Goal: Task Accomplishment & Management: Manage account settings

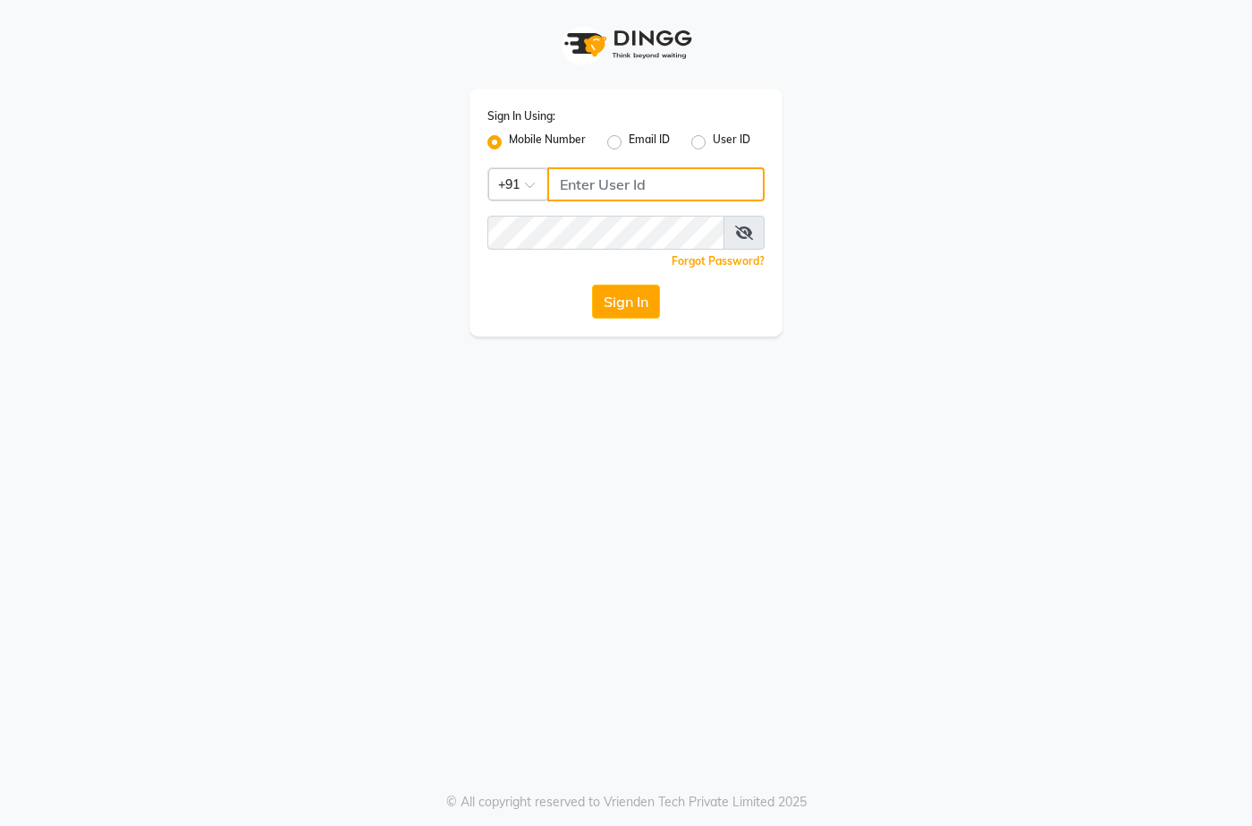
click at [578, 182] on input "Username" at bounding box center [655, 184] width 217 height 34
type input "966445671"
drag, startPoint x: 653, startPoint y: 179, endPoint x: 489, endPoint y: 184, distance: 163.8
click at [489, 184] on div "Country Code × +91 966445671" at bounding box center [625, 184] width 277 height 34
type input "9667798641"
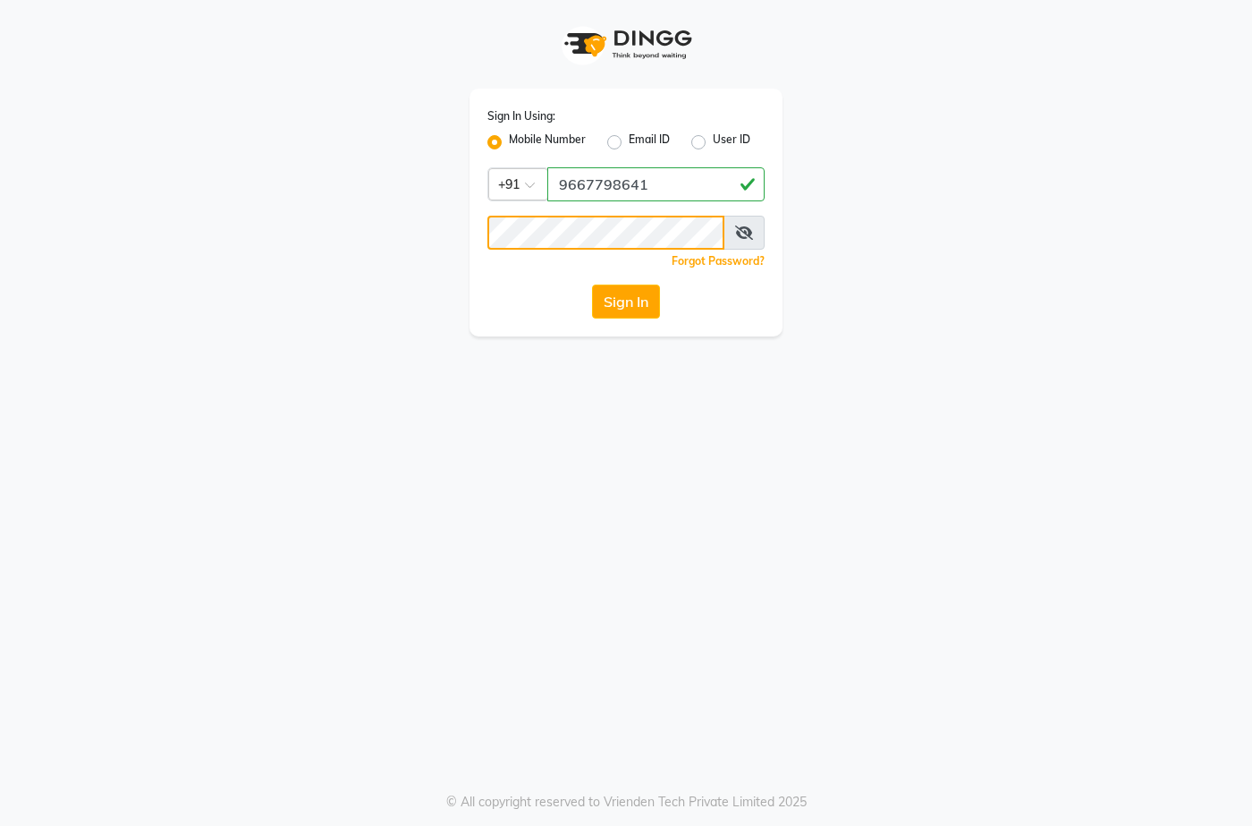
click at [592, 284] on button "Sign In" at bounding box center [626, 301] width 68 height 34
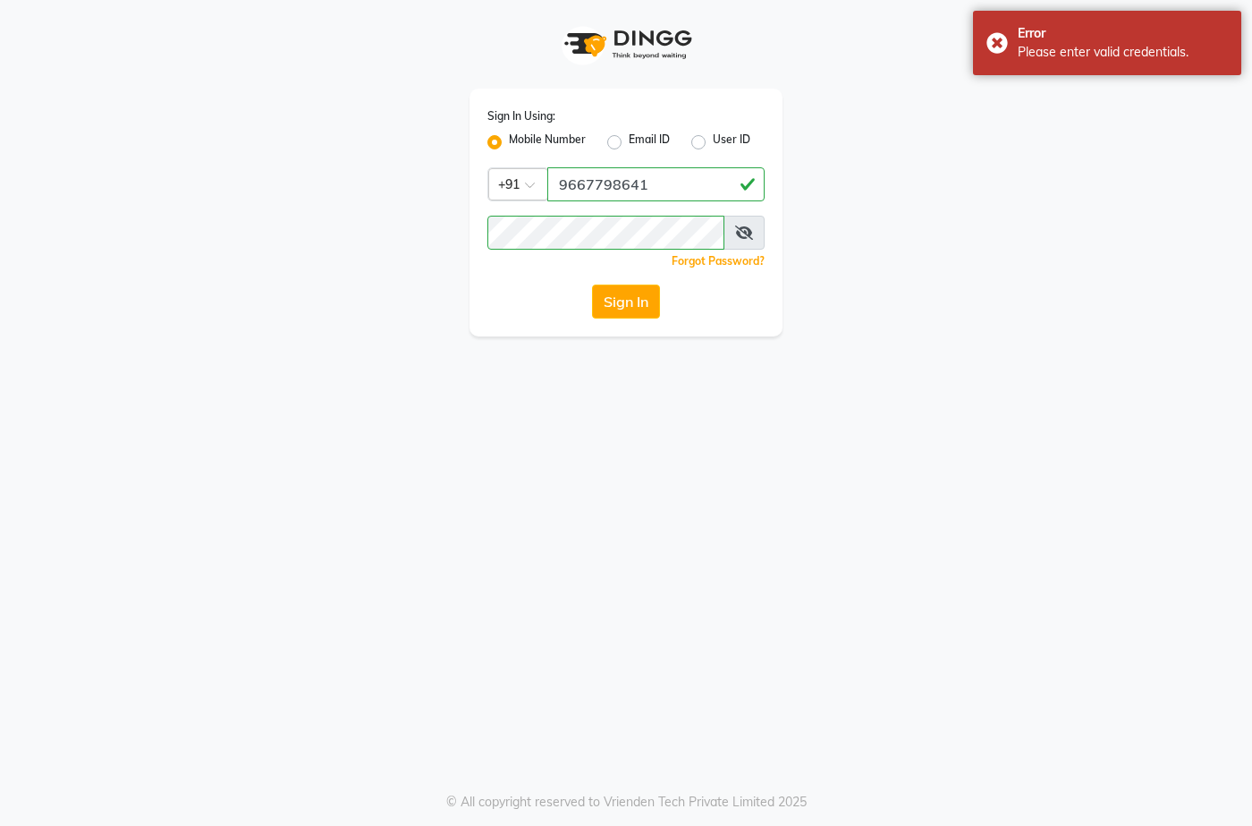
click at [755, 233] on span at bounding box center [744, 233] width 41 height 34
click at [747, 232] on icon at bounding box center [744, 232] width 18 height 14
click at [592, 284] on button "Sign In" at bounding box center [626, 301] width 68 height 34
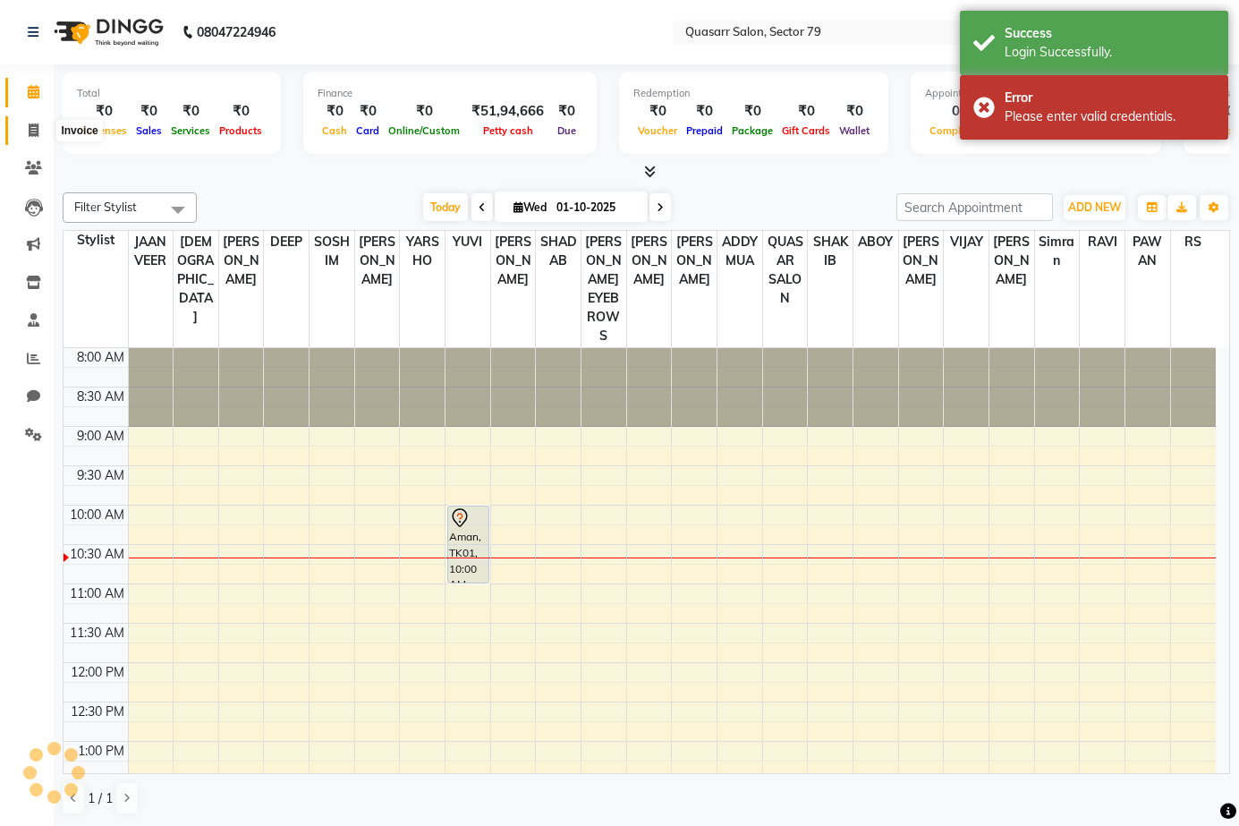
click at [32, 125] on icon at bounding box center [34, 129] width 10 height 13
select select "service"
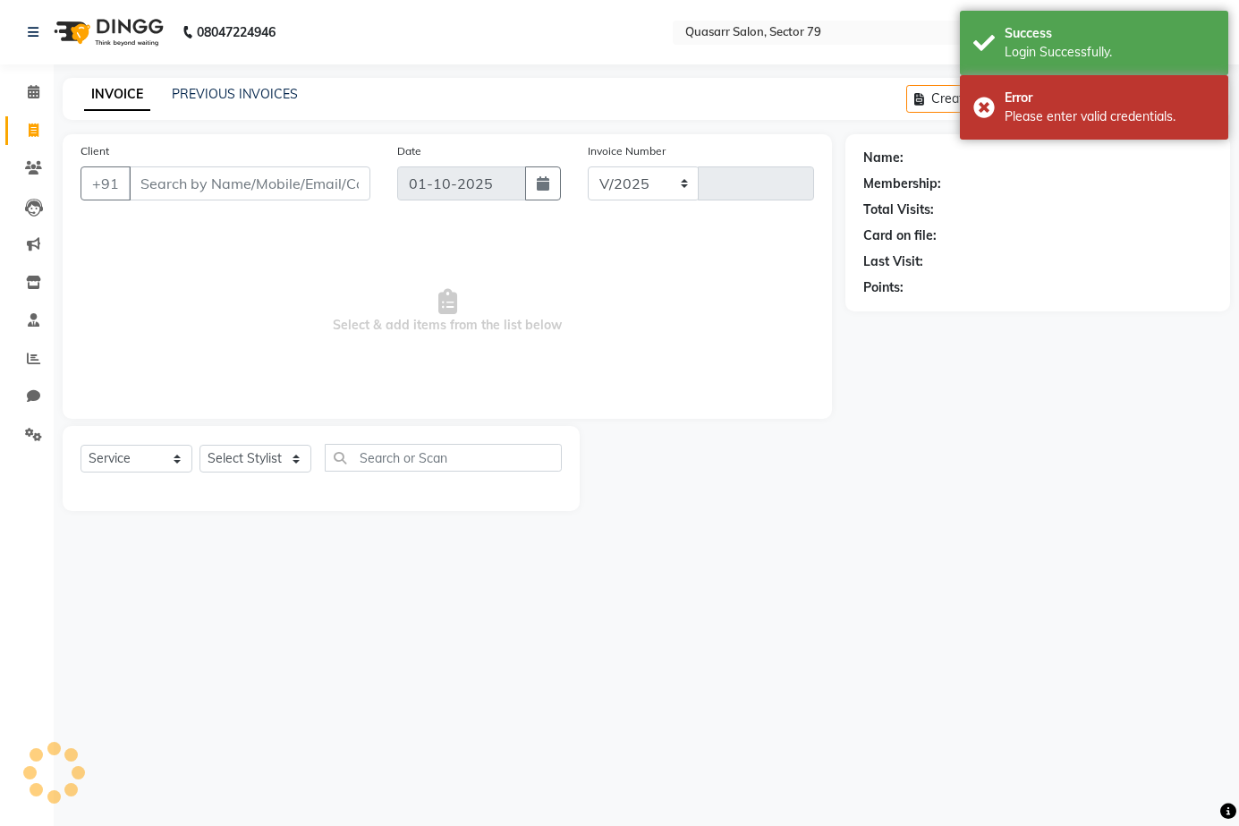
select select "7231"
type input "4159"
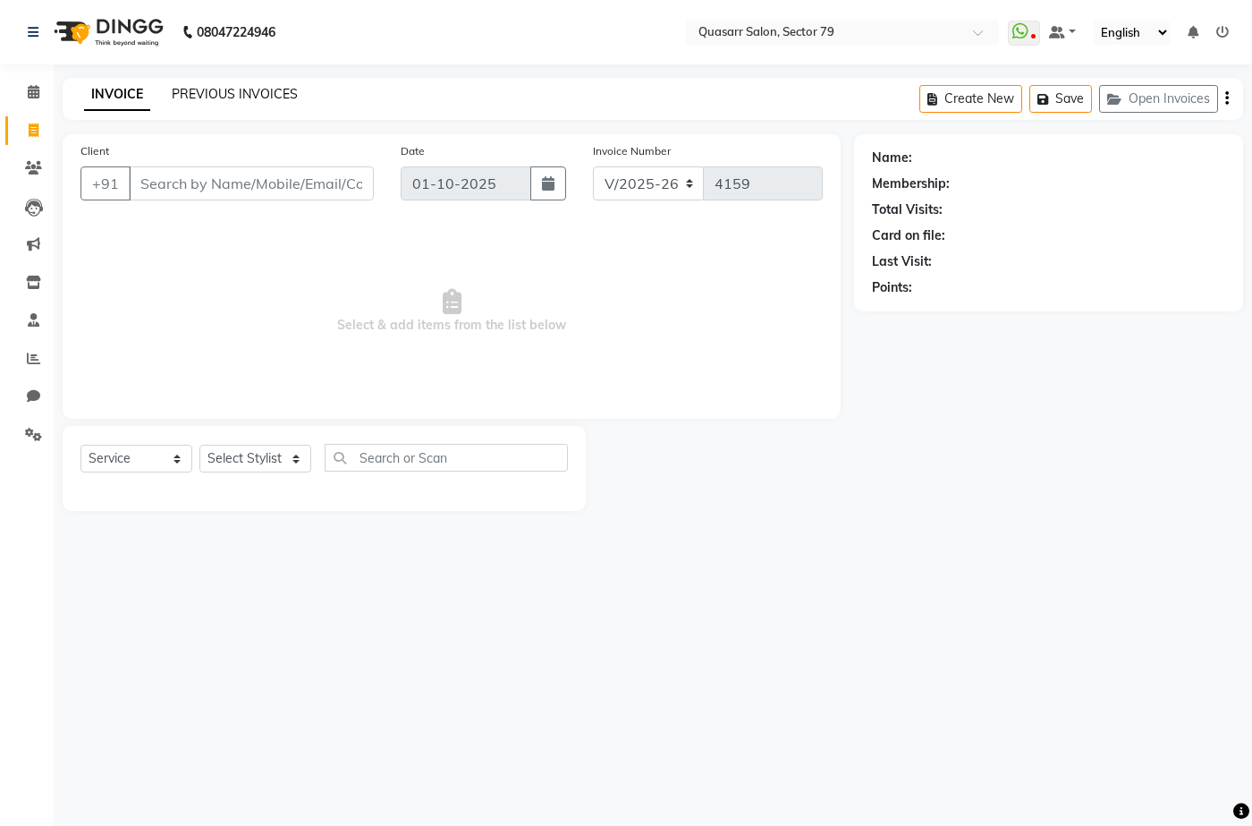
click at [228, 93] on link "PREVIOUS INVOICES" at bounding box center [235, 94] width 126 height 16
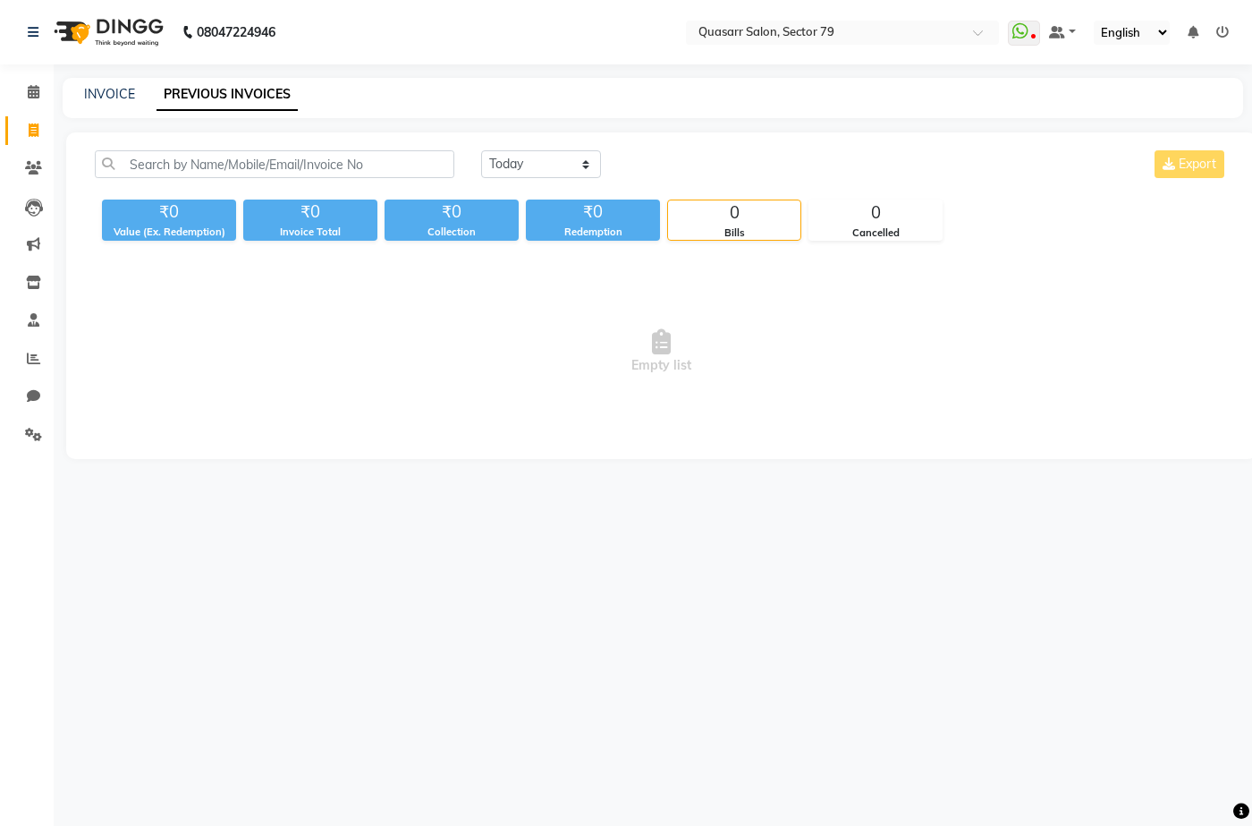
click at [239, 143] on div "Today Yesterday Custom Range Export ₹0 Value (Ex. Redemption) ₹0 Invoice Total …" at bounding box center [661, 295] width 1190 height 326
click at [244, 166] on input "text" at bounding box center [275, 164] width 360 height 28
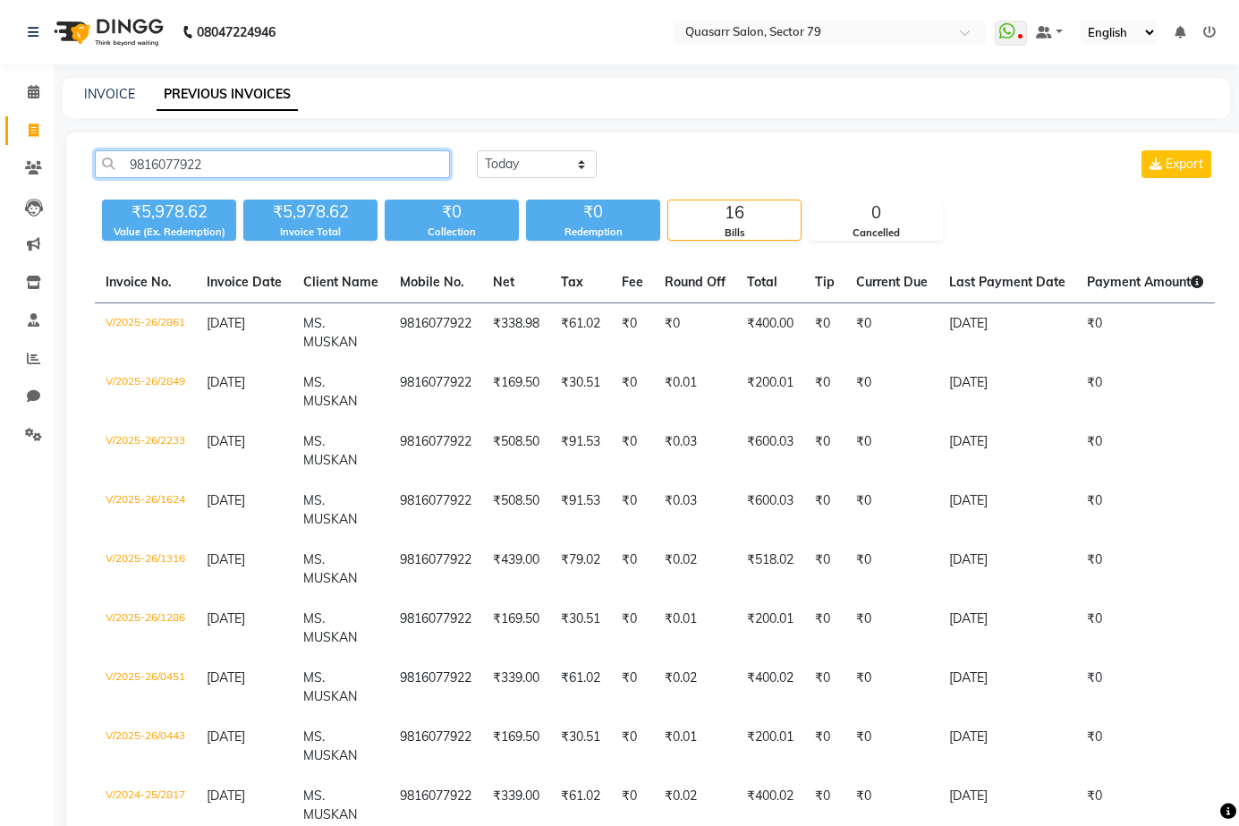
click at [233, 160] on input "9816077922" at bounding box center [272, 164] width 355 height 28
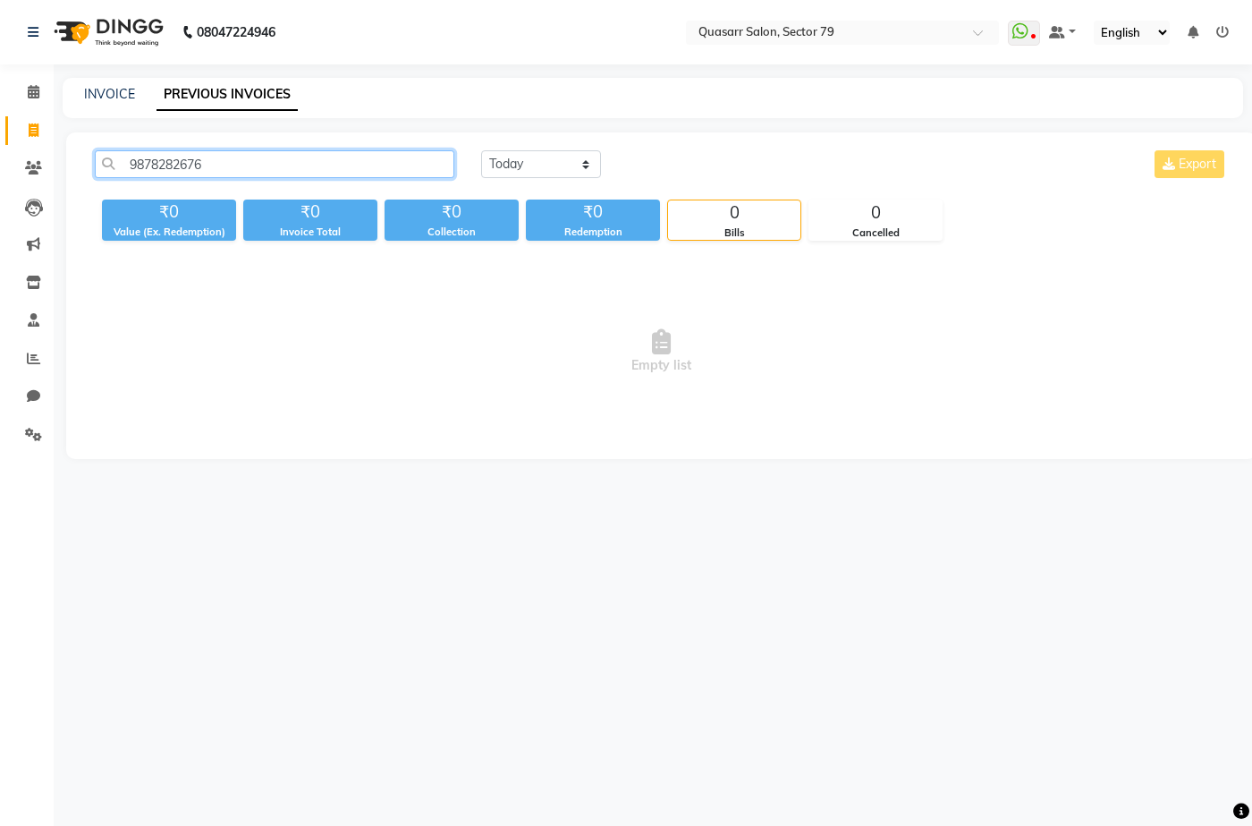
drag, startPoint x: 227, startPoint y: 175, endPoint x: 0, endPoint y: 151, distance: 228.5
click at [0, 151] on app-home "08047224946 Select Location × Quasarr Salon, Sector 79 WhatsApp Status ✕ Status…" at bounding box center [626, 243] width 1252 height 486
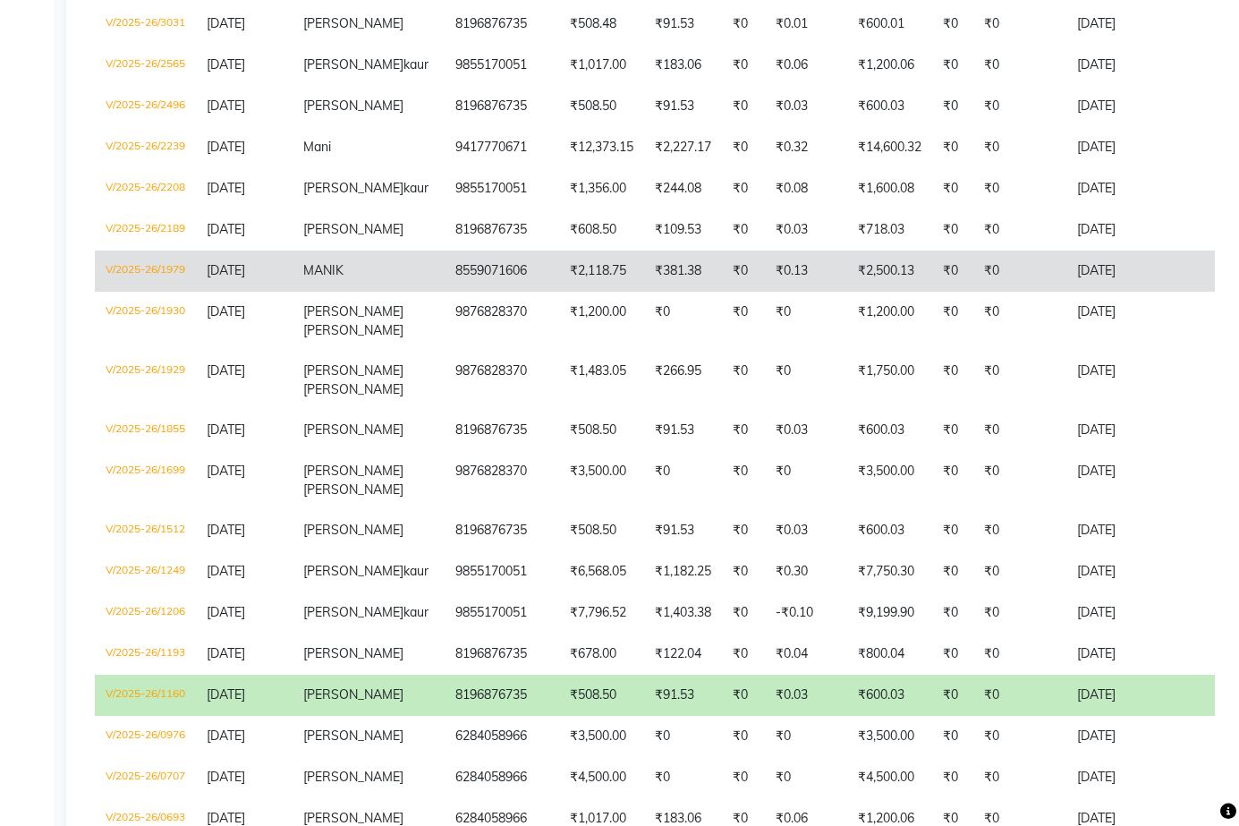
scroll to position [537, 0]
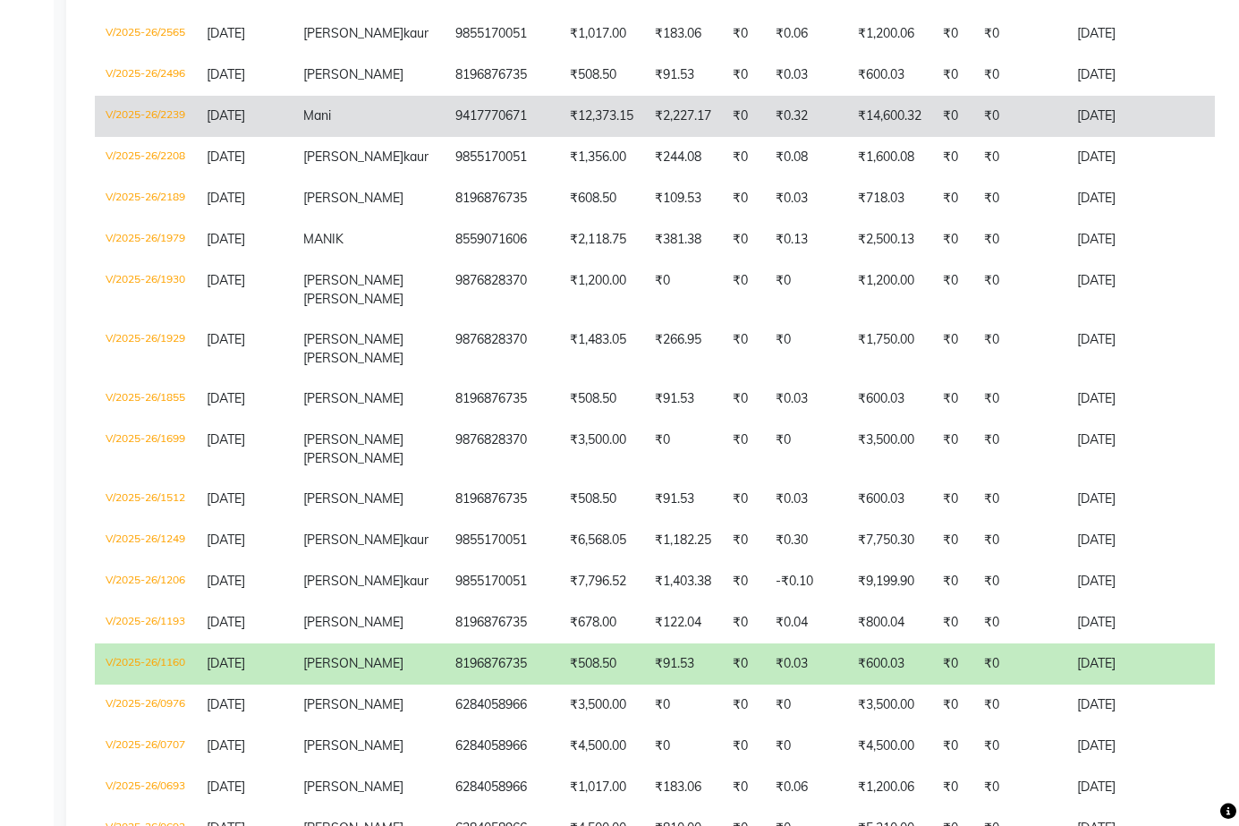
type input "mani"
click at [124, 137] on td "V/2025-26/2239" at bounding box center [145, 116] width 101 height 41
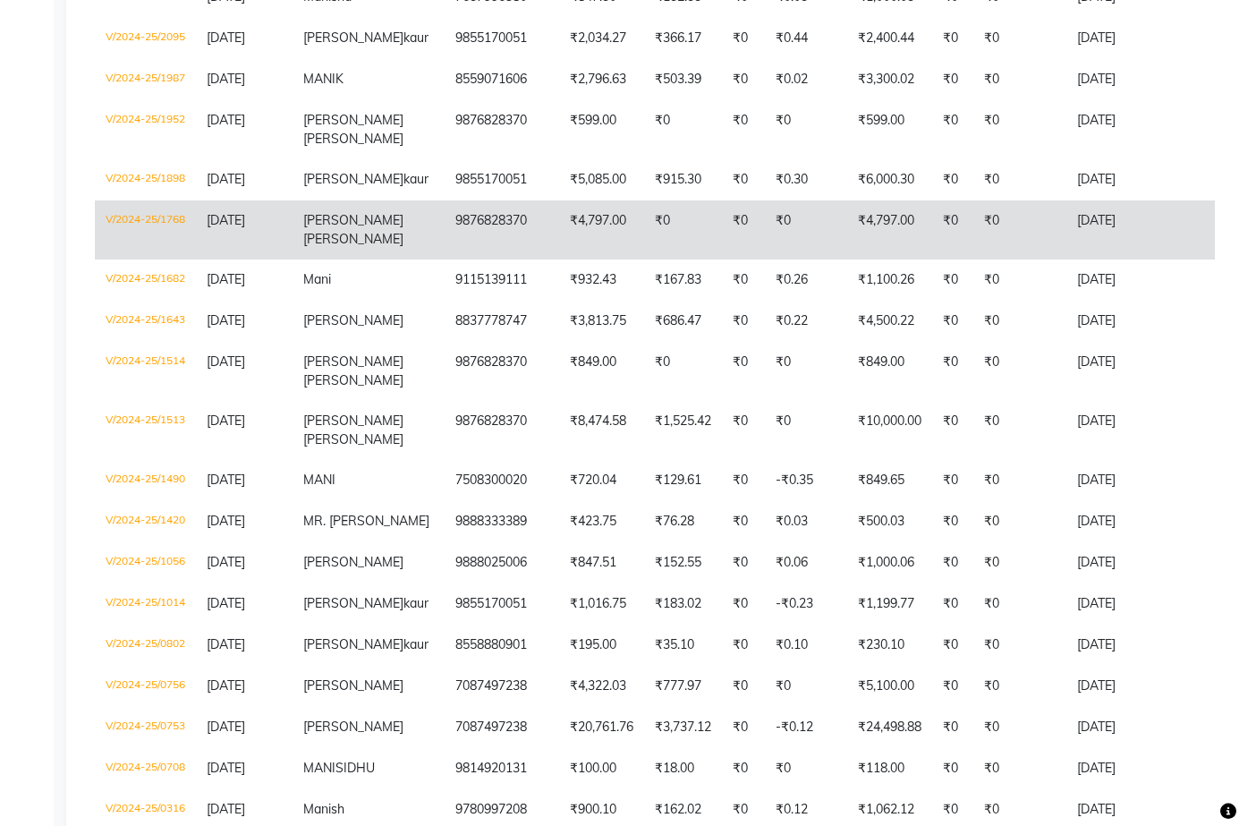
scroll to position [1968, 0]
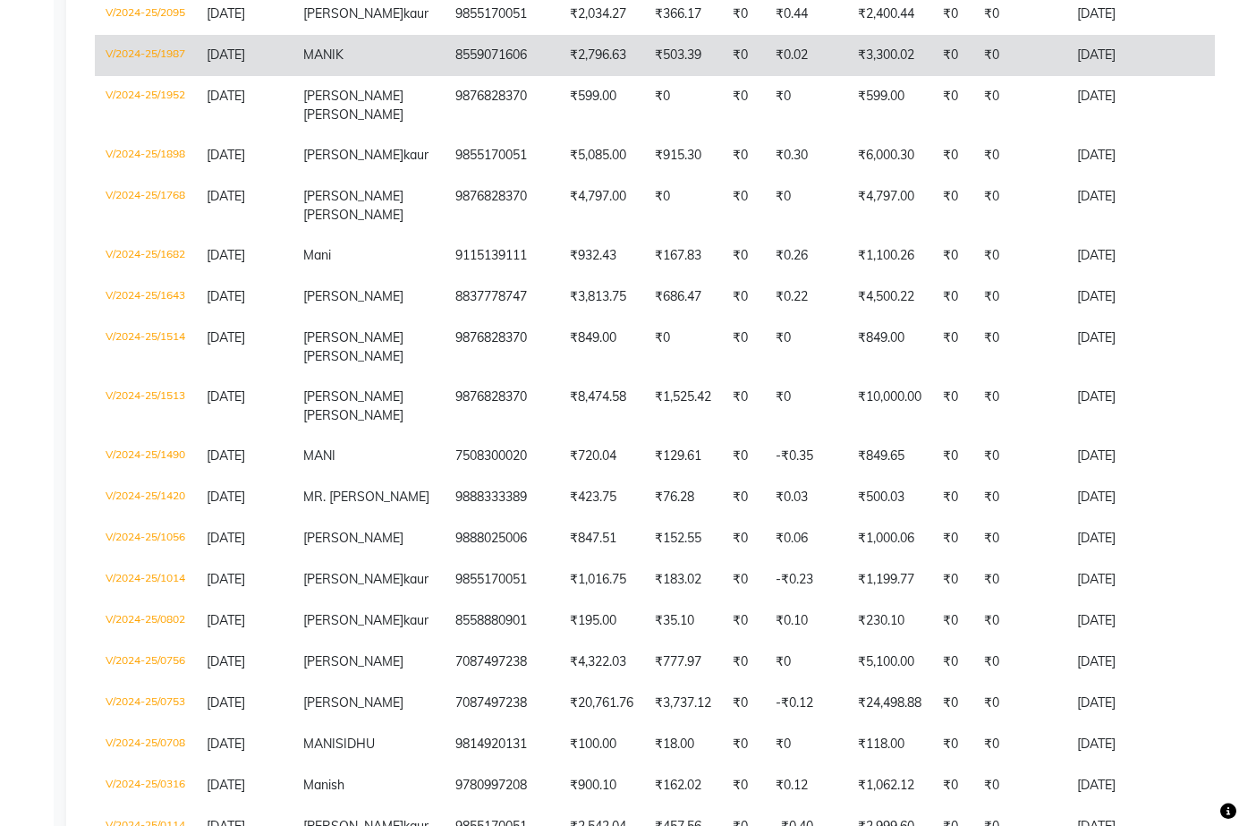
click at [131, 76] on td "V/2024-25/1987" at bounding box center [145, 55] width 101 height 41
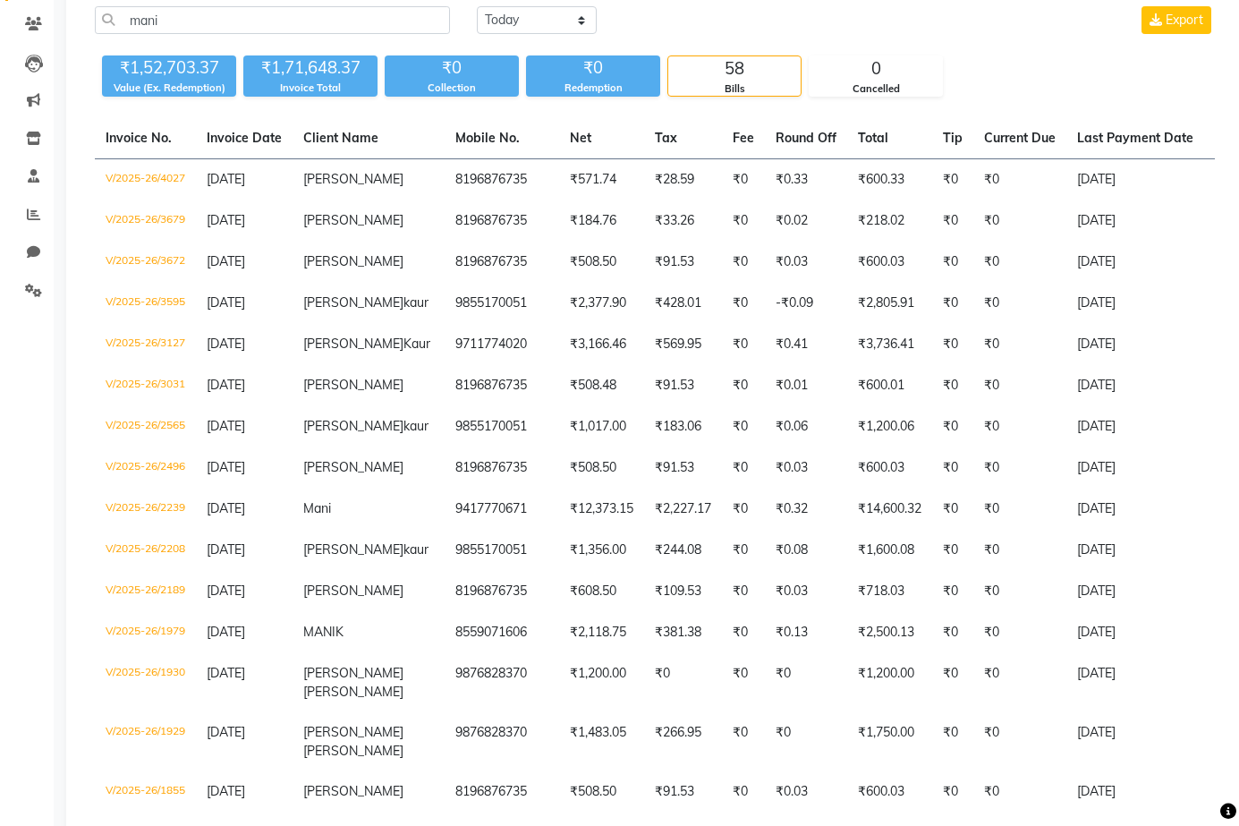
scroll to position [0, 0]
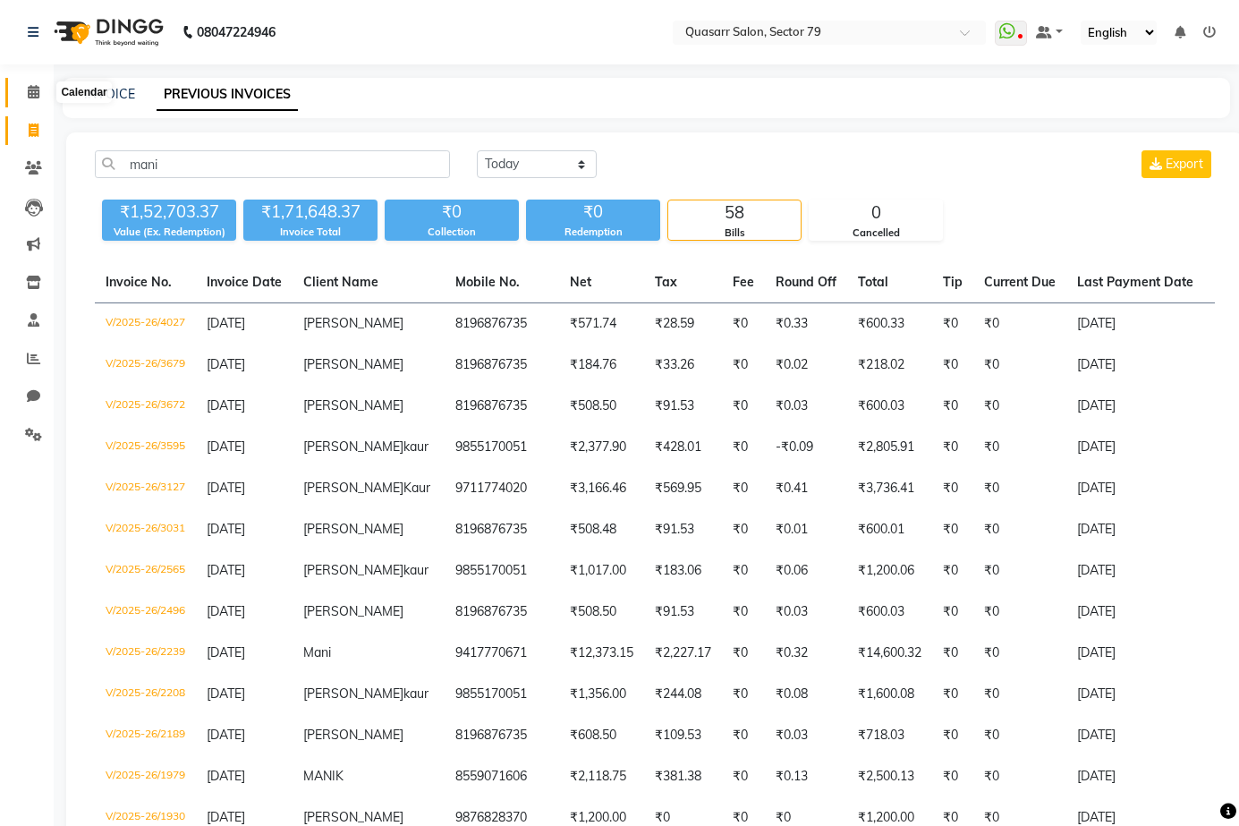
click at [36, 89] on icon at bounding box center [34, 91] width 12 height 13
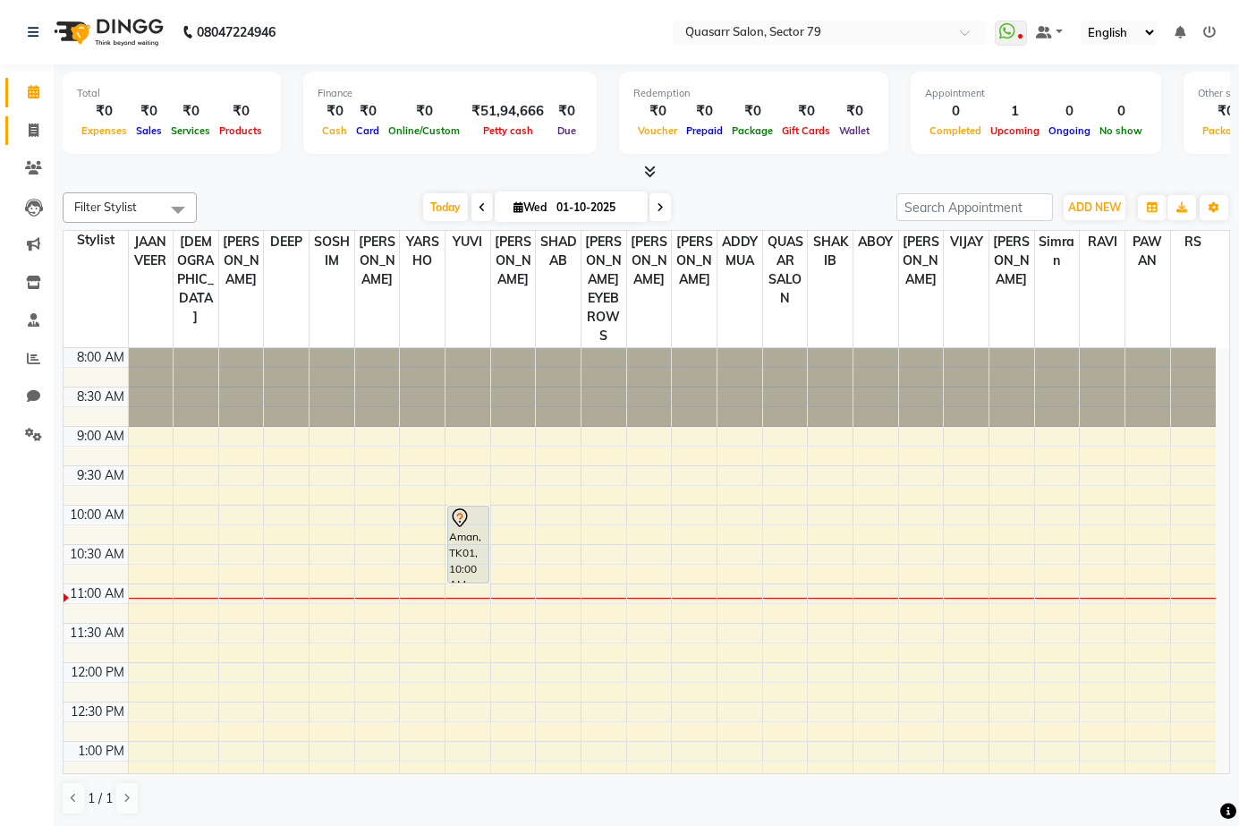
click at [26, 118] on link "Invoice" at bounding box center [26, 131] width 43 height 30
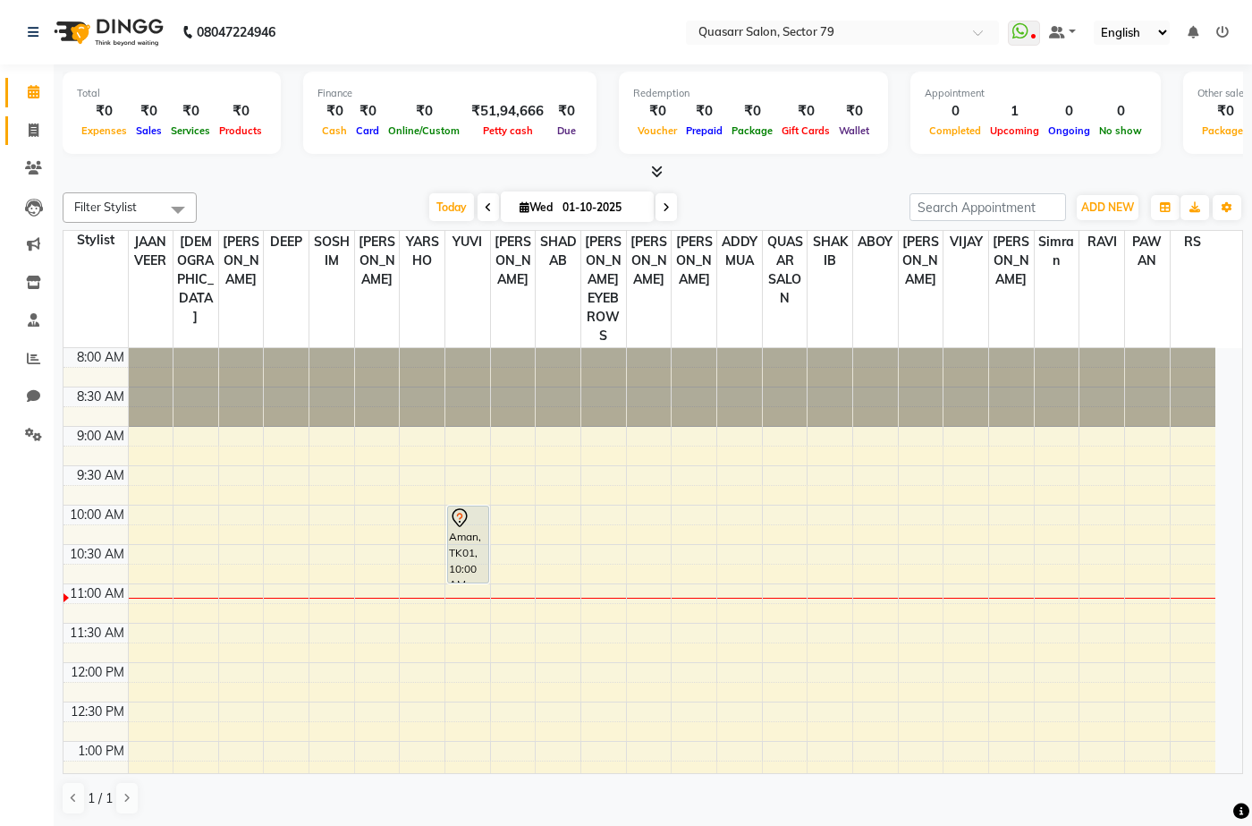
select select "7231"
select select "service"
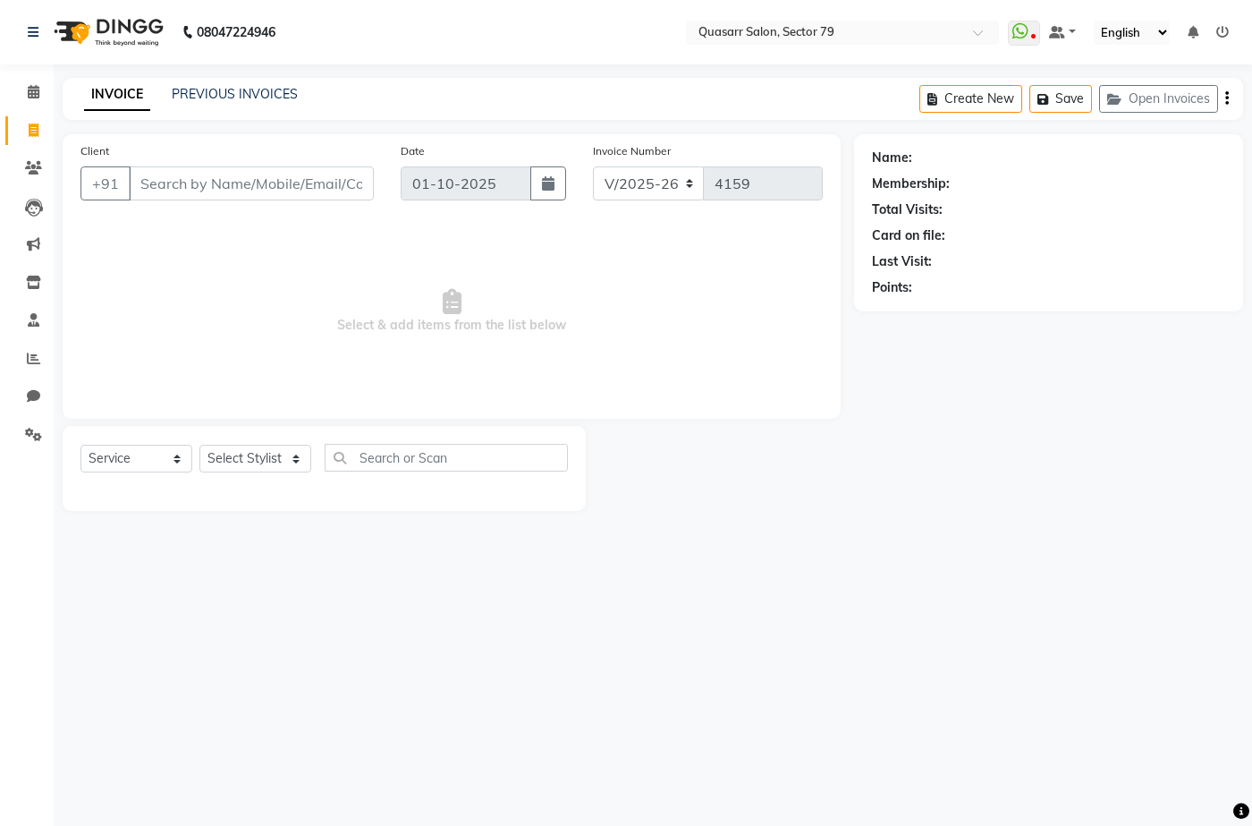
click at [487, 53] on nav "08047224946 Select Location × Quasarr Salon, Sector 79 WhatsApp Status ✕ Status…" at bounding box center [626, 32] width 1252 height 64
click at [32, 401] on icon at bounding box center [33, 395] width 13 height 13
select select "100"
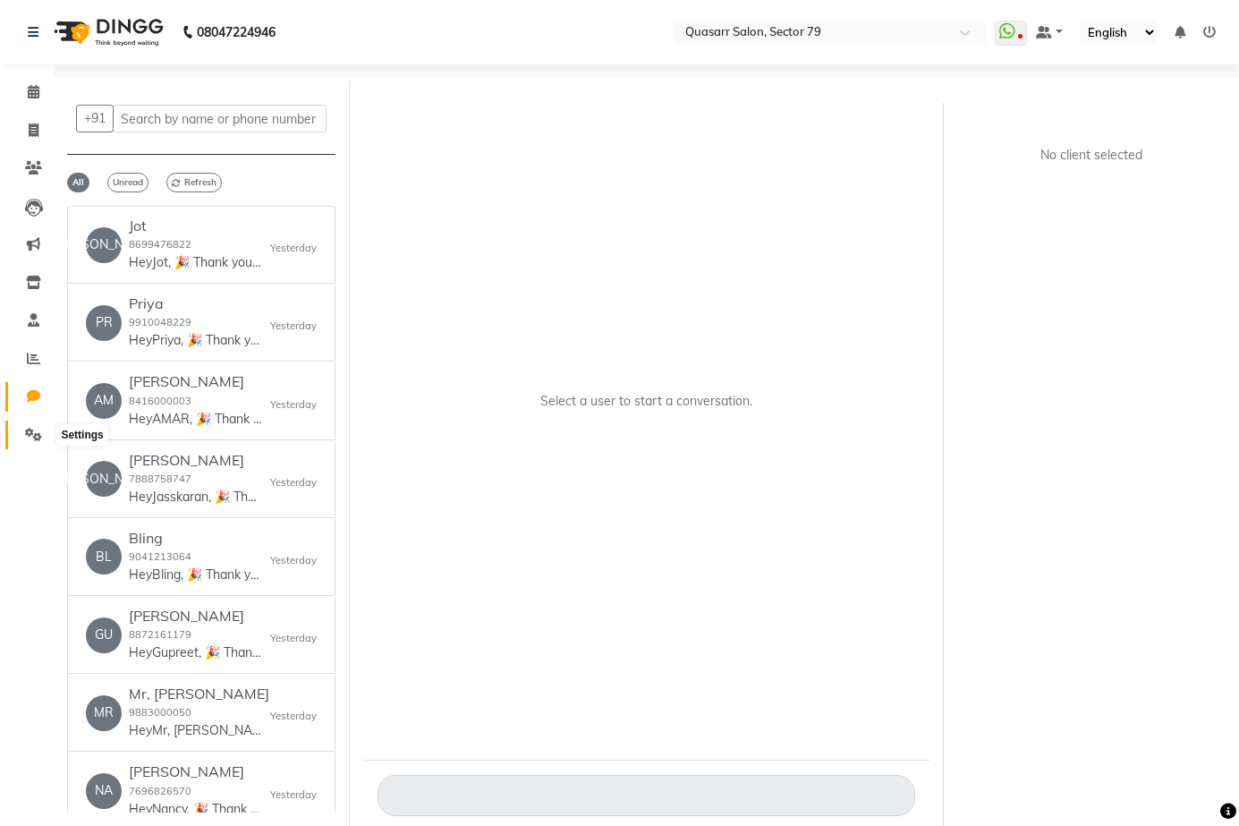
click at [31, 428] on icon at bounding box center [33, 434] width 17 height 13
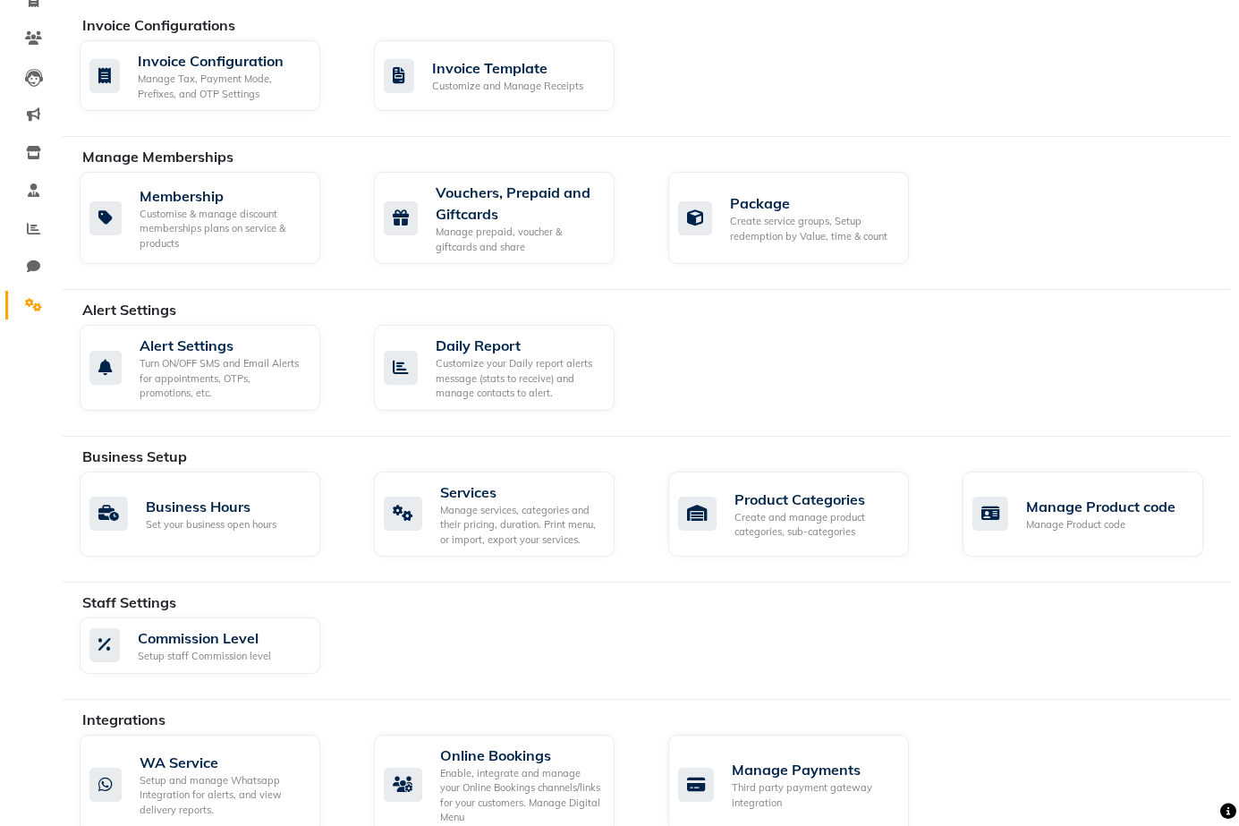
scroll to position [179, 0]
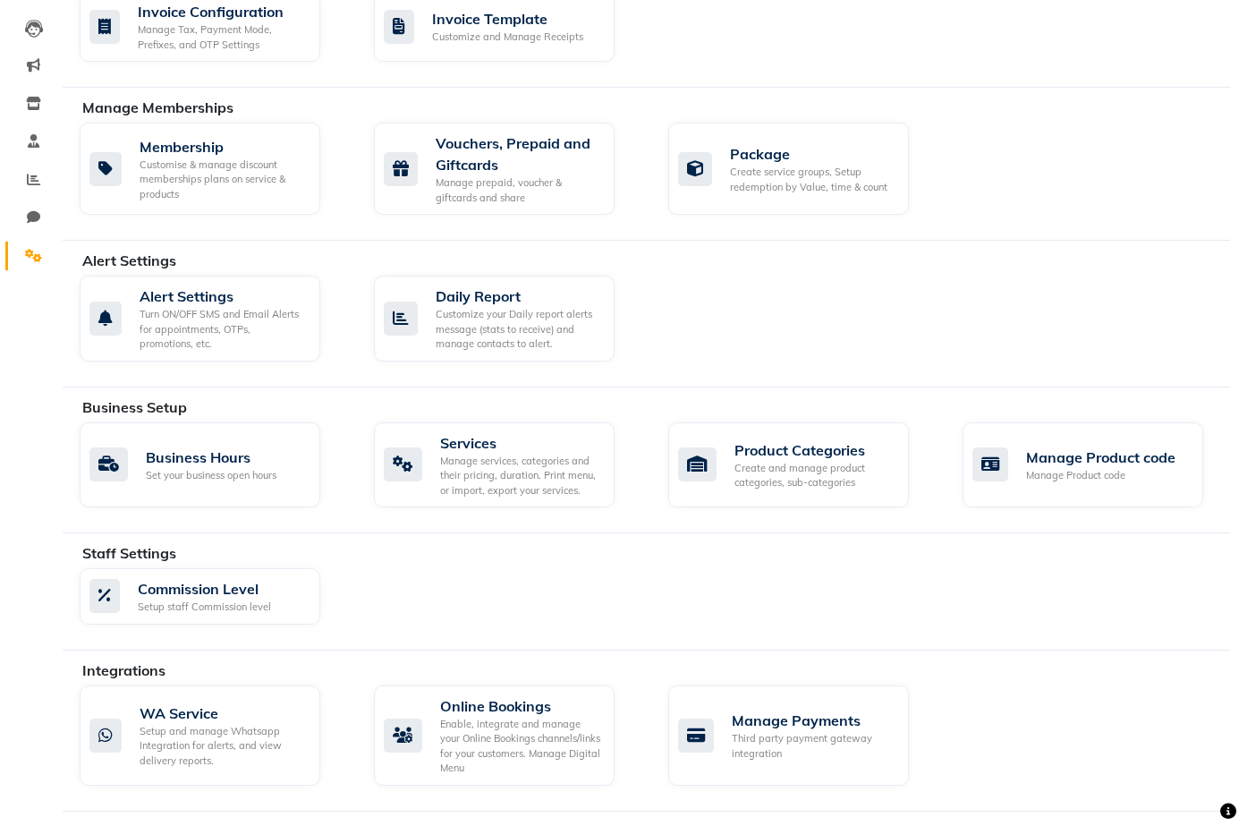
click at [690, 360] on div "Alert Settings Turn ON/OFF SMS and Email Alerts for appointments, OTPs, promoti…" at bounding box center [654, 321] width 1177 height 93
click at [37, 209] on span at bounding box center [33, 218] width 31 height 21
click at [37, 47] on li "Leads" at bounding box center [27, 28] width 54 height 38
click at [24, 85] on li "Marketing" at bounding box center [27, 66] width 54 height 38
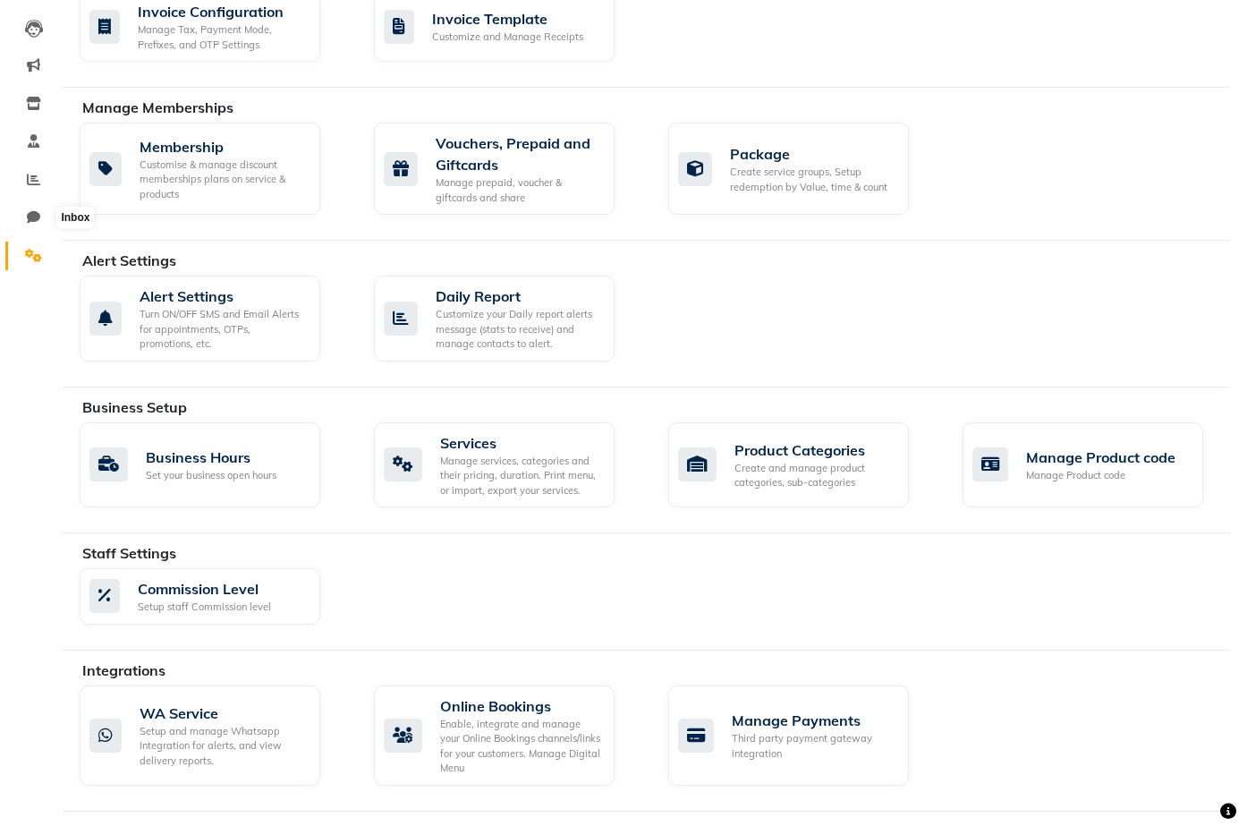
select select "100"
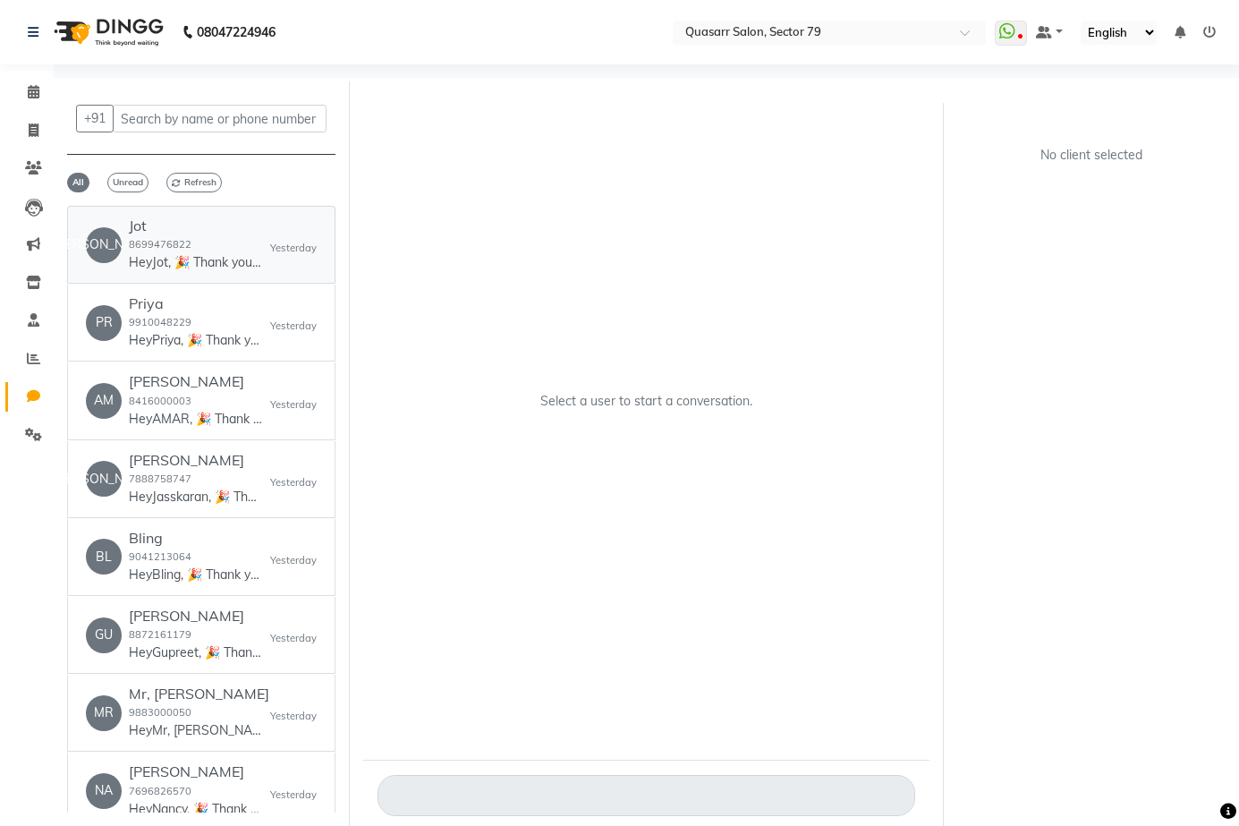
click at [188, 243] on small "8699476822" at bounding box center [160, 244] width 63 height 13
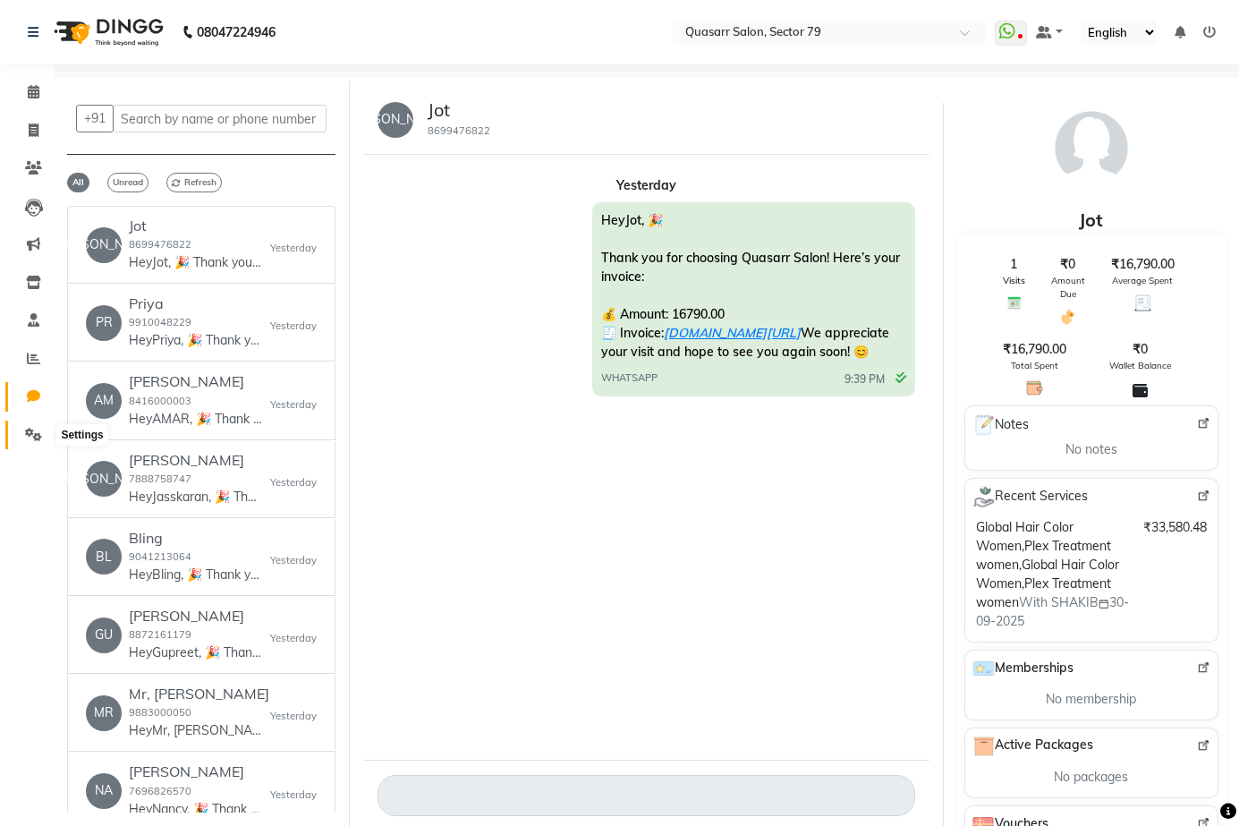
click at [27, 430] on icon at bounding box center [33, 434] width 17 height 13
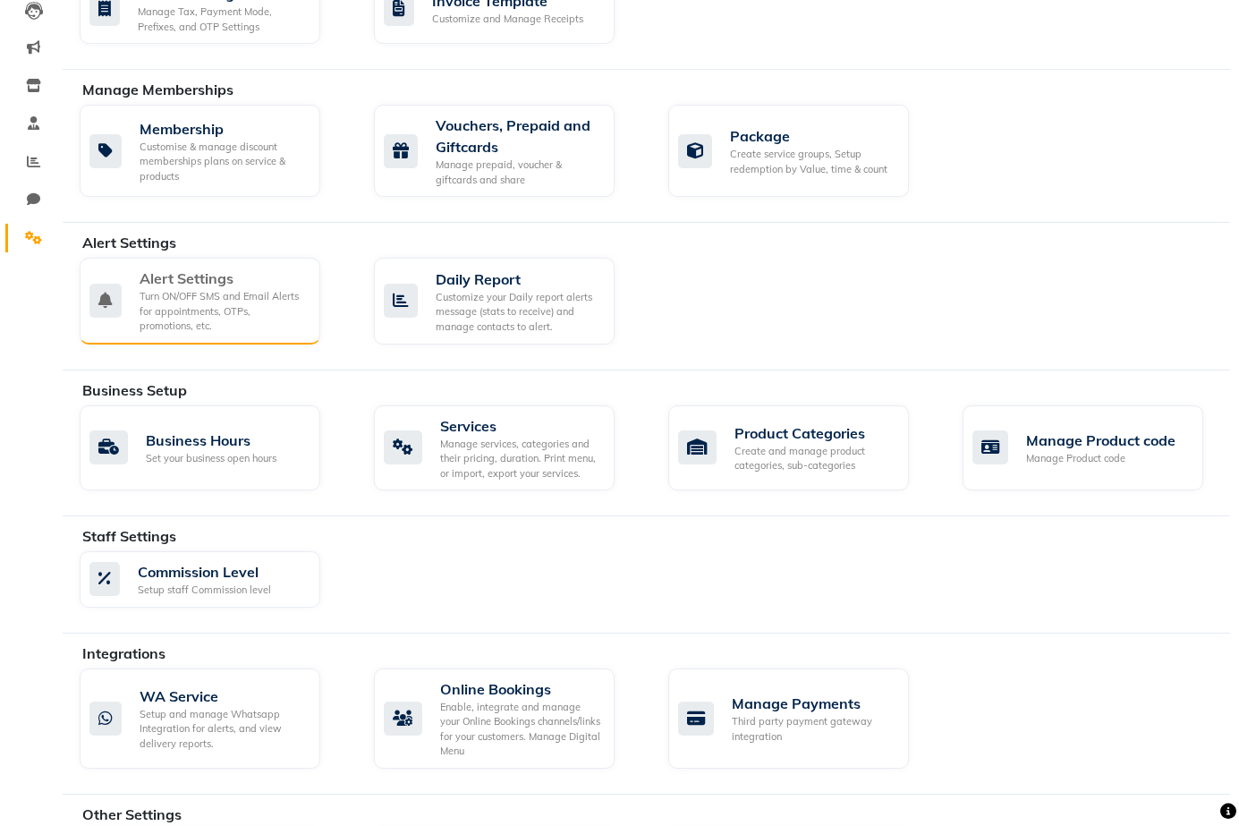
scroll to position [196, 0]
click at [165, 330] on div "Turn ON/OFF SMS and Email Alerts for appointments, OTPs, promotions, etc." at bounding box center [223, 312] width 166 height 45
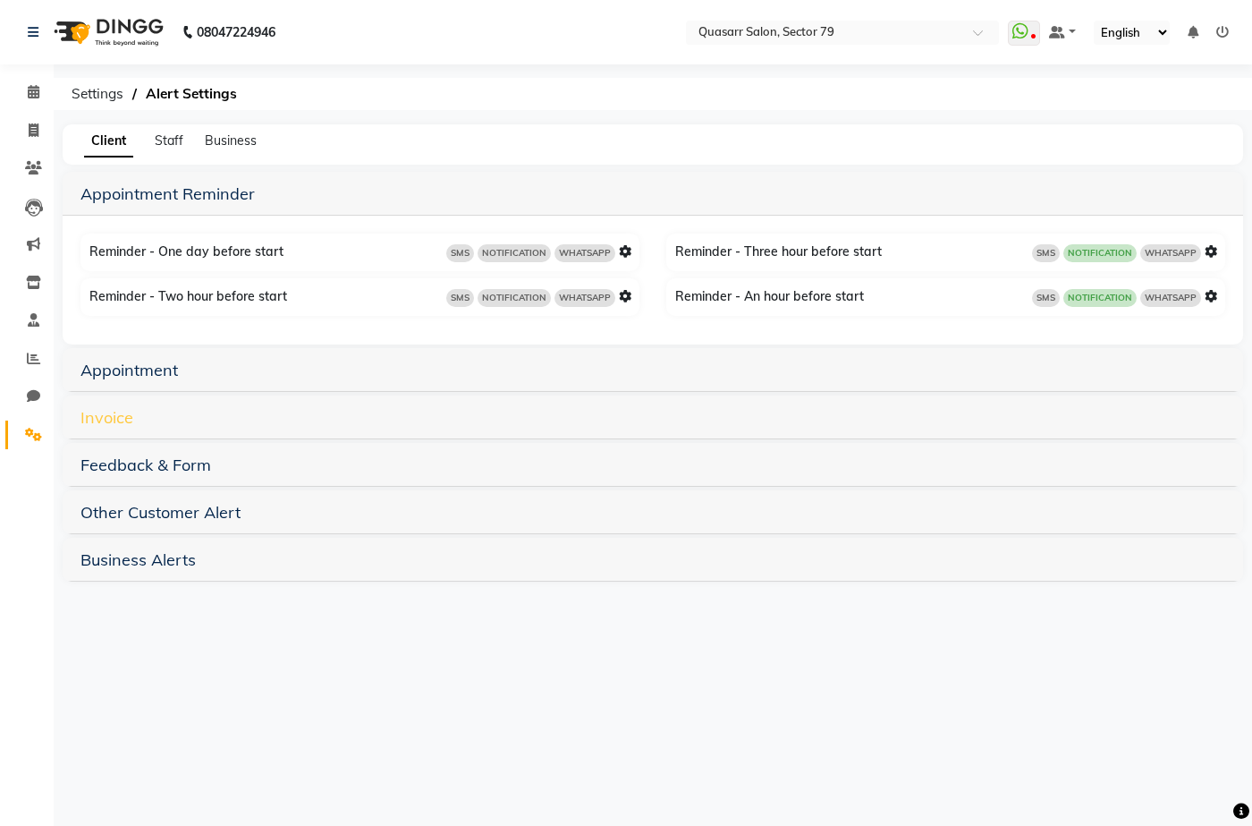
click at [113, 416] on link "Invoice" at bounding box center [106, 417] width 53 height 21
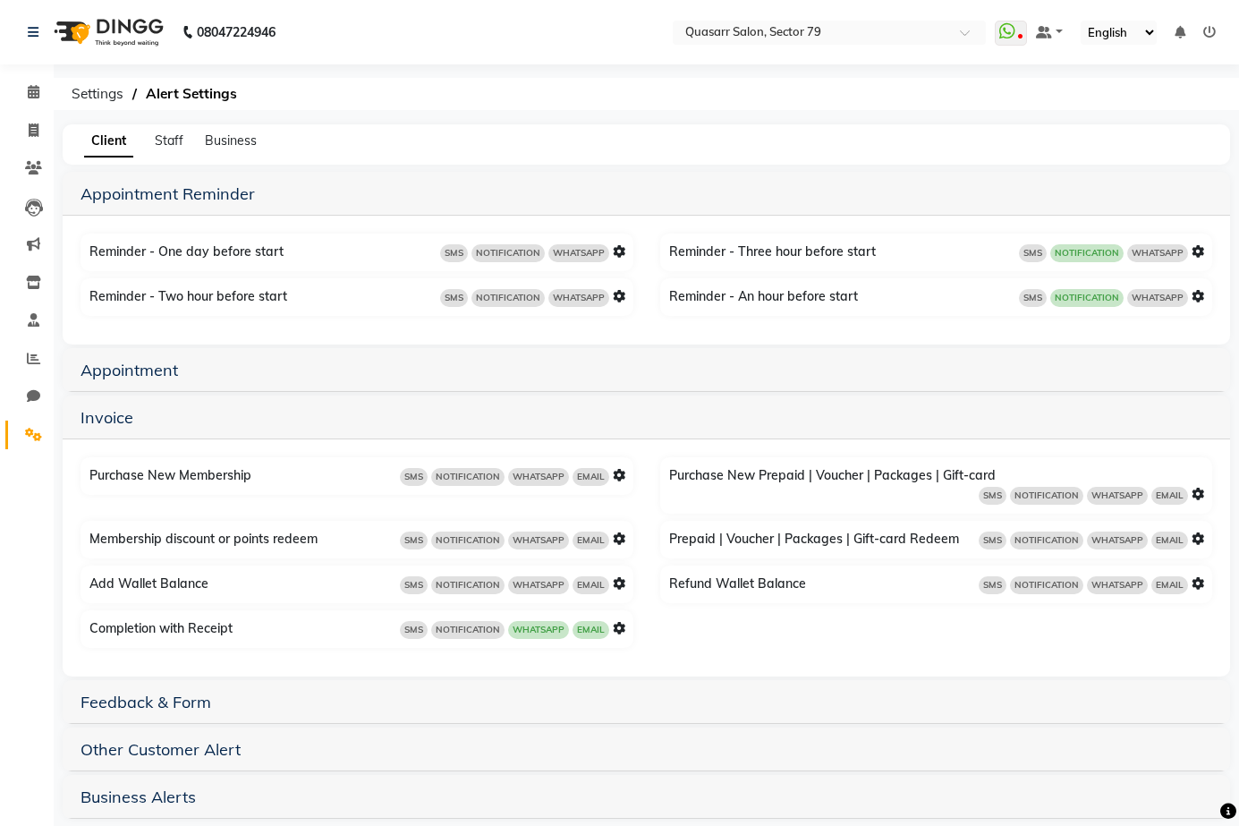
click at [617, 631] on icon at bounding box center [619, 628] width 13 height 13
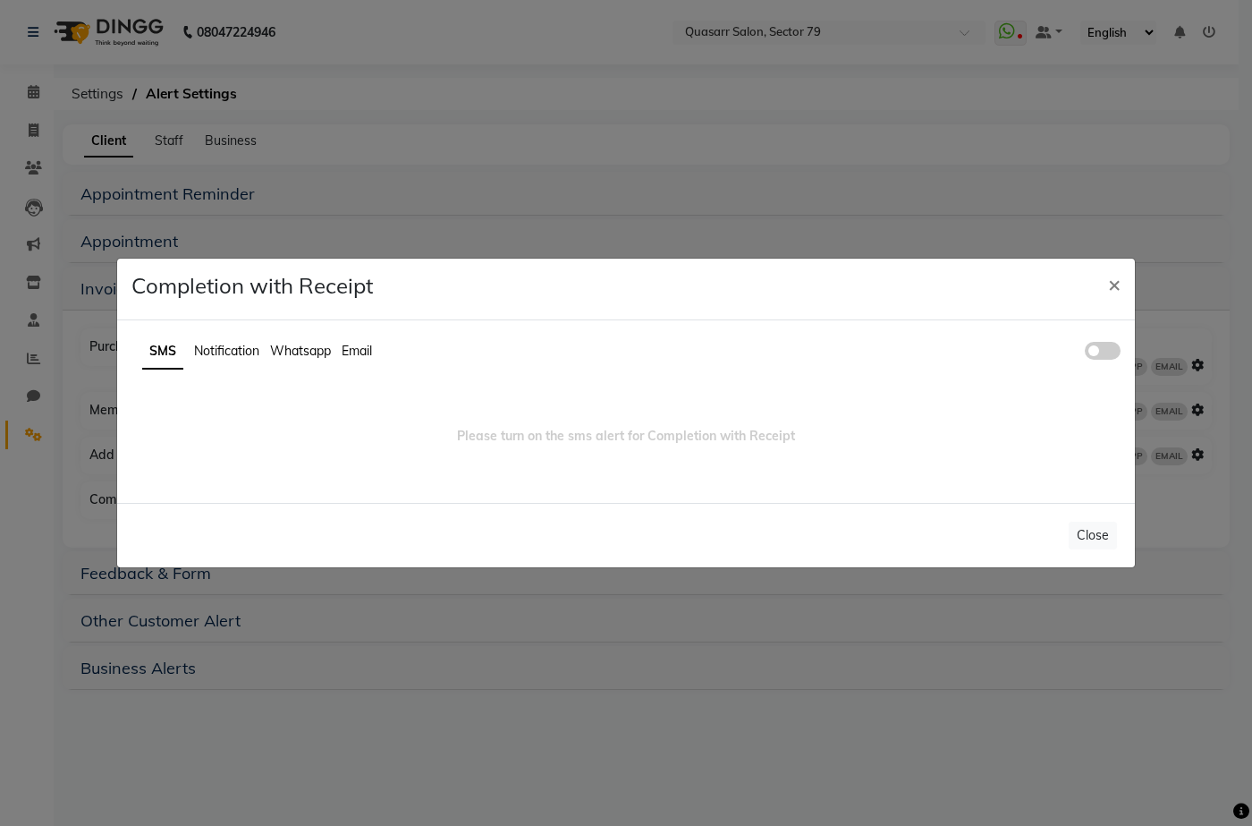
click at [1092, 341] on ul "SMS Notification Whatsapp Email" at bounding box center [625, 352] width 989 height 35
click at [1100, 351] on span at bounding box center [1103, 351] width 36 height 18
click at [1085, 353] on input "checkbox" at bounding box center [1085, 353] width 0 height 0
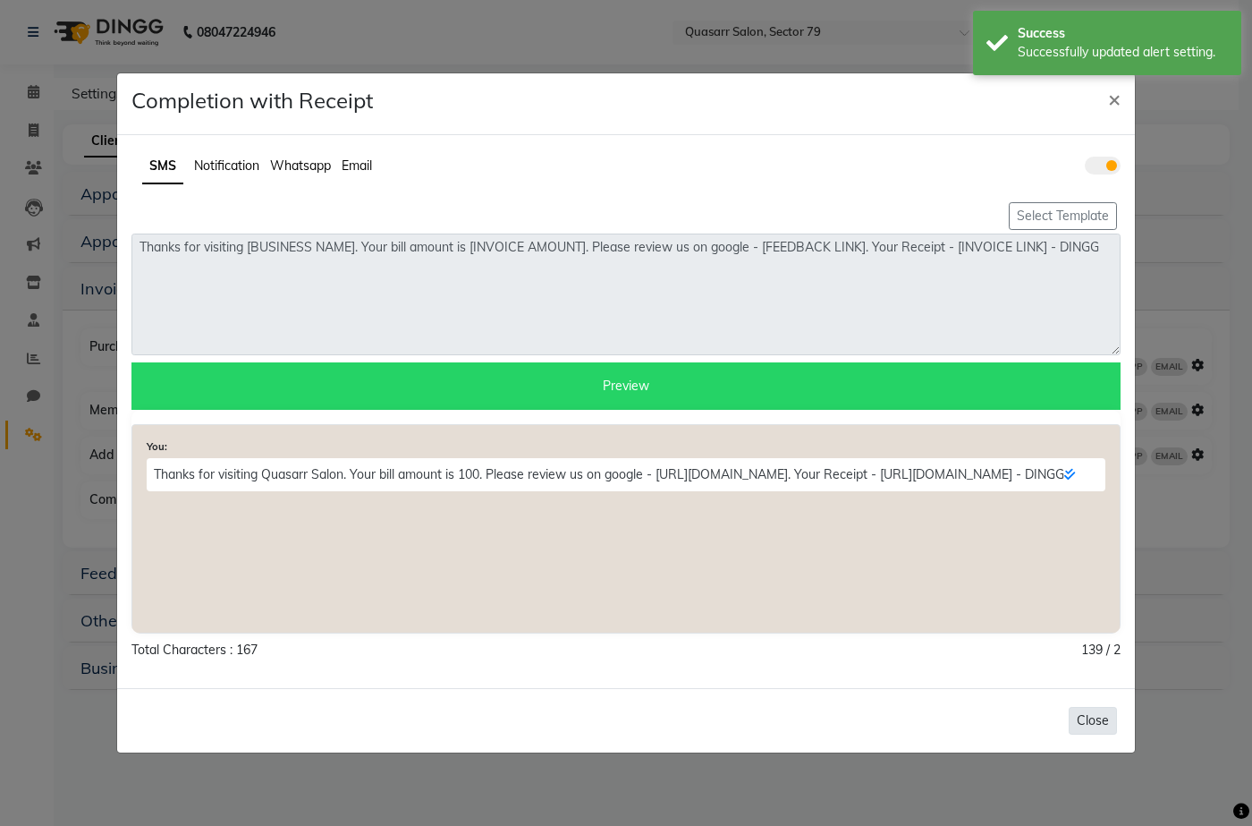
click at [1100, 710] on button "Close" at bounding box center [1093, 721] width 48 height 28
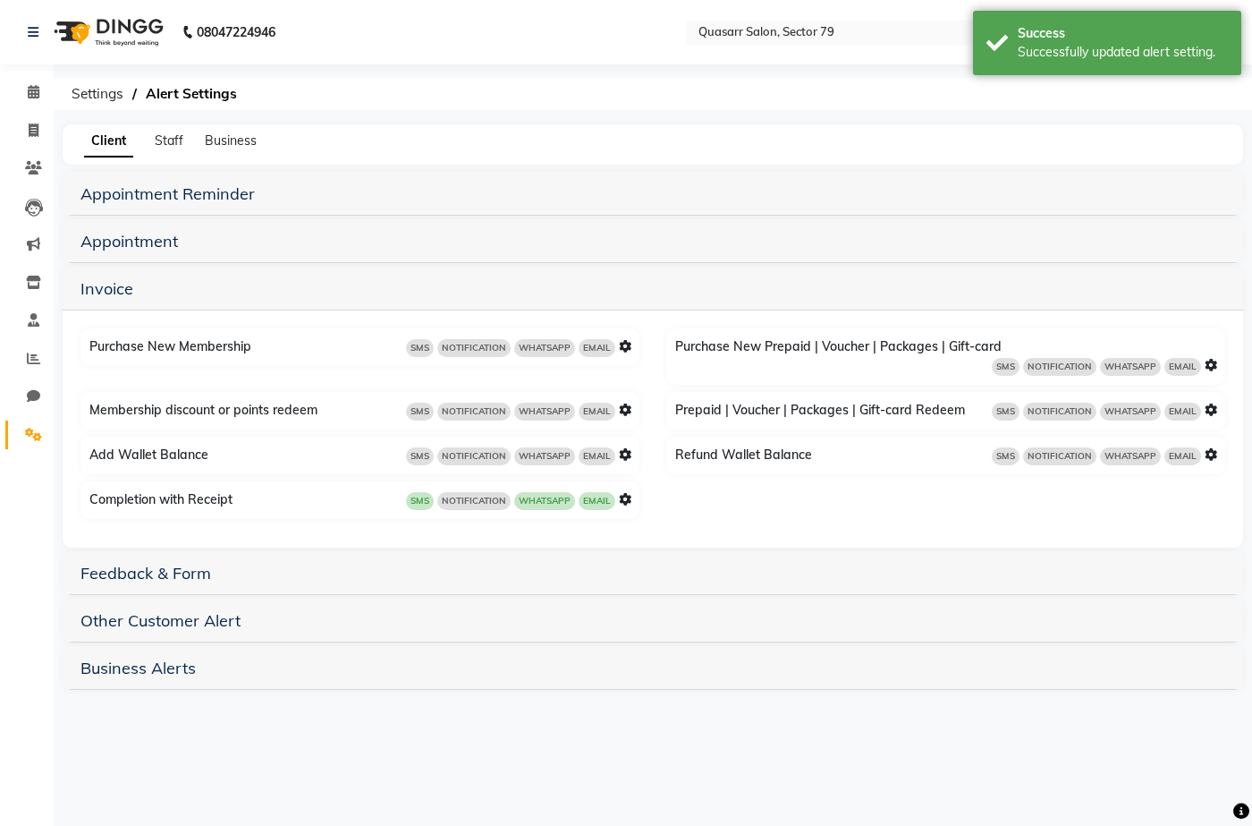
click at [1096, 717] on main "Client Staff Business Appointment Reminder Reminder - One day before start SMS …" at bounding box center [653, 422] width 1199 height 596
click at [623, 500] on icon at bounding box center [625, 499] width 13 height 13
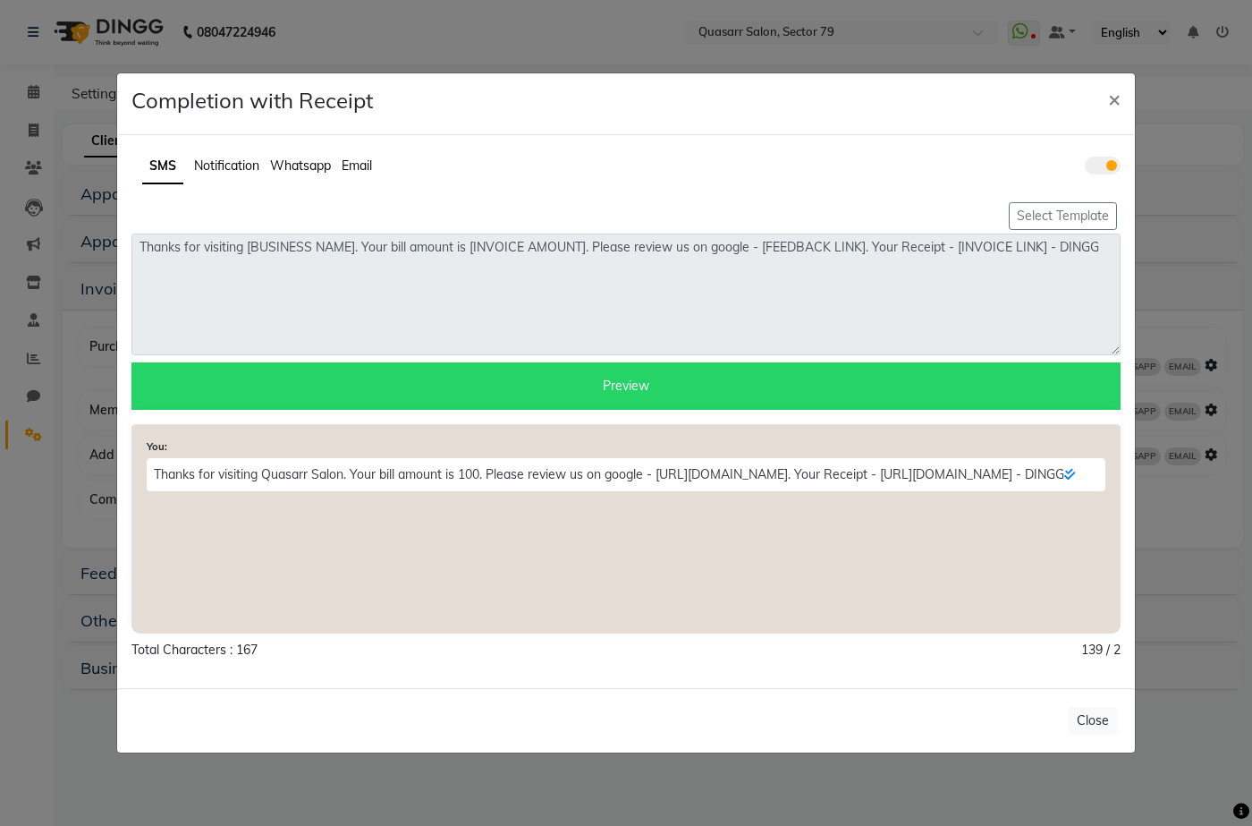
click at [313, 168] on span "Whatsapp" at bounding box center [300, 165] width 61 height 16
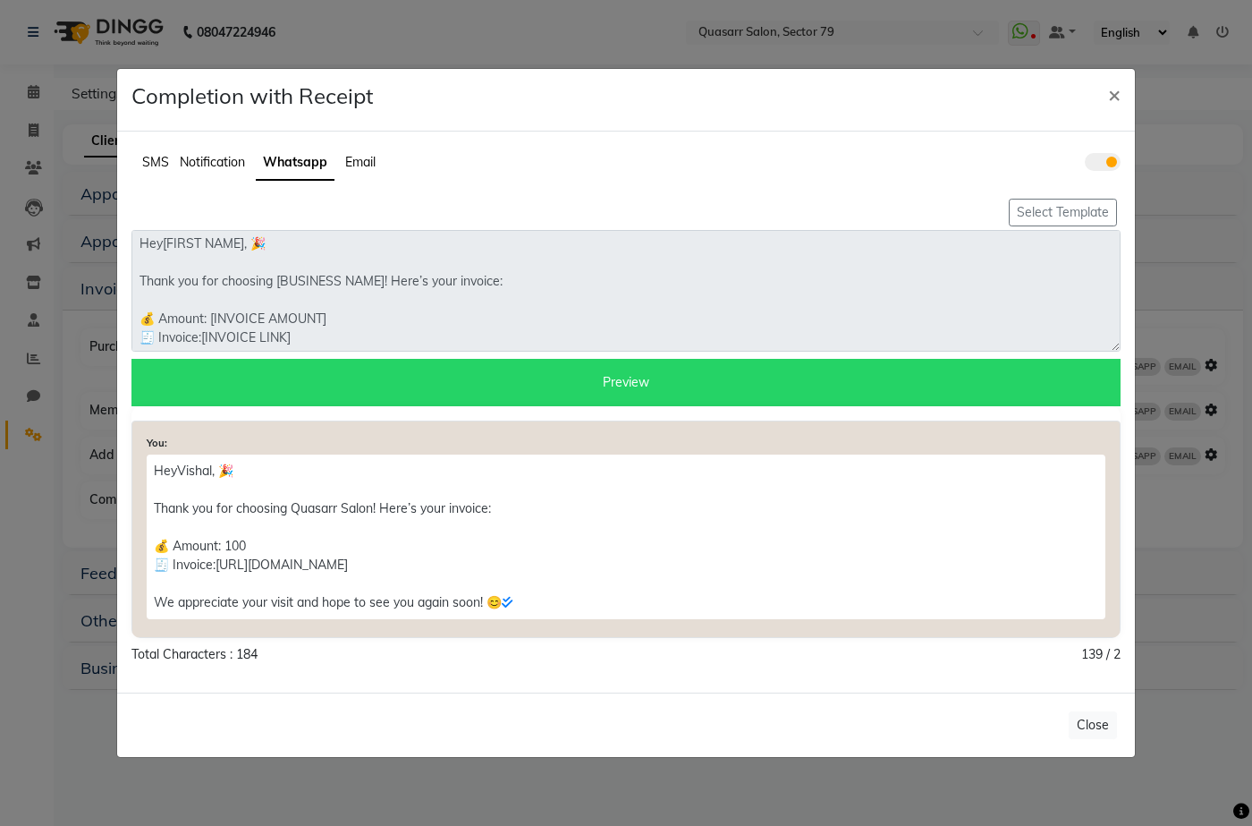
click at [1103, 167] on span at bounding box center [1103, 162] width 36 height 18
click at [1085, 165] on input "checkbox" at bounding box center [1085, 165] width 0 height 0
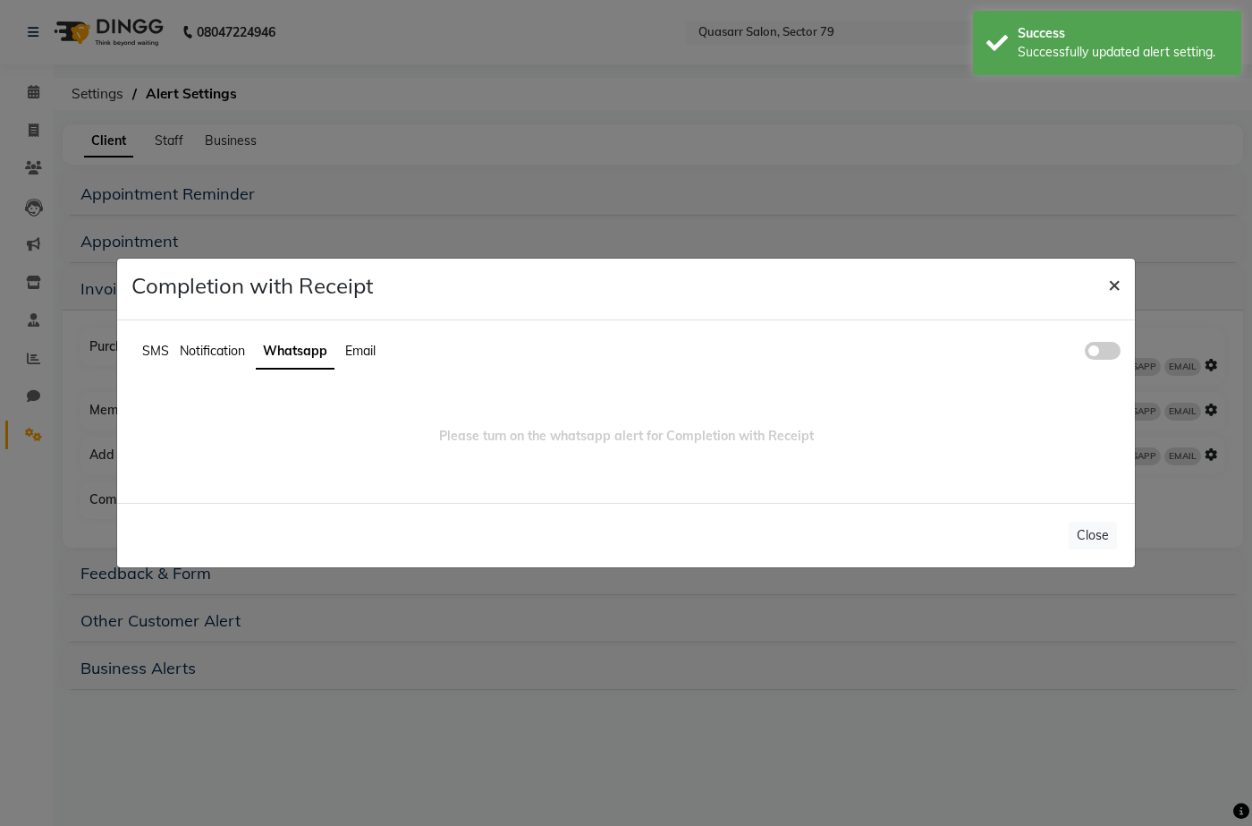
click at [1108, 286] on span "×" at bounding box center [1114, 283] width 13 height 27
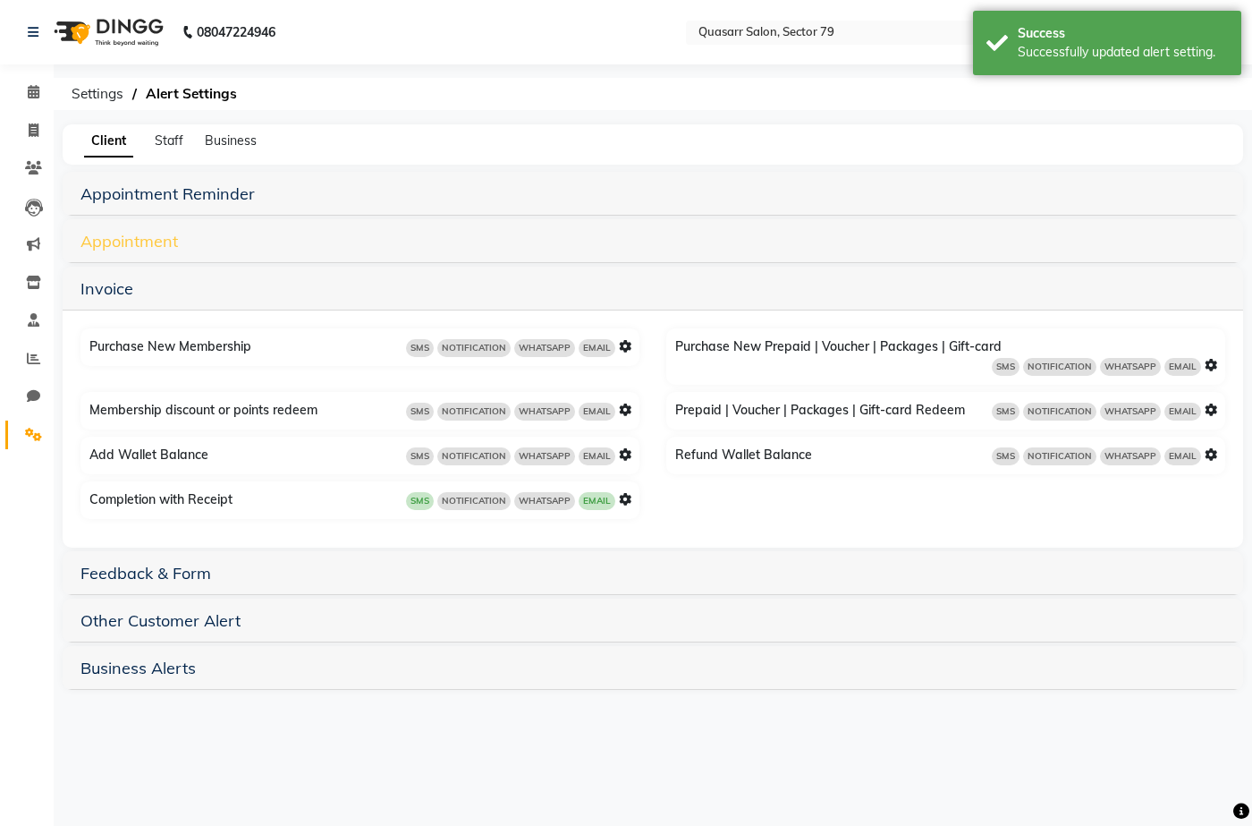
click at [121, 241] on link "Appointment" at bounding box center [128, 241] width 97 height 21
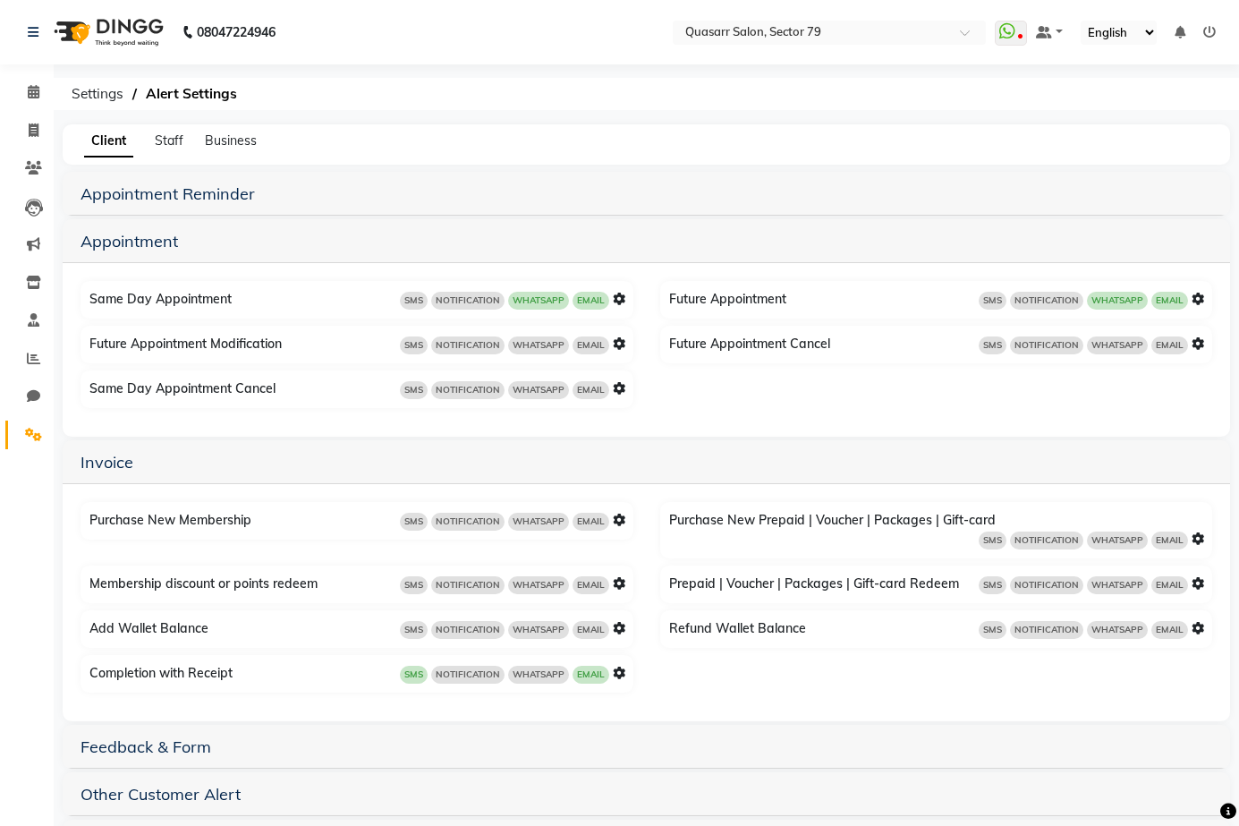
click at [617, 296] on icon at bounding box center [619, 298] width 13 height 13
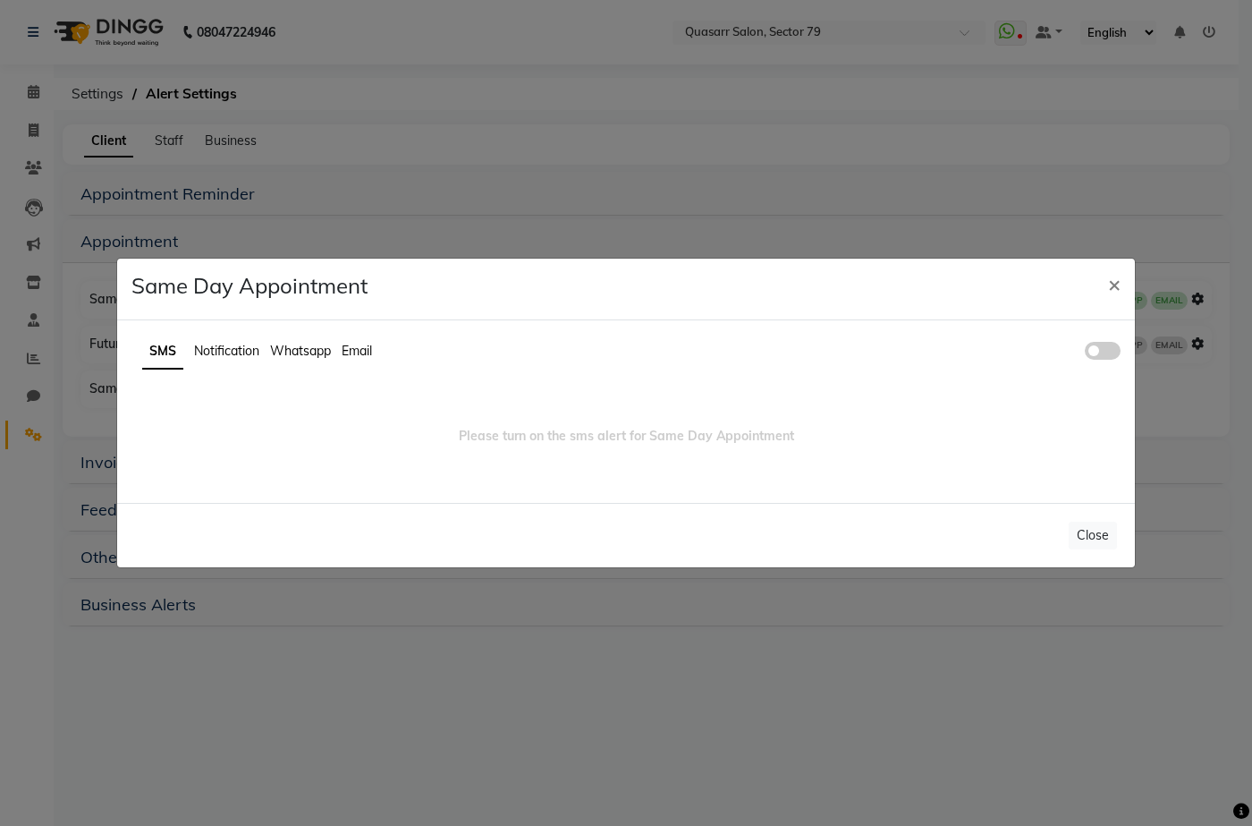
click at [1088, 345] on span at bounding box center [1103, 351] width 36 height 18
click at [1085, 353] on input "checkbox" at bounding box center [1085, 353] width 0 height 0
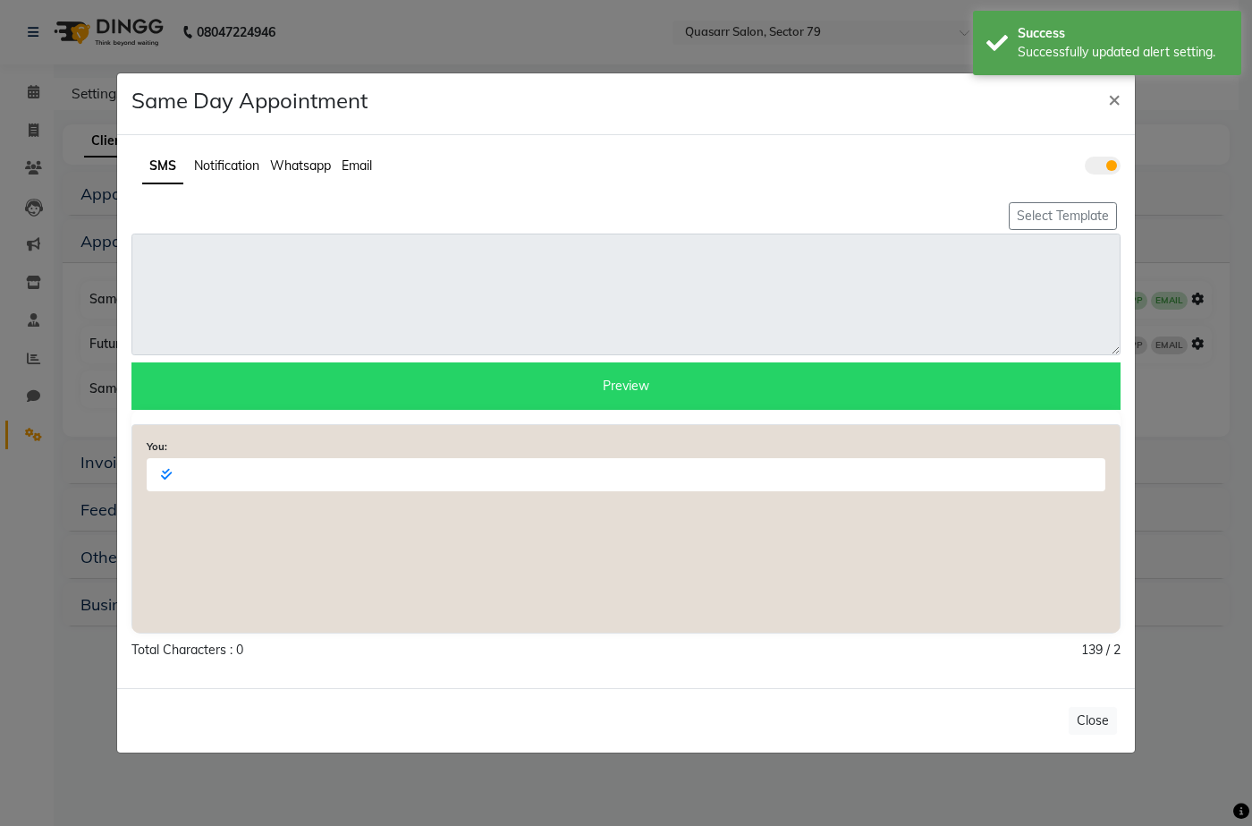
click at [1100, 165] on span at bounding box center [1103, 166] width 36 height 18
click at [1085, 168] on input "checkbox" at bounding box center [1085, 168] width 0 height 0
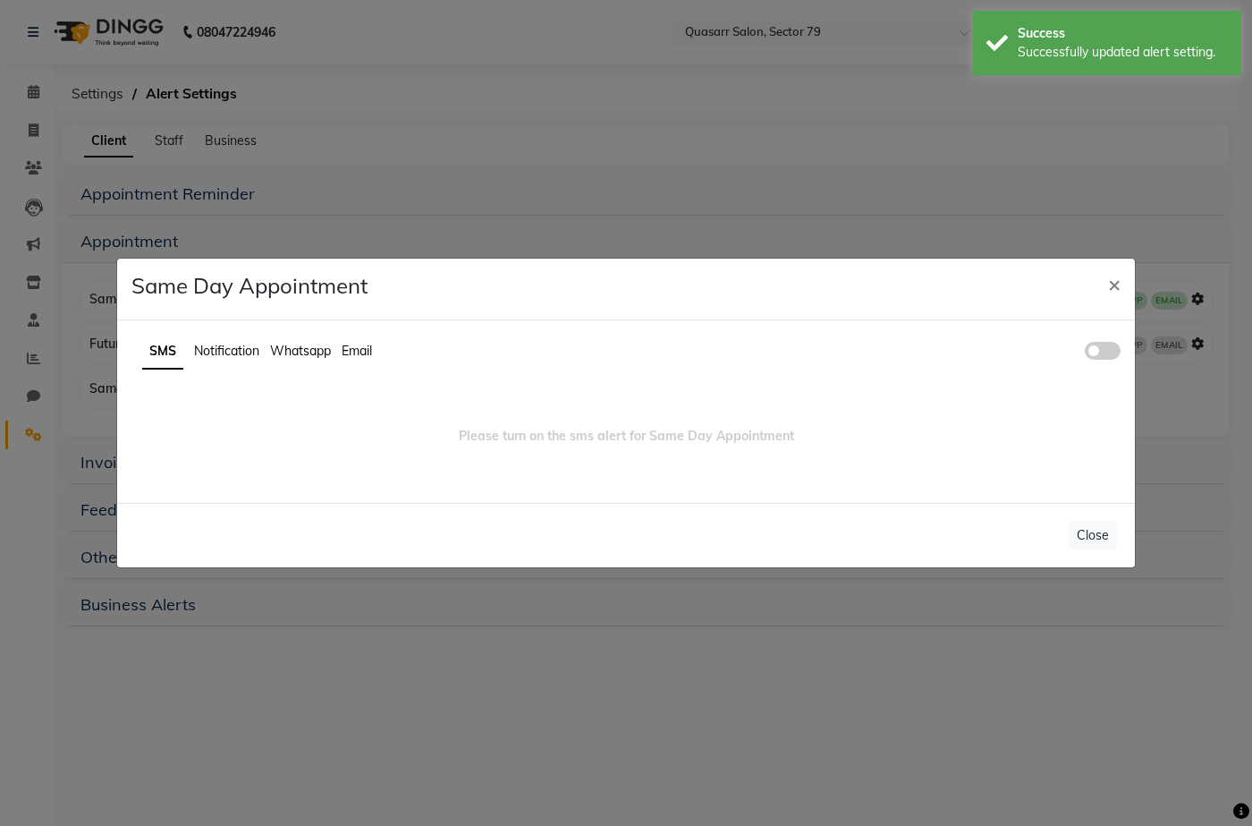
click at [293, 351] on span "Whatsapp" at bounding box center [300, 351] width 61 height 16
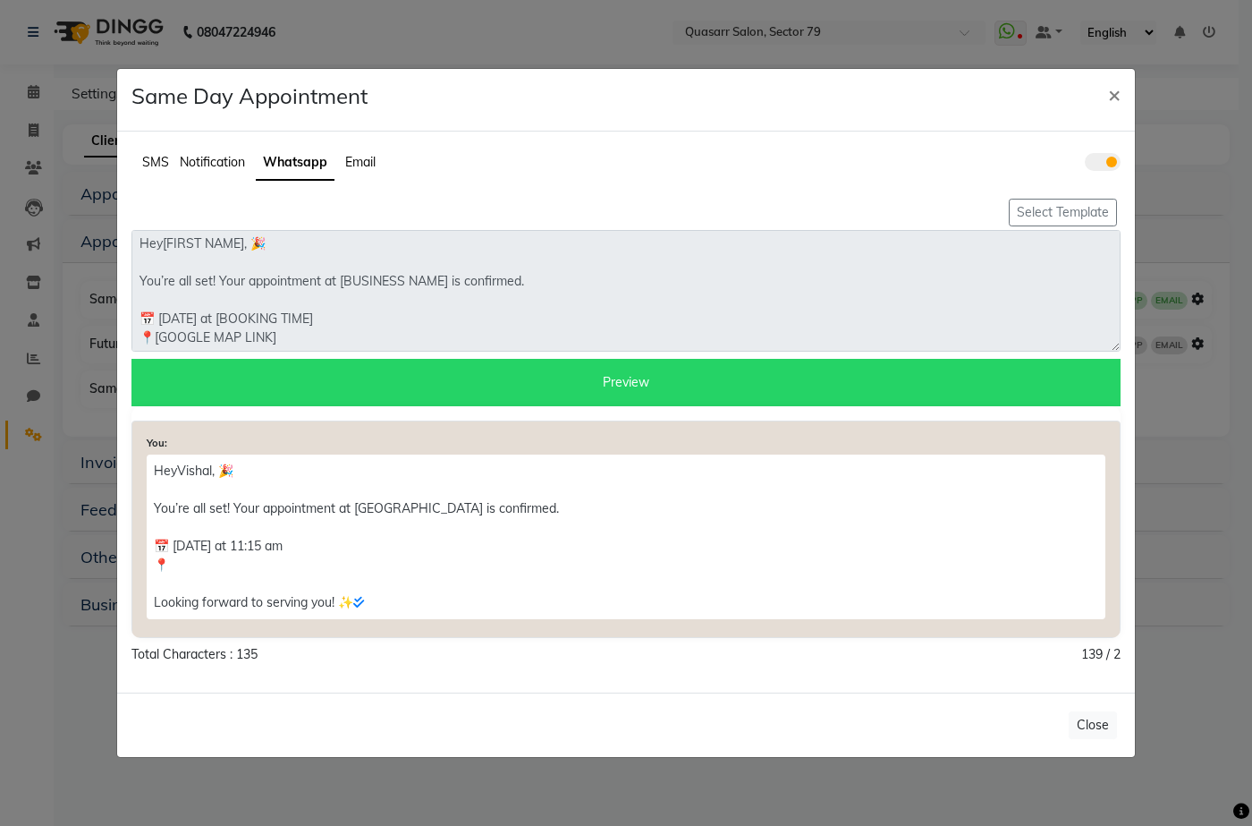
click at [1103, 160] on span at bounding box center [1103, 162] width 36 height 18
click at [1085, 165] on input "checkbox" at bounding box center [1085, 165] width 0 height 0
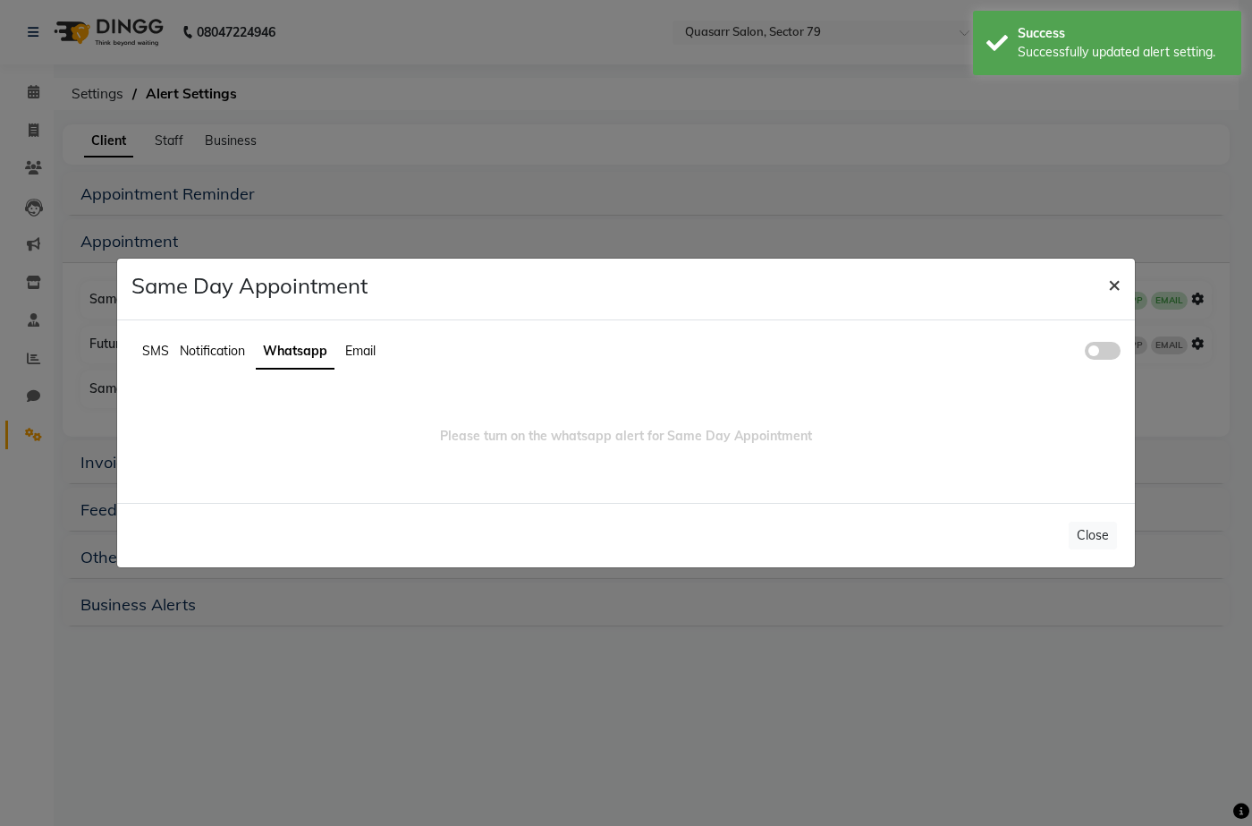
click at [1111, 286] on span "×" at bounding box center [1114, 283] width 13 height 27
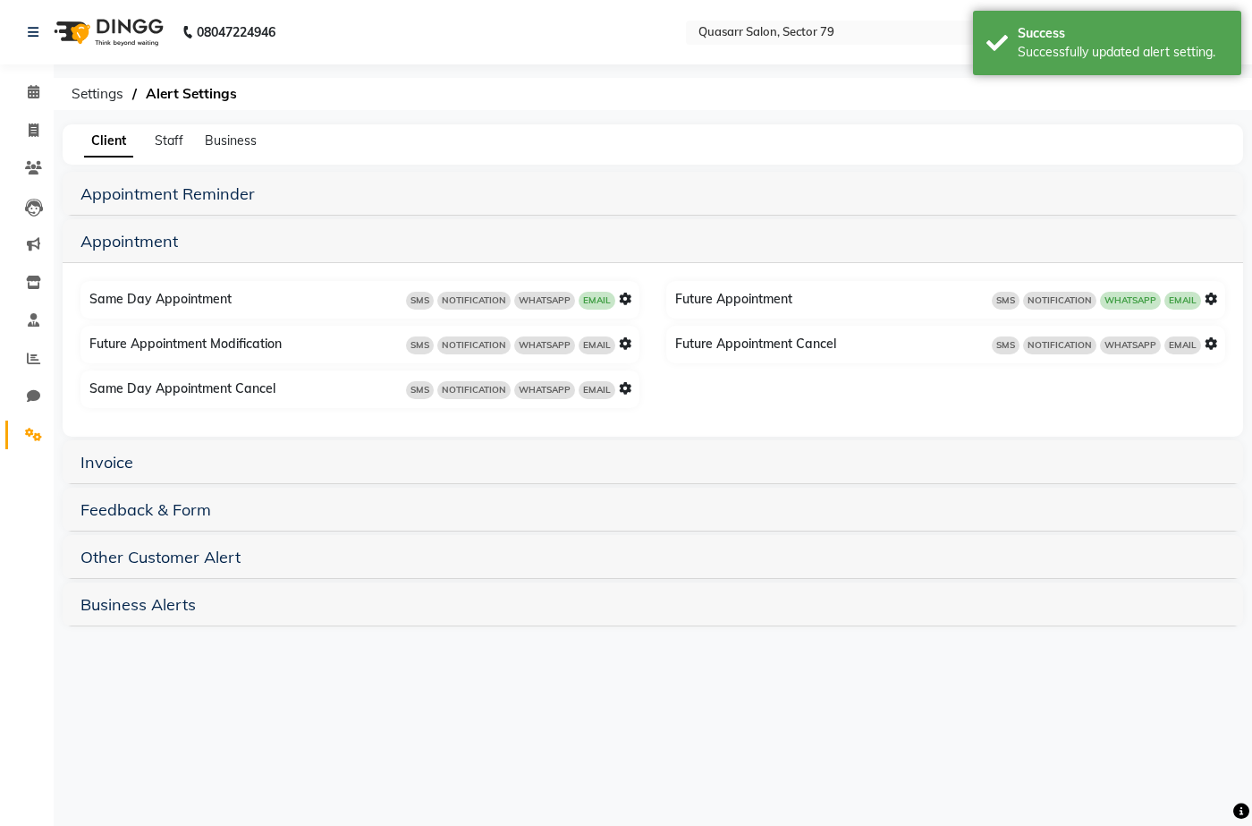
click at [1210, 301] on icon at bounding box center [1211, 298] width 13 height 13
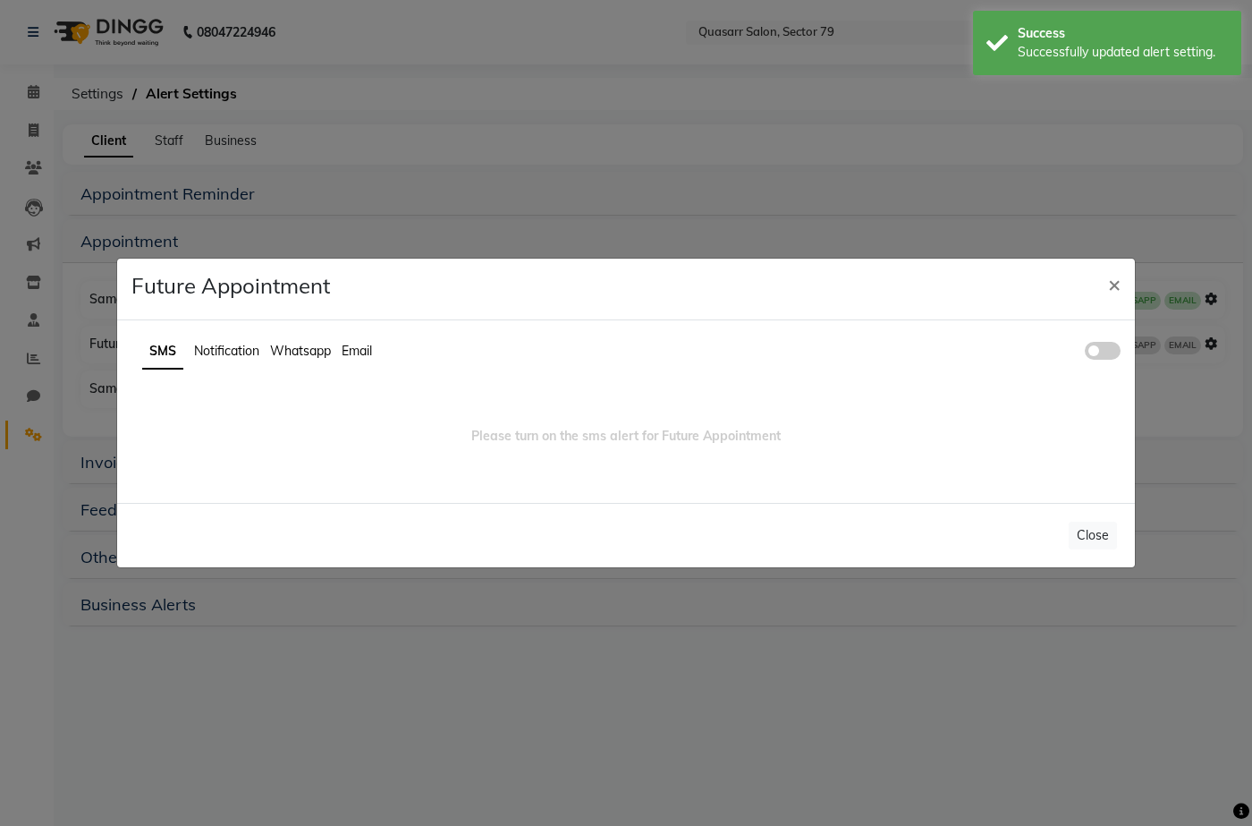
click at [284, 354] on span "Whatsapp" at bounding box center [300, 351] width 61 height 16
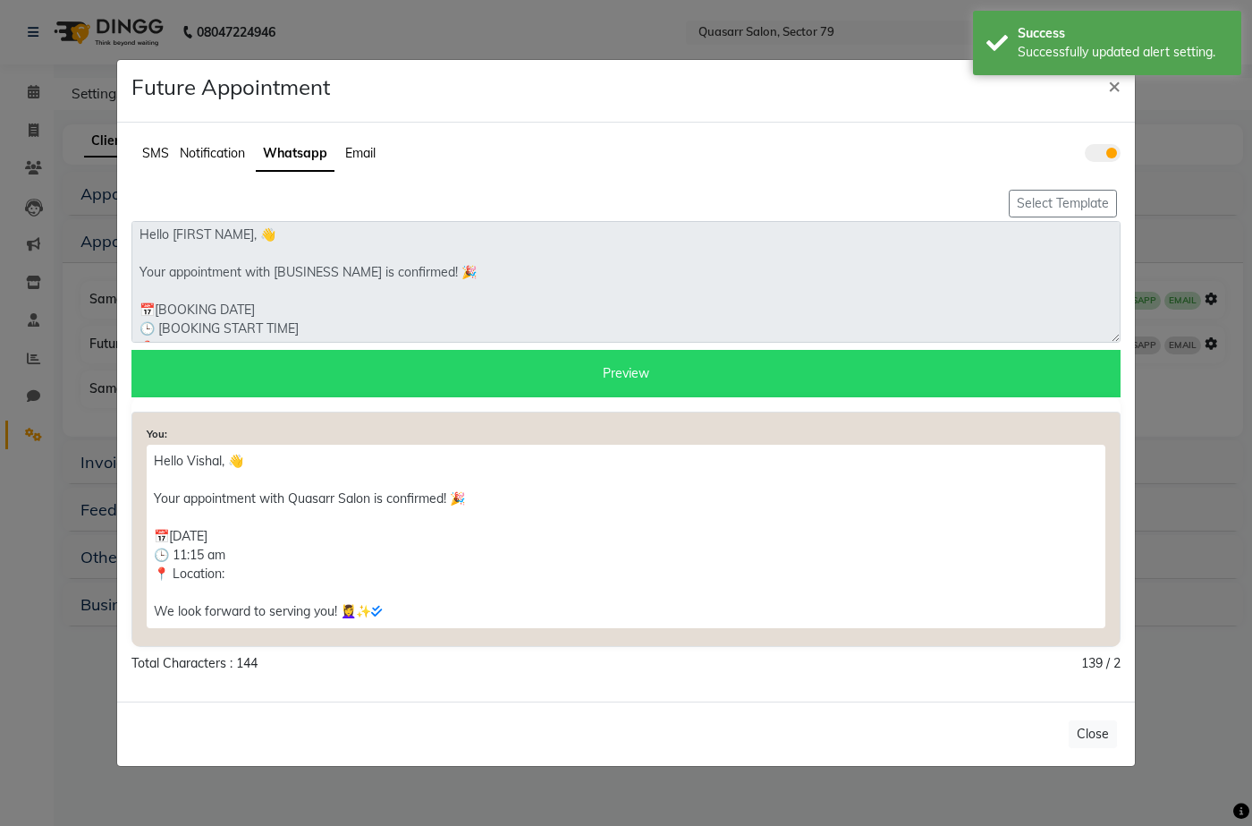
click at [1121, 150] on div "SMS Notification Whatsapp Email" at bounding box center [626, 161] width 1016 height 49
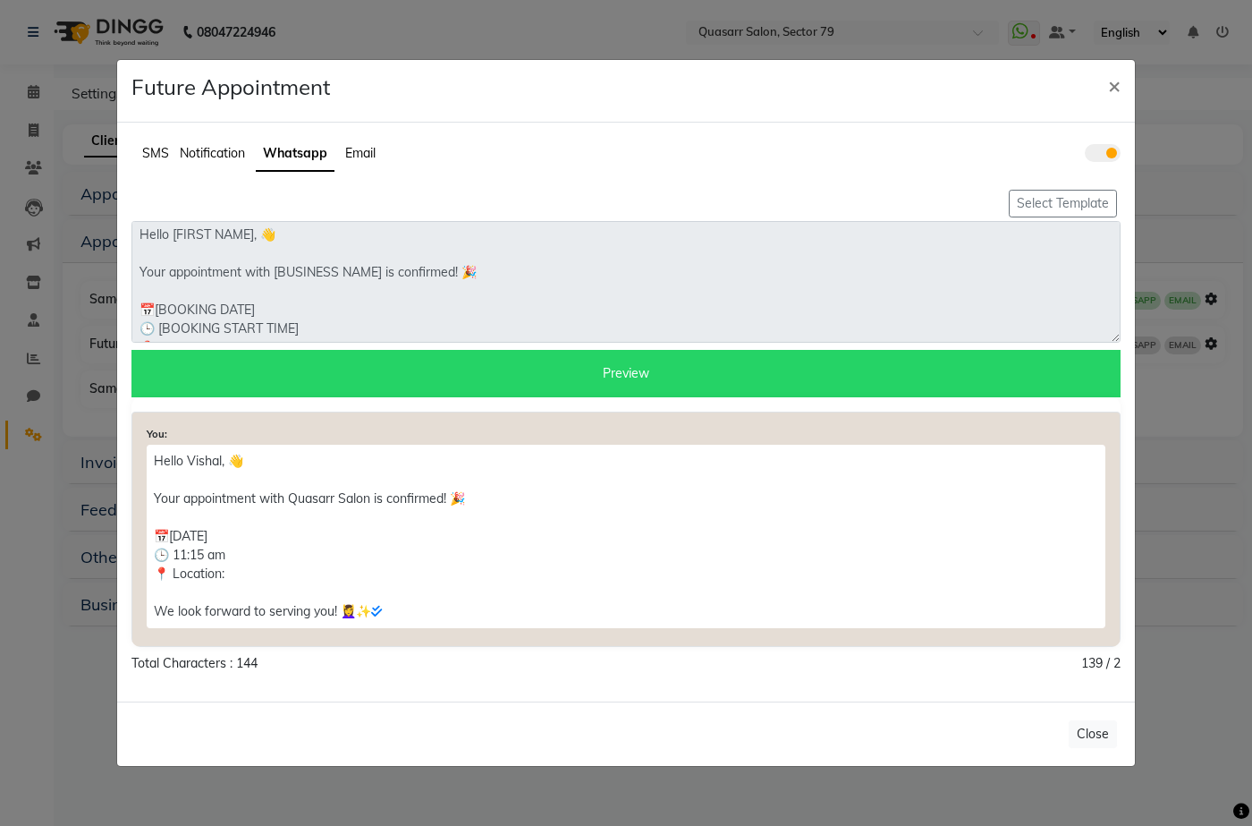
click at [1101, 150] on span at bounding box center [1103, 153] width 36 height 18
click at [1085, 156] on input "checkbox" at bounding box center [1085, 156] width 0 height 0
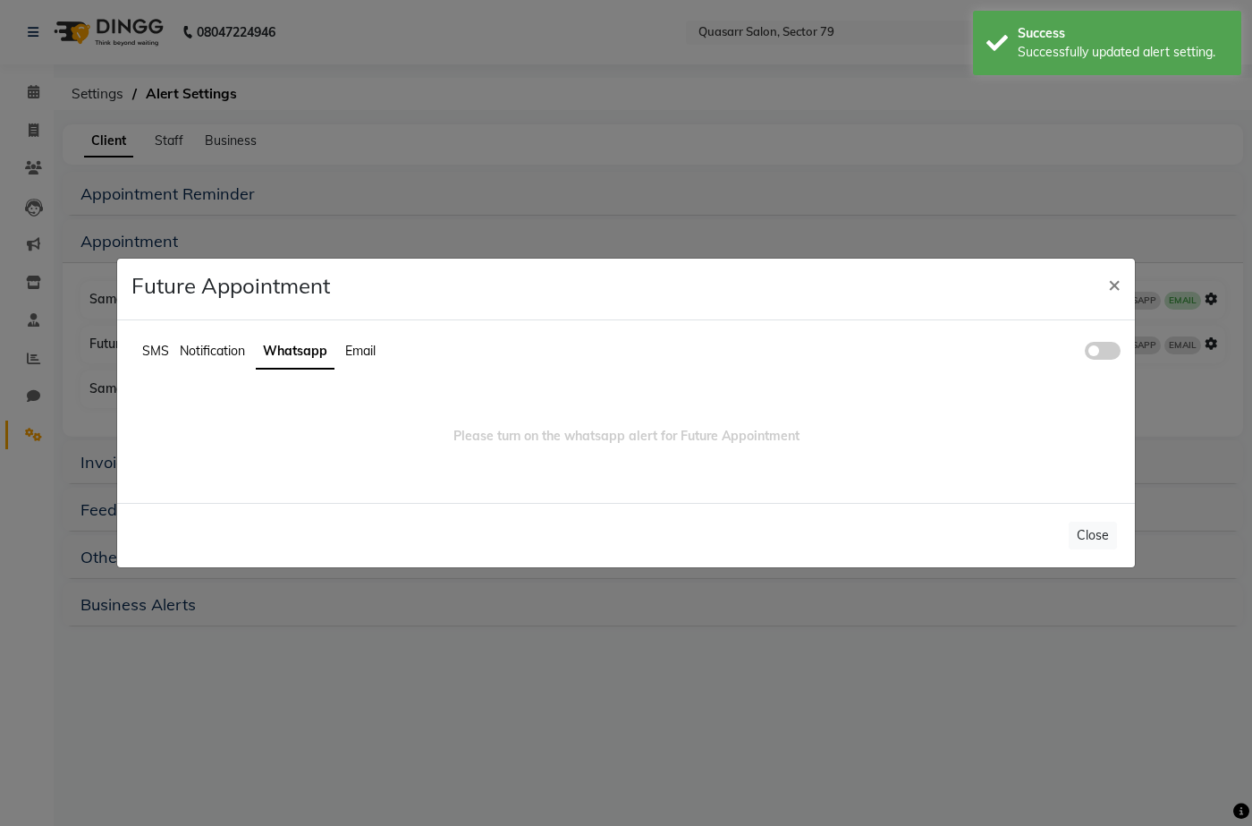
click at [155, 352] on span "SMS" at bounding box center [155, 351] width 27 height 16
click at [1097, 349] on span at bounding box center [1103, 351] width 36 height 18
click at [1085, 353] on input "checkbox" at bounding box center [1085, 353] width 0 height 0
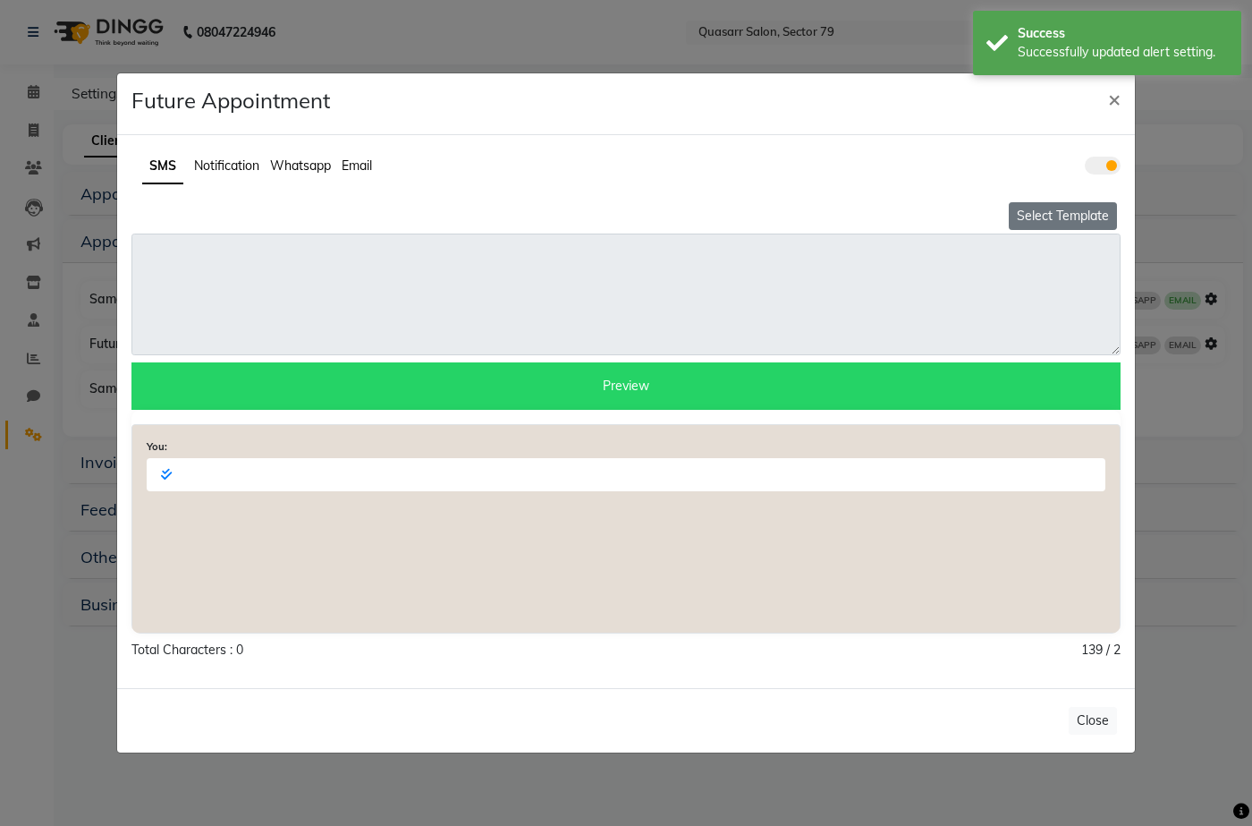
click at [1059, 215] on button "Select Template" at bounding box center [1063, 216] width 108 height 28
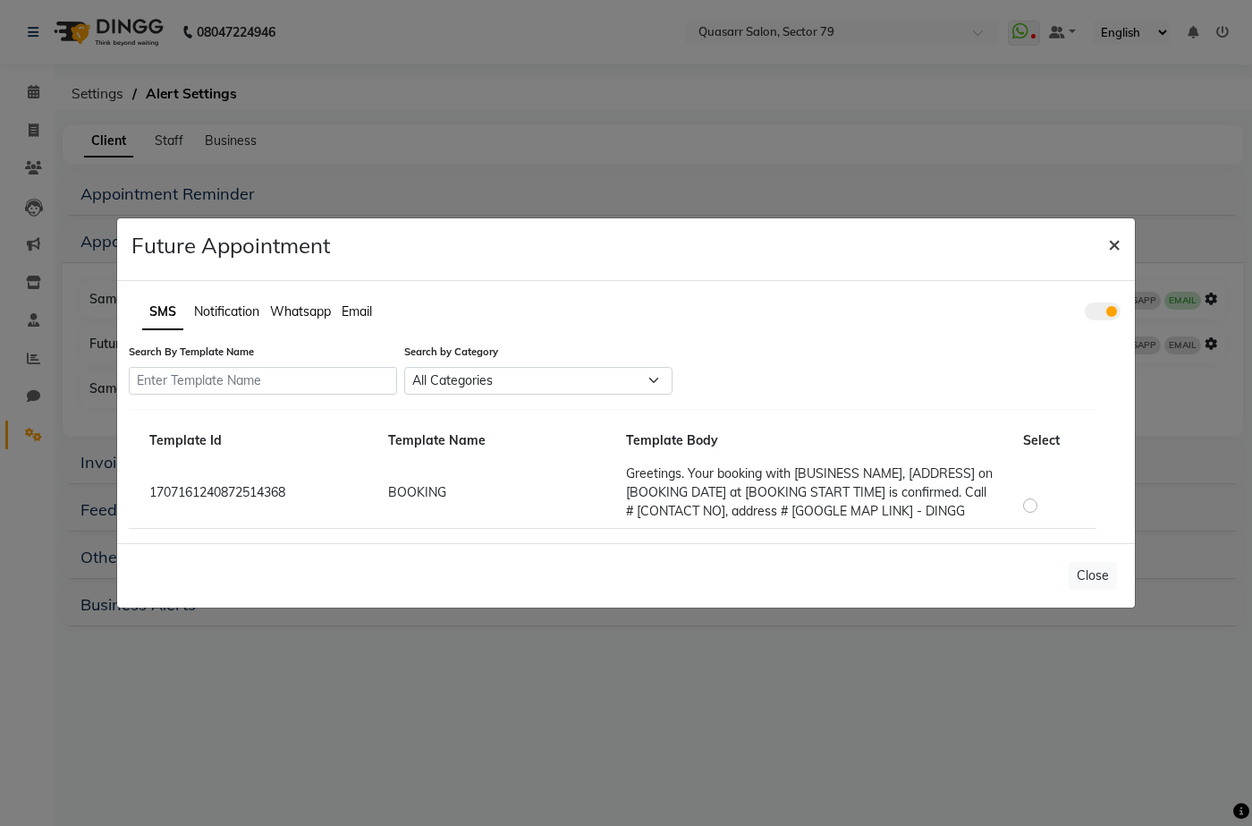
click at [1104, 239] on button "×" at bounding box center [1114, 243] width 41 height 50
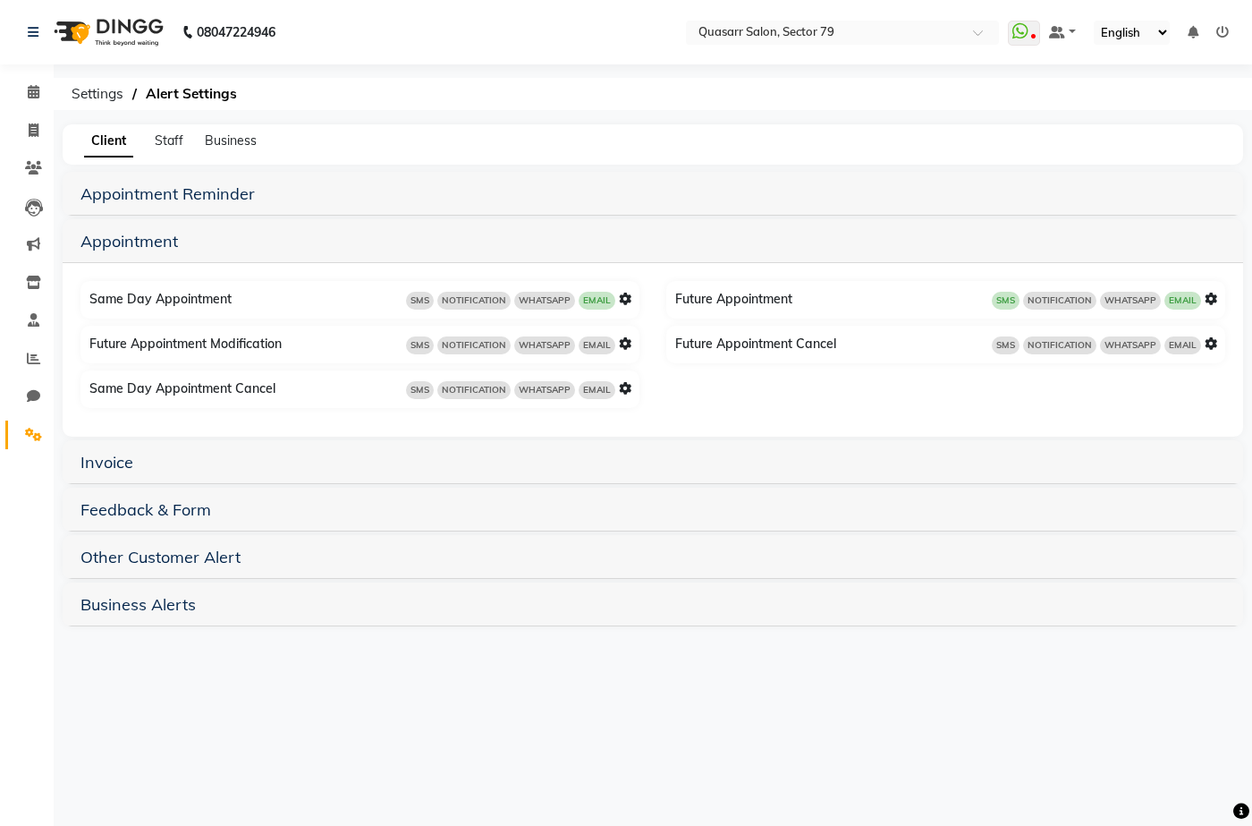
click at [1002, 299] on span "SMS" at bounding box center [1006, 301] width 28 height 18
click at [1216, 299] on icon at bounding box center [1211, 298] width 13 height 13
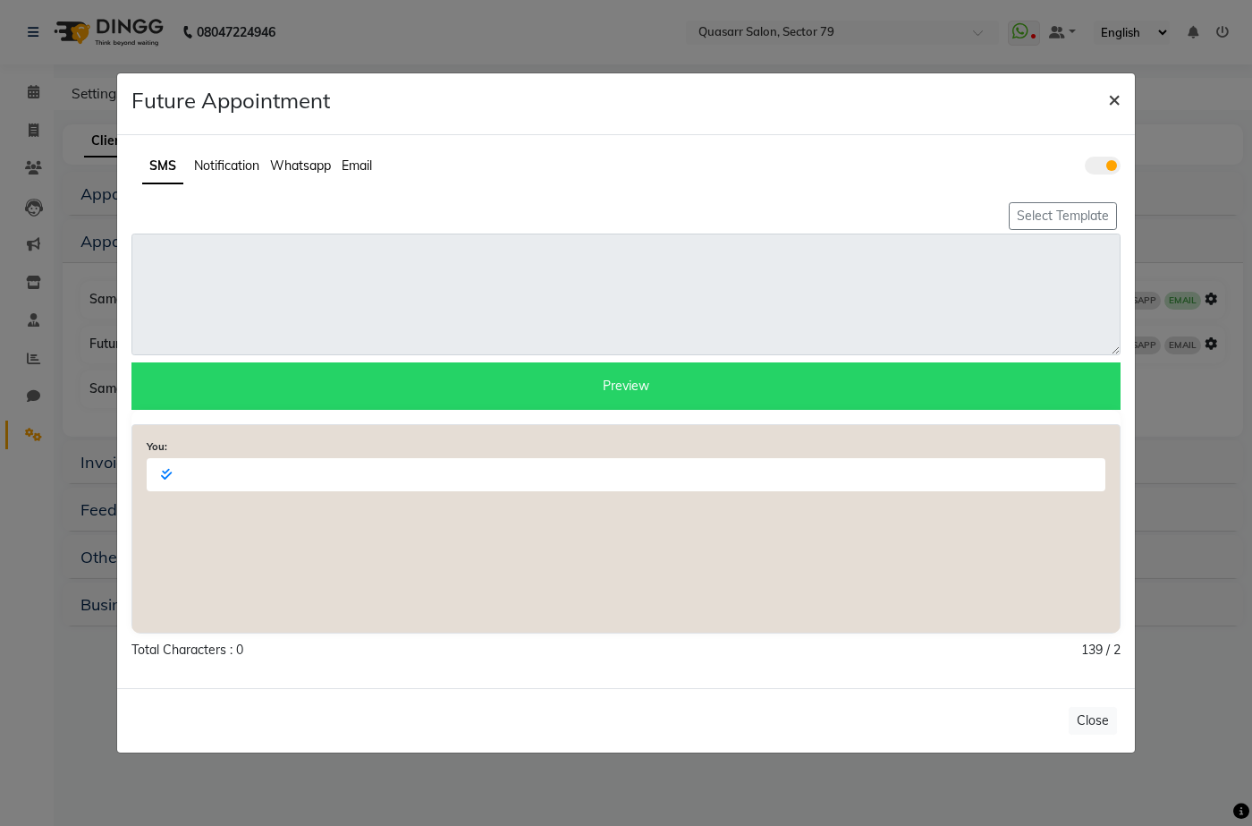
click at [1112, 89] on span "×" at bounding box center [1114, 98] width 13 height 27
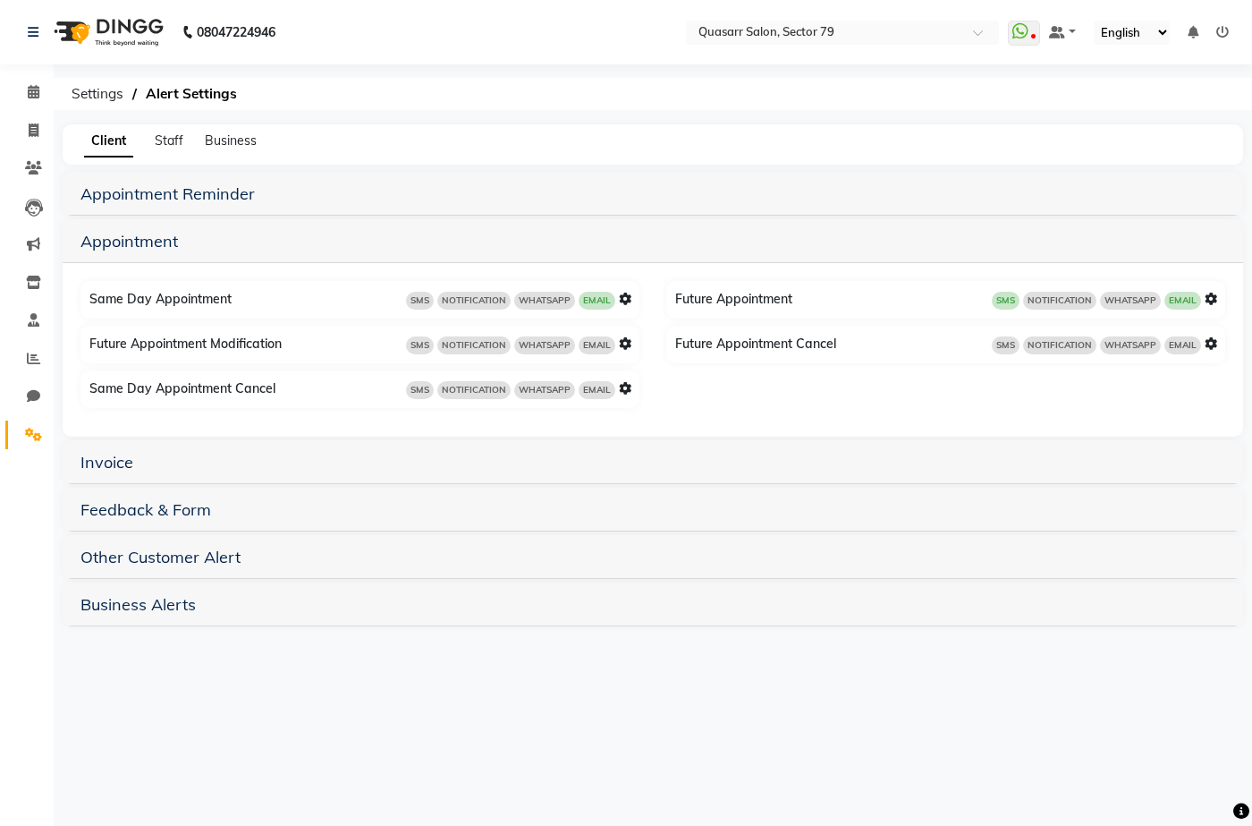
click at [627, 299] on icon at bounding box center [625, 298] width 13 height 13
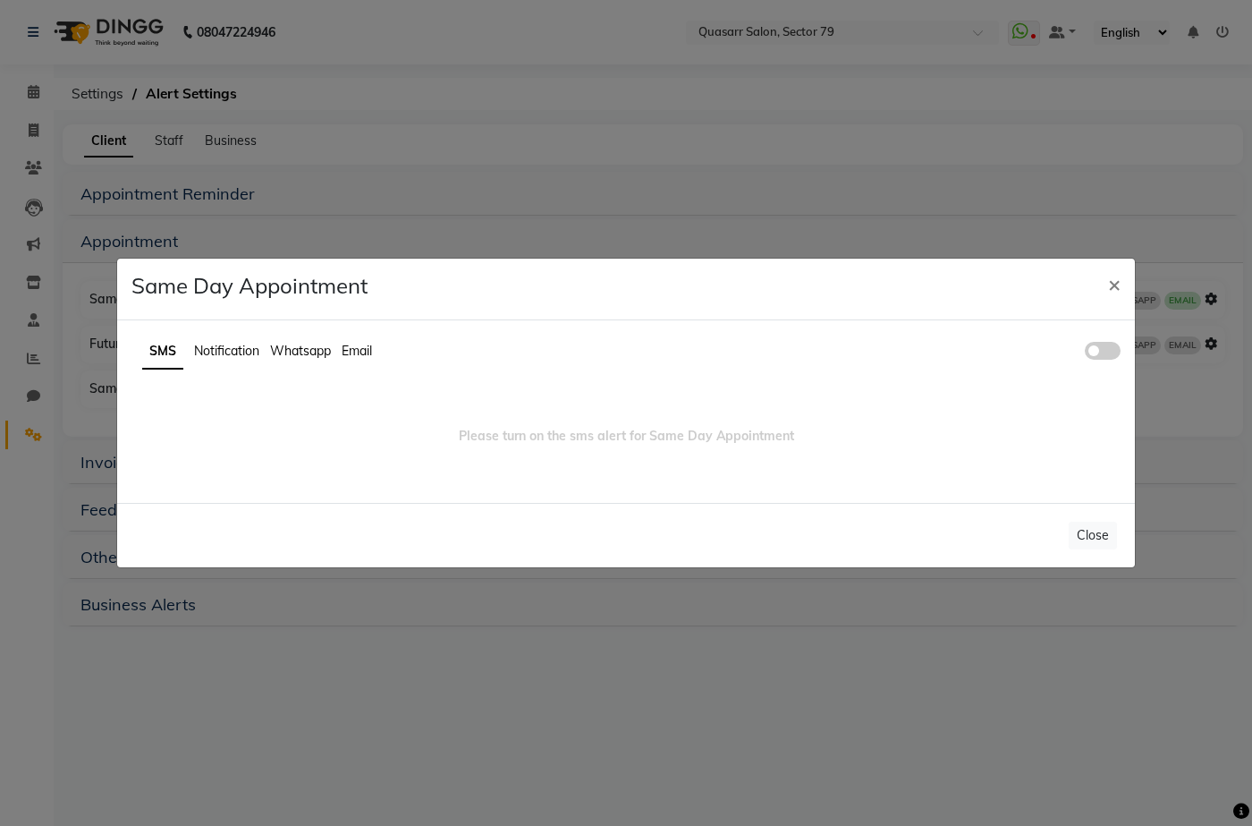
click at [1098, 353] on span at bounding box center [1103, 351] width 36 height 18
click at [1085, 353] on input "checkbox" at bounding box center [1085, 353] width 0 height 0
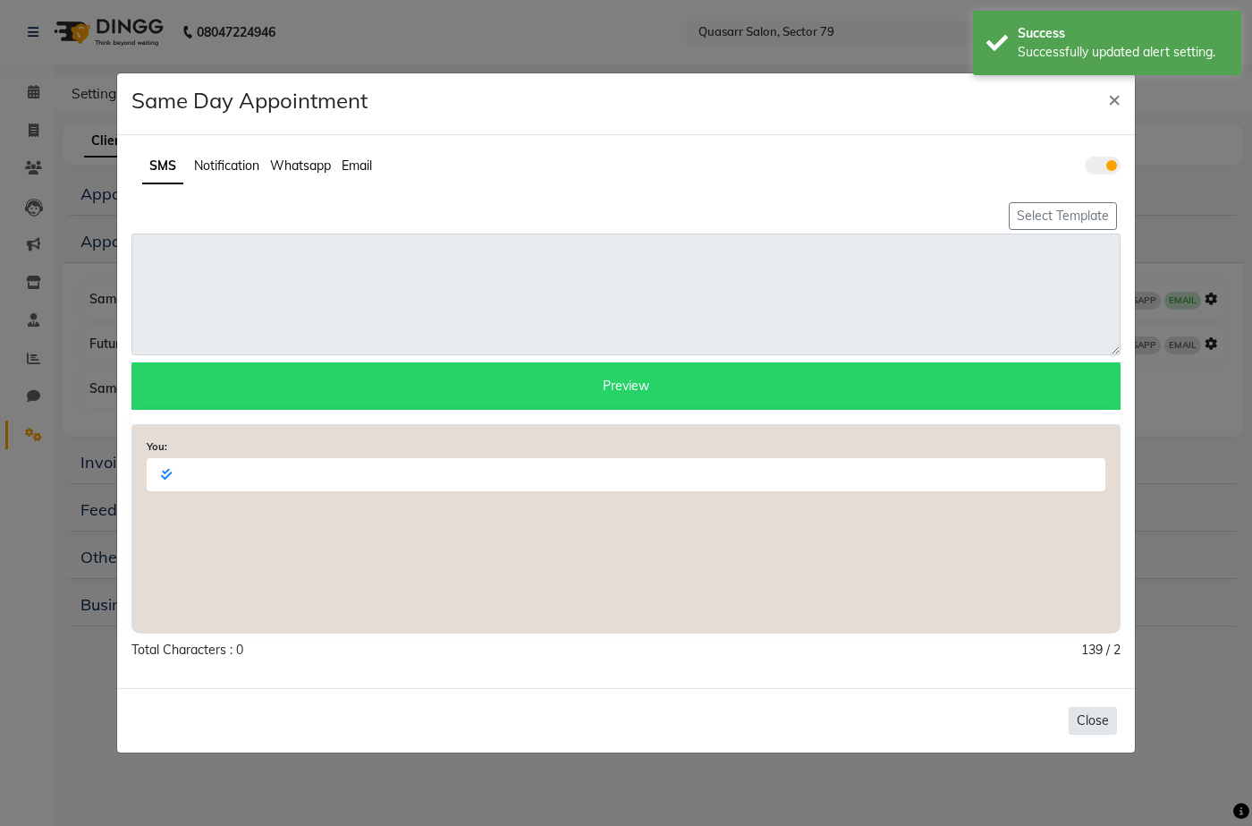
click at [1089, 716] on button "Close" at bounding box center [1093, 721] width 48 height 28
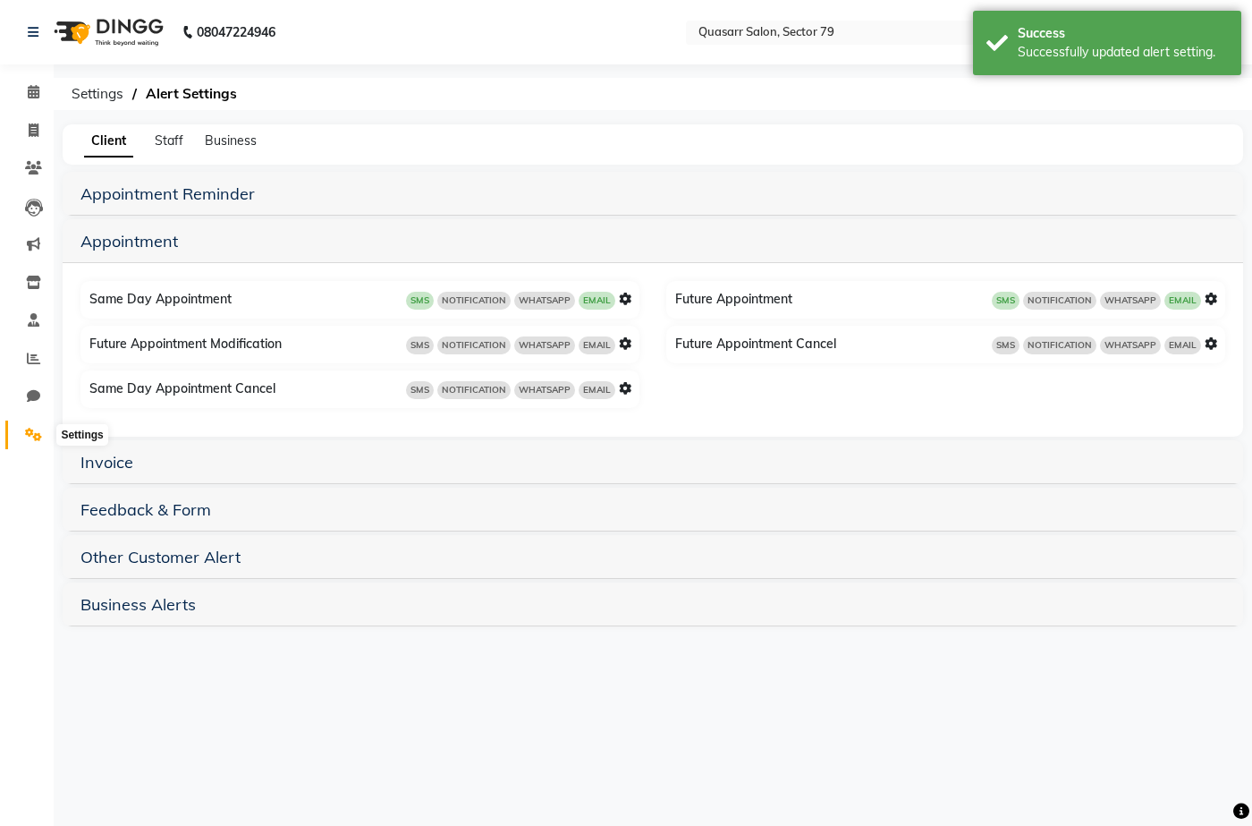
click at [36, 433] on icon at bounding box center [33, 434] width 17 height 13
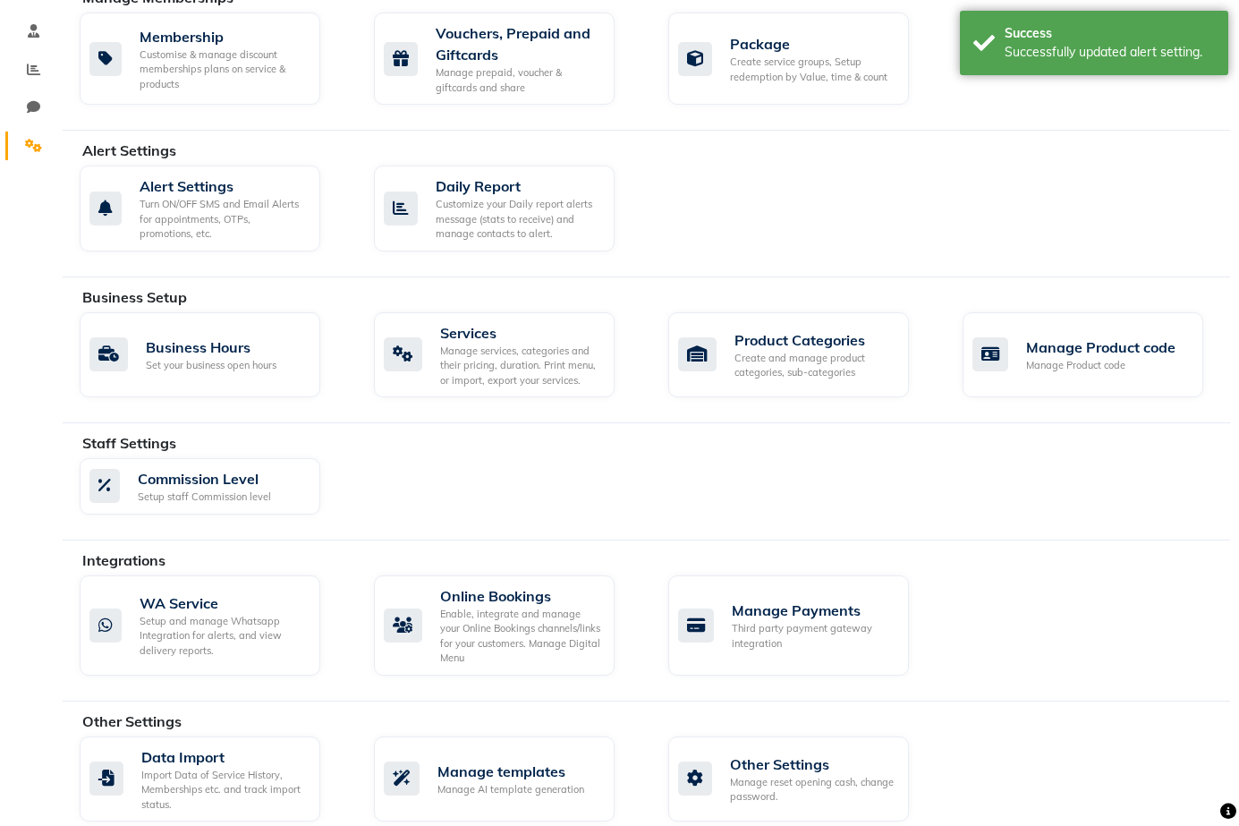
scroll to position [309, 0]
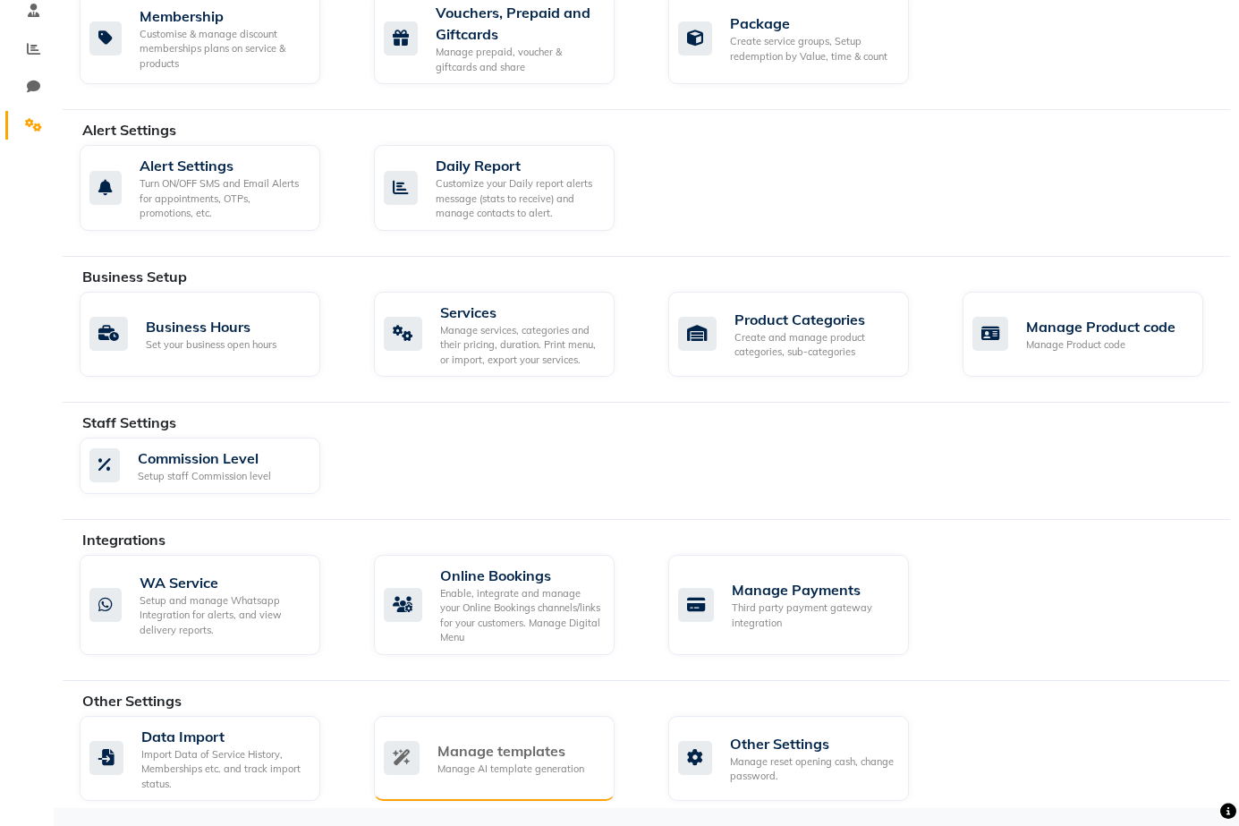
click at [520, 749] on div "Manage templates" at bounding box center [510, 750] width 147 height 21
select select "APPROVED"
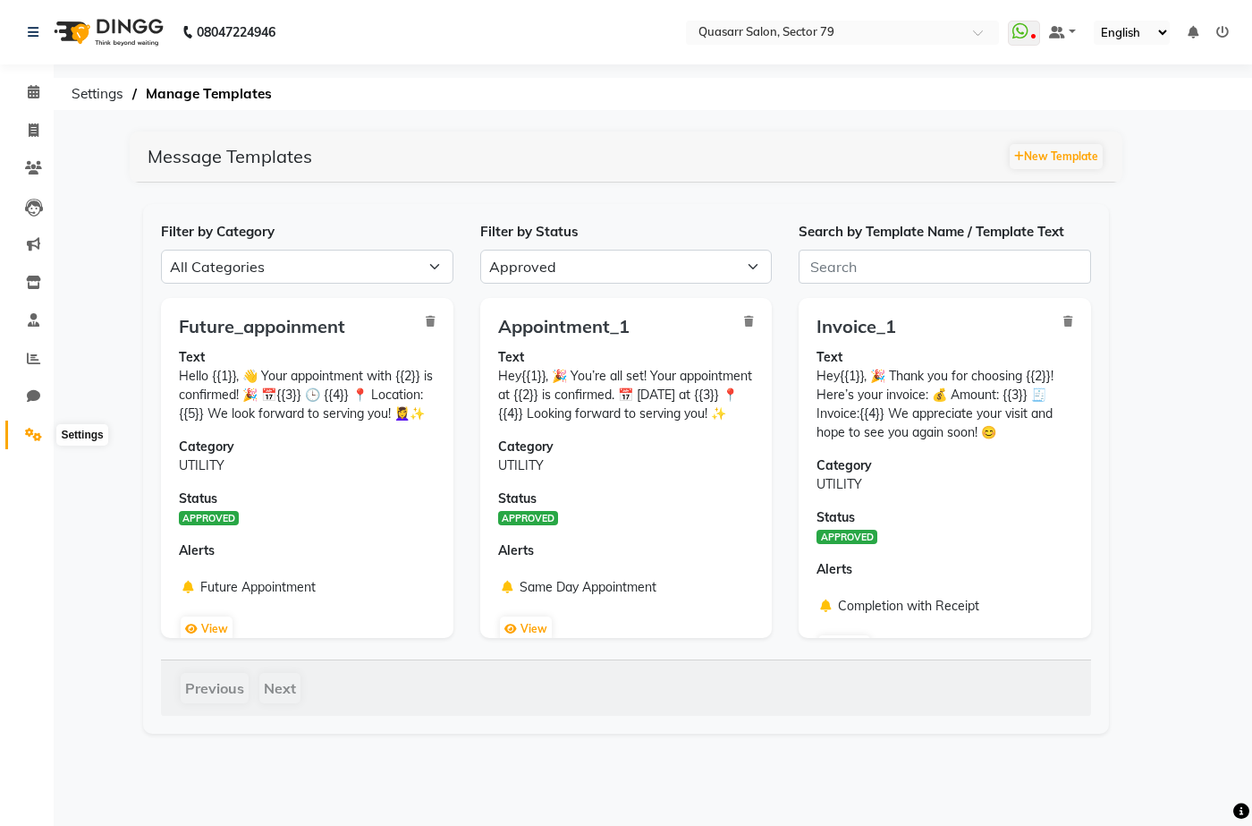
click at [19, 432] on span at bounding box center [33, 435] width 31 height 21
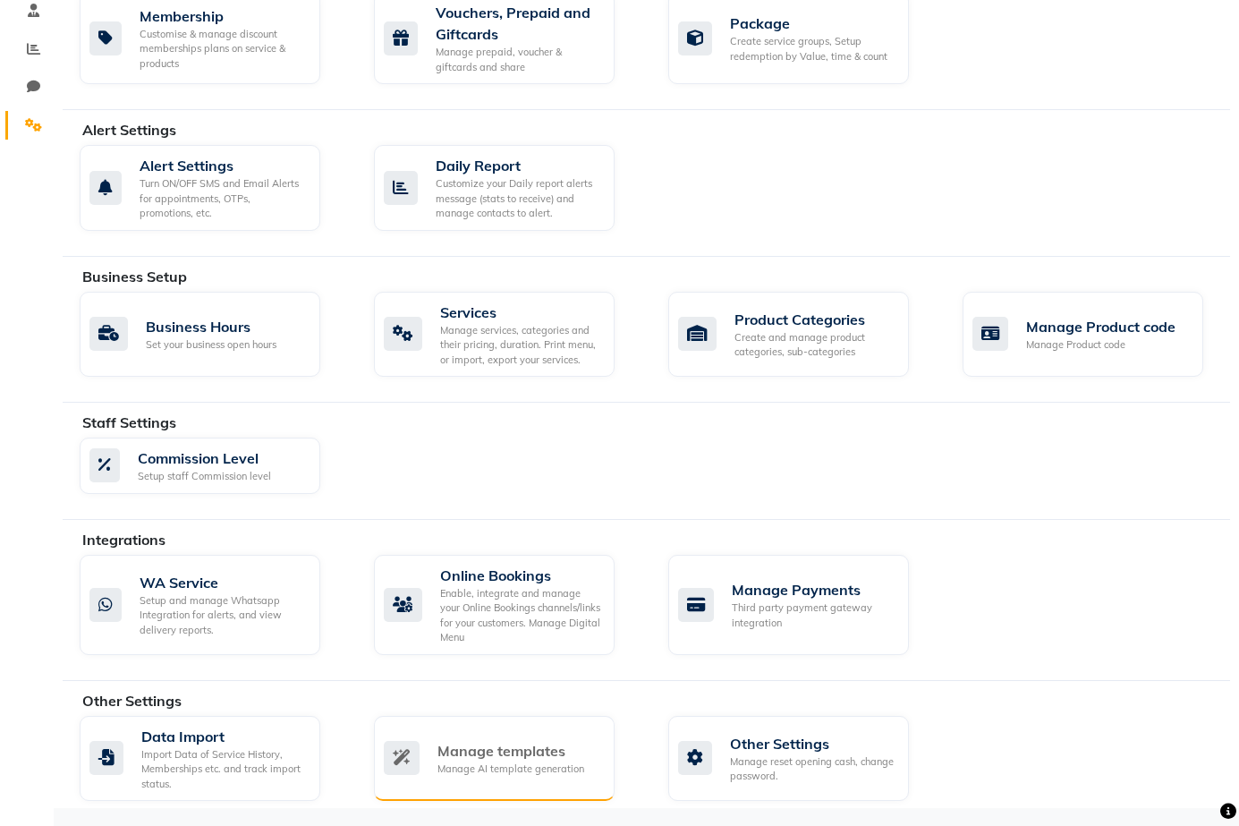
scroll to position [309, 0]
click at [512, 759] on div "Manage templates" at bounding box center [510, 750] width 147 height 21
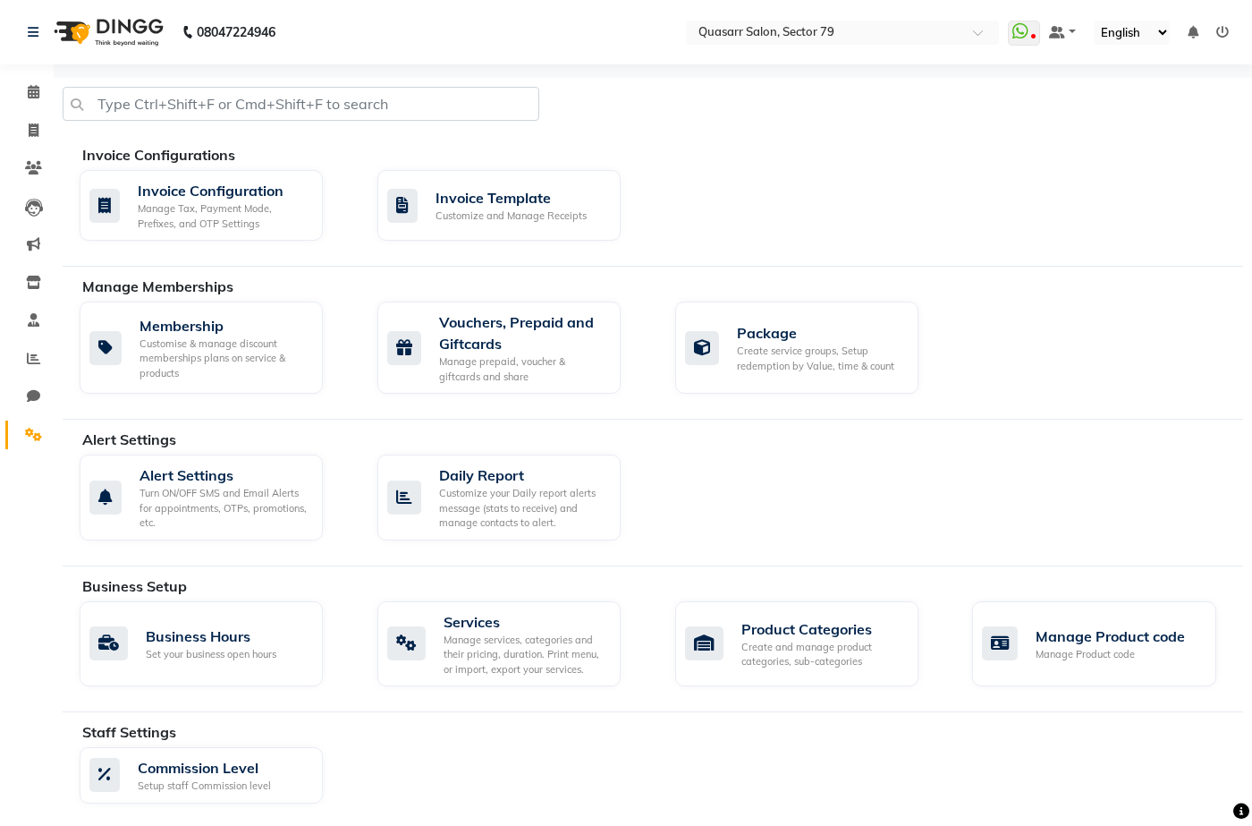
select select "APPROVED"
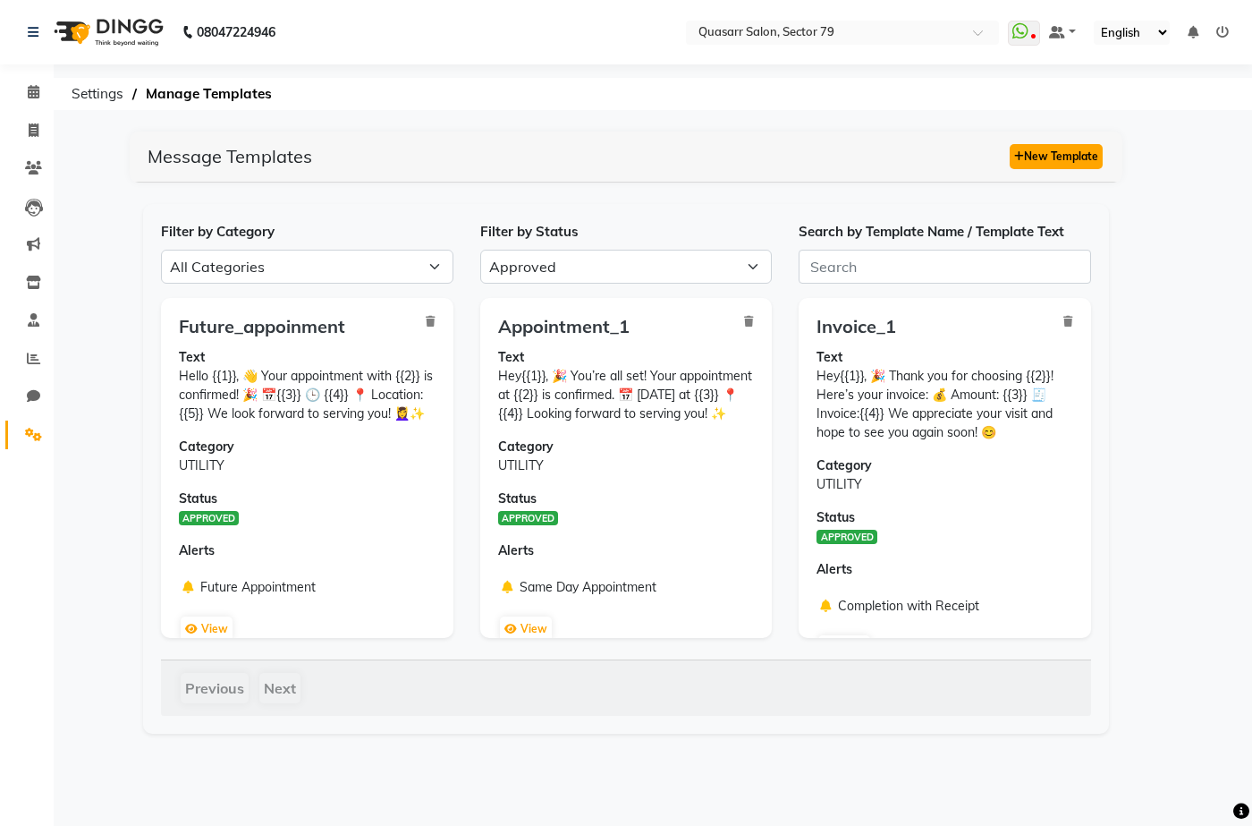
click at [1088, 163] on button "New Template" at bounding box center [1056, 156] width 93 height 25
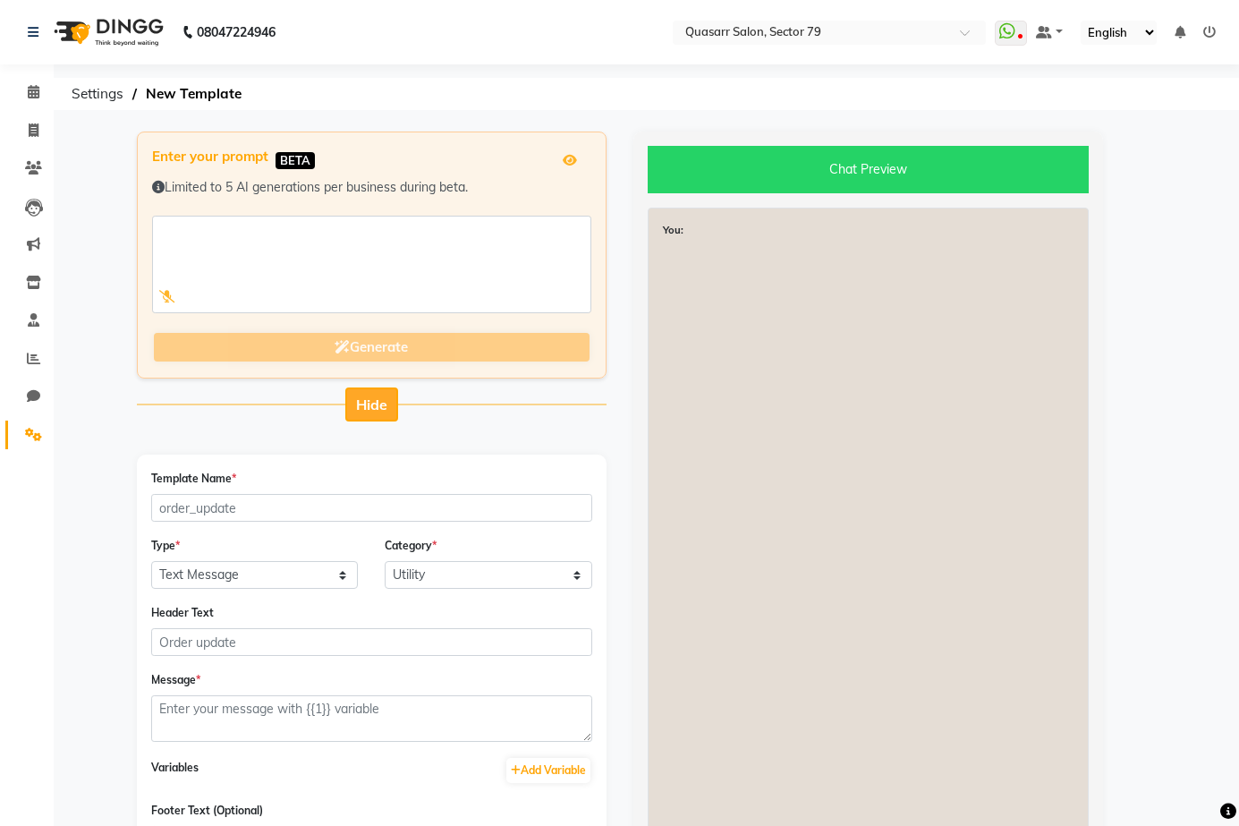
click at [358, 406] on span "Hide" at bounding box center [371, 404] width 31 height 18
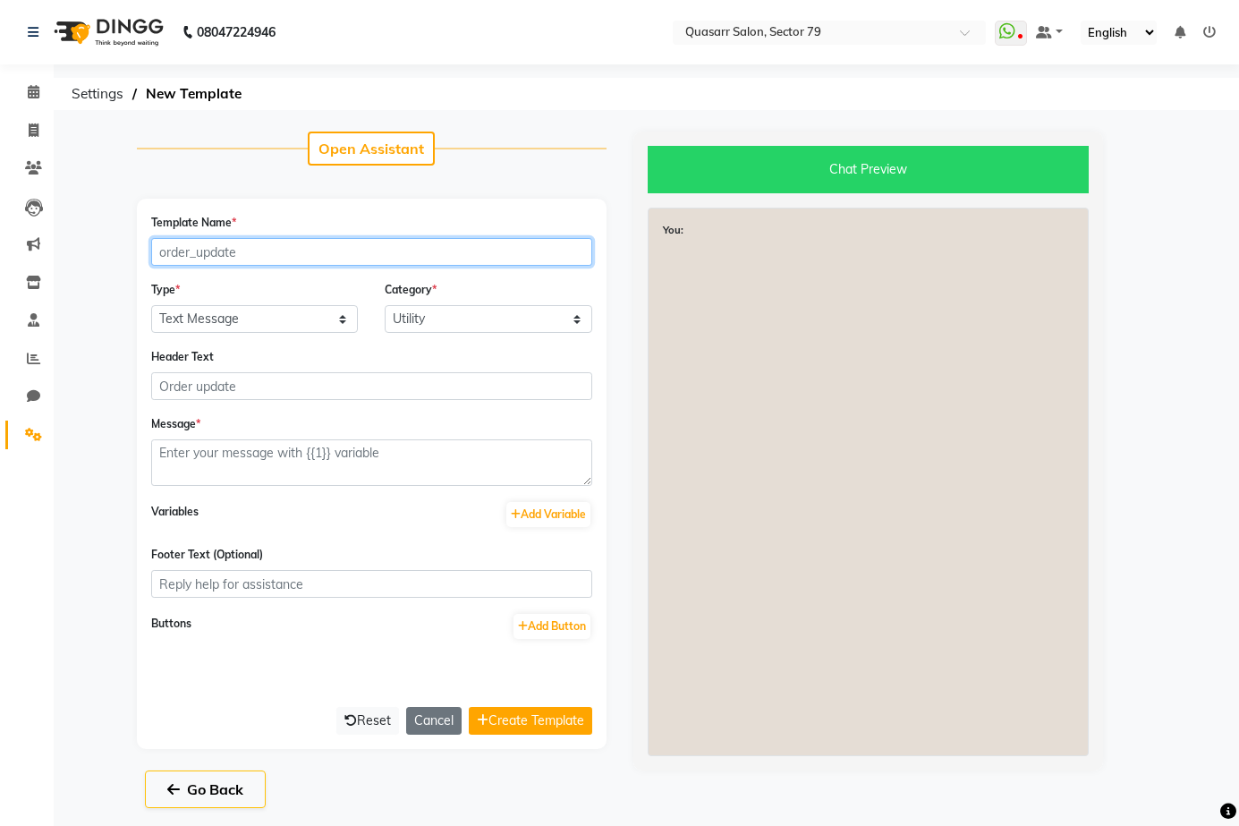
click at [208, 251] on input "Template Name *" at bounding box center [371, 252] width 441 height 28
type input "k"
type input "karwa_chauth_offer"
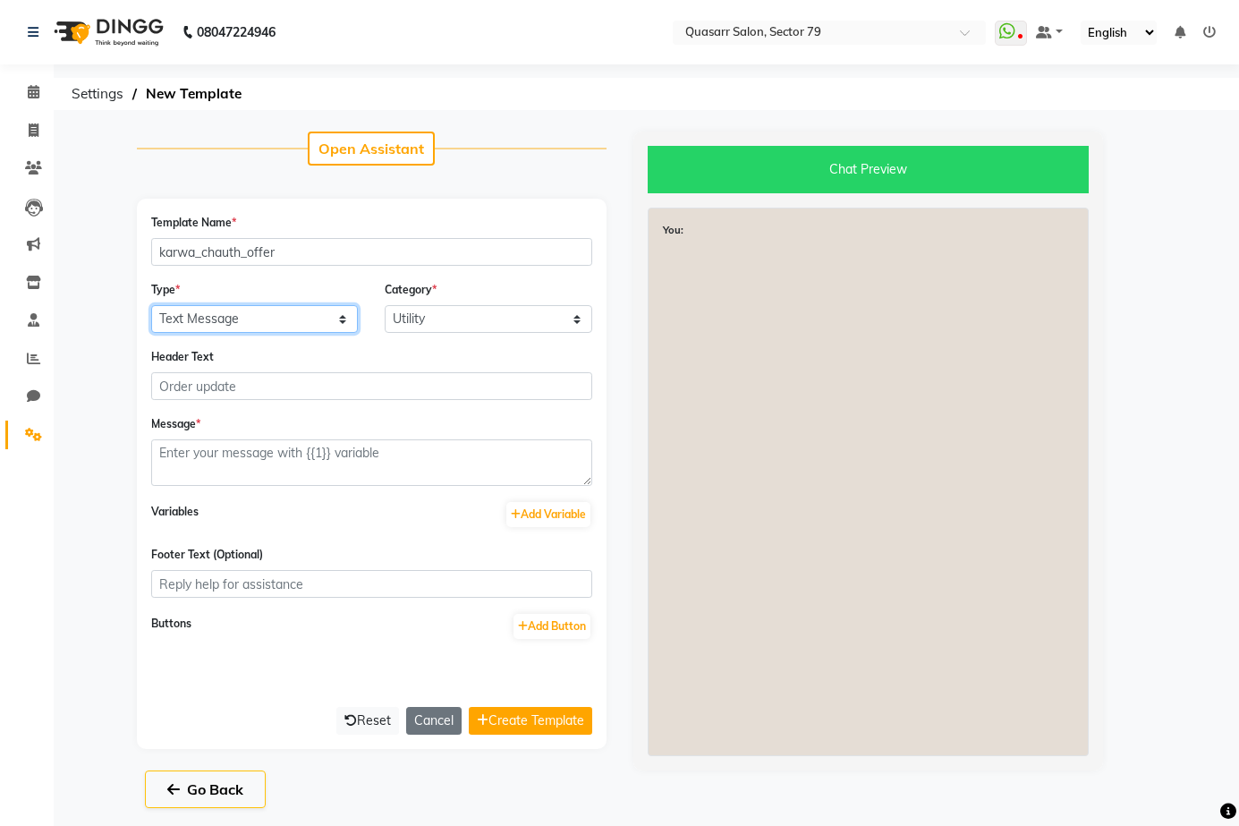
click at [309, 310] on select "Text Message Image with Text" at bounding box center [255, 319] width 208 height 28
select select "IMAGE"
click at [151, 305] on select "Text Message Image with Text" at bounding box center [255, 319] width 208 height 28
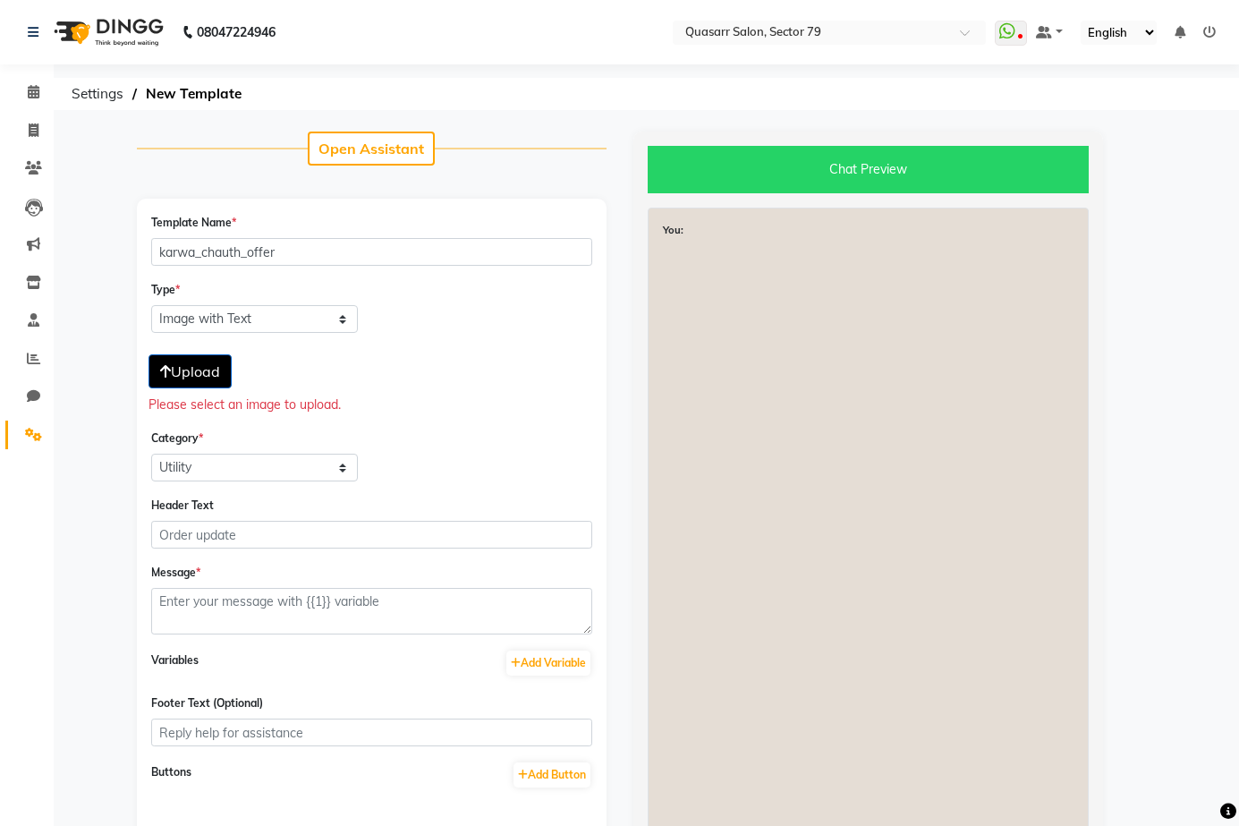
click at [223, 367] on button "Upload" at bounding box center [189, 371] width 83 height 34
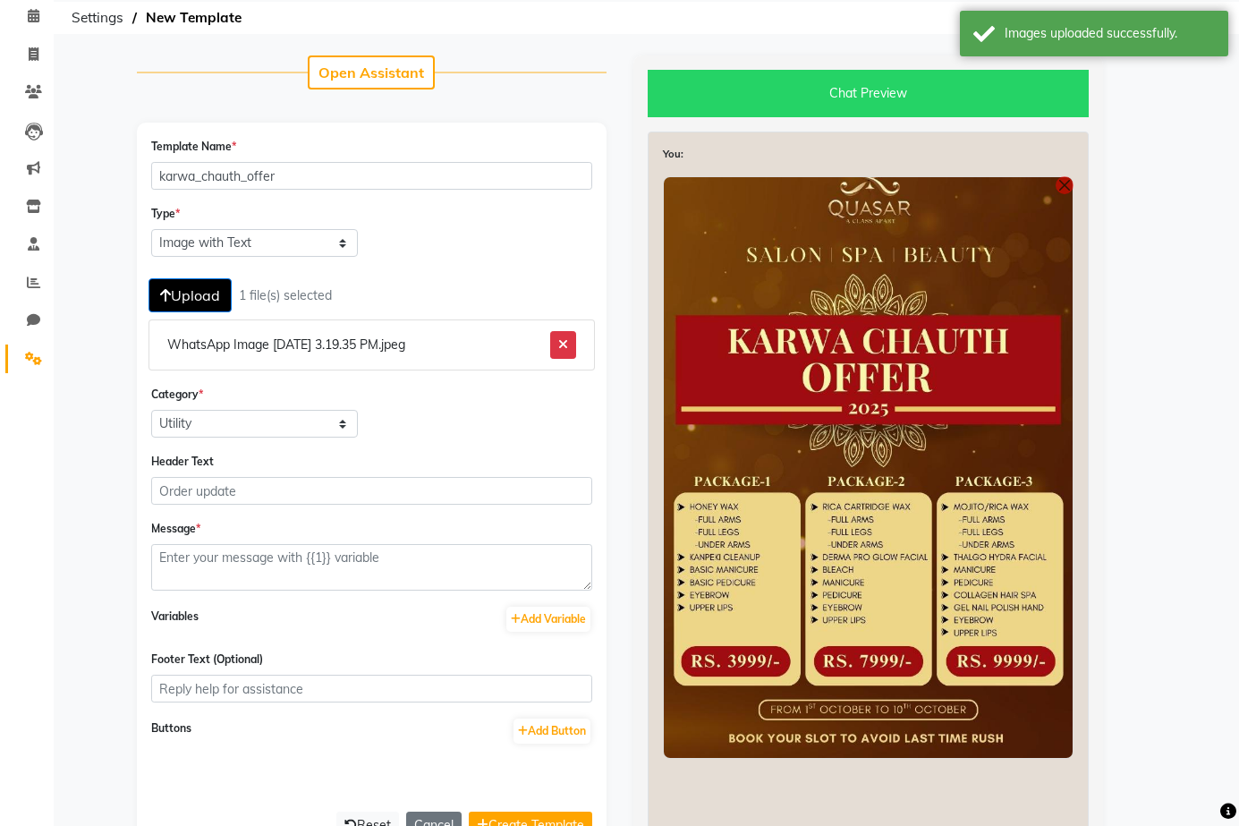
scroll to position [179, 0]
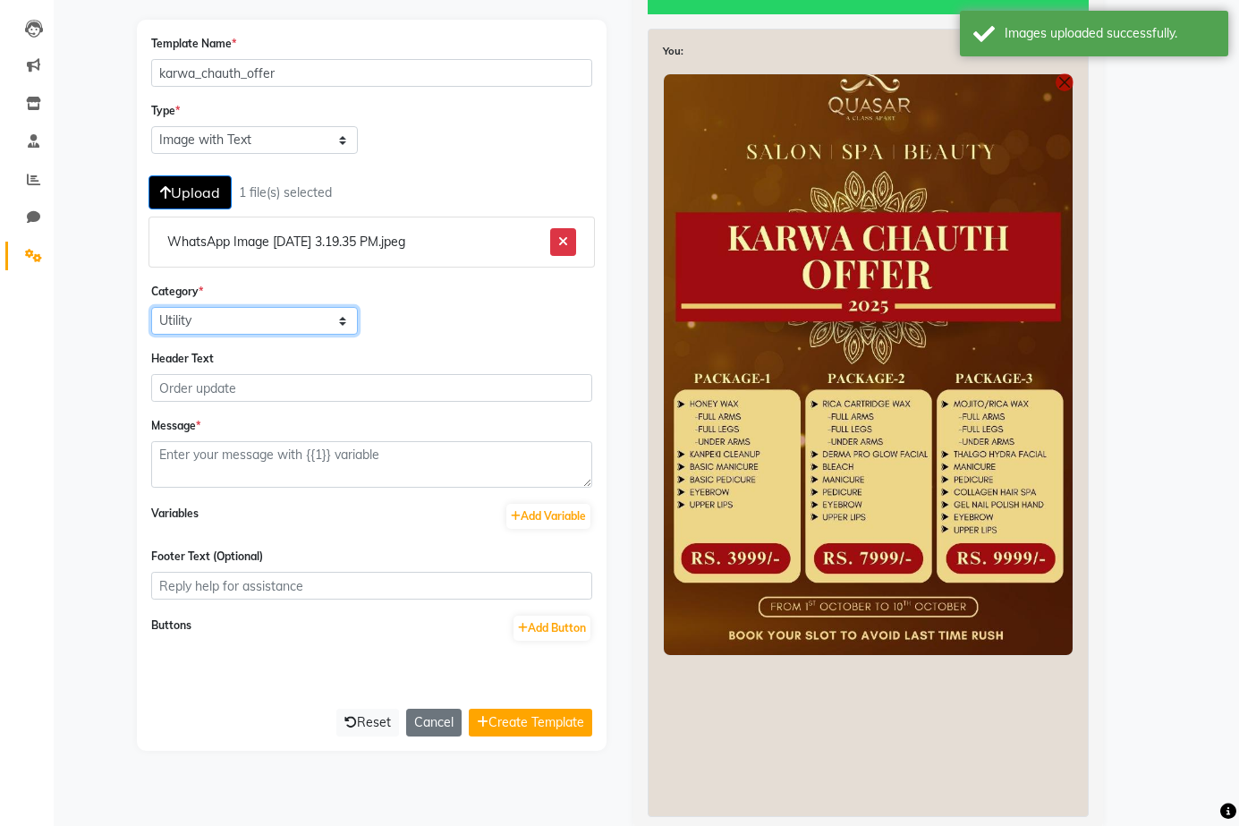
click at [231, 325] on select "Utility Marketing Authentication" at bounding box center [255, 321] width 208 height 28
select select "MARKETING"
click at [151, 307] on select "Utility Marketing Authentication" at bounding box center [255, 321] width 208 height 28
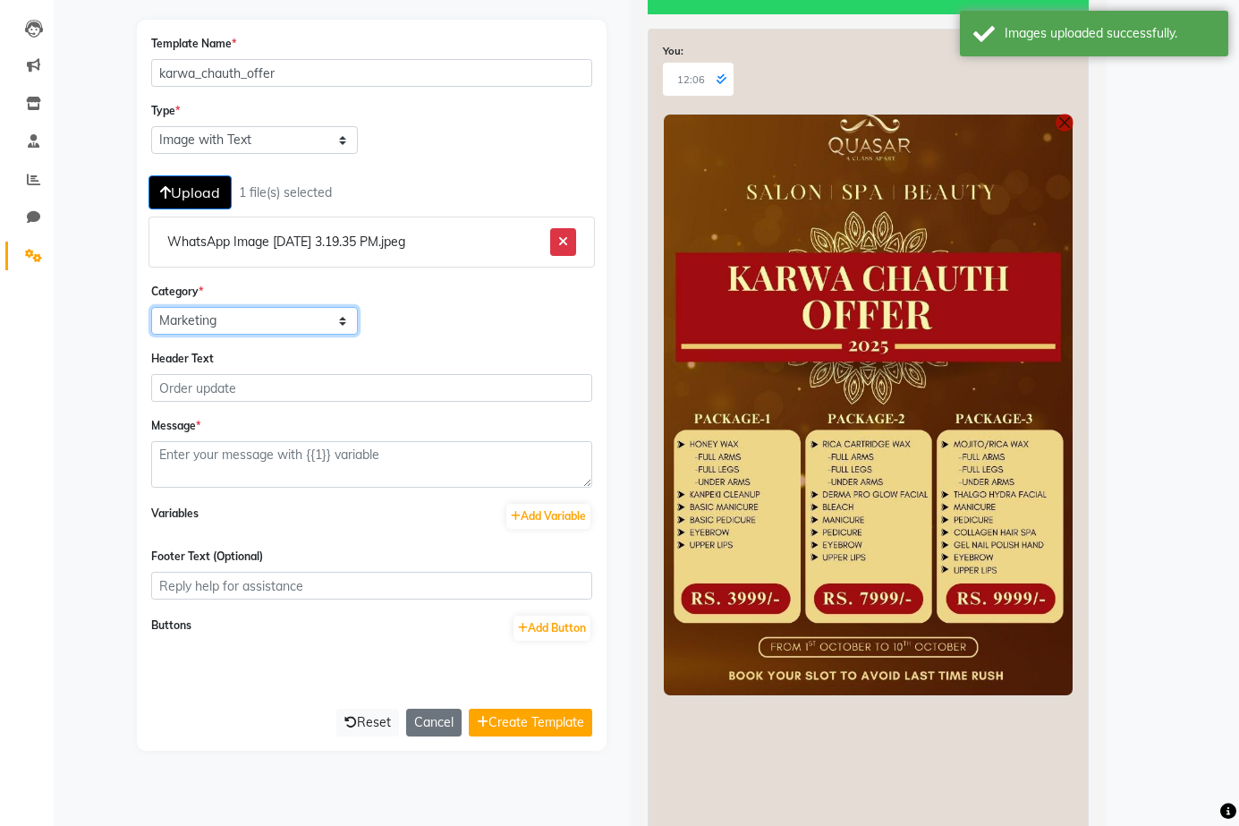
click at [298, 325] on select "Utility Marketing Authentication" at bounding box center [255, 321] width 208 height 28
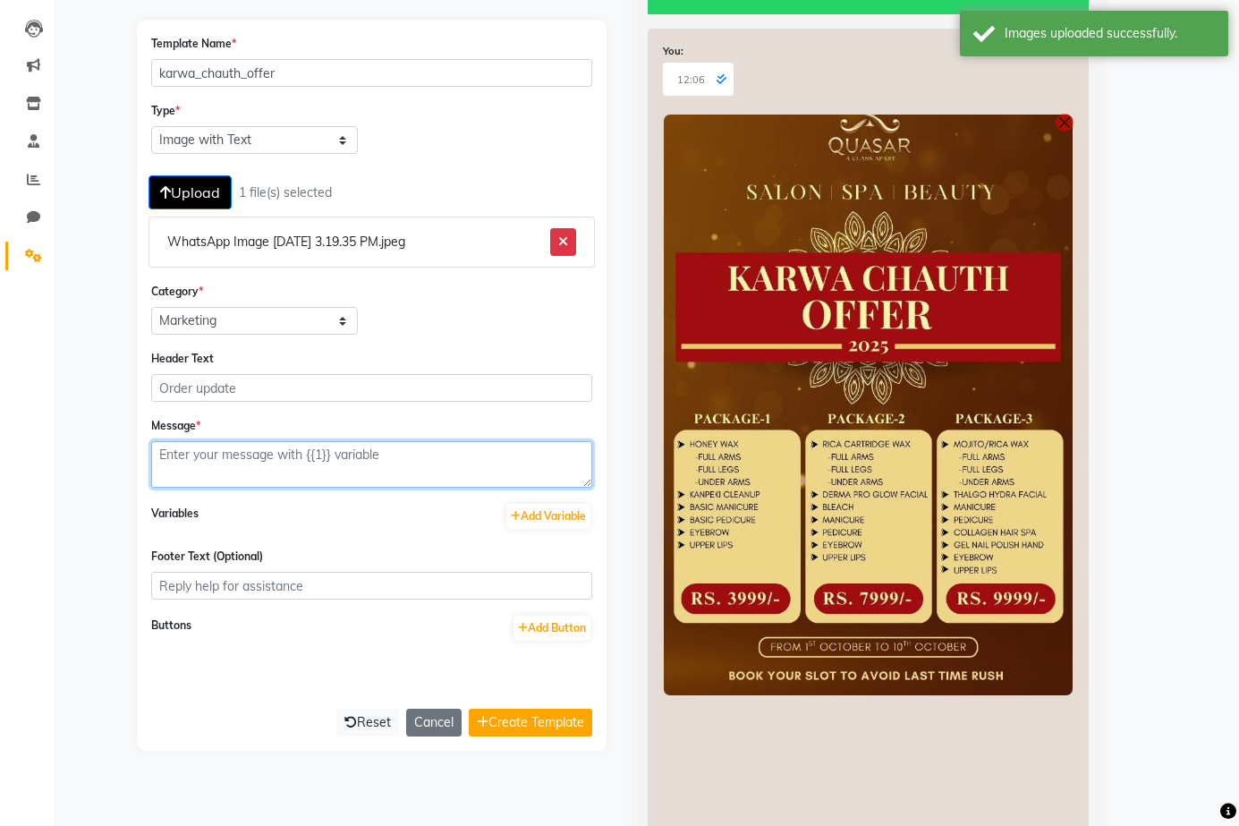
click at [384, 467] on textarea at bounding box center [371, 464] width 441 height 47
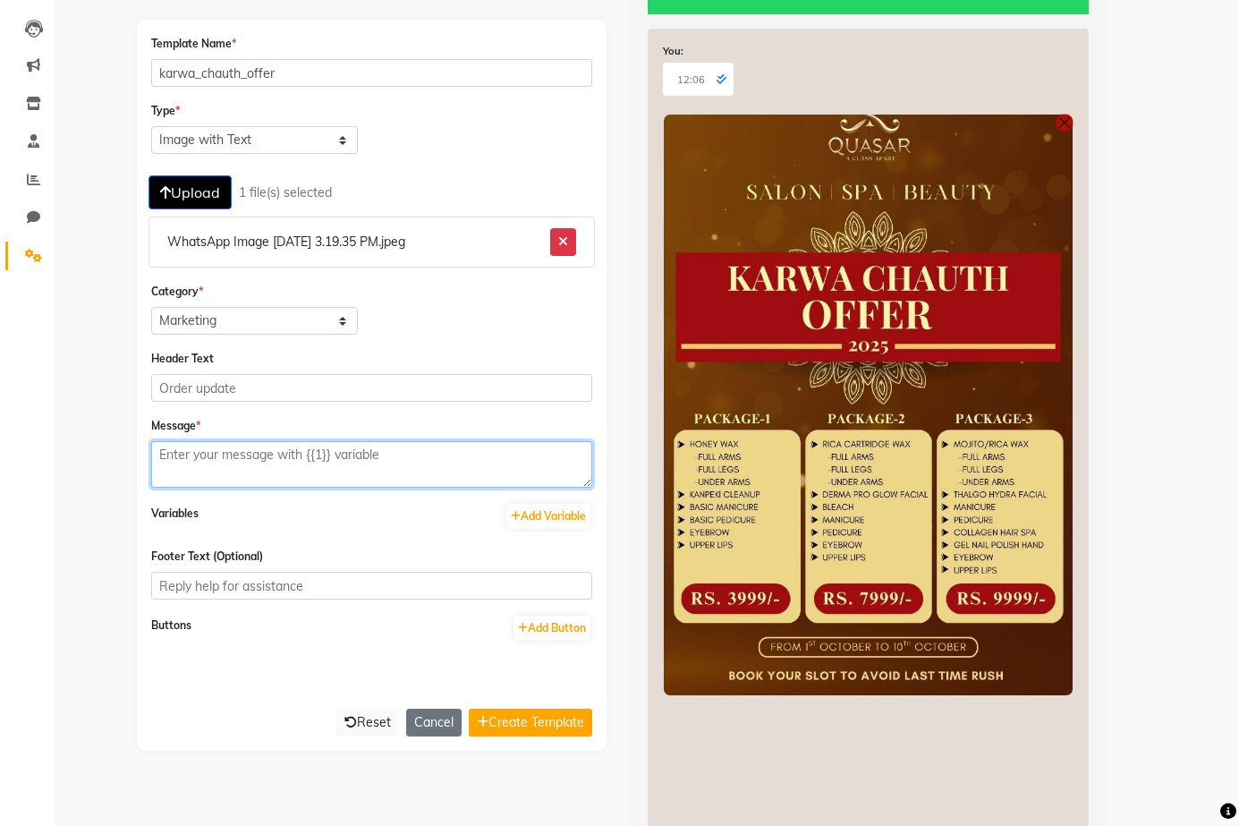
click at [245, 469] on textarea at bounding box center [371, 464] width 441 height 47
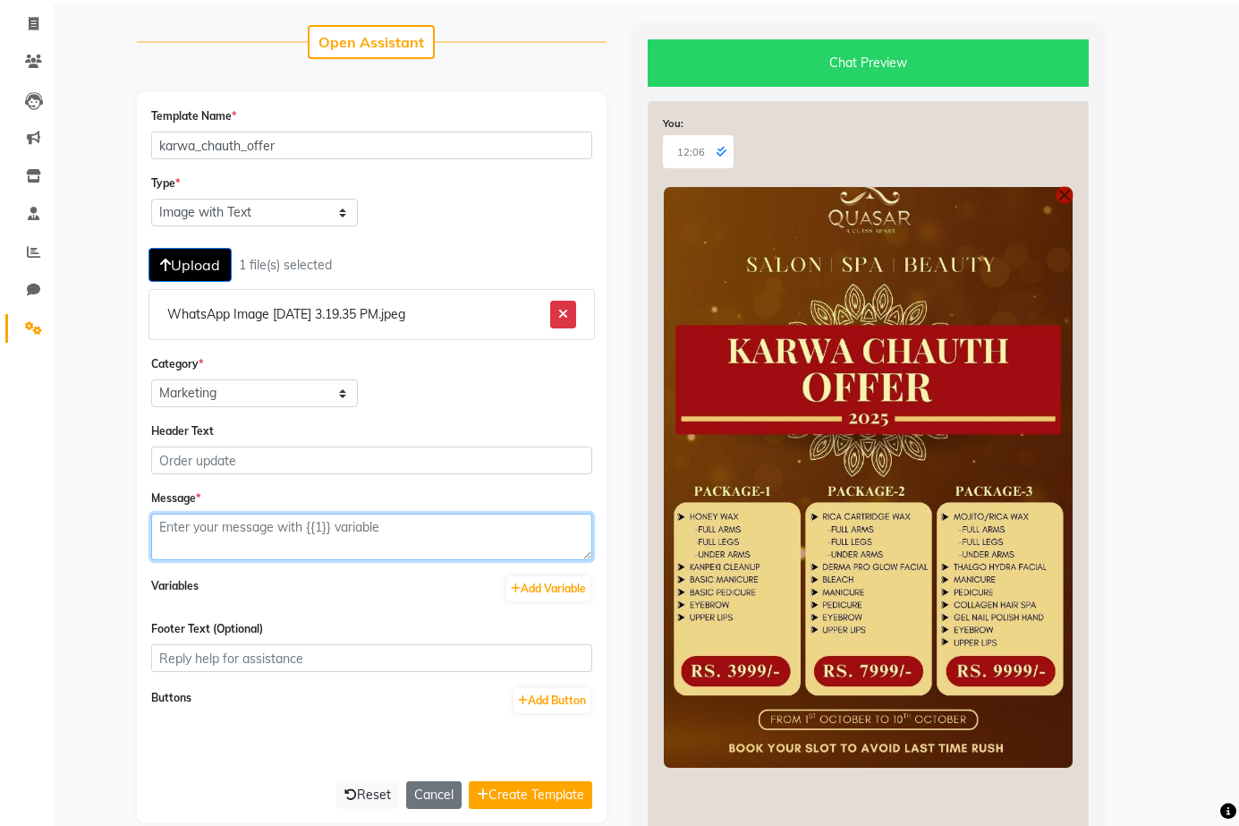
scroll to position [0, 0]
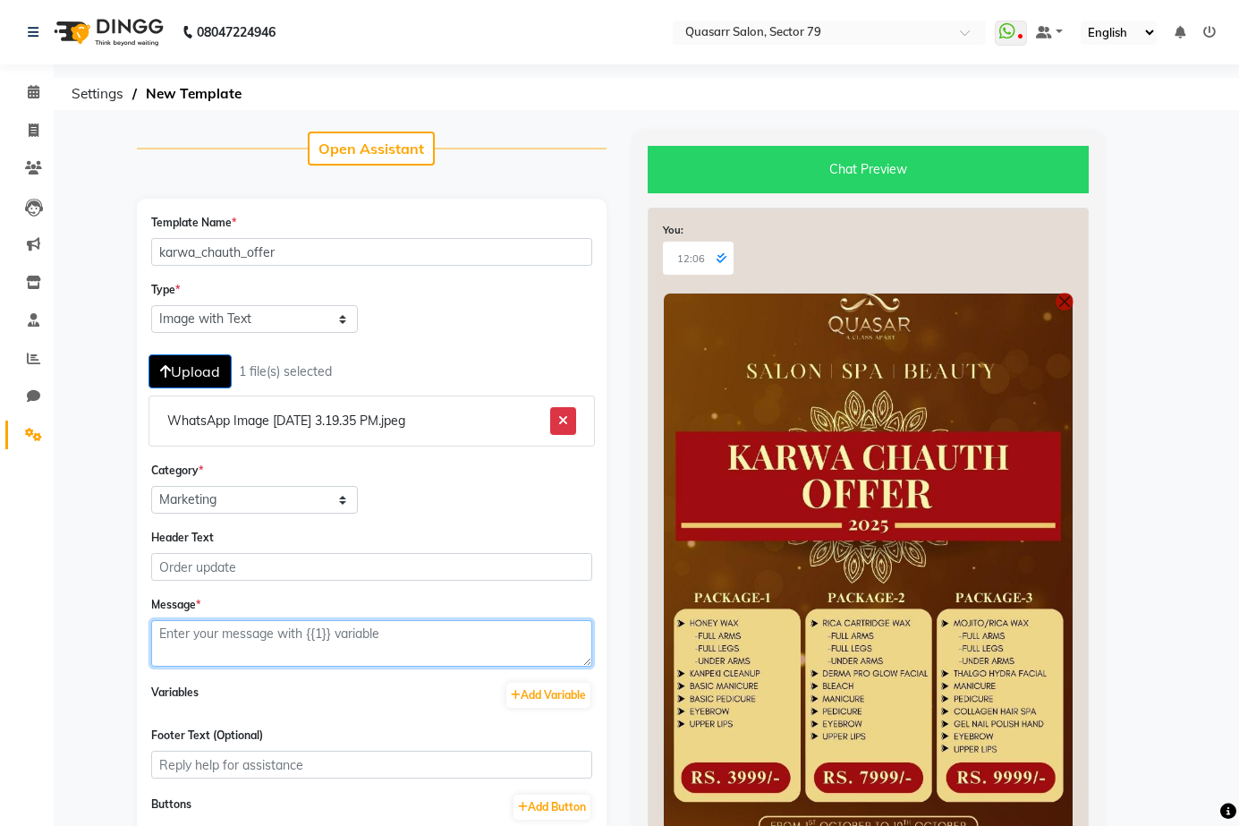
click at [186, 631] on textarea at bounding box center [371, 643] width 441 height 47
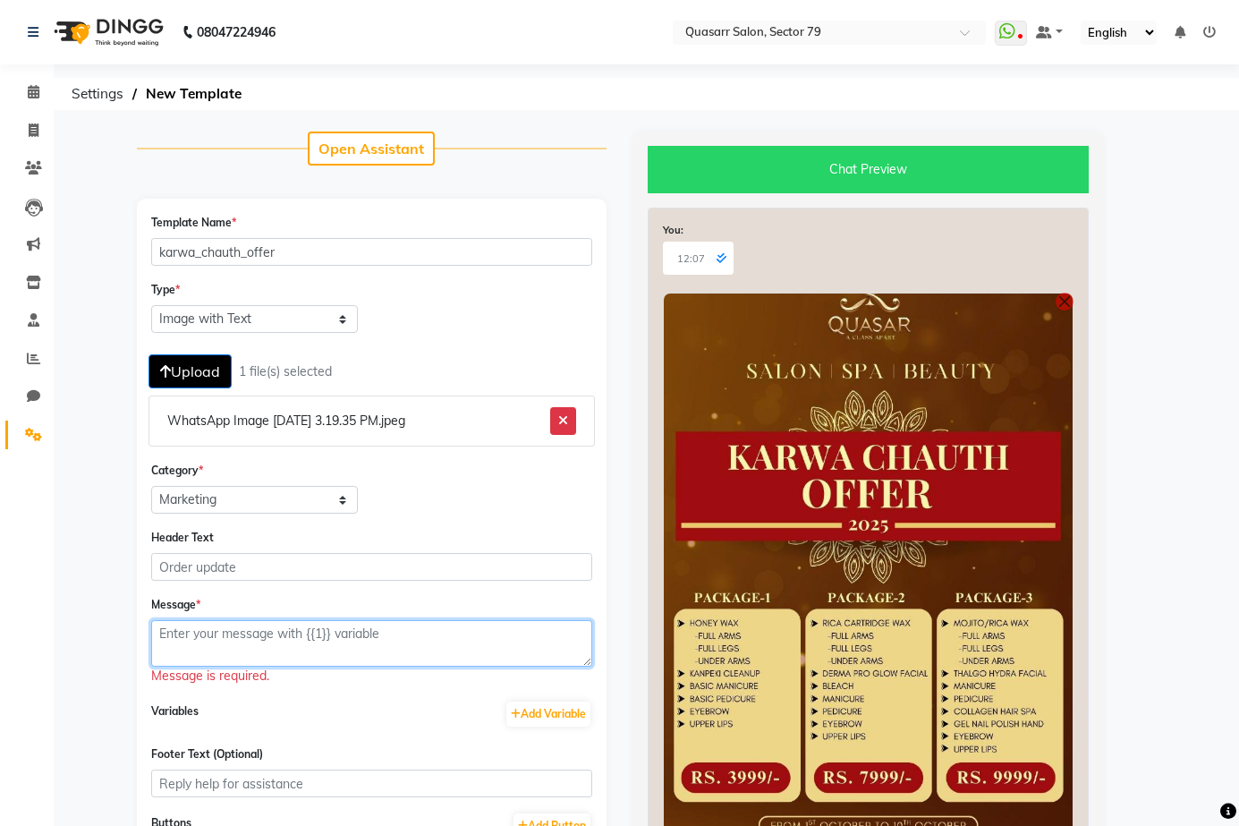
click at [340, 653] on textarea at bounding box center [371, 643] width 441 height 47
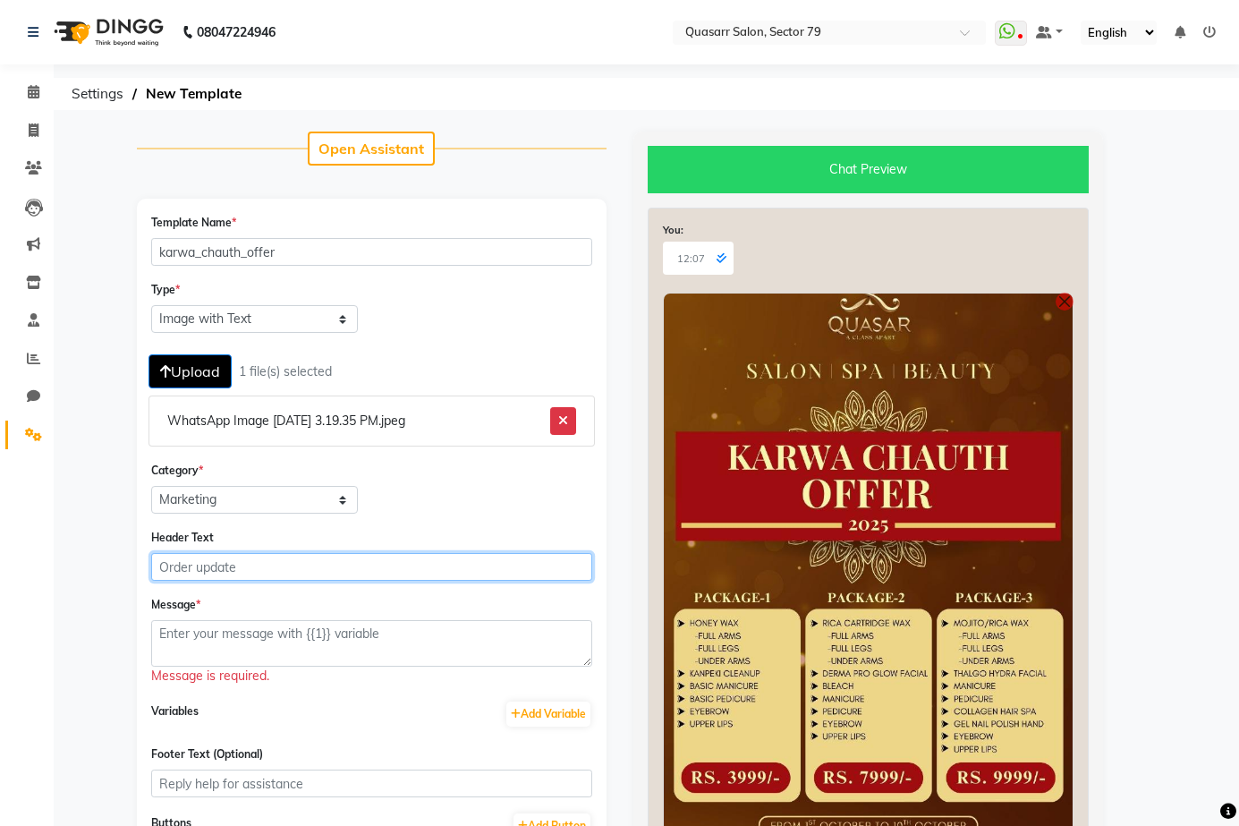
click at [318, 568] on input "Header Text" at bounding box center [371, 567] width 441 height 28
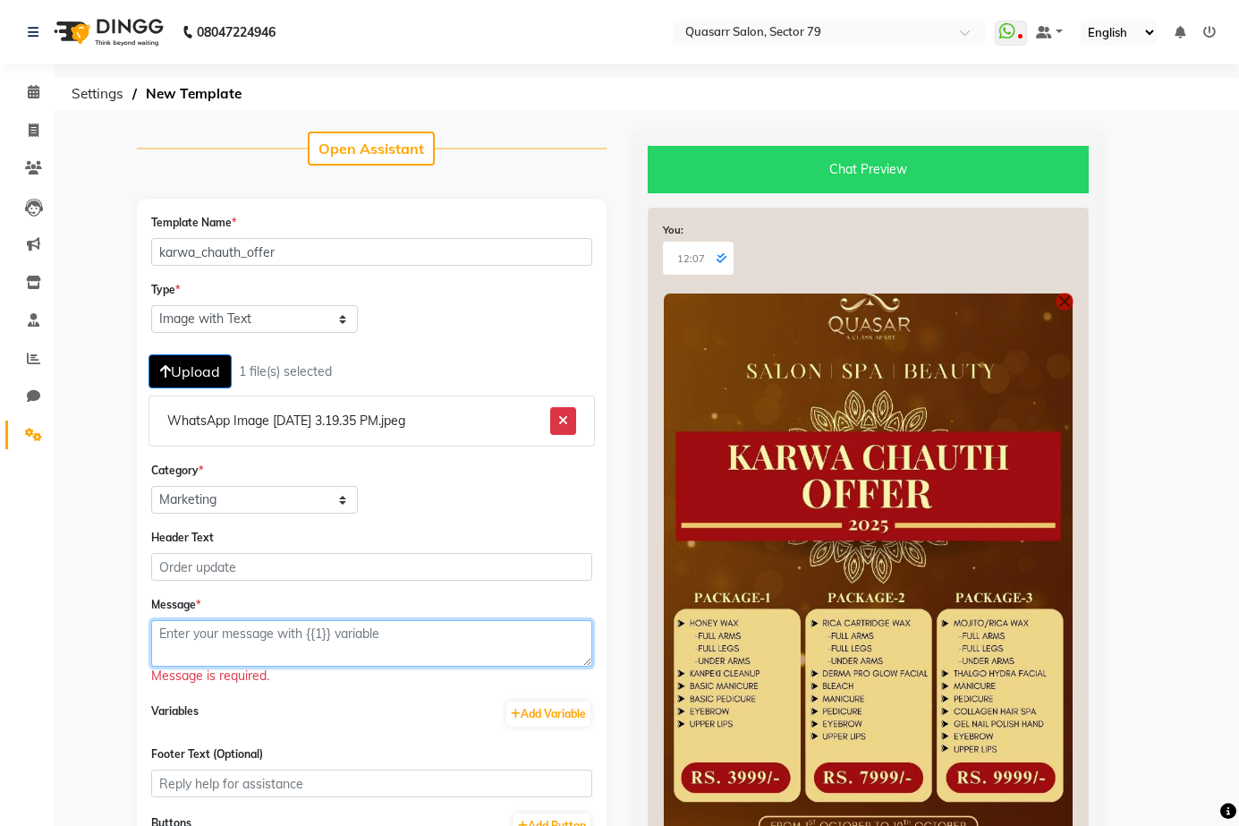
click at [415, 638] on textarea at bounding box center [371, 643] width 441 height 47
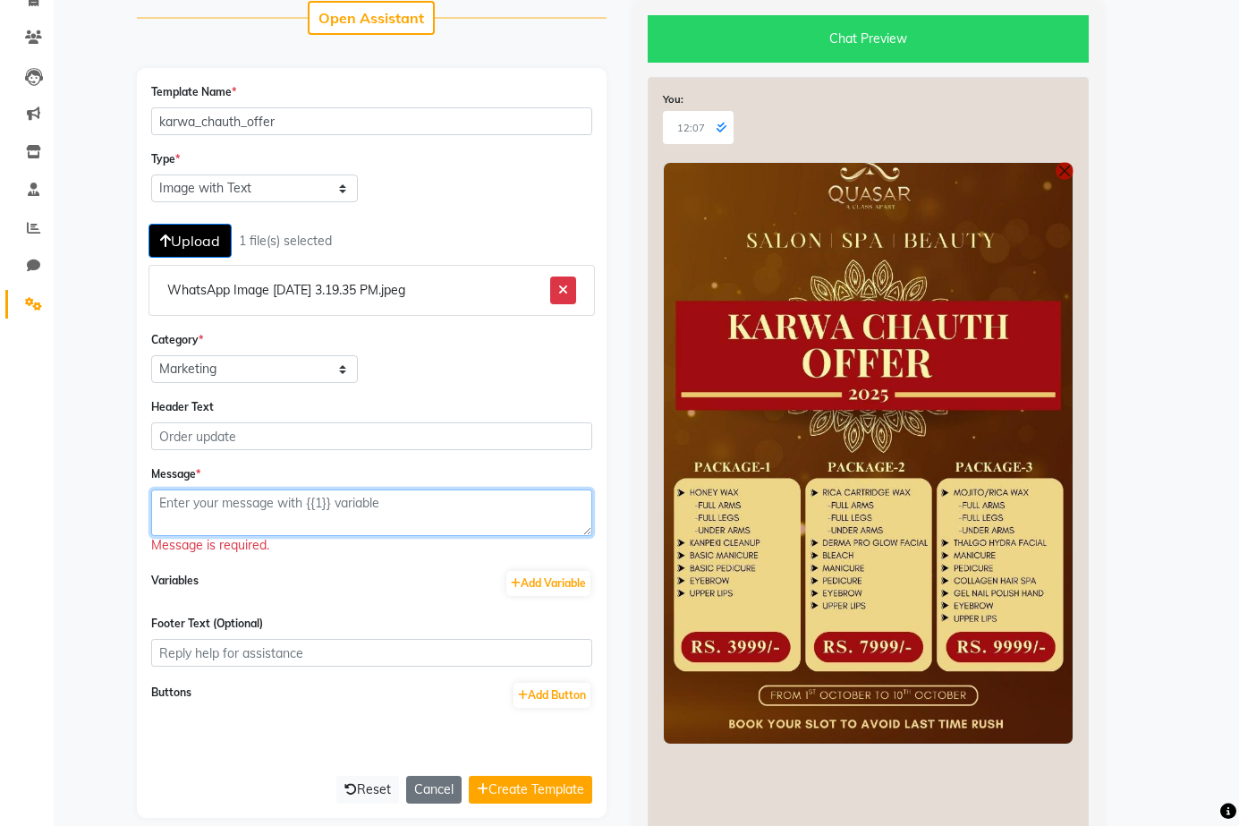
scroll to position [179, 0]
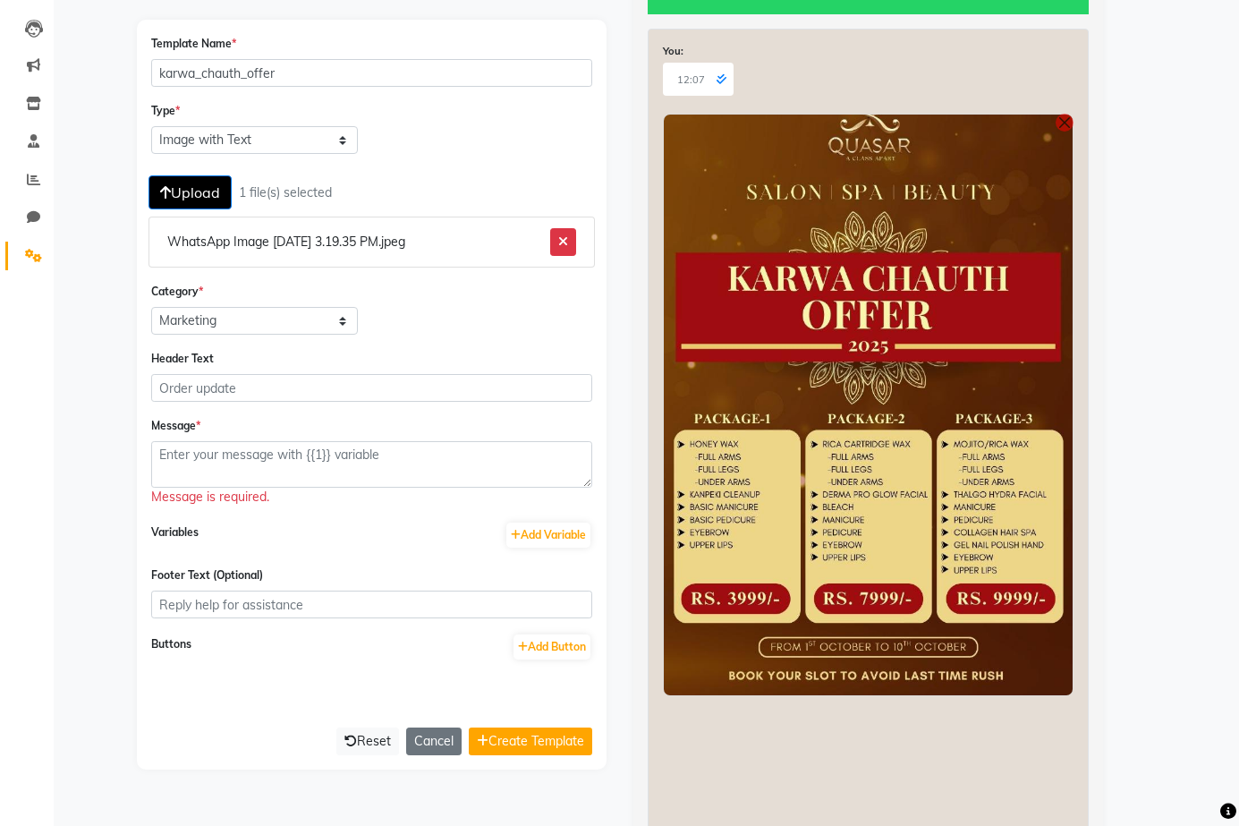
click at [459, 332] on div "Type * Text Message Image with Text Upload 1 file(s) selected WhatsApp Image 20…" at bounding box center [372, 225] width 468 height 248
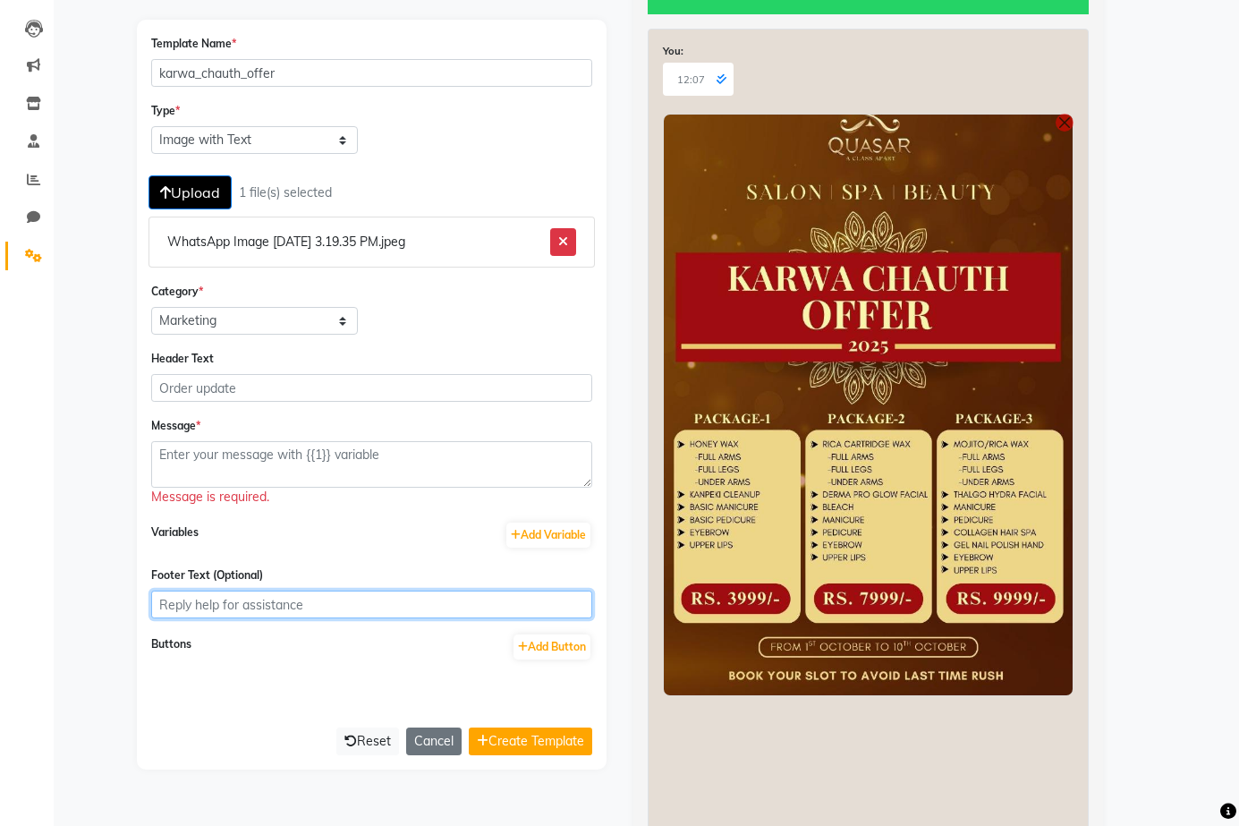
click at [267, 604] on input "Footer Text (Optional)" at bounding box center [371, 604] width 441 height 28
click at [256, 616] on input "Footer Text (Optional)" at bounding box center [371, 604] width 441 height 28
click at [256, 614] on input "Footer Text (Optional)" at bounding box center [371, 604] width 441 height 28
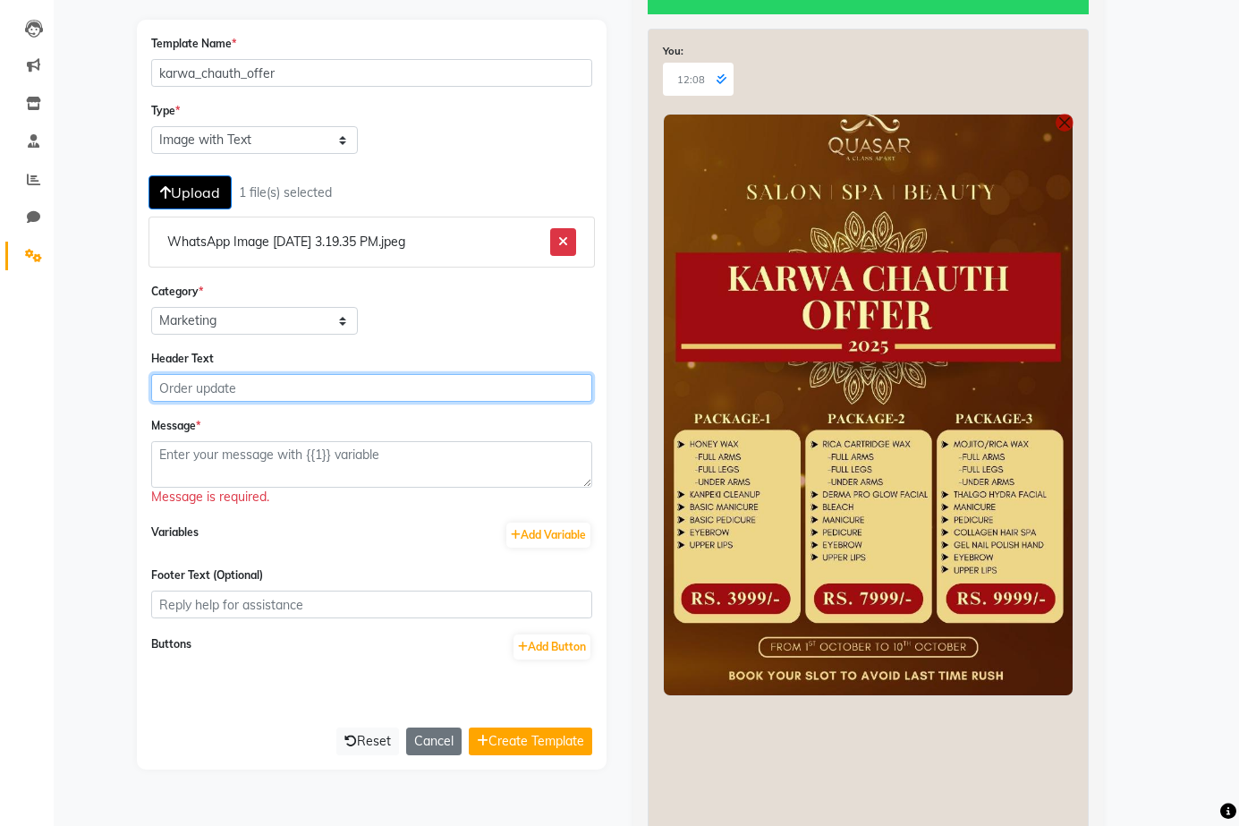
click at [240, 383] on input "Header Text" at bounding box center [371, 388] width 441 height 28
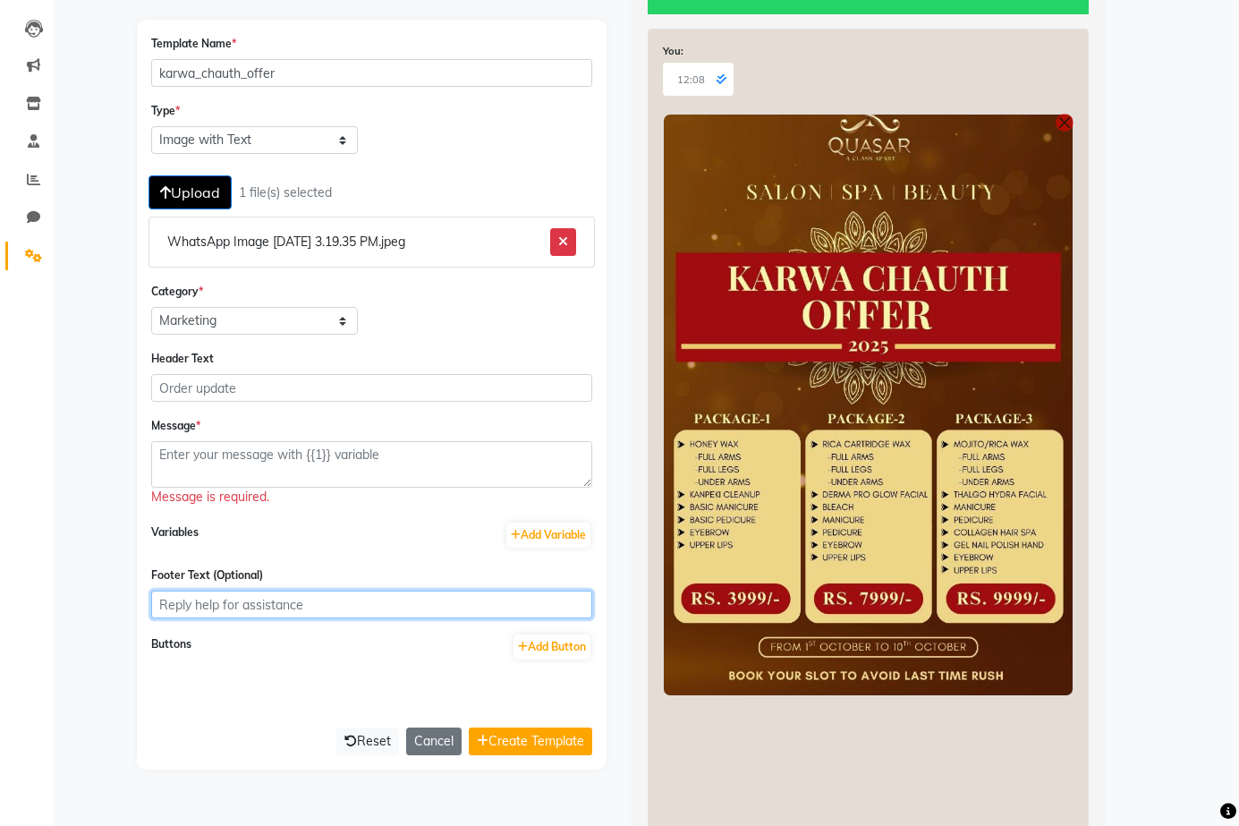
click at [233, 615] on input "Footer Text (Optional)" at bounding box center [371, 604] width 441 height 28
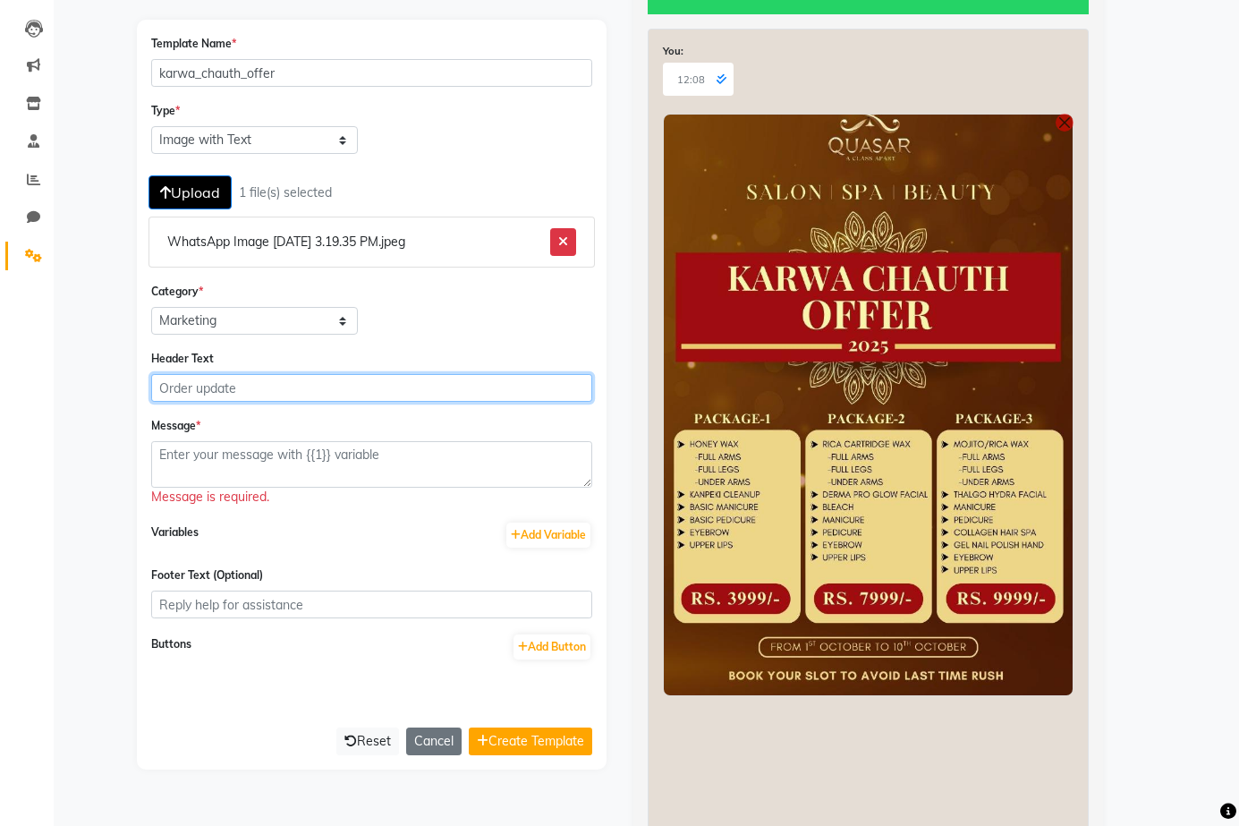
click at [257, 384] on input "Header Text" at bounding box center [371, 388] width 441 height 28
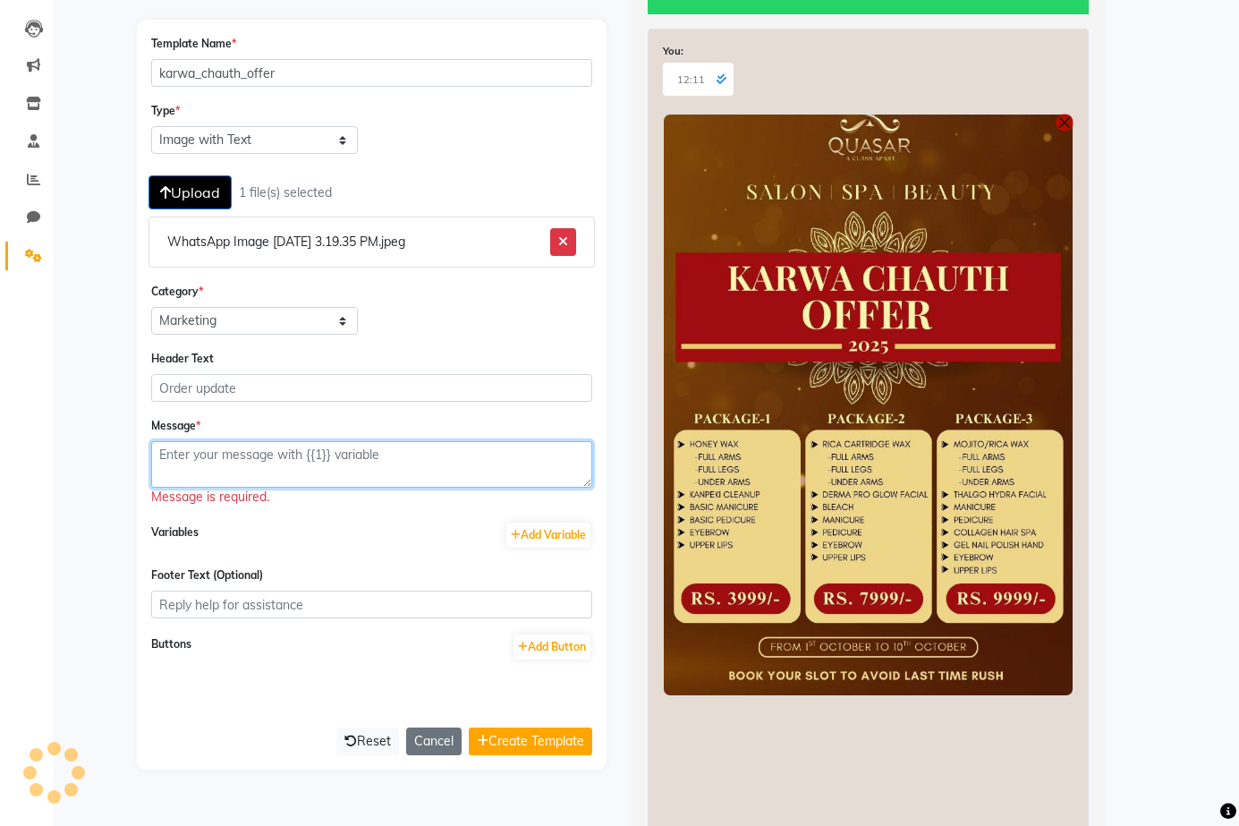
click at [280, 464] on textarea at bounding box center [371, 464] width 441 height 47
paste textarea "💖 Shine this Karwa Chauth 💖 Exclusive beauty offers till 10th Oct 🌸 📞 Call/What…"
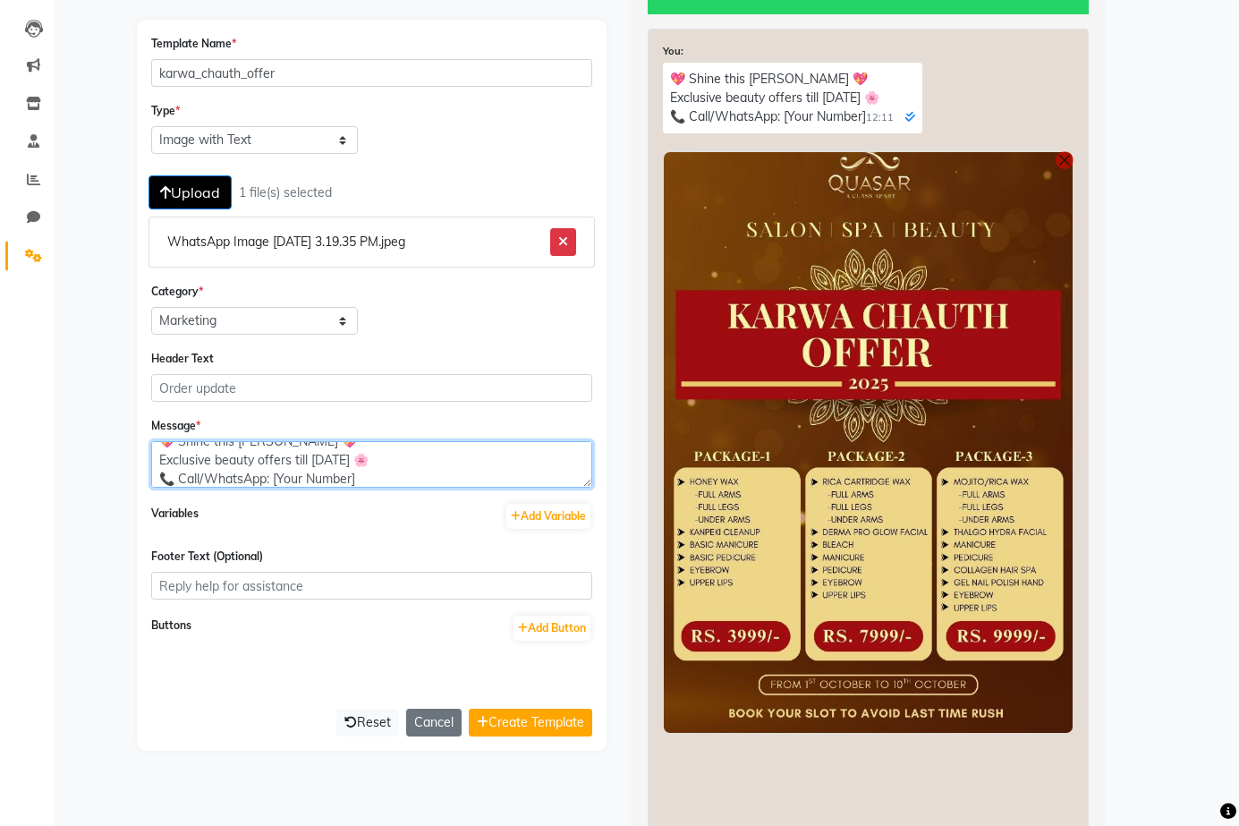
scroll to position [0, 0]
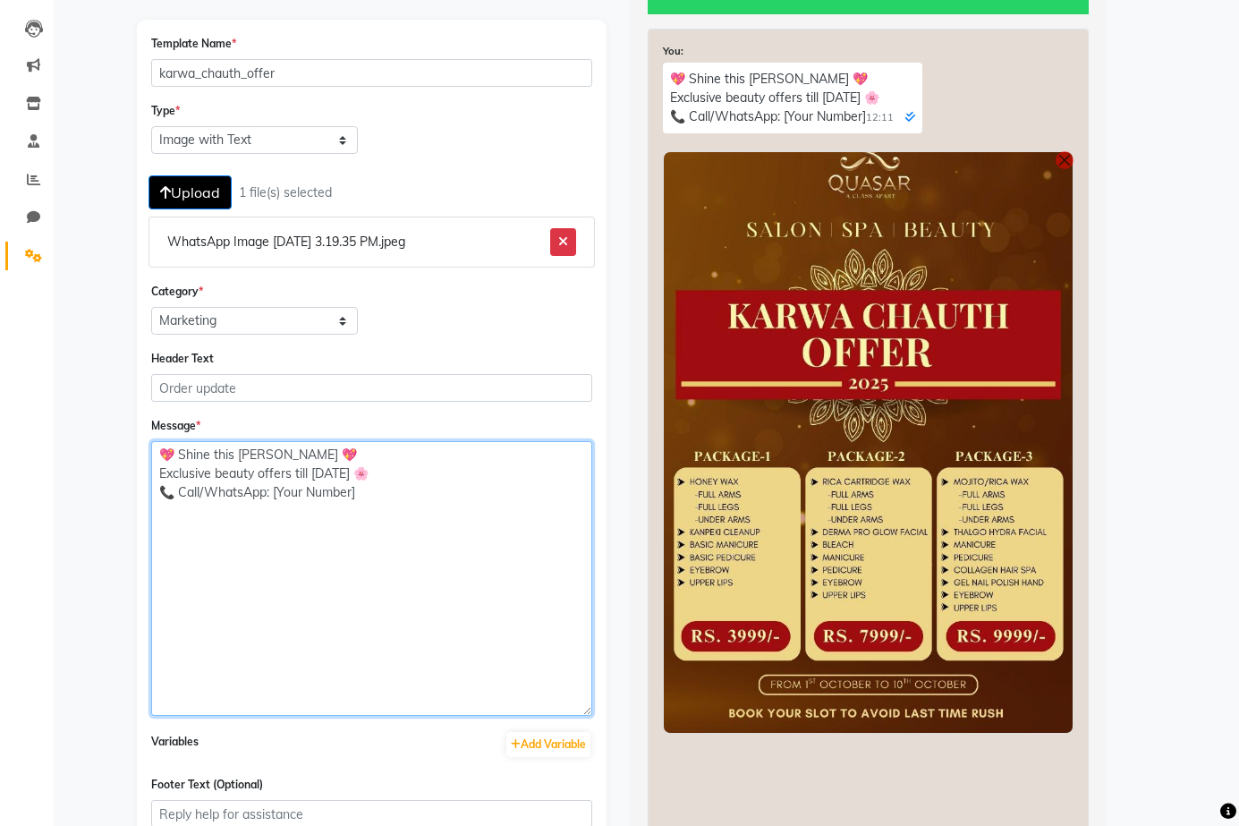
drag, startPoint x: 586, startPoint y: 484, endPoint x: 635, endPoint y: 712, distance: 233.3
click at [635, 712] on div "Open Assistant Template Name * karwa_chauth_offer Type * Text Message Image wit…" at bounding box center [619, 506] width 993 height 1106
click at [344, 445] on textarea "💖 Shine this Karwa Chauth 💖 Exclusive beauty offers till 10th Oct 🌸 📞 Call/What…" at bounding box center [371, 578] width 441 height 275
click at [394, 479] on textarea "💖 Shine this Karwa Chauth 💖 Exclusive beauty offers till 10th Oct 🌸 📞 Call/What…" at bounding box center [371, 578] width 441 height 275
click at [368, 486] on textarea "💖 Shine this Karwa Chauth 💖 Exclusive beauty offers till 10th Oct 🌸 📞 Call/What…" at bounding box center [371, 578] width 441 height 275
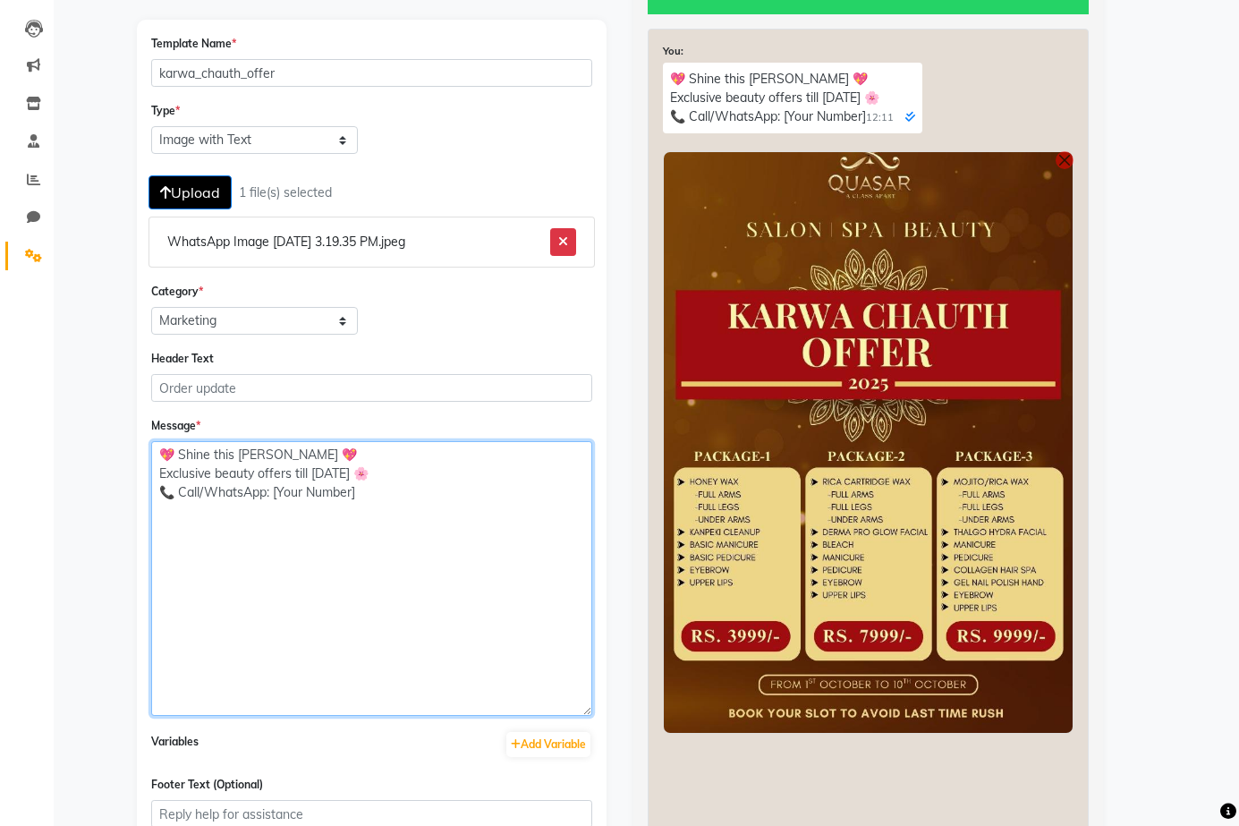
click at [430, 468] on textarea "💖 Shine this Karwa Chauth 💖 Exclusive beauty offers till 10th Oct 🌸 📞 Call/What…" at bounding box center [371, 578] width 441 height 275
drag, startPoint x: 273, startPoint y: 491, endPoint x: 453, endPoint y: 491, distance: 179.8
click at [453, 491] on textarea "💖 Shine this Karwa Chauth 💖 Exclusive beauty offers till 10th Oct 🌸 📞 Call/What…" at bounding box center [371, 578] width 441 height 275
paste textarea "9667798641 / 9915384074"
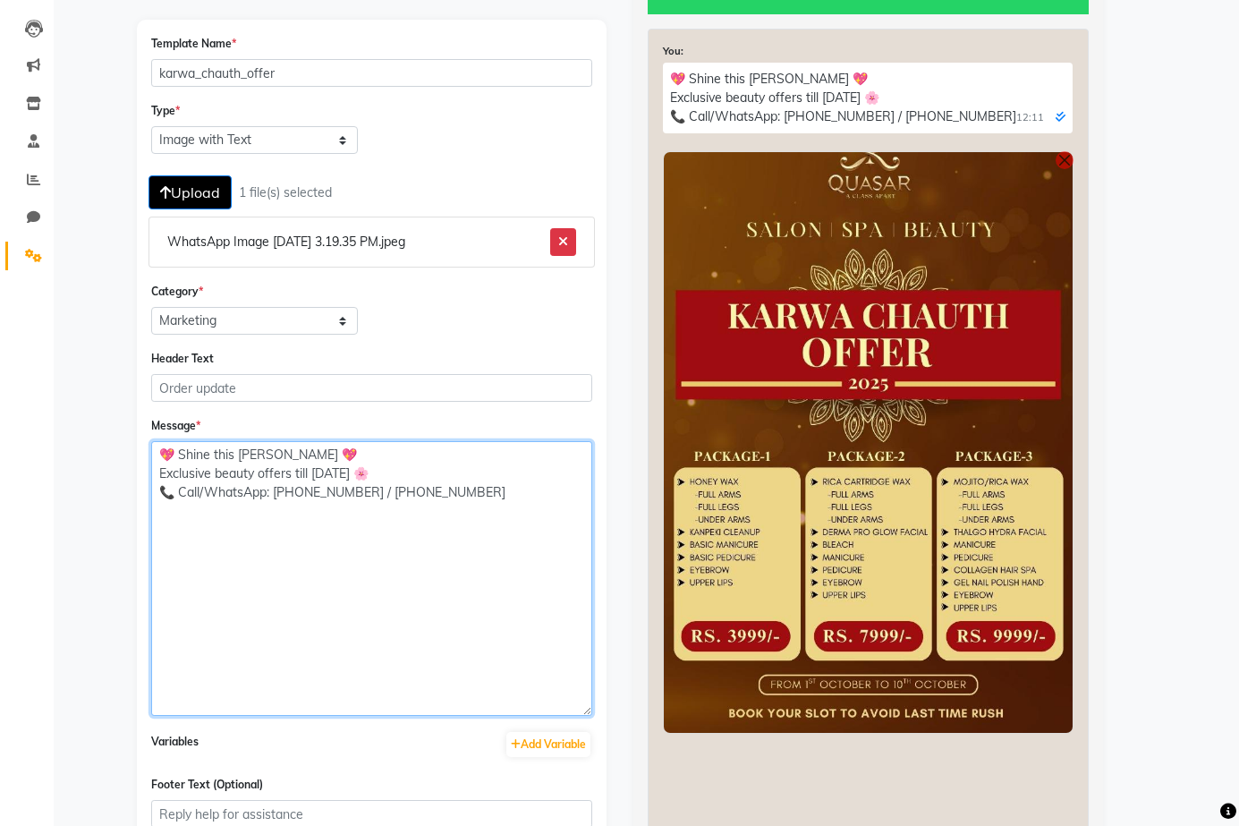
click at [223, 472] on textarea "💖 Shine this Karwa Chauth 💖 Exclusive beauty offers till 10th Oct 🌸 📞 Call/What…" at bounding box center [371, 578] width 441 height 275
click at [405, 521] on textarea "💖 Shine this Karwa Chauth 💖 Exclusive Beauty Offers till 10th Oct 🌸 📞 Call/What…" at bounding box center [371, 578] width 441 height 275
click at [403, 487] on textarea "💖 Shine this Karwa Chauth 💖 Exclusive Beauty Offers Till 10th Oct 🌸 📞 Call/What…" at bounding box center [371, 578] width 441 height 275
click at [372, 577] on textarea "💖 Shine this Karwa Chauth 💖 Exclusive Beauty Offers Till 10th Oct 🌸 📞 Call/What…" at bounding box center [371, 578] width 441 height 275
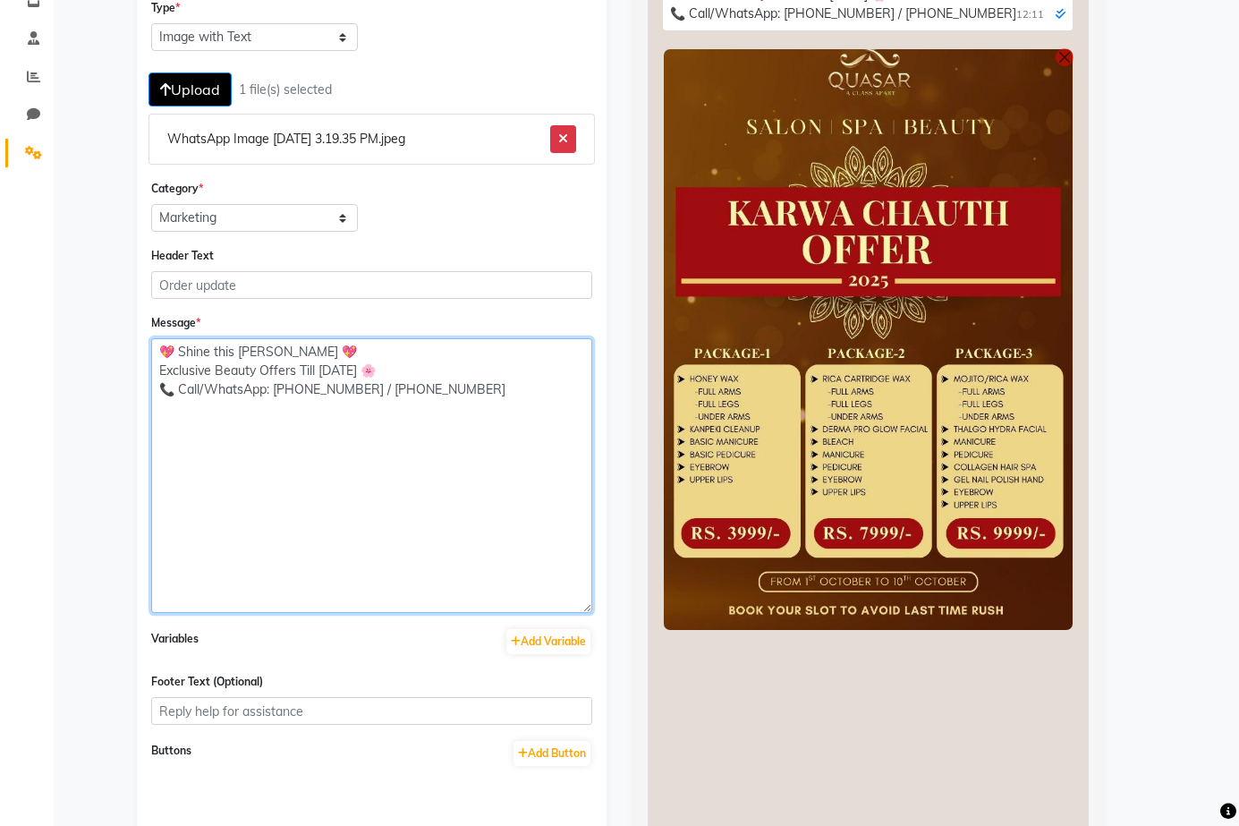
scroll to position [316, 0]
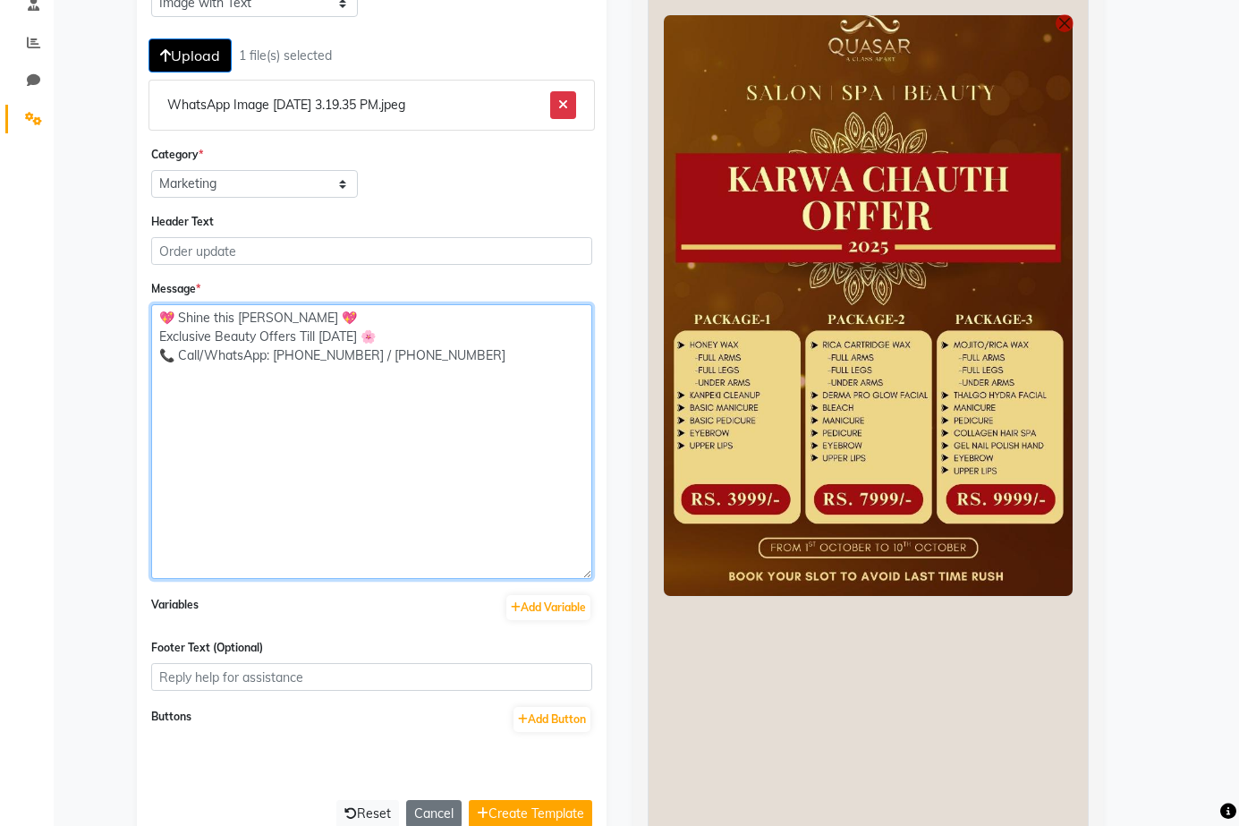
click at [384, 366] on textarea "💖 Shine this Karwa Chauth 💖 Exclusive Beauty Offers Till 10th Oct 🌸 📞 Call/What…" at bounding box center [371, 441] width 441 height 275
click at [405, 359] on textarea "💖 Shine this Karwa Chauth 💖 Exclusive Beauty Offers Till 10th Oct 🌸 📞 Call/What…" at bounding box center [371, 441] width 441 height 275
paste textarea "84074"
click at [219, 314] on textarea "💖 Shine this Karwa Chauth 💖 Exclusive Beauty Offers Till 10th Oct 🌸 📞 Call/What…" at bounding box center [371, 441] width 441 height 275
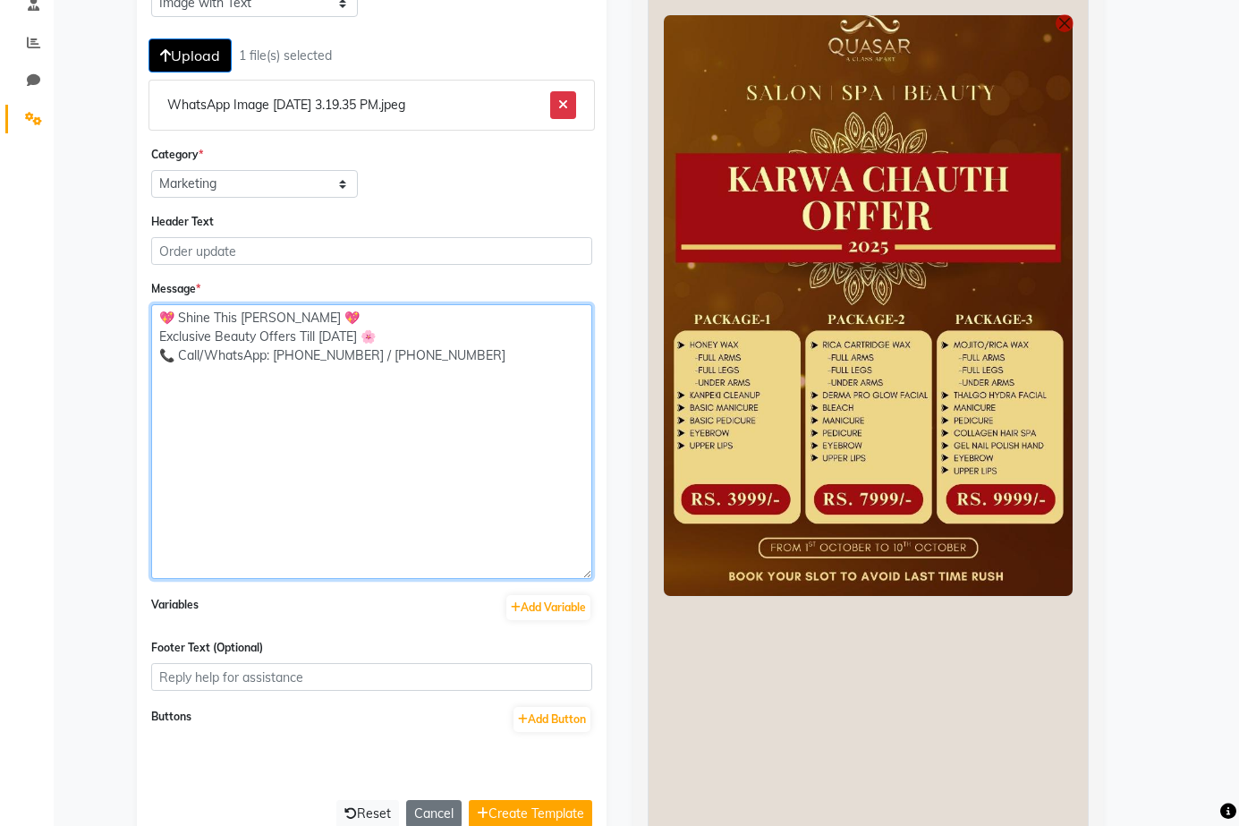
click at [183, 318] on textarea "💖 Shine This [PERSON_NAME] 💖 Exclusive Beauty Offers Till [DATE] 🌸 📞 Call/Whats…" at bounding box center [371, 441] width 441 height 275
click at [179, 318] on textarea "💖 Shine This [PERSON_NAME] 💖 Exclusive Beauty Offers Till [DATE] 🌸 📞 Call/Whats…" at bounding box center [371, 441] width 441 height 275
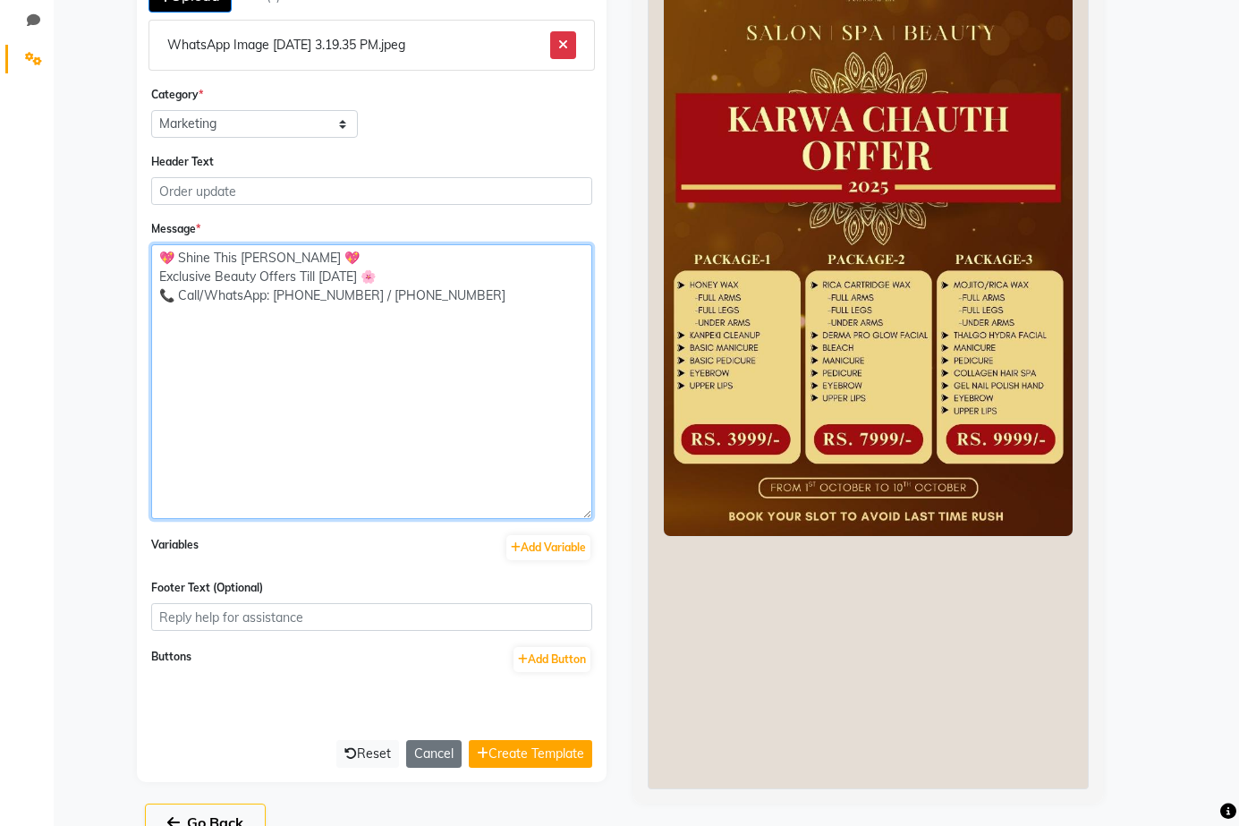
scroll to position [412, 0]
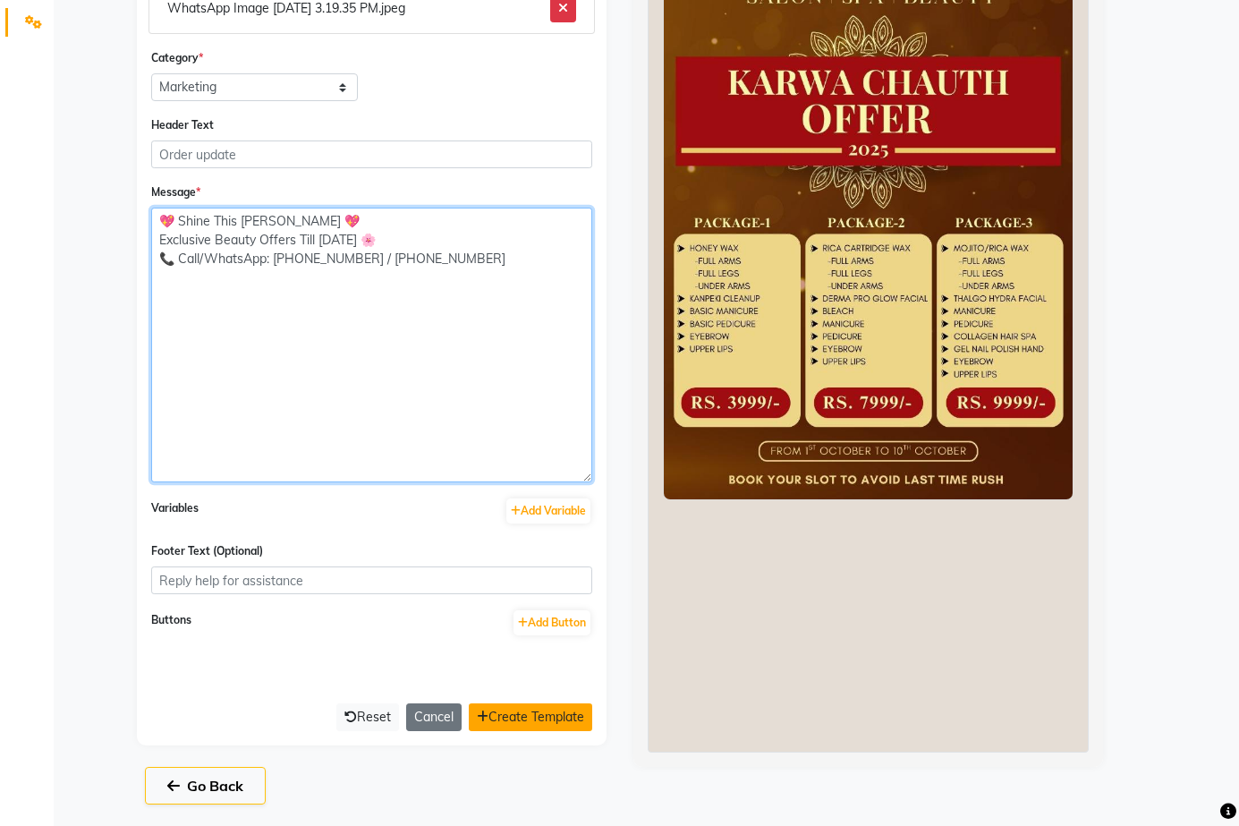
type textarea "💖 Shine This [PERSON_NAME] 💖 Exclusive Beauty Offers Till [DATE] 🌸 📞 Call/Whats…"
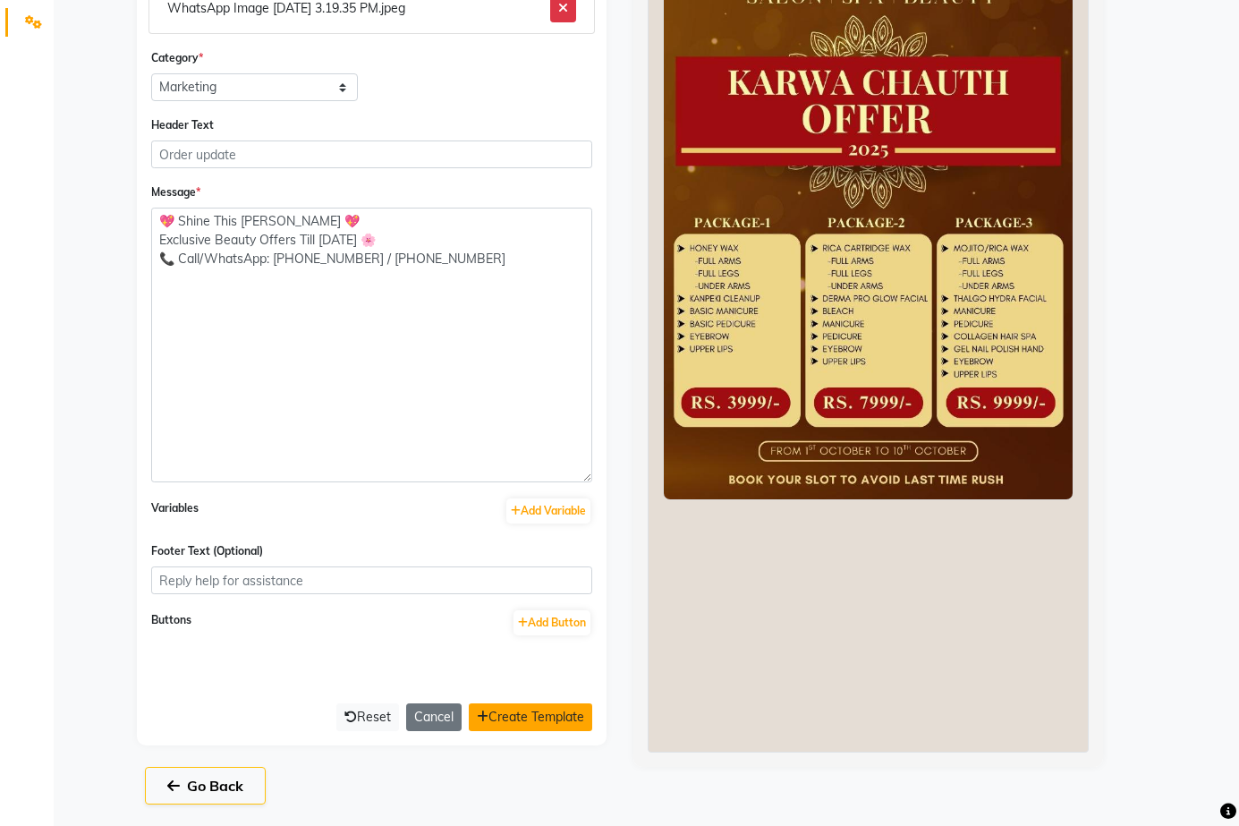
click at [495, 720] on button "Create Template" at bounding box center [530, 717] width 123 height 28
select select "APPROVED"
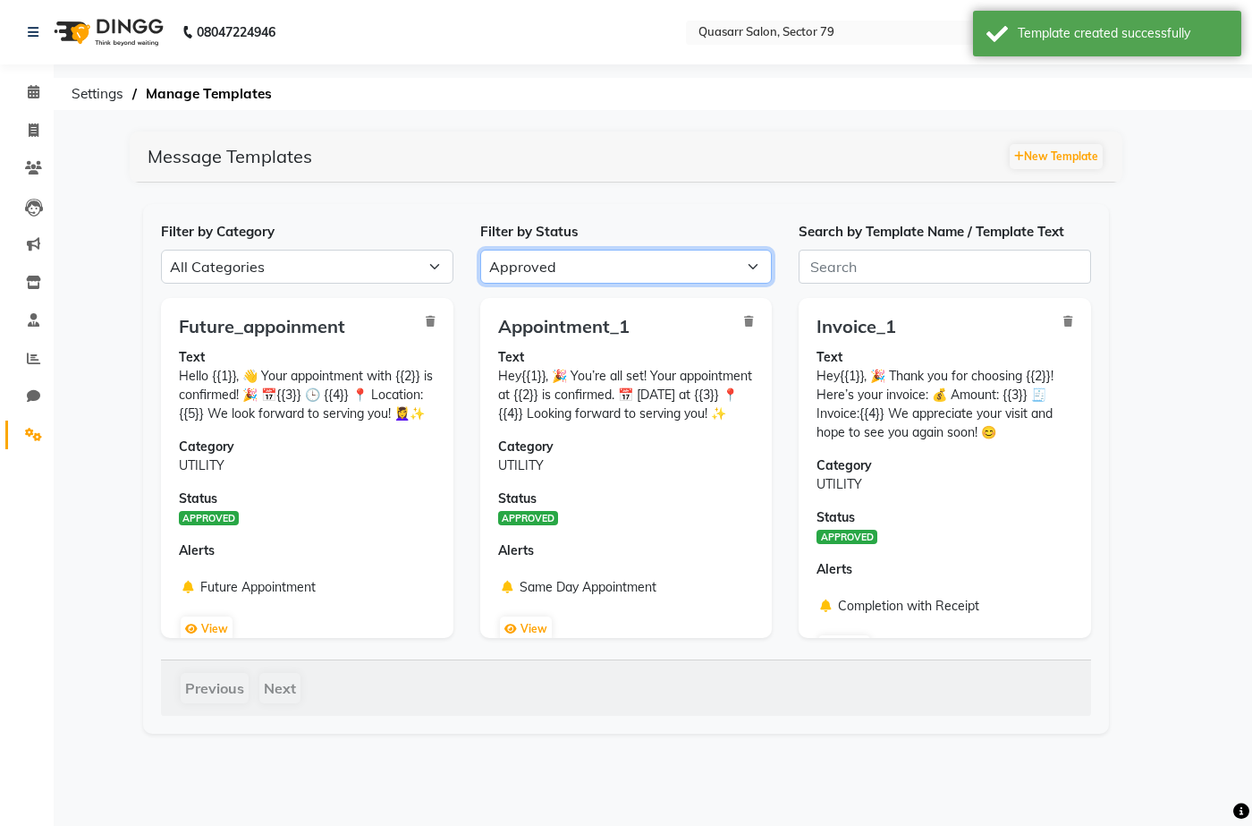
click at [531, 260] on select "All Approved Rejected Failed Pending" at bounding box center [626, 267] width 292 height 34
select select
click at [480, 250] on select "All Approved Rejected Failed Pending" at bounding box center [626, 267] width 292 height 34
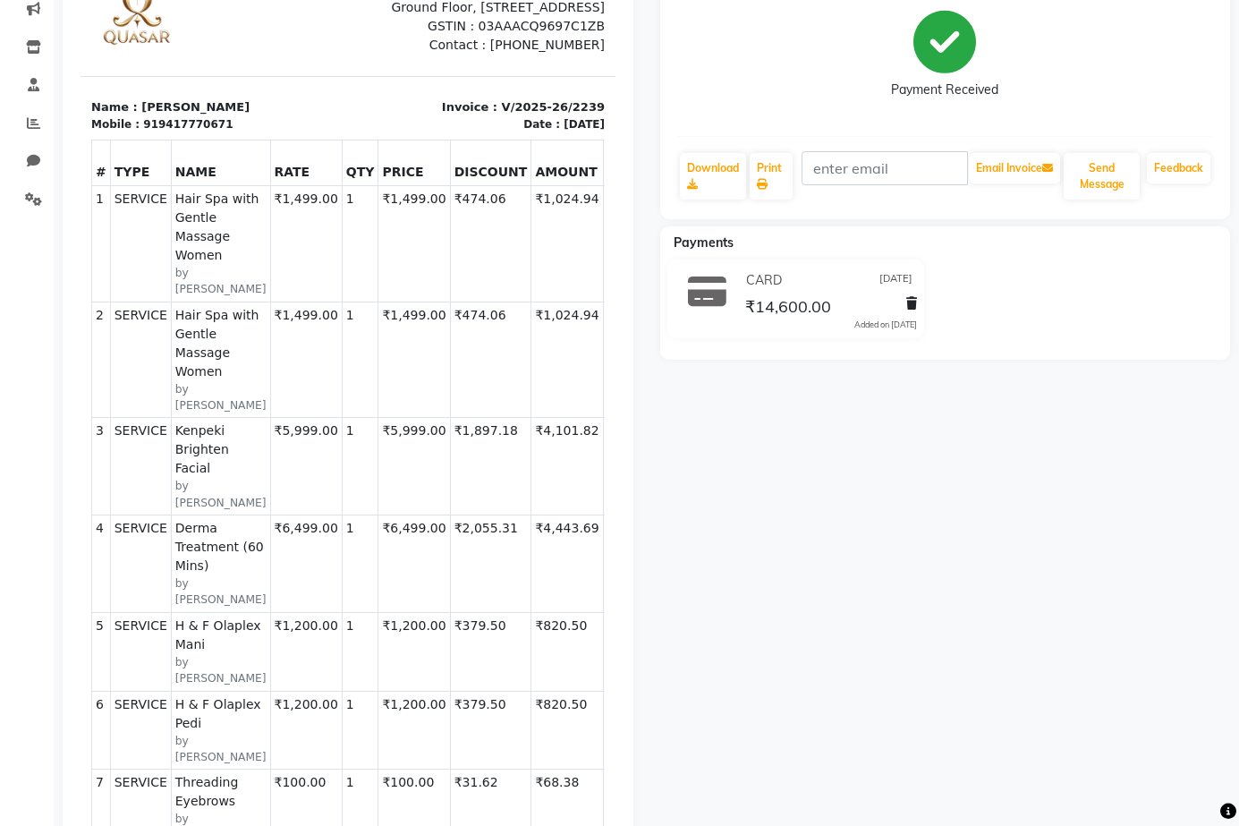
scroll to position [89, 0]
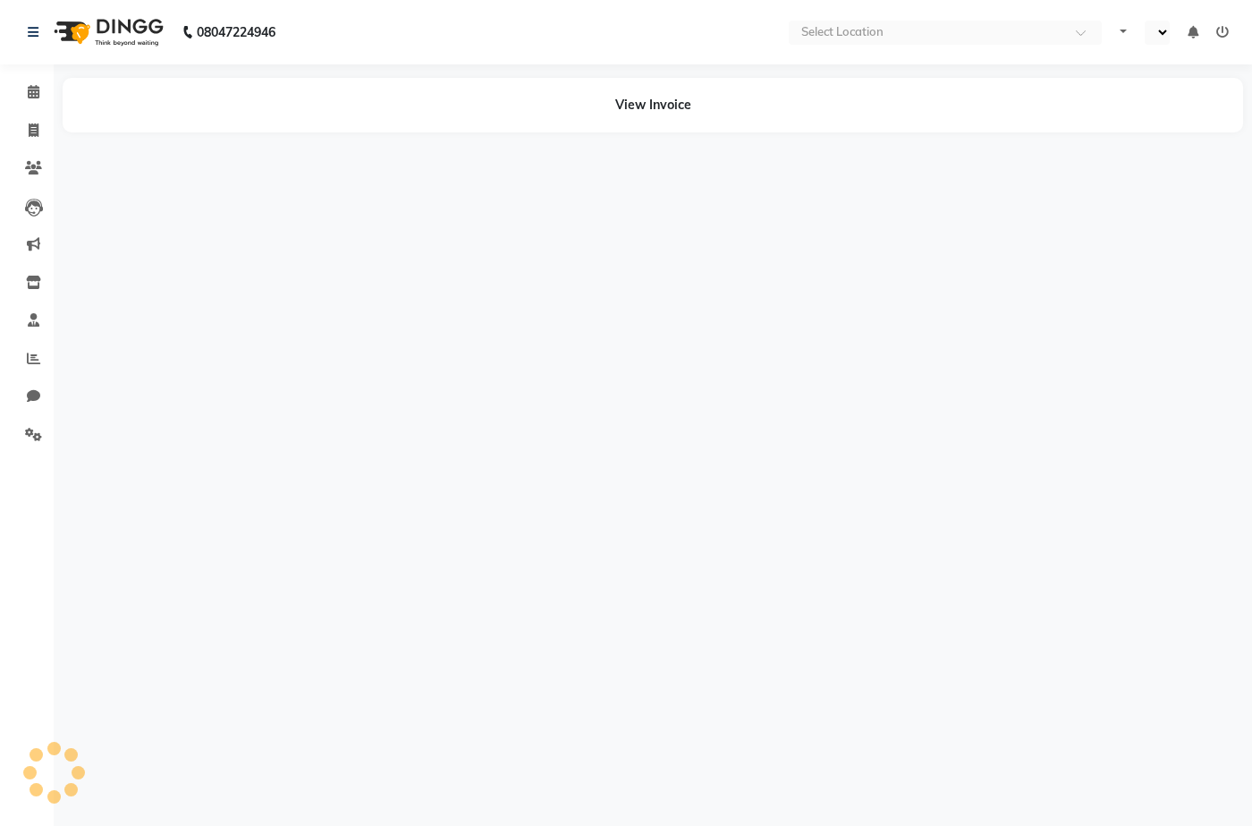
select select "en"
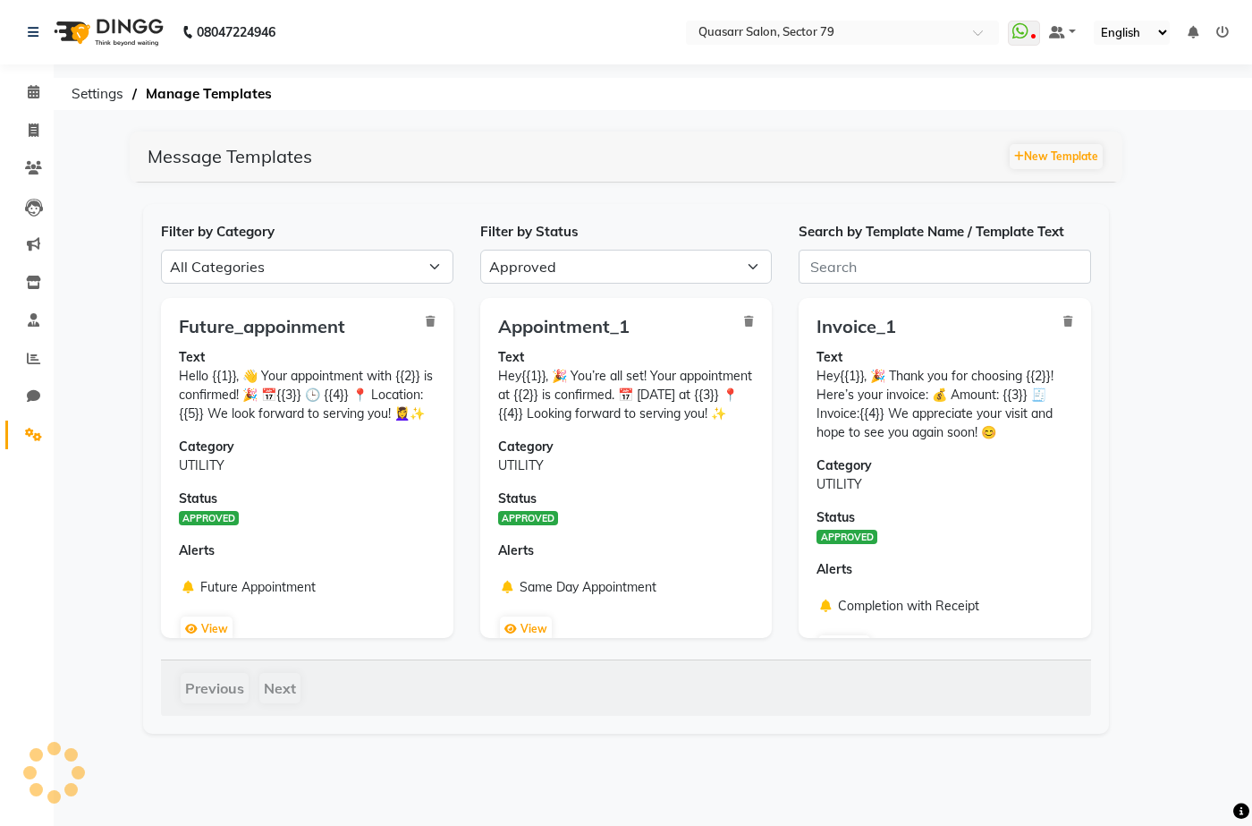
select select "APPROVED"
click at [34, 246] on icon at bounding box center [33, 243] width 13 height 13
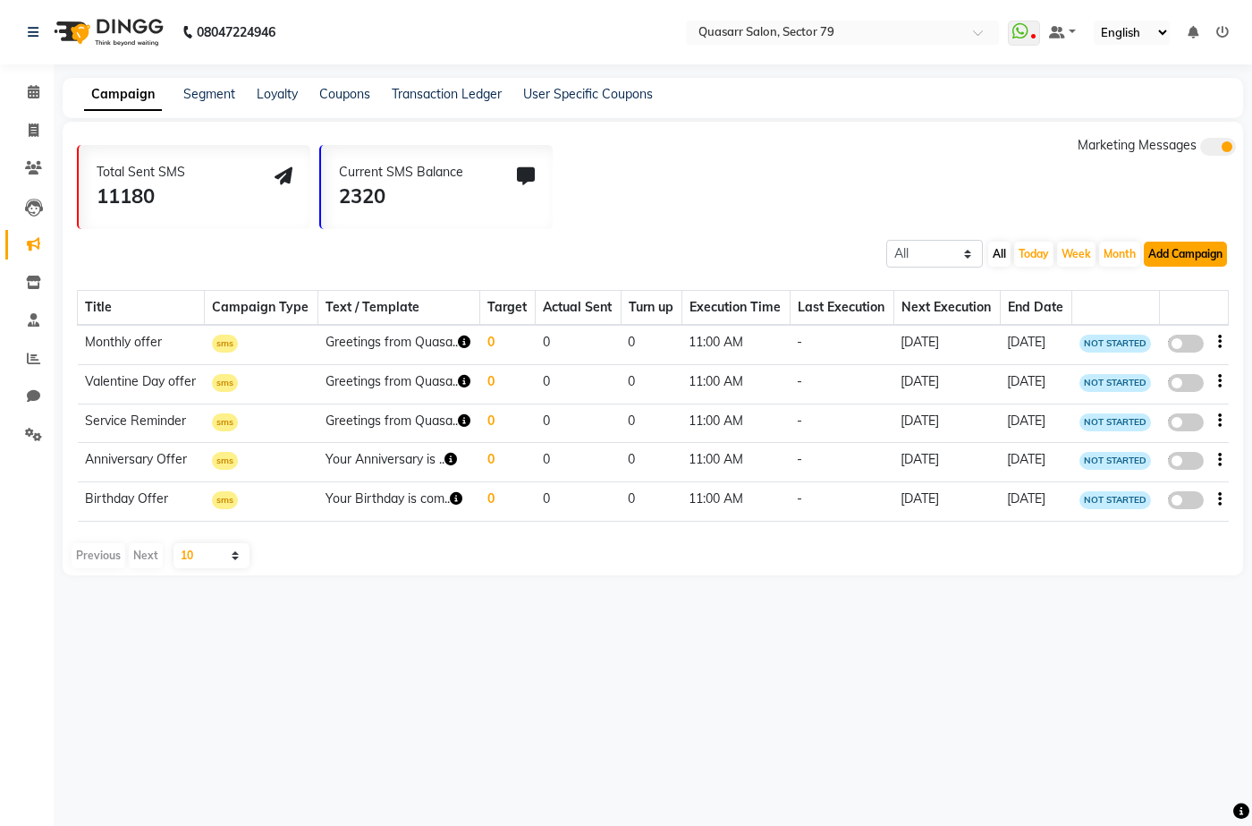
click at [1202, 252] on button "Add Campaign" at bounding box center [1185, 253] width 83 height 25
click at [1131, 361] on div "WhatsApp (Official API)" at bounding box center [1154, 363] width 181 height 27
select select "2"
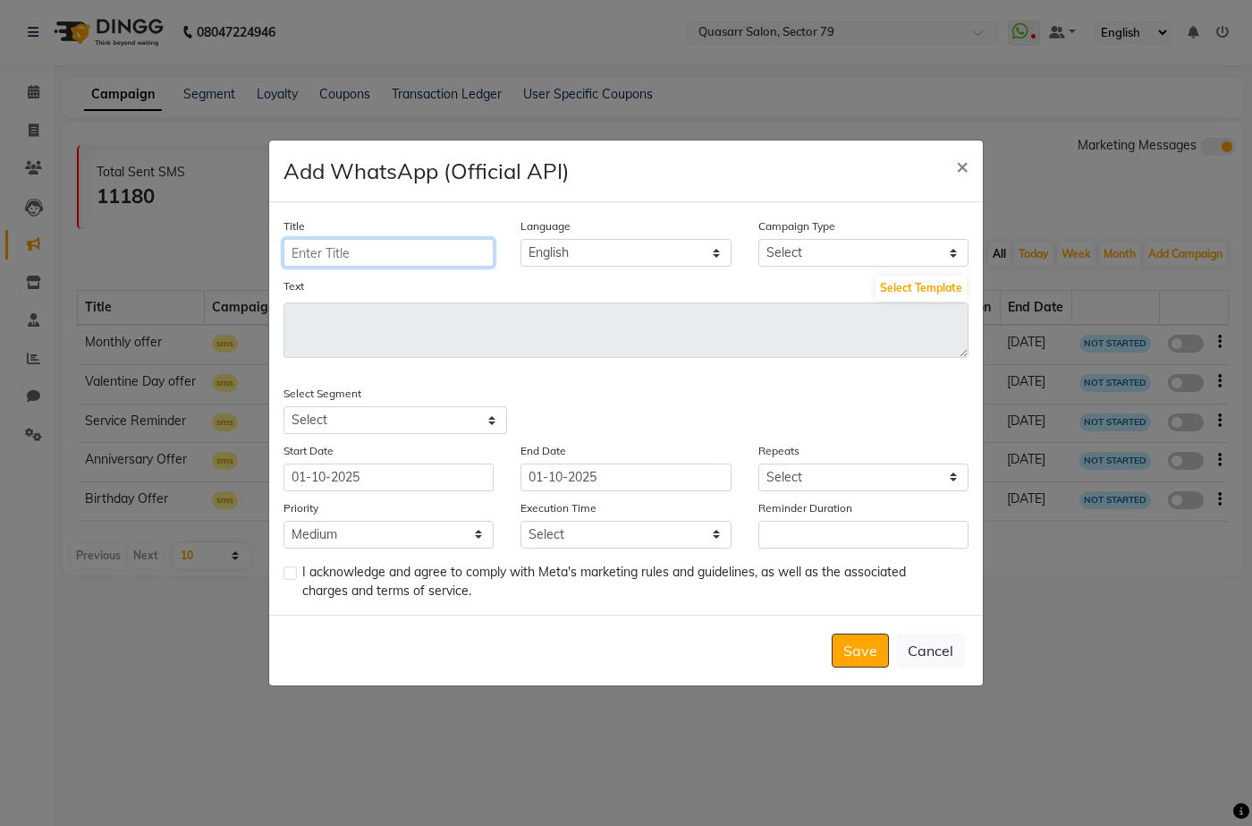
click at [296, 250] on input "Title" at bounding box center [389, 253] width 210 height 28
type input "Karwa Chauth Offer"
click at [794, 247] on select "Select Birthday Anniversary Promotional Service reminder" at bounding box center [863, 253] width 210 height 28
select select "3"
click at [758, 239] on select "Select Birthday Anniversary Promotional Service reminder" at bounding box center [863, 253] width 210 height 28
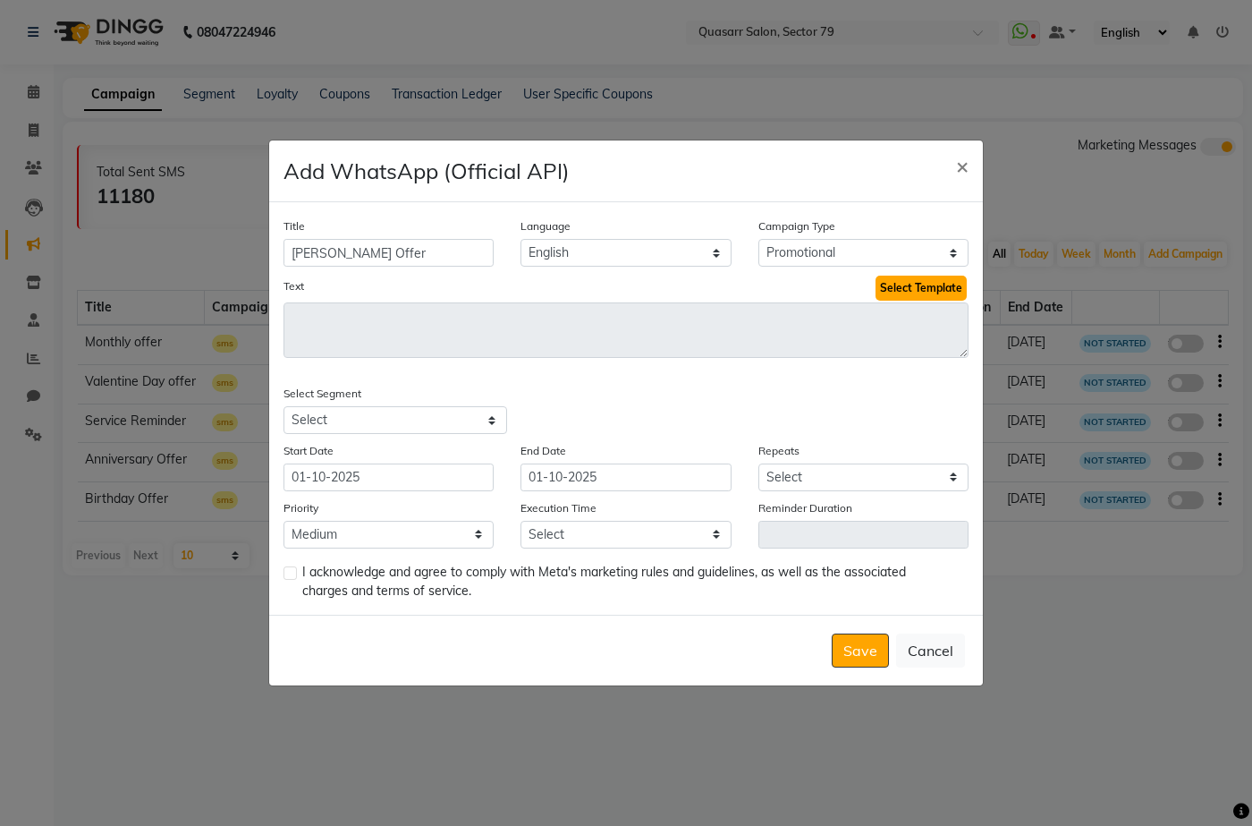
click at [905, 288] on button "Select Template" at bounding box center [921, 287] width 91 height 25
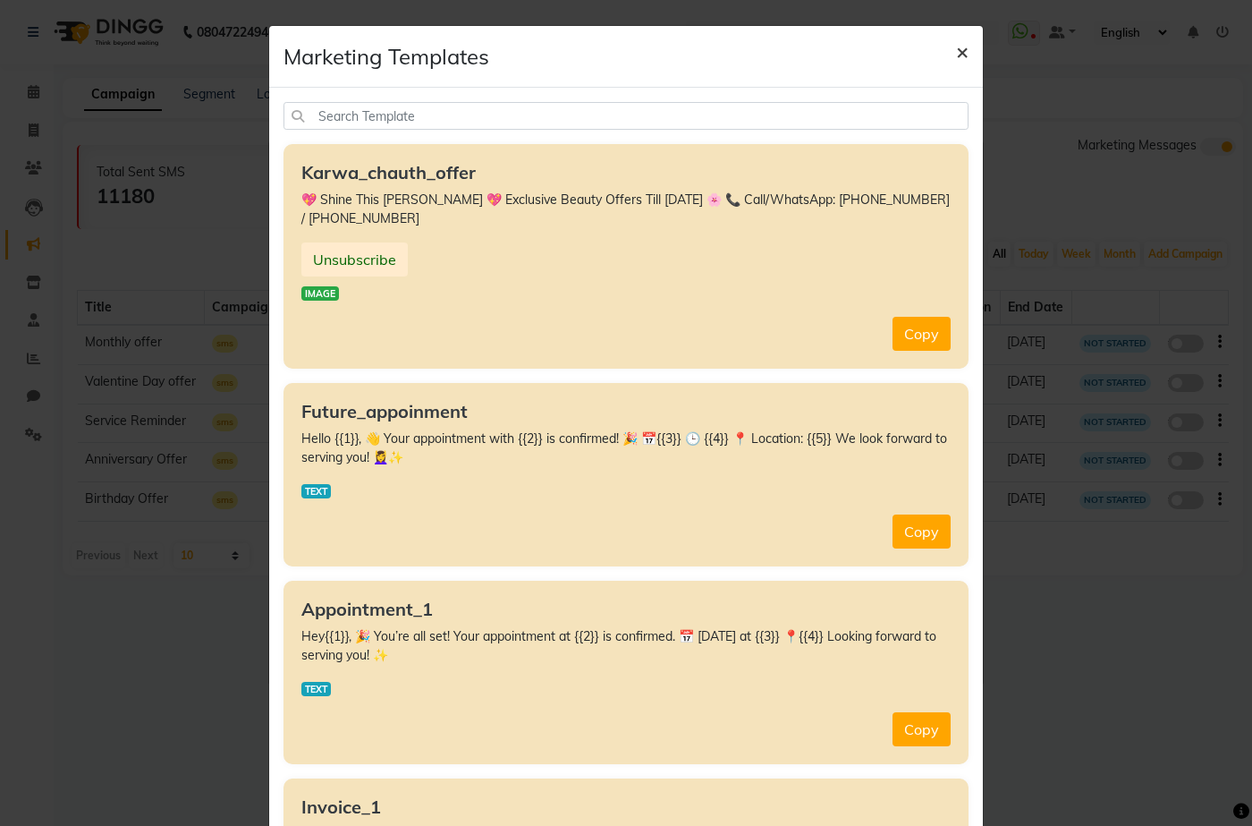
click at [961, 55] on span "×" at bounding box center [962, 51] width 13 height 27
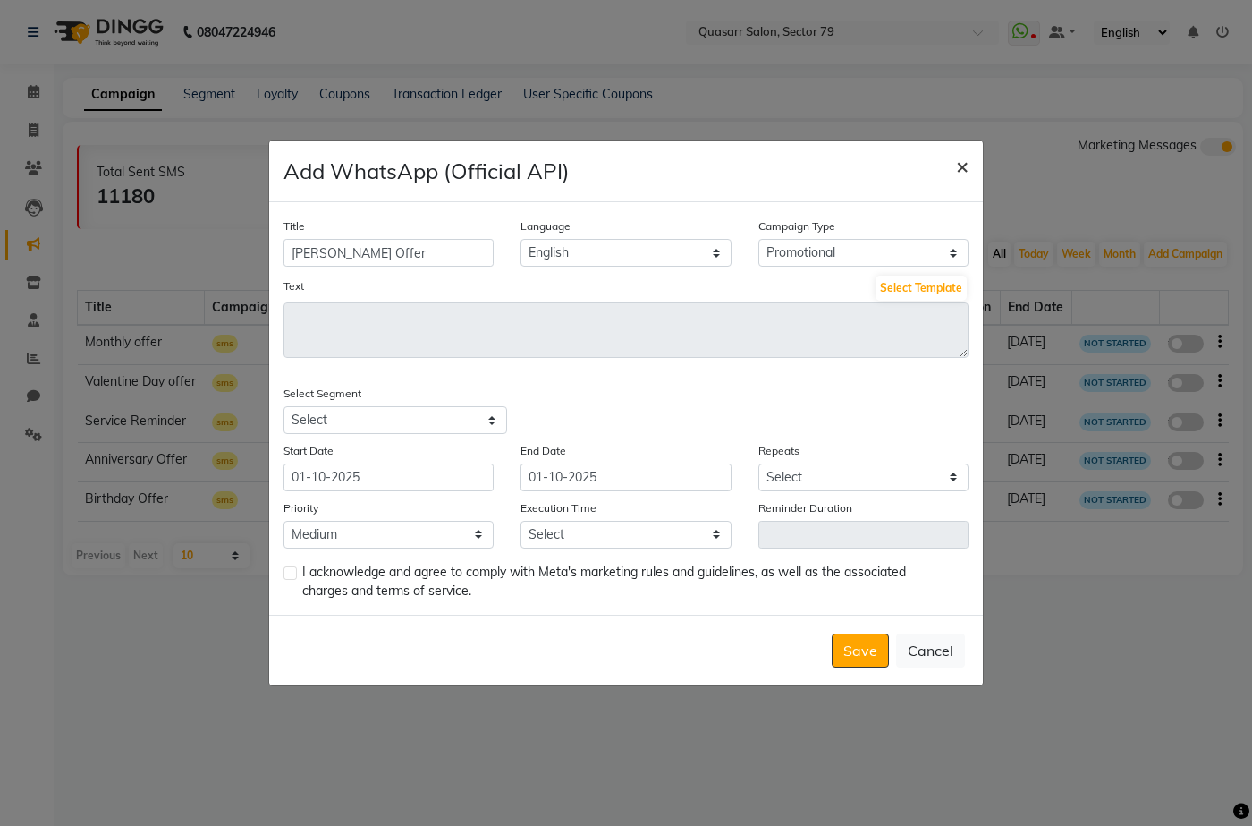
click at [970, 165] on button "×" at bounding box center [962, 165] width 41 height 50
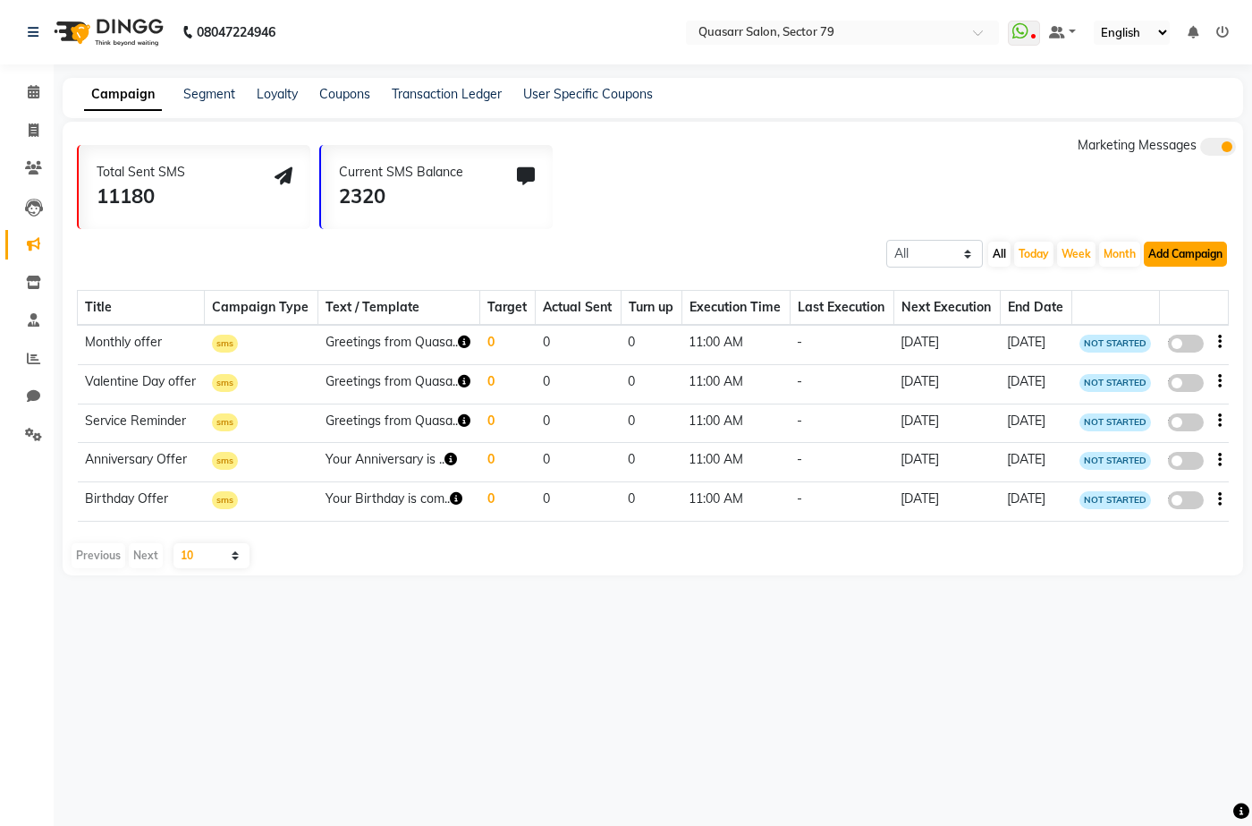
click at [1195, 257] on button "Add Campaign" at bounding box center [1185, 253] width 83 height 25
click at [1114, 361] on div "WhatsApp (Official API)" at bounding box center [1154, 363] width 181 height 27
select select "2"
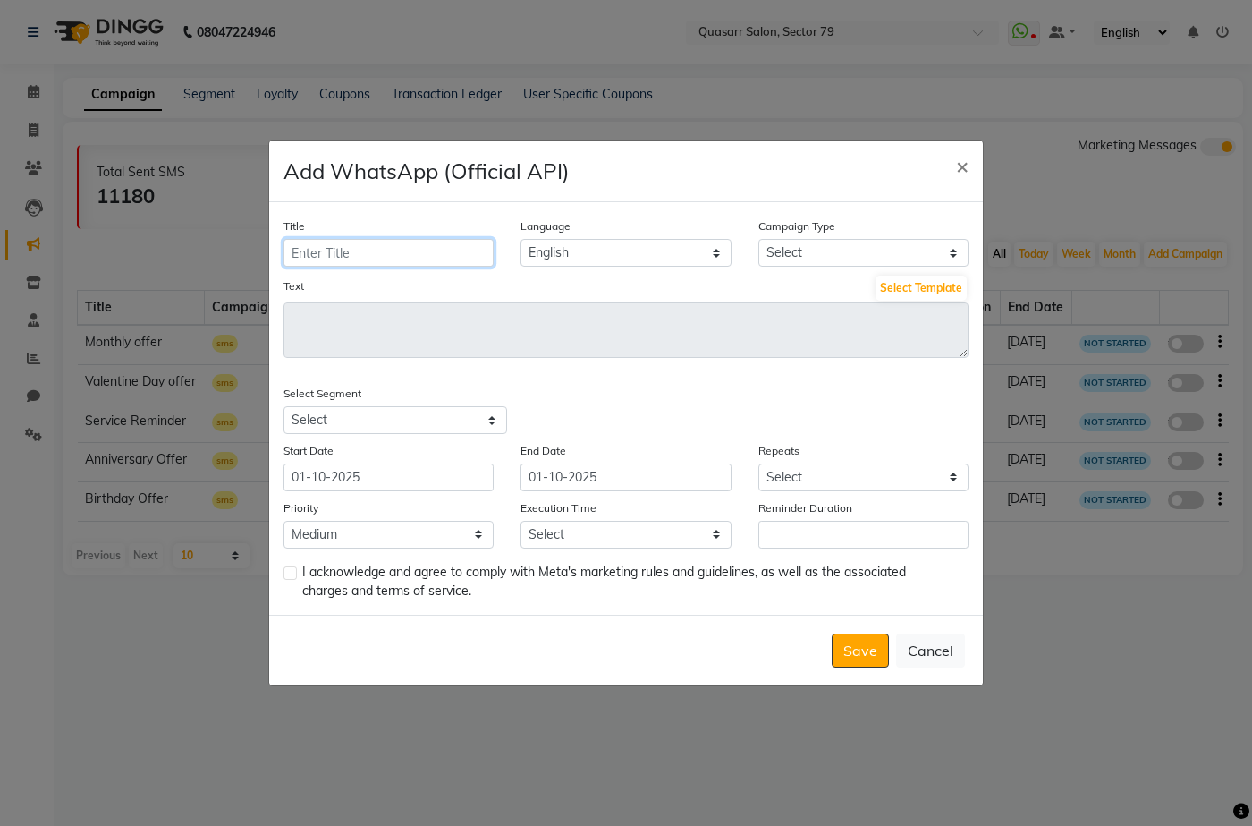
click at [431, 247] on input "Title" at bounding box center [389, 253] width 210 height 28
type input "Karwa Chauth Offer"
click at [806, 247] on select "Select Birthday Anniversary Promotional Service reminder" at bounding box center [863, 253] width 210 height 28
select select "3"
click at [758, 239] on select "Select Birthday Anniversary Promotional Service reminder" at bounding box center [863, 253] width 210 height 28
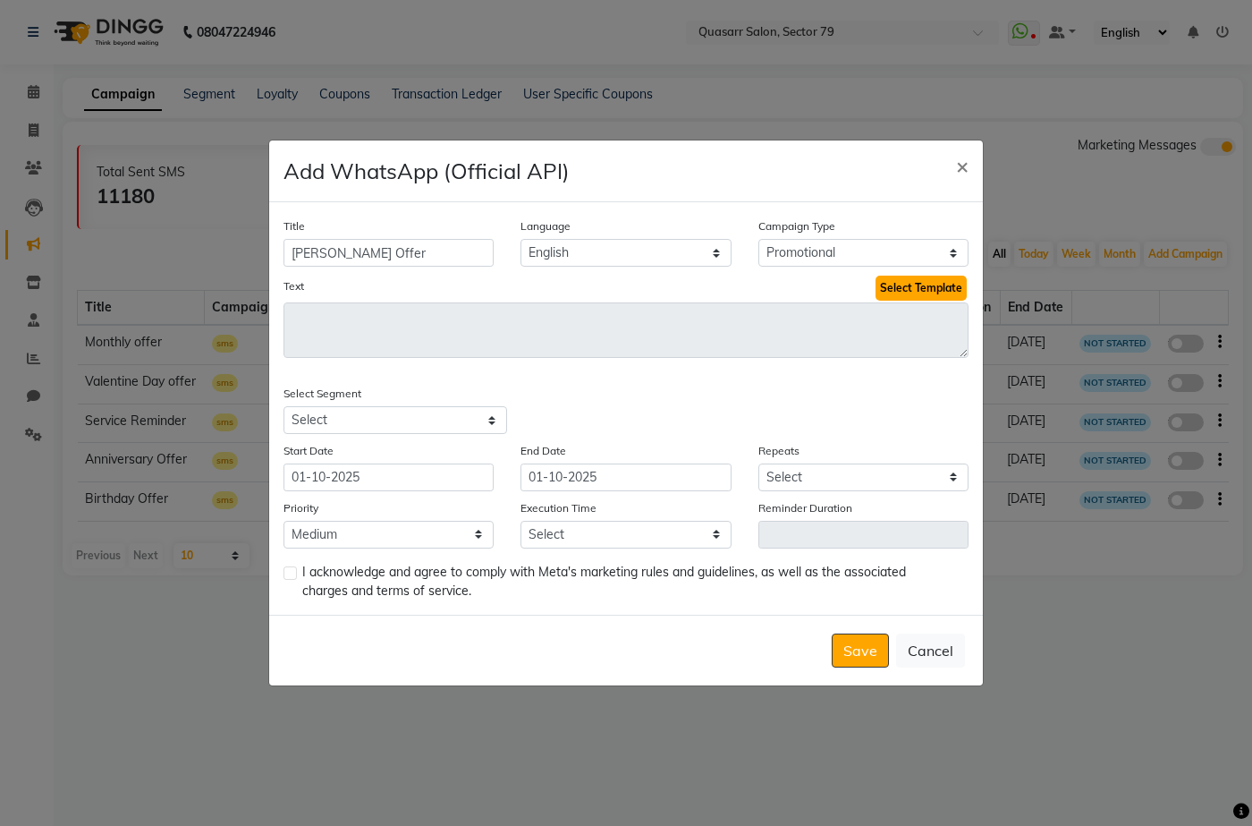
click at [897, 286] on button "Select Template" at bounding box center [921, 287] width 91 height 25
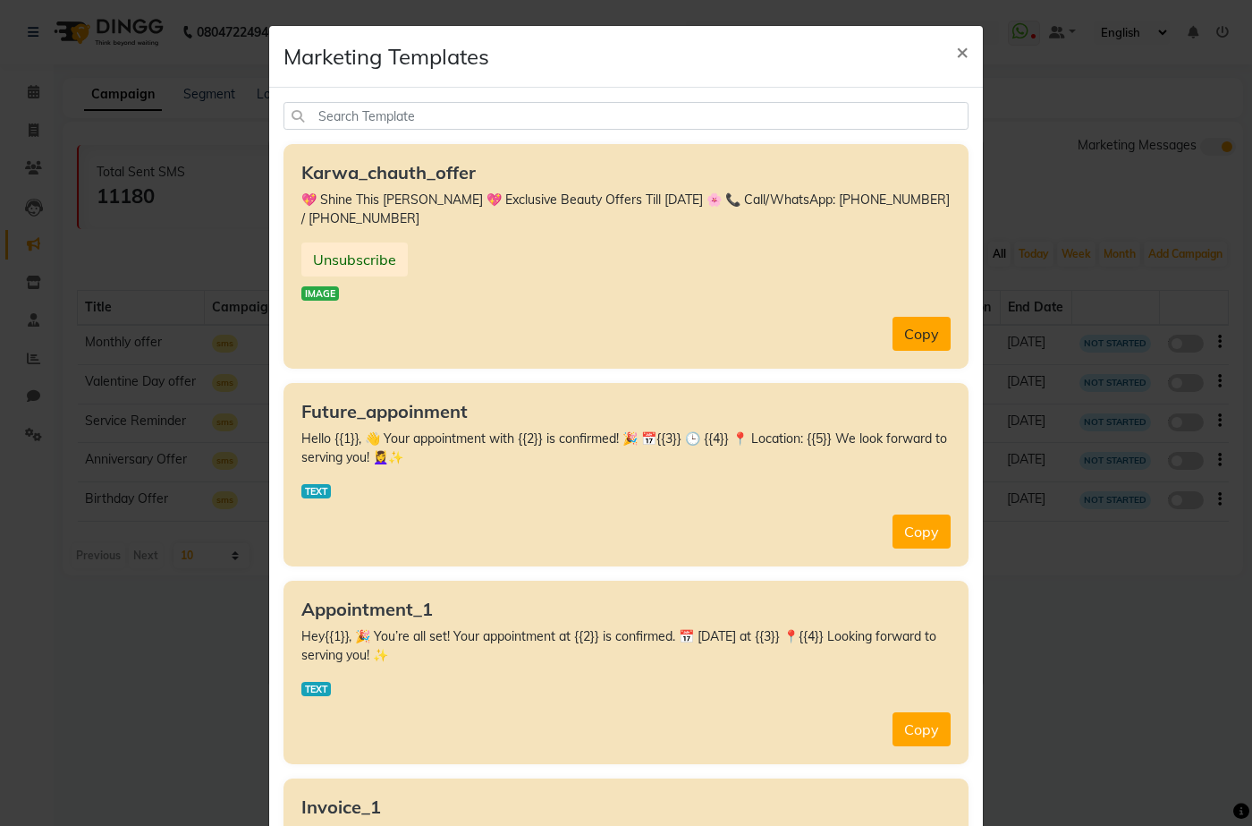
click at [912, 320] on button "Copy" at bounding box center [922, 334] width 58 height 34
type textarea "💖 Shine This [PERSON_NAME] 💖 Exclusive Beauty Offers Till [DATE] 🌸 📞 Call/Whats…"
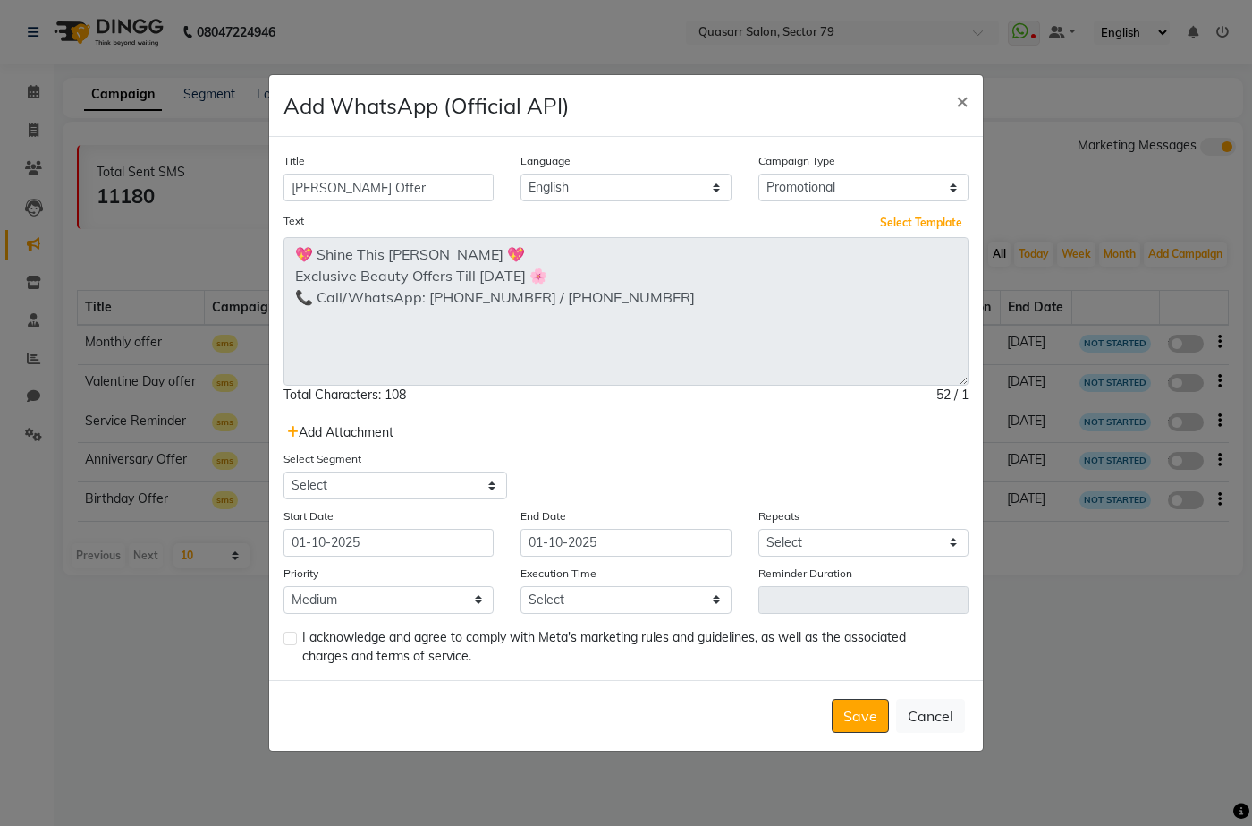
click at [954, 427] on div "Title Karwa Chauth Offer Language English Campaign Type Select Birthday Anniver…" at bounding box center [626, 408] width 714 height 542
click at [309, 436] on span "Add Attachment" at bounding box center [340, 432] width 106 height 16
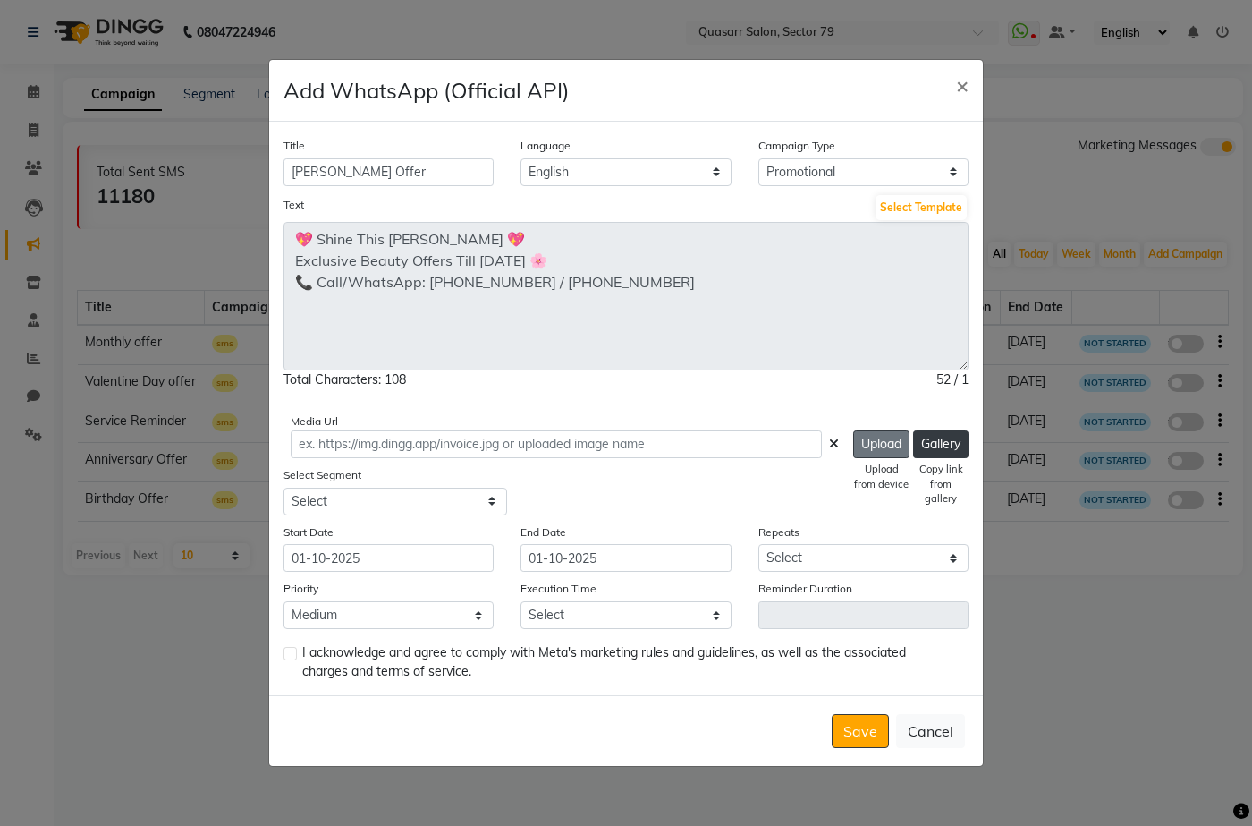
click at [884, 450] on button "Upload" at bounding box center [881, 444] width 56 height 28
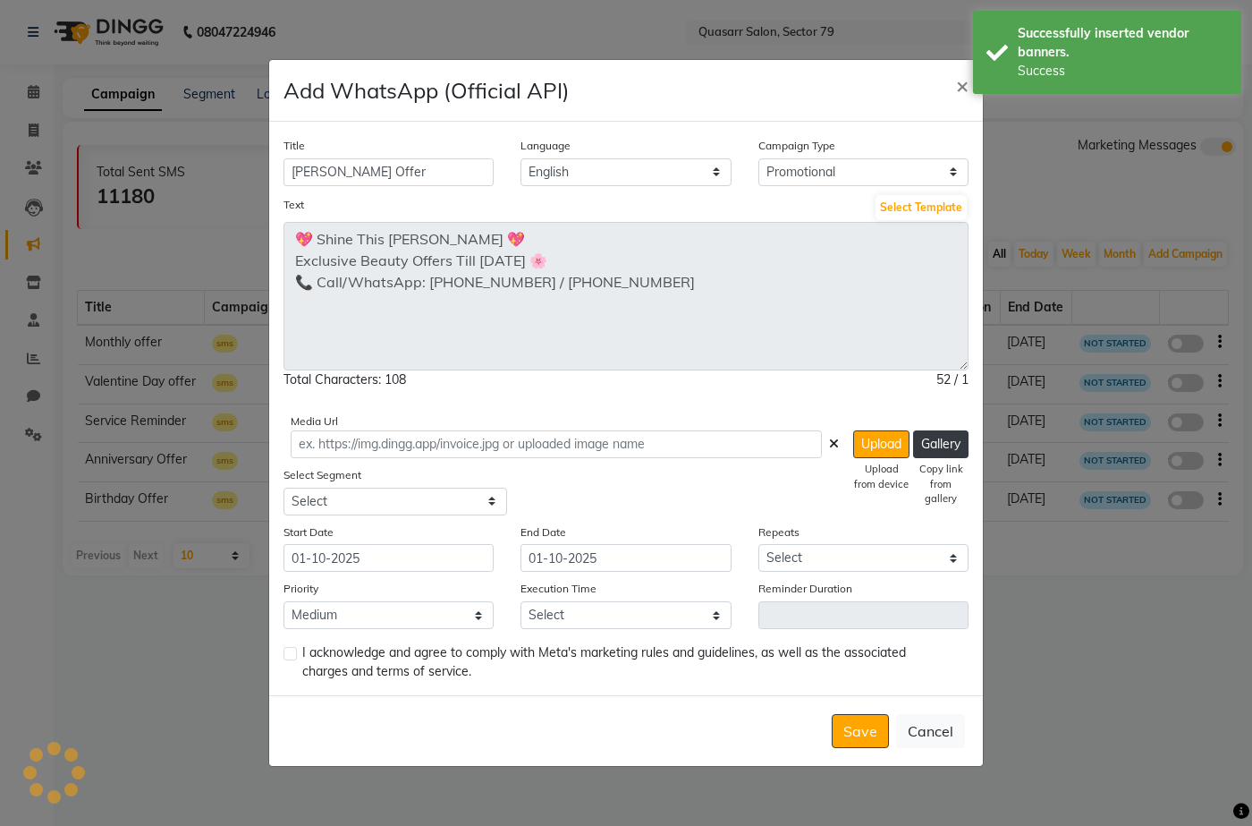
type input "https://ww4.in/a?c=r2b9N4"
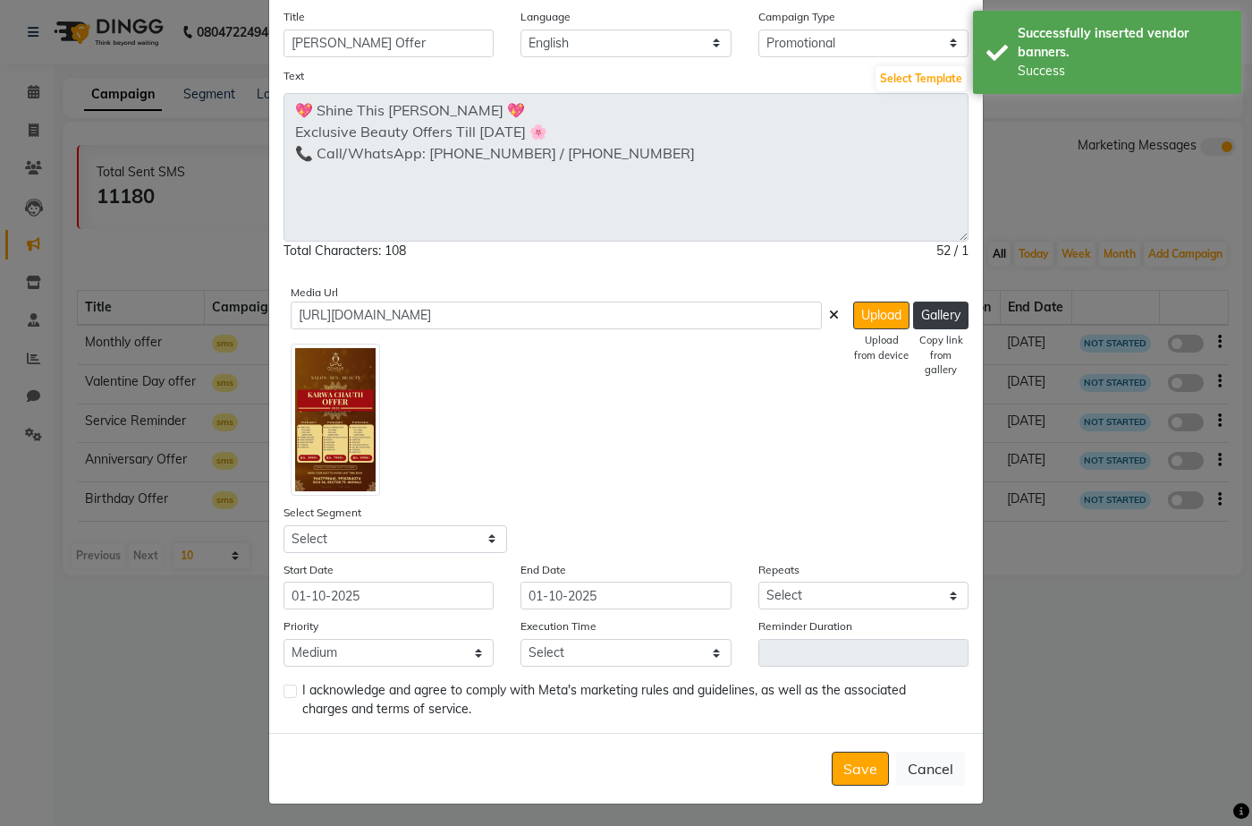
scroll to position [98, 0]
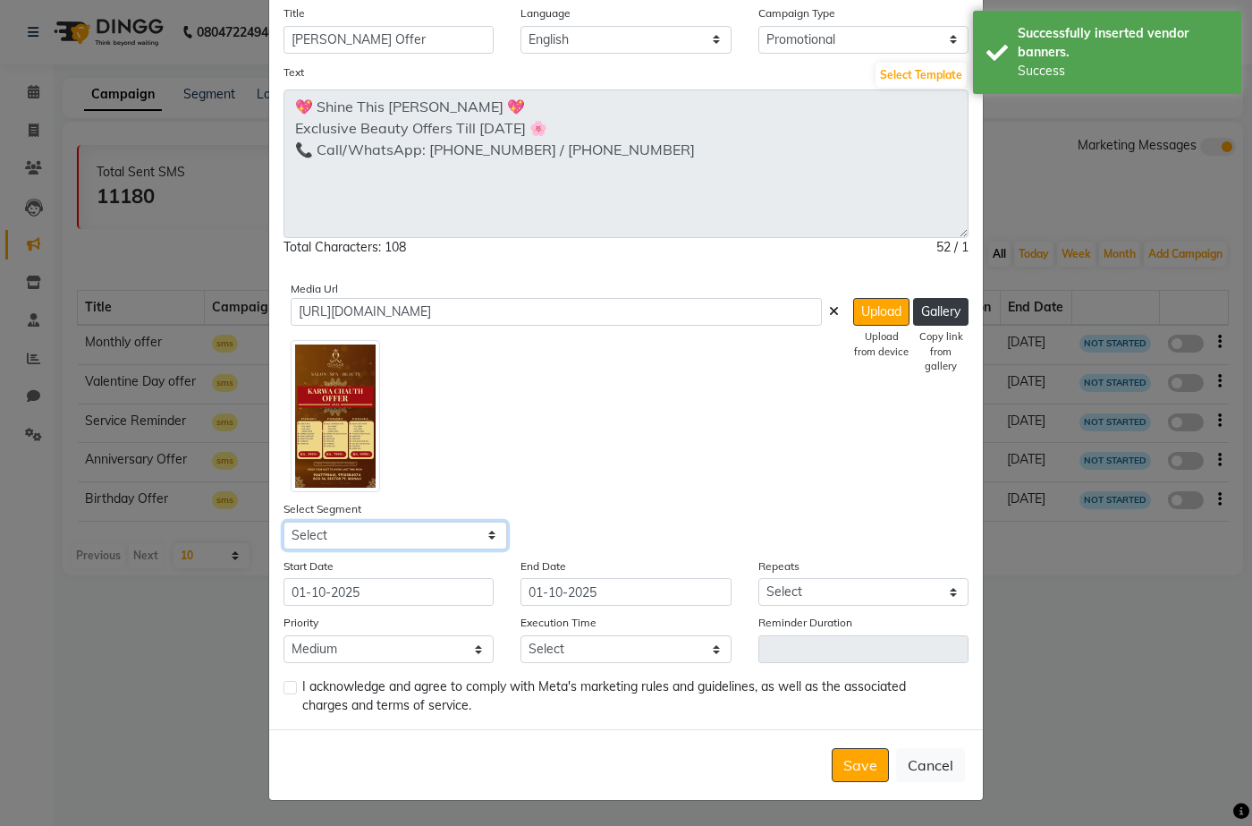
click at [478, 538] on select "Select All Customers All Male Customer All Female Customer All Members All Cust…" at bounding box center [396, 535] width 224 height 28
select select "38281"
click at [284, 521] on select "Select All Customers All Male Customer All Female Customer All Members All Cust…" at bounding box center [396, 535] width 224 height 28
click at [411, 592] on input "01-10-2025" at bounding box center [389, 592] width 210 height 28
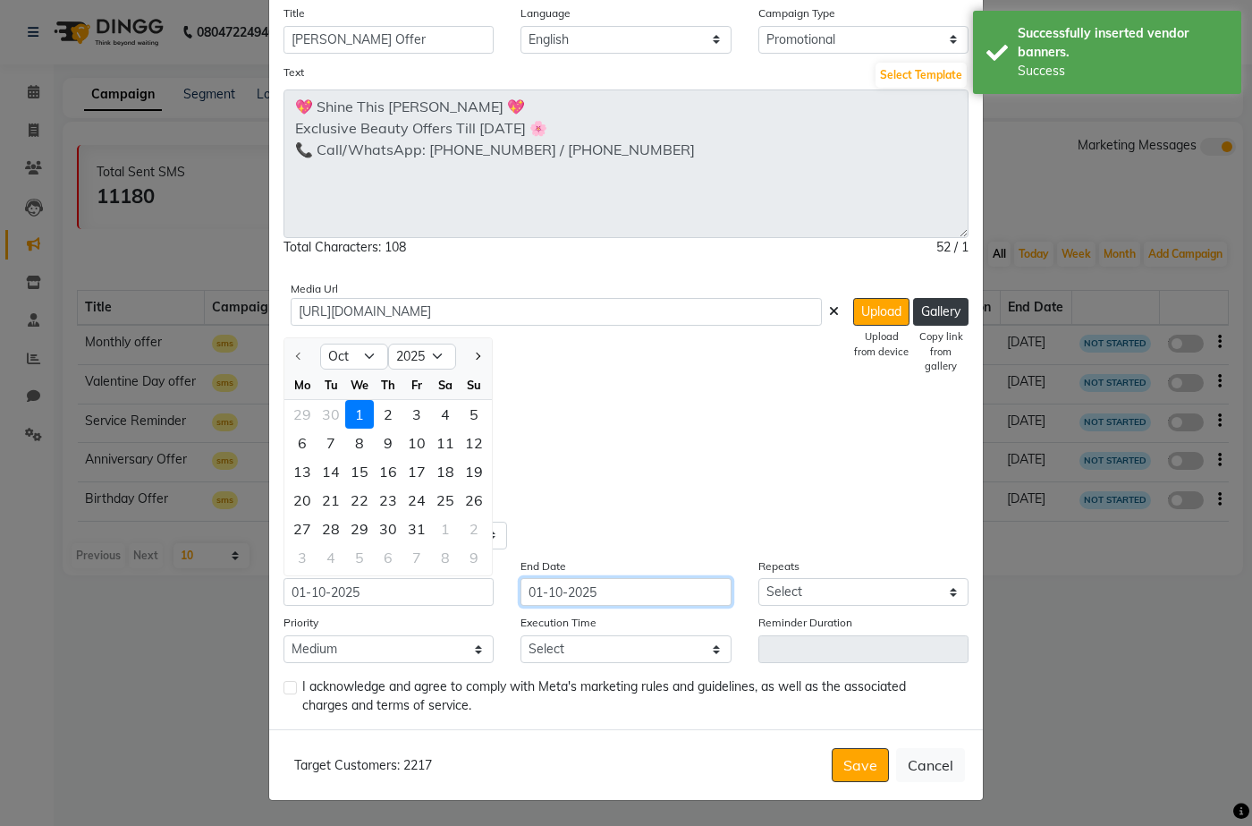
click at [535, 597] on input "01-10-2025" at bounding box center [626, 592] width 210 height 28
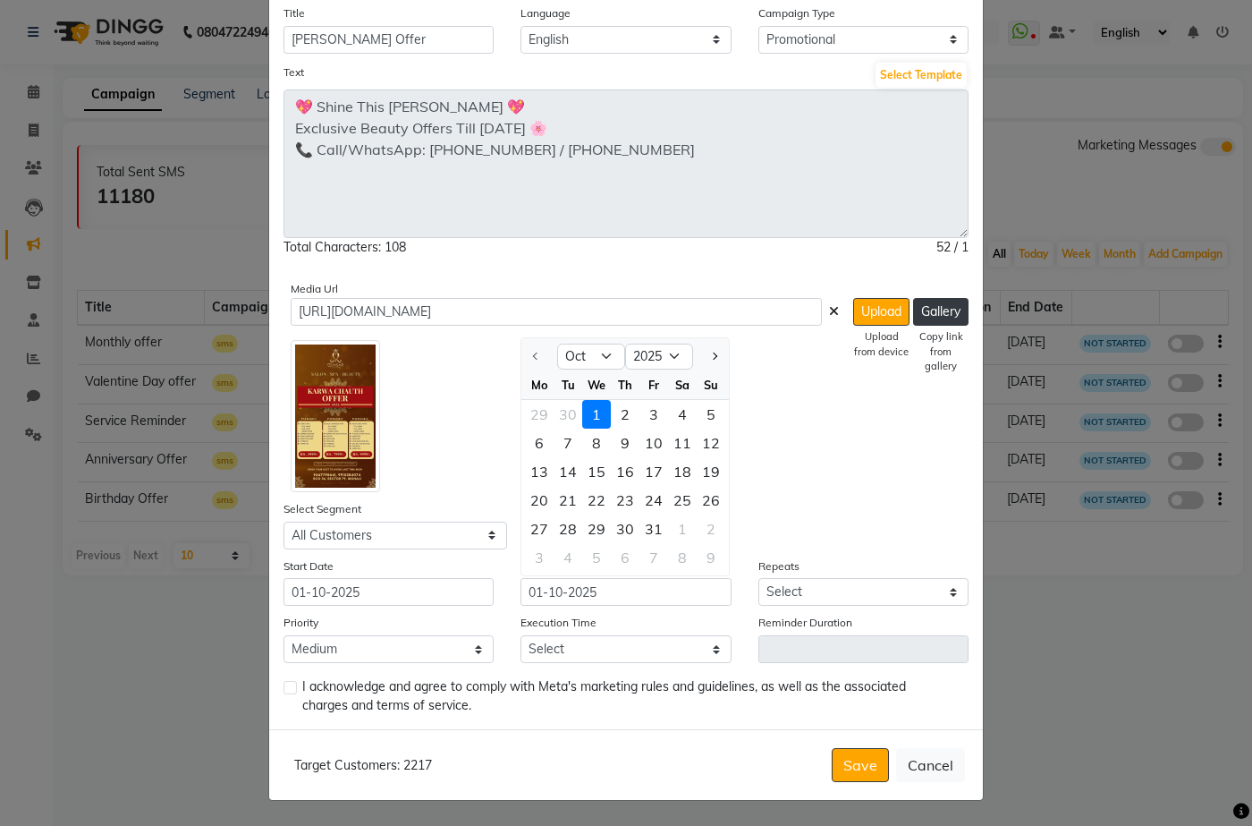
click at [791, 431] on div at bounding box center [565, 412] width 548 height 159
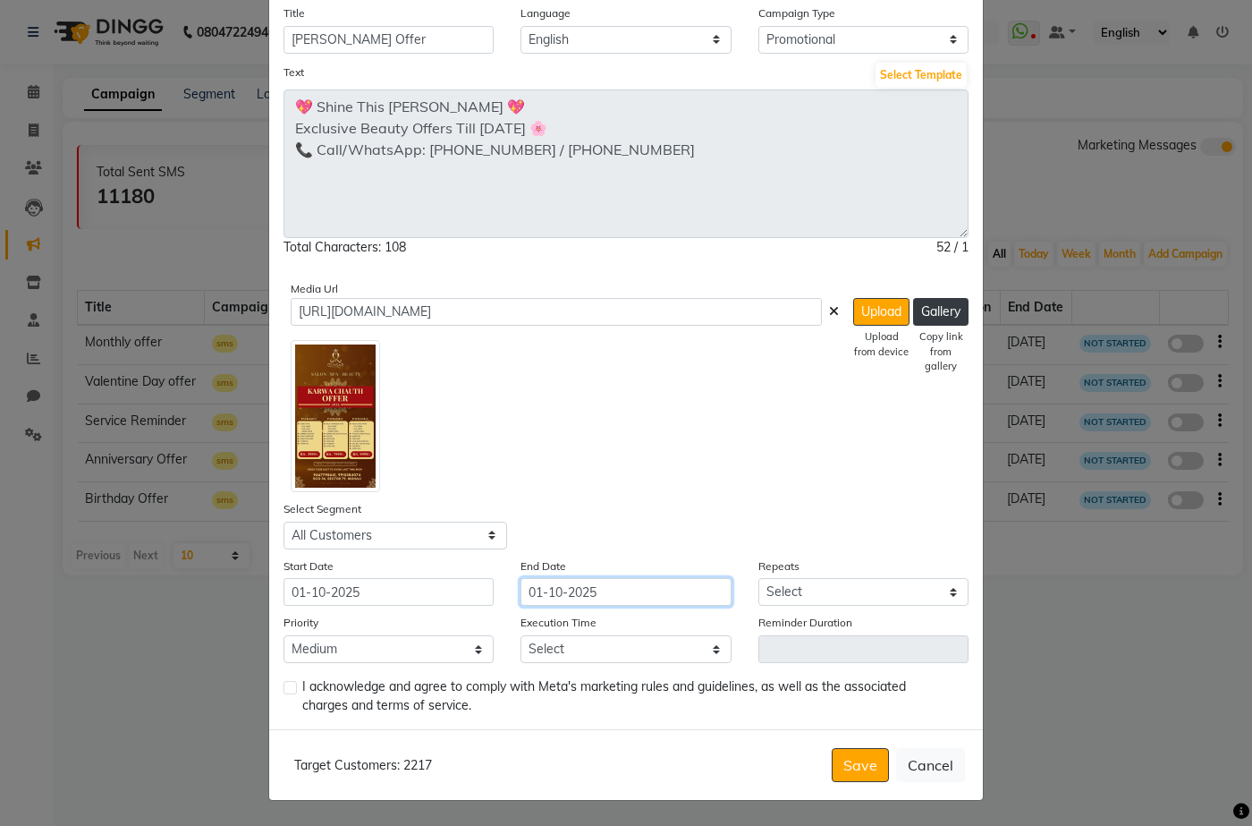
click at [648, 593] on input "01-10-2025" at bounding box center [626, 592] width 210 height 28
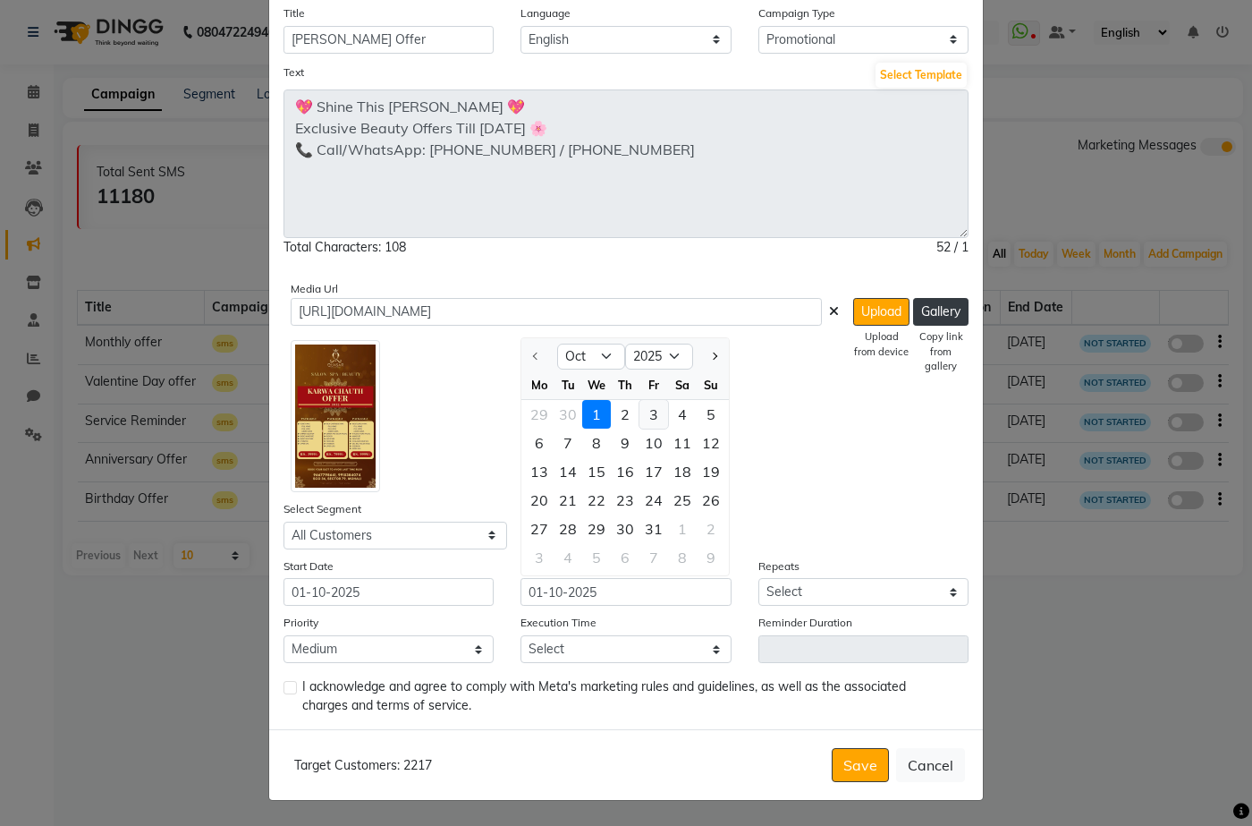
click at [645, 412] on div "3" at bounding box center [653, 414] width 29 height 29
type input "03-10-2025"
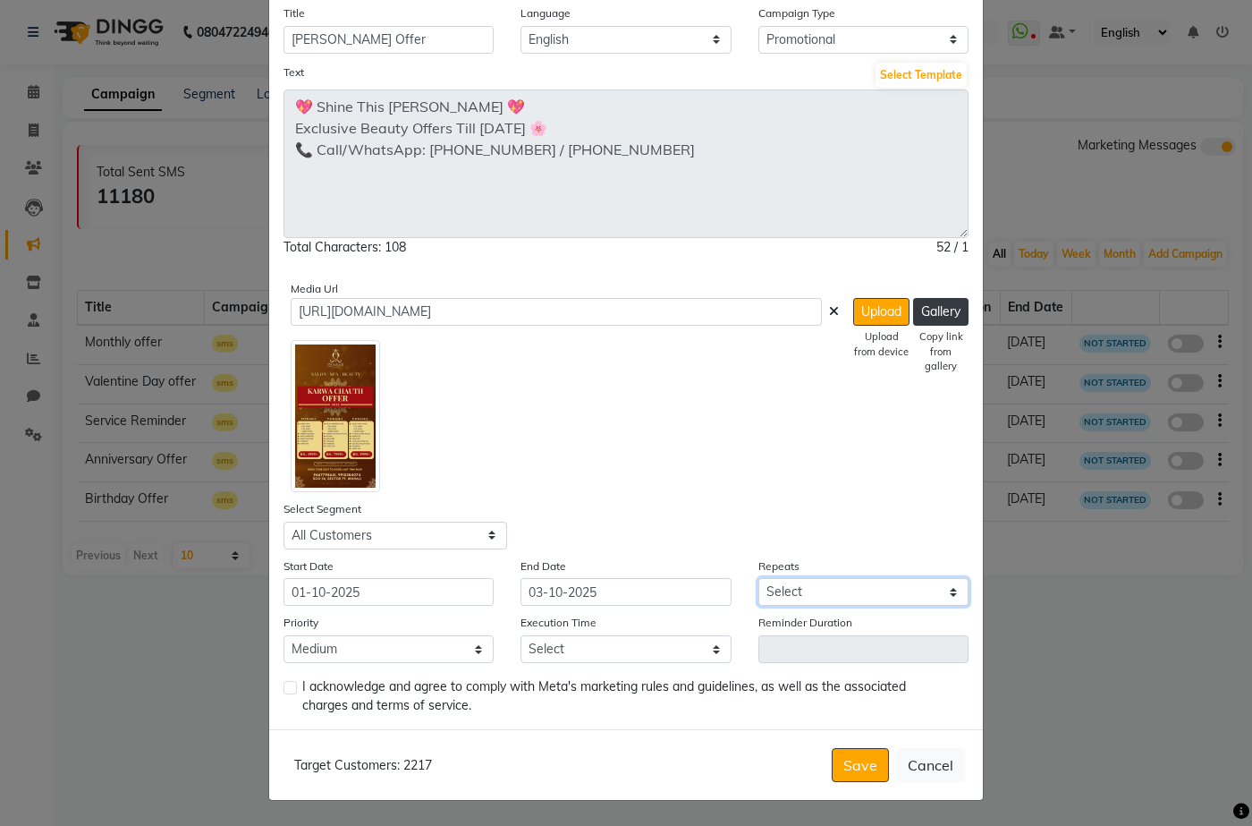
click at [790, 597] on select "Select Once Daily Alternate Day Weekly Monthly Yearly" at bounding box center [863, 592] width 210 height 28
select select "1"
click at [758, 578] on select "Select Once Daily Alternate Day Weekly Monthly Yearly" at bounding box center [863, 592] width 210 height 28
click at [789, 597] on select "Select Once Daily Alternate Day Weekly Monthly Yearly" at bounding box center [863, 592] width 210 height 28
click at [758, 578] on select "Select Once Daily Alternate Day Weekly Monthly Yearly" at bounding box center [863, 592] width 210 height 28
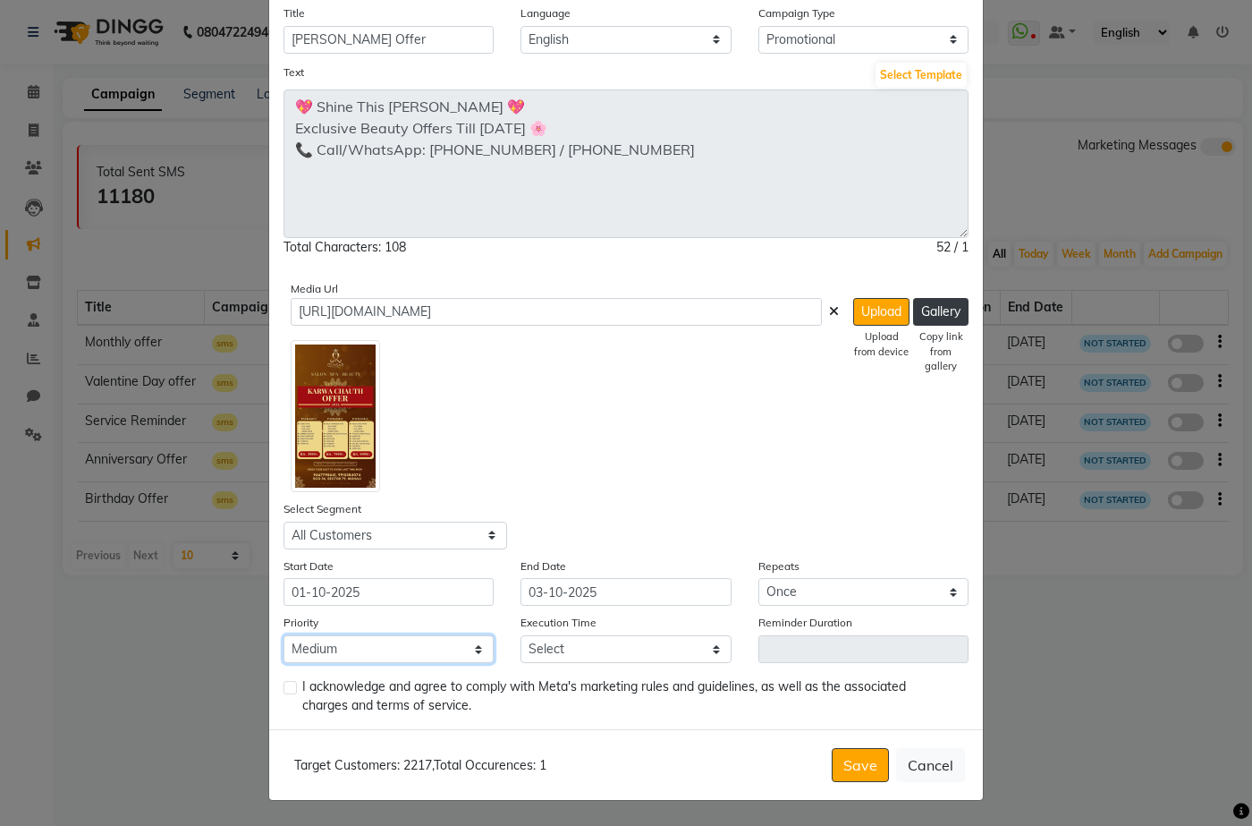
click at [382, 635] on select "Low Medium High" at bounding box center [389, 649] width 210 height 28
click at [284, 635] on select "Low Medium High" at bounding box center [389, 649] width 210 height 28
click at [586, 644] on select "Select 09:00 AM 09:15 AM 09:30 AM 09:45 AM 10:00 AM 10:15 AM 10:30 AM 10:45 AM …" at bounding box center [626, 649] width 210 height 28
click at [341, 656] on select "Low Medium High" at bounding box center [389, 649] width 210 height 28
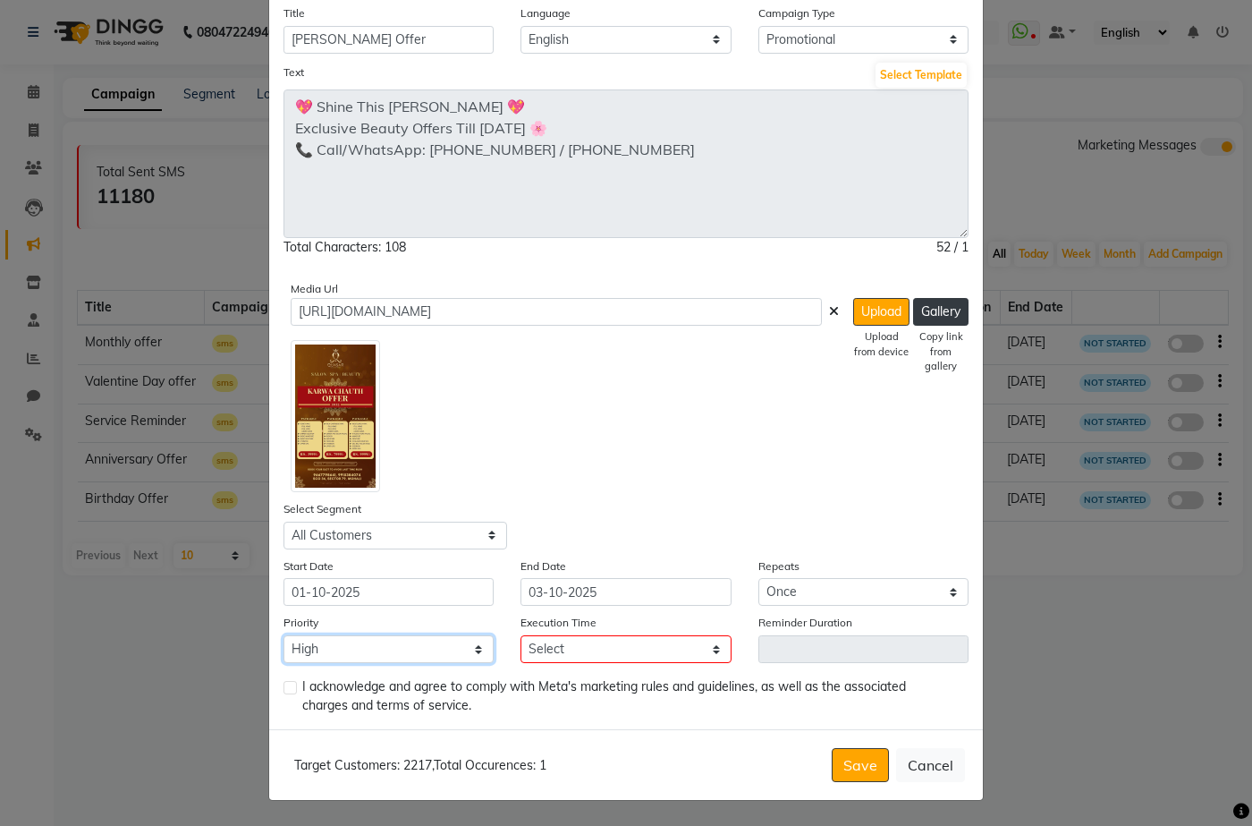
select select "2"
click at [284, 635] on select "Low Medium High" at bounding box center [389, 649] width 210 height 28
click at [644, 645] on select "Select 09:00 AM 09:15 AM 09:30 AM 09:45 AM 10:00 AM 10:15 AM 10:30 AM 10:45 AM …" at bounding box center [626, 649] width 210 height 28
select select "810"
click at [521, 635] on select "Select 09:00 AM 09:15 AM 09:30 AM 09:45 AM 10:00 AM 10:15 AM 10:30 AM 10:45 AM …" at bounding box center [626, 649] width 210 height 28
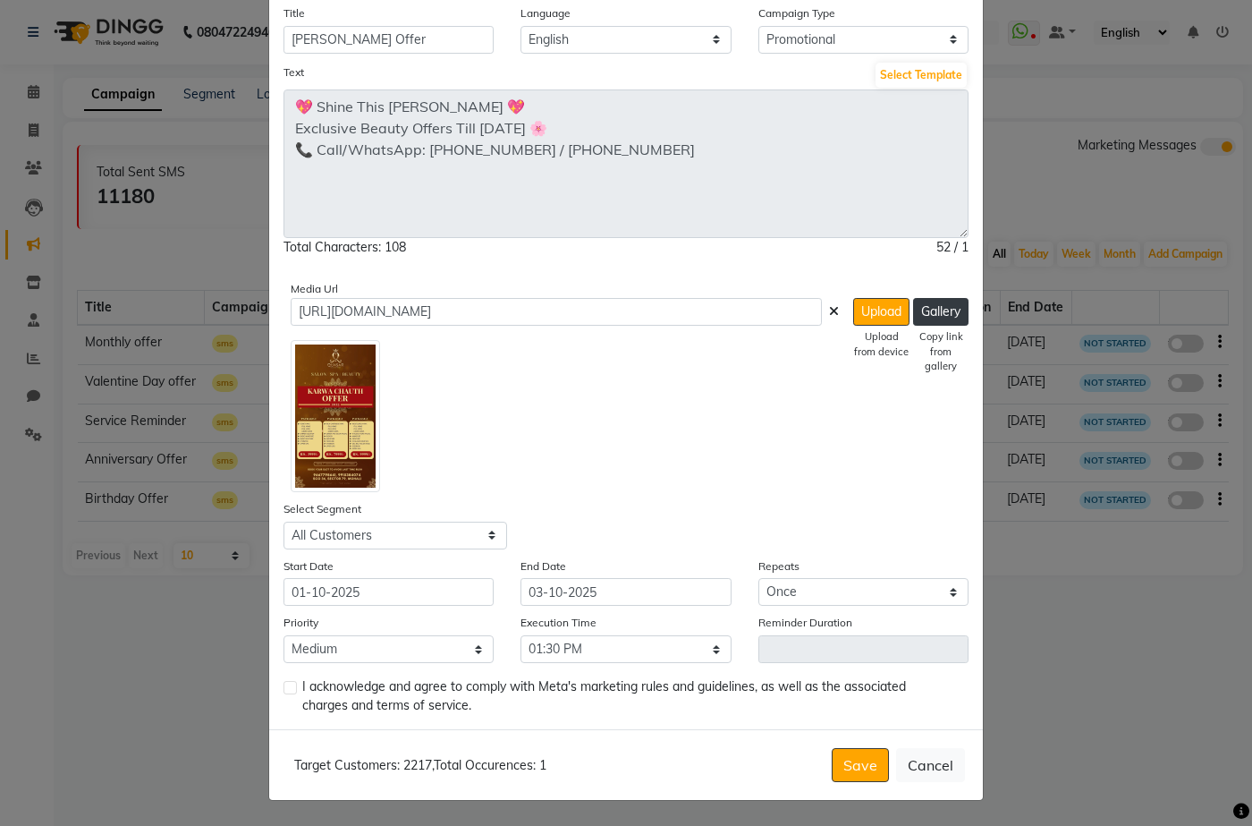
click at [286, 689] on label at bounding box center [290, 687] width 13 height 13
click at [286, 689] on input "checkbox" at bounding box center [290, 688] width 12 height 12
checkbox input "true"
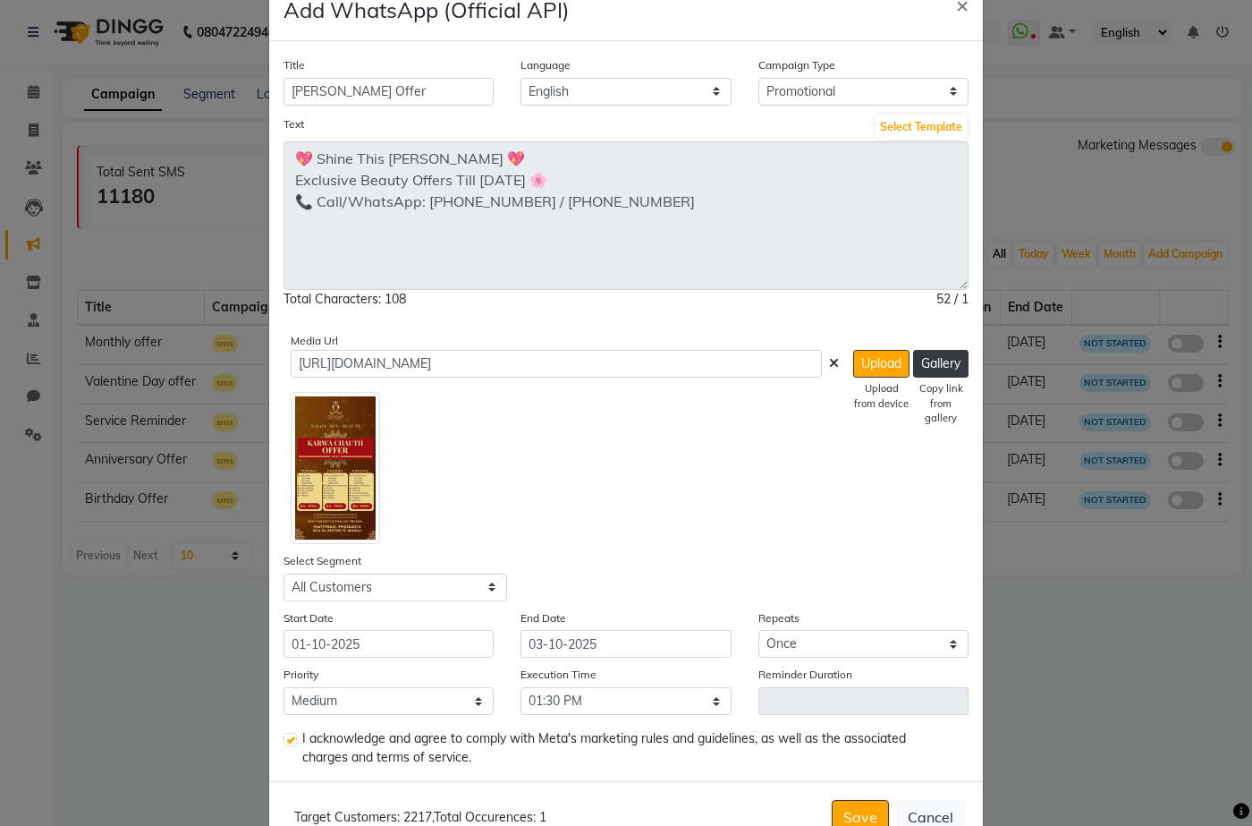
scroll to position [0, 0]
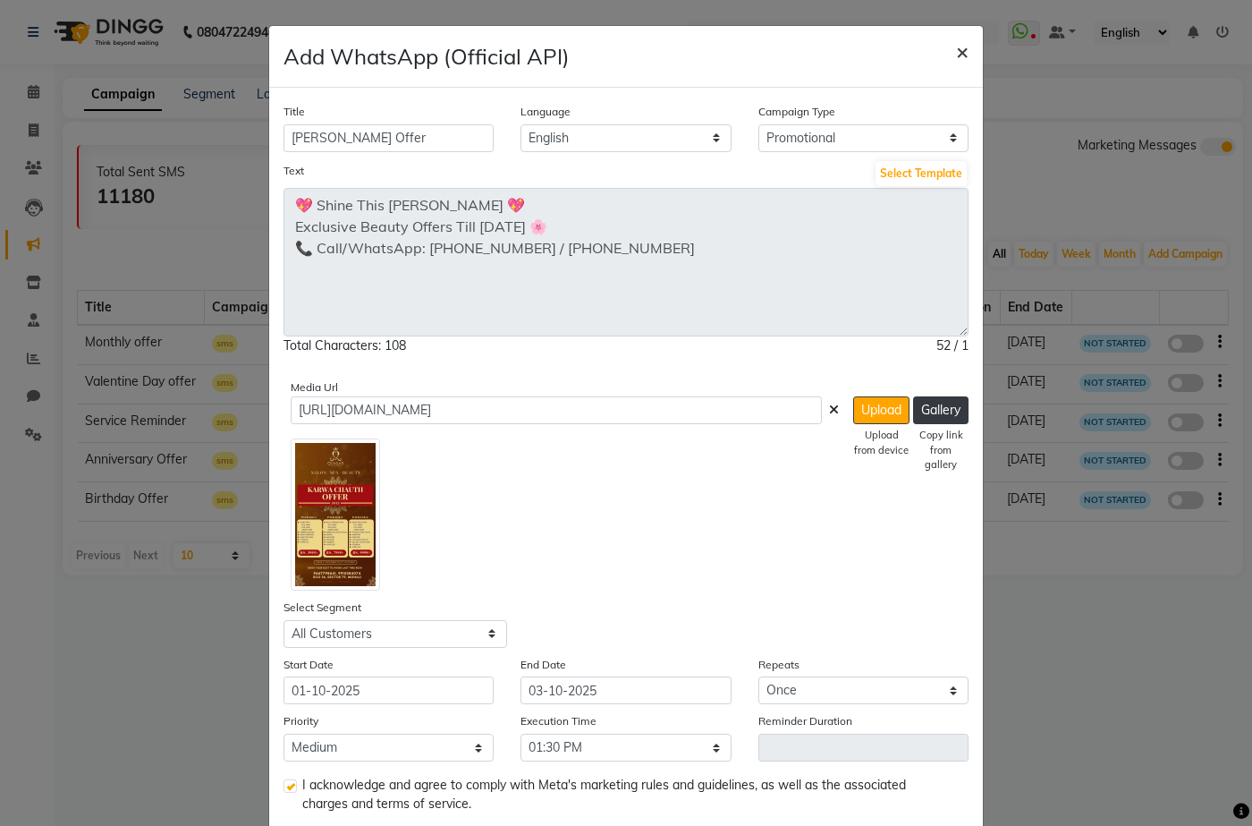
click at [949, 54] on button "×" at bounding box center [962, 51] width 41 height 50
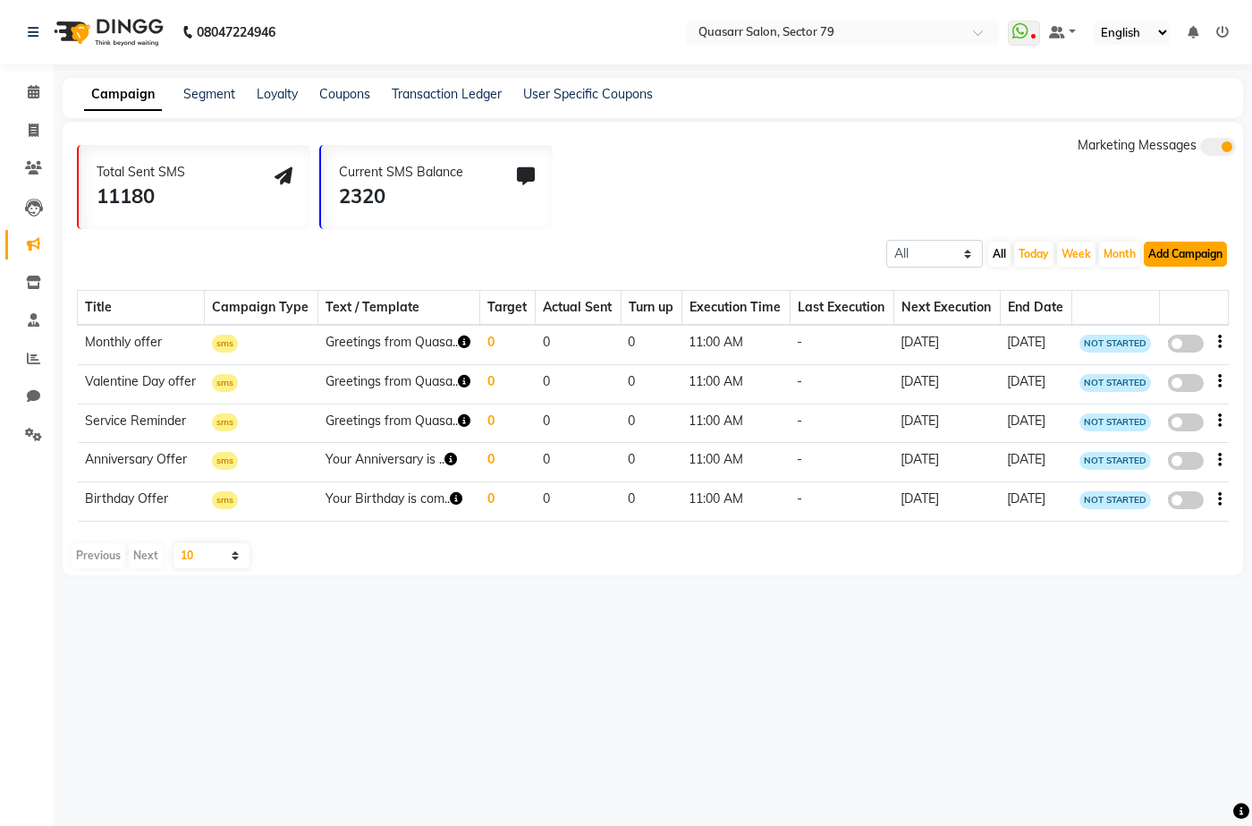
click at [1193, 252] on button "Add Campaign" at bounding box center [1185, 253] width 83 height 25
click at [1136, 359] on div "WhatsApp (Official API)" at bounding box center [1154, 363] width 181 height 27
select select "2"
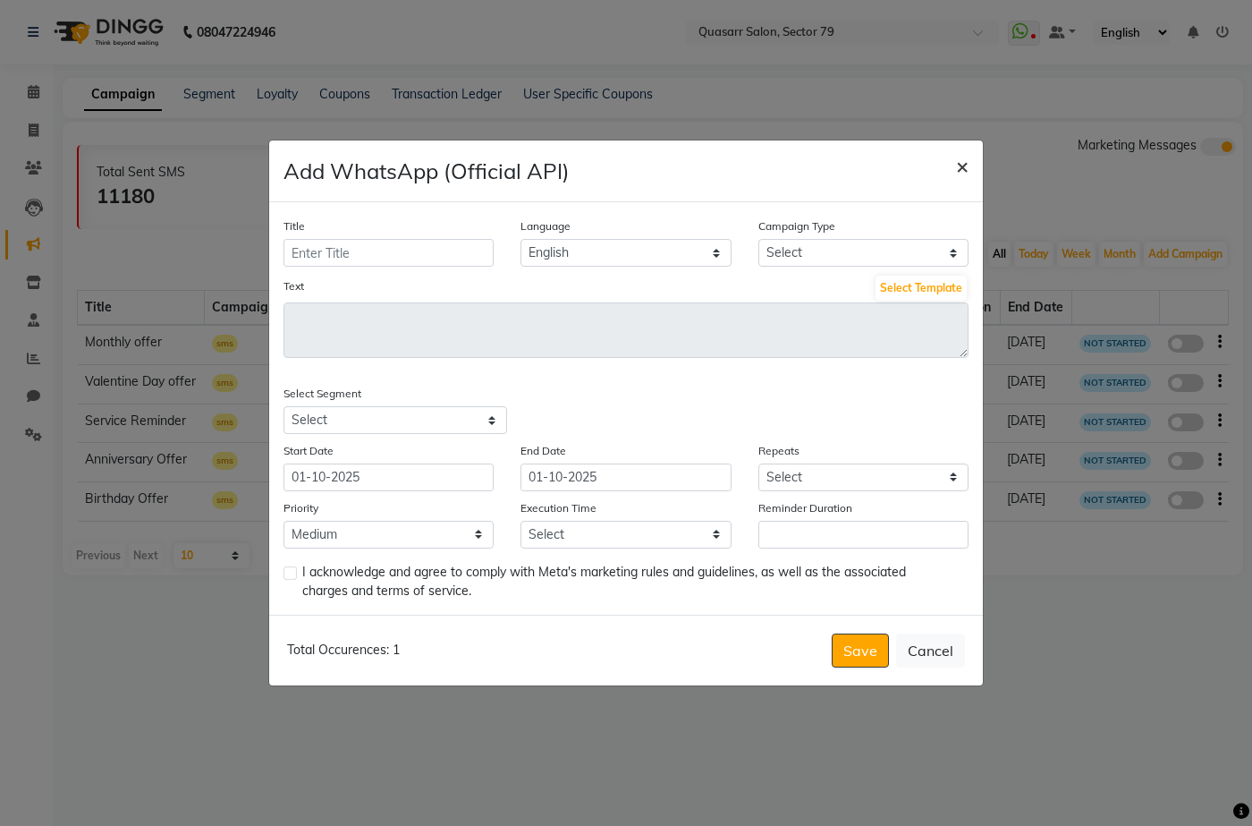
click at [966, 166] on span "×" at bounding box center [962, 165] width 13 height 27
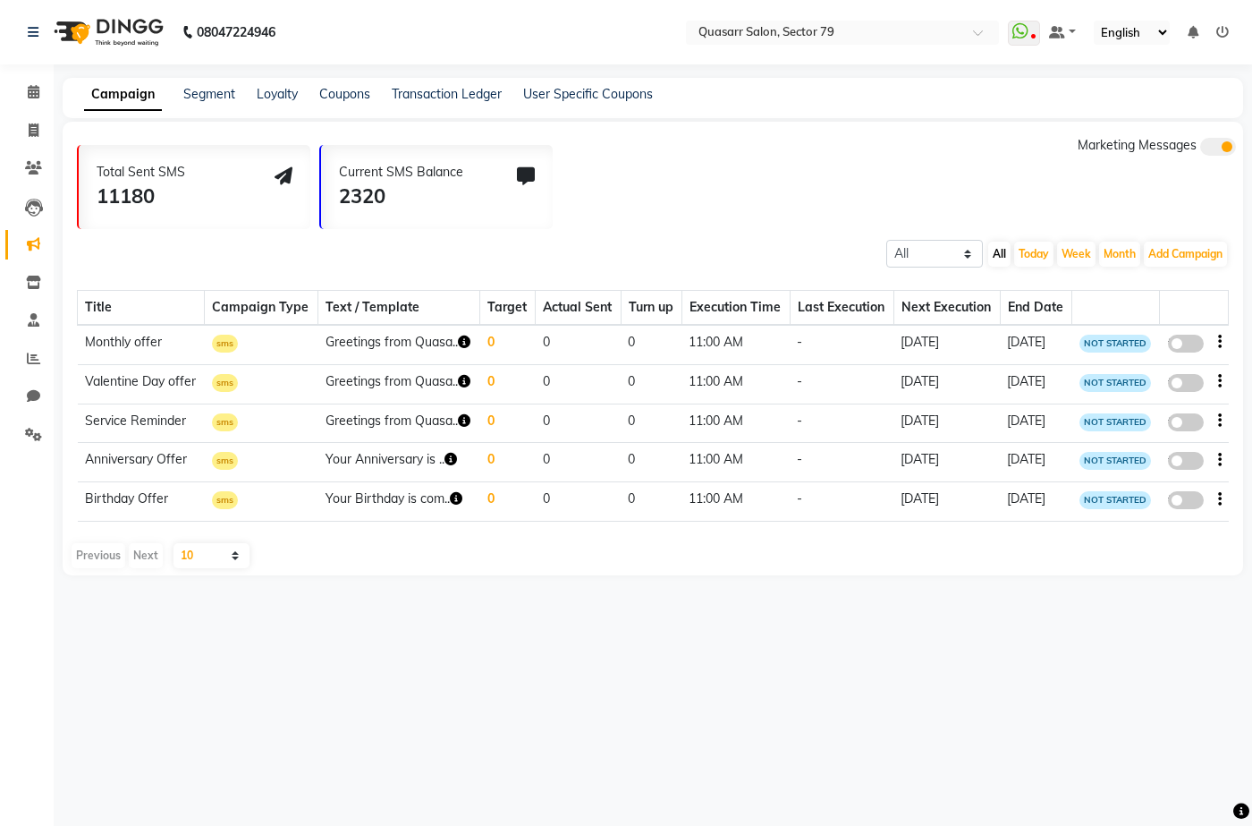
click at [1180, 348] on span at bounding box center [1186, 344] width 36 height 18
click at [1192, 346] on input "false" at bounding box center [1192, 346] width 0 height 0
select select "3"
select select "38291"
select select "5"
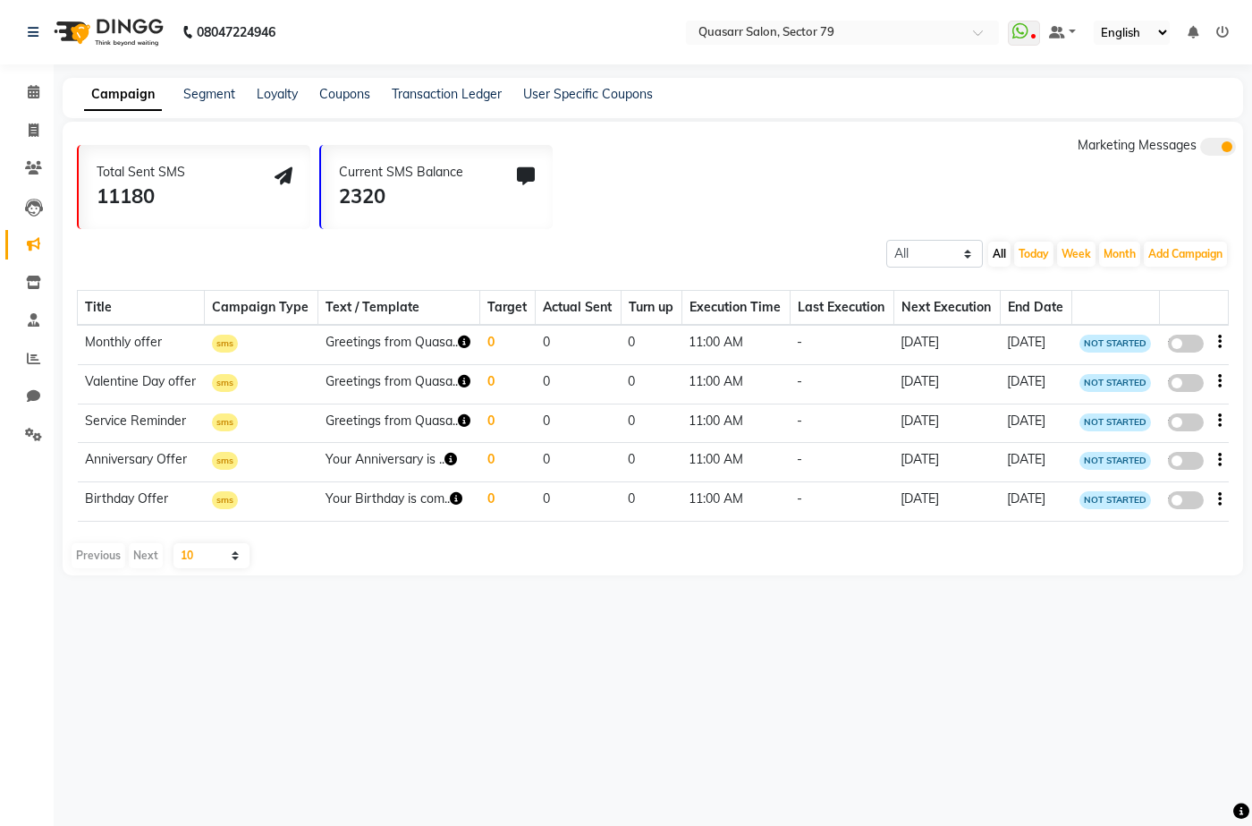
select select "2"
select select "660"
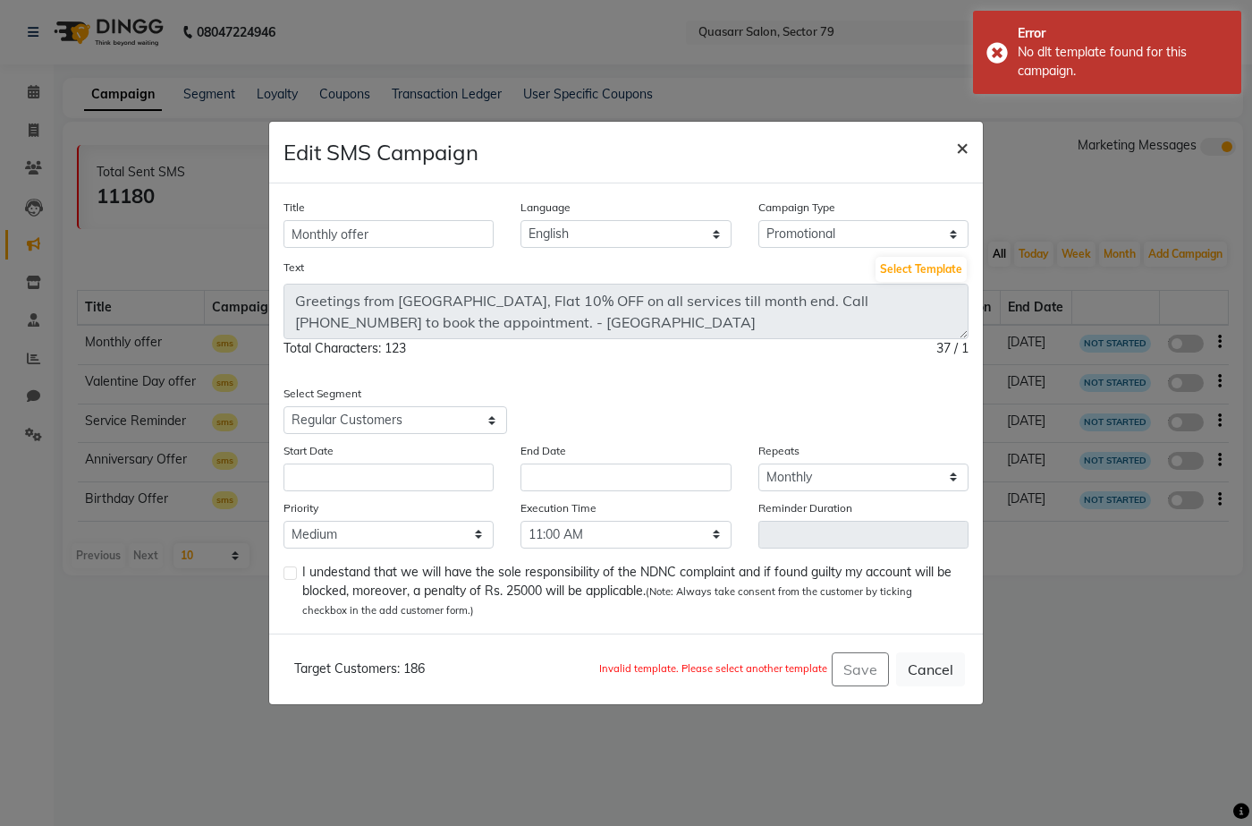
click at [962, 152] on span "×" at bounding box center [962, 146] width 13 height 27
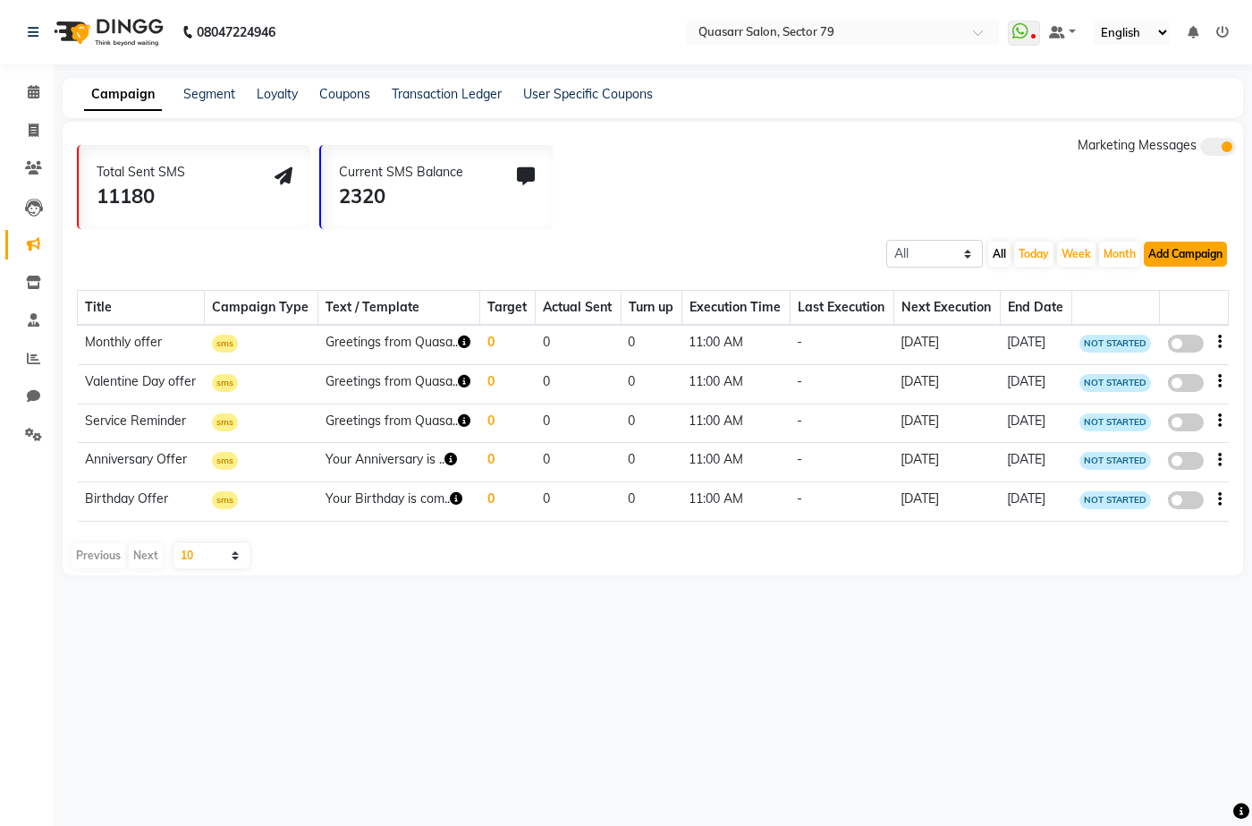
click at [1185, 260] on button "Add Campaign" at bounding box center [1185, 253] width 83 height 25
click at [1156, 364] on div "WhatsApp (Official API)" at bounding box center [1154, 363] width 181 height 27
select select "2"
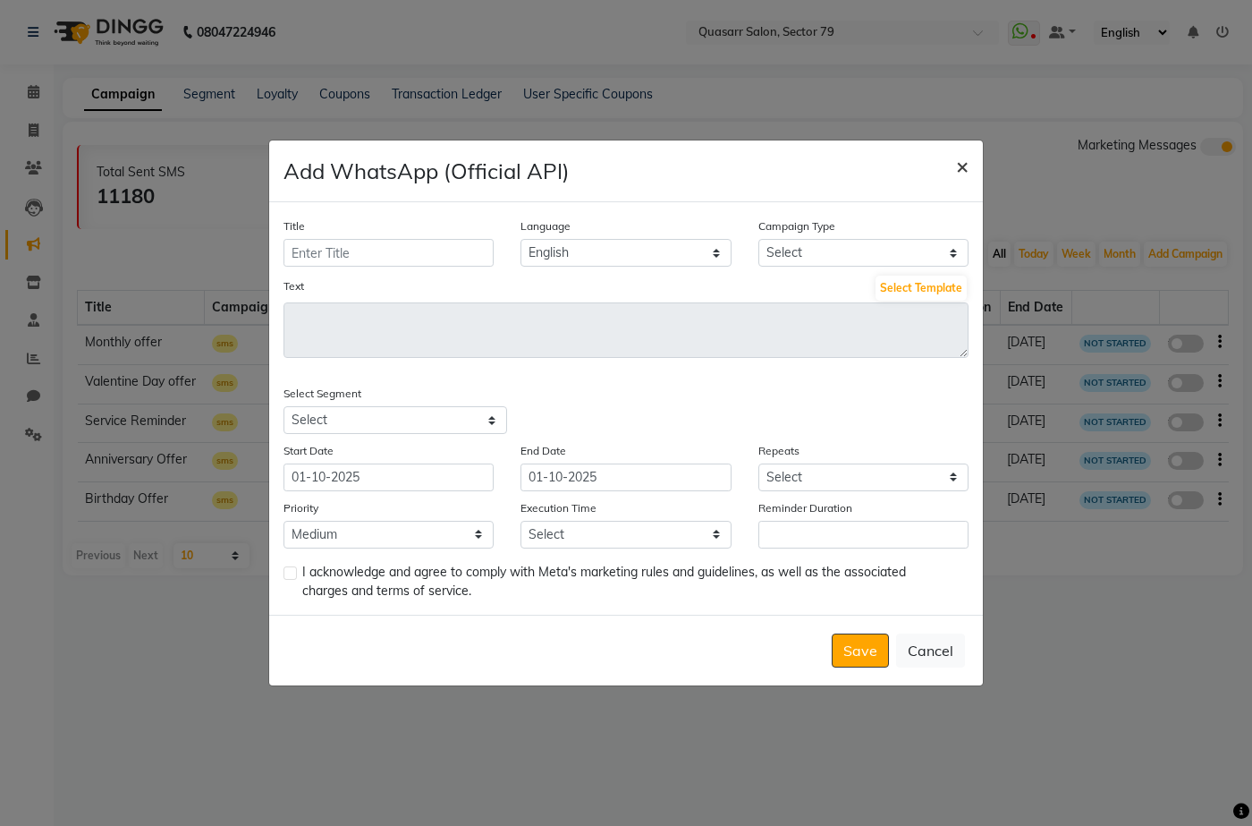
click at [968, 171] on span "×" at bounding box center [962, 165] width 13 height 27
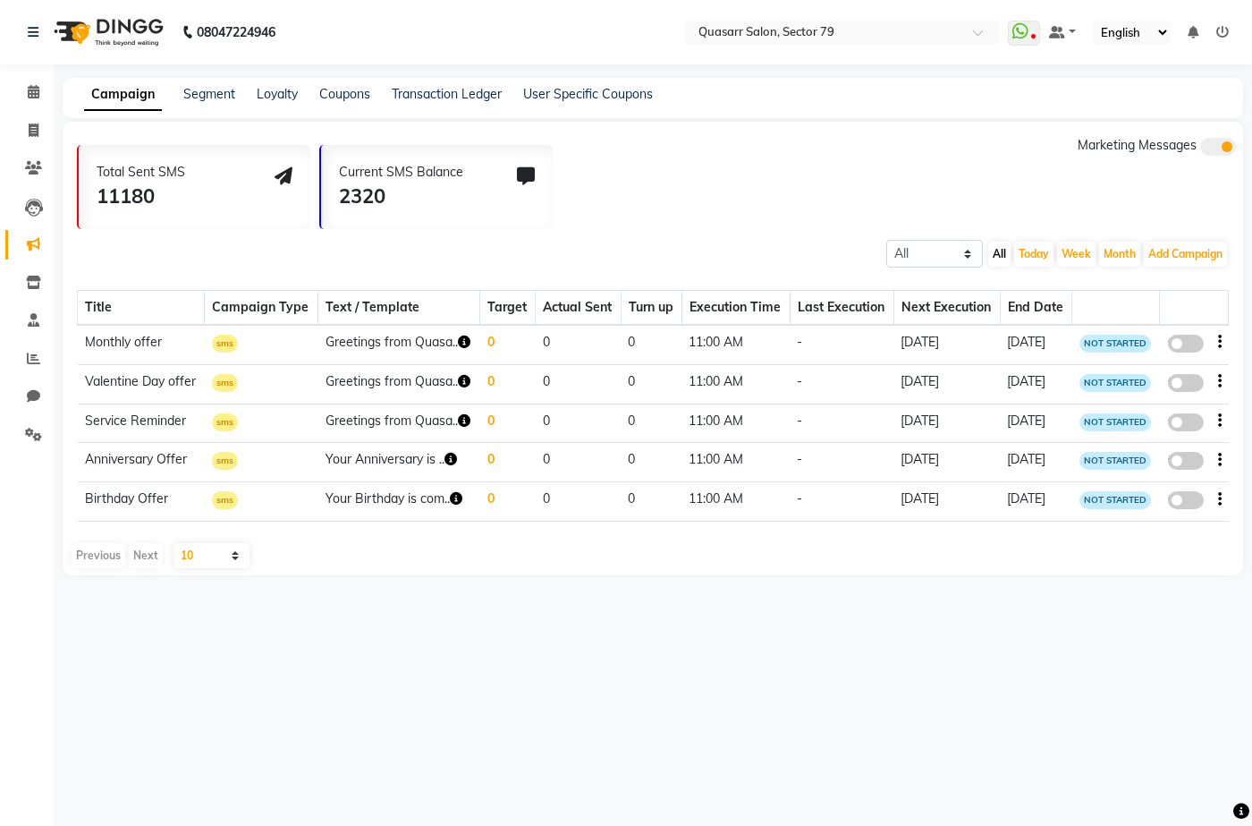
click at [1191, 346] on span at bounding box center [1186, 344] width 36 height 18
click at [1192, 346] on input "false" at bounding box center [1192, 346] width 0 height 0
select select "3"
select select "38291"
select select "5"
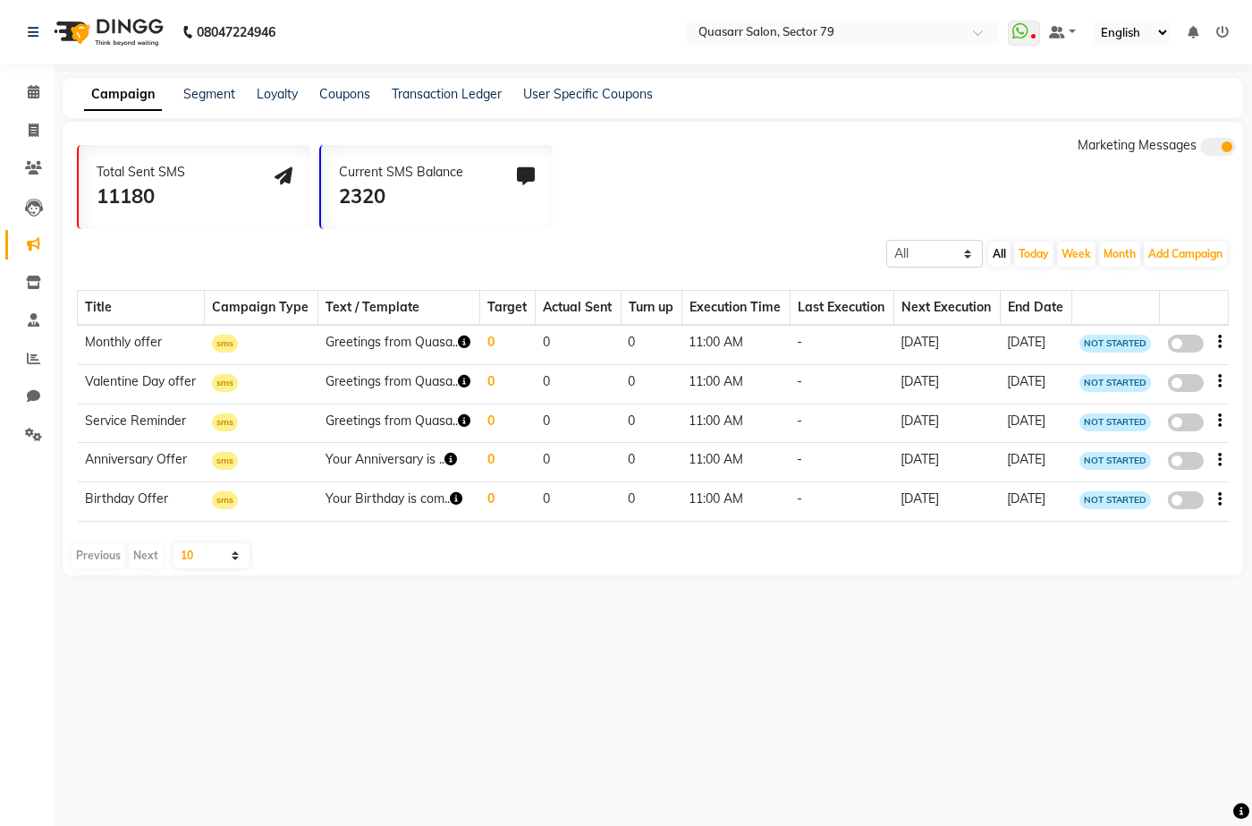
select select "2"
select select "660"
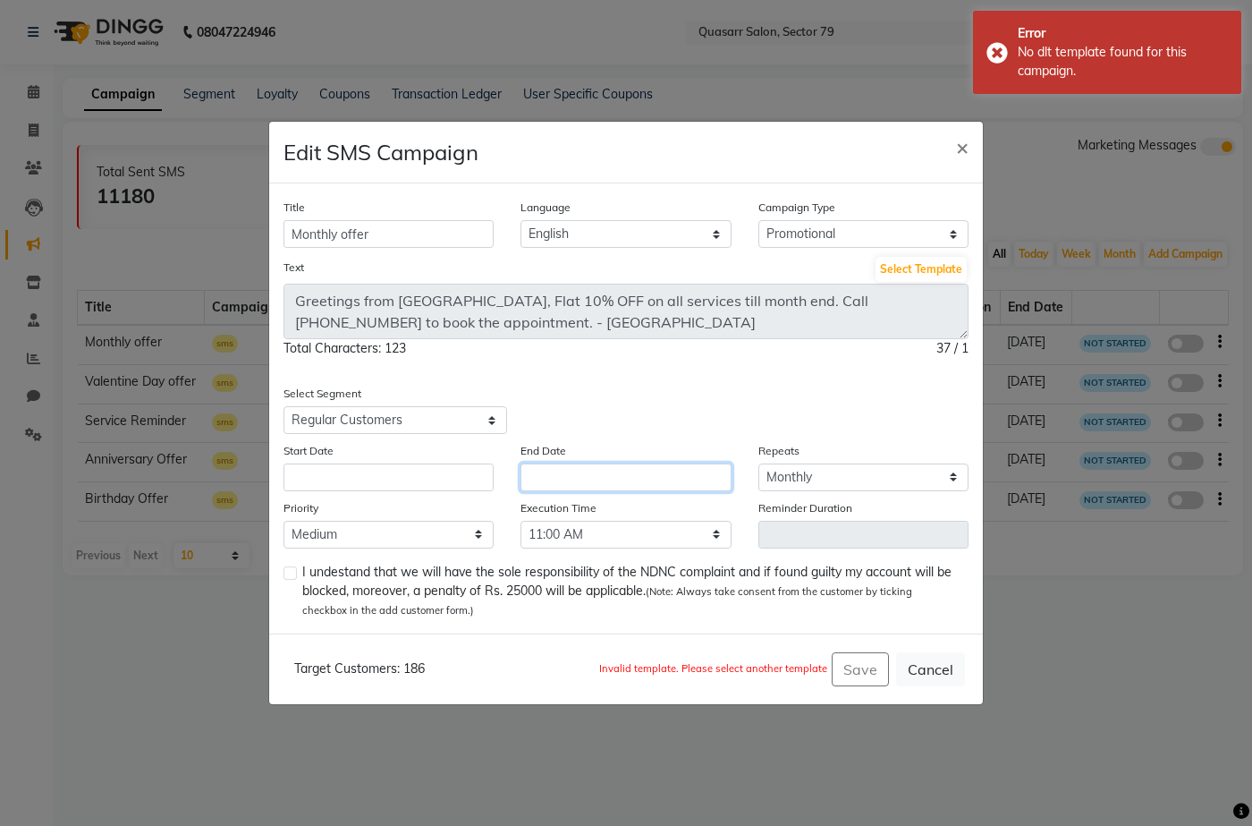
click at [552, 469] on input "text" at bounding box center [626, 477] width 210 height 28
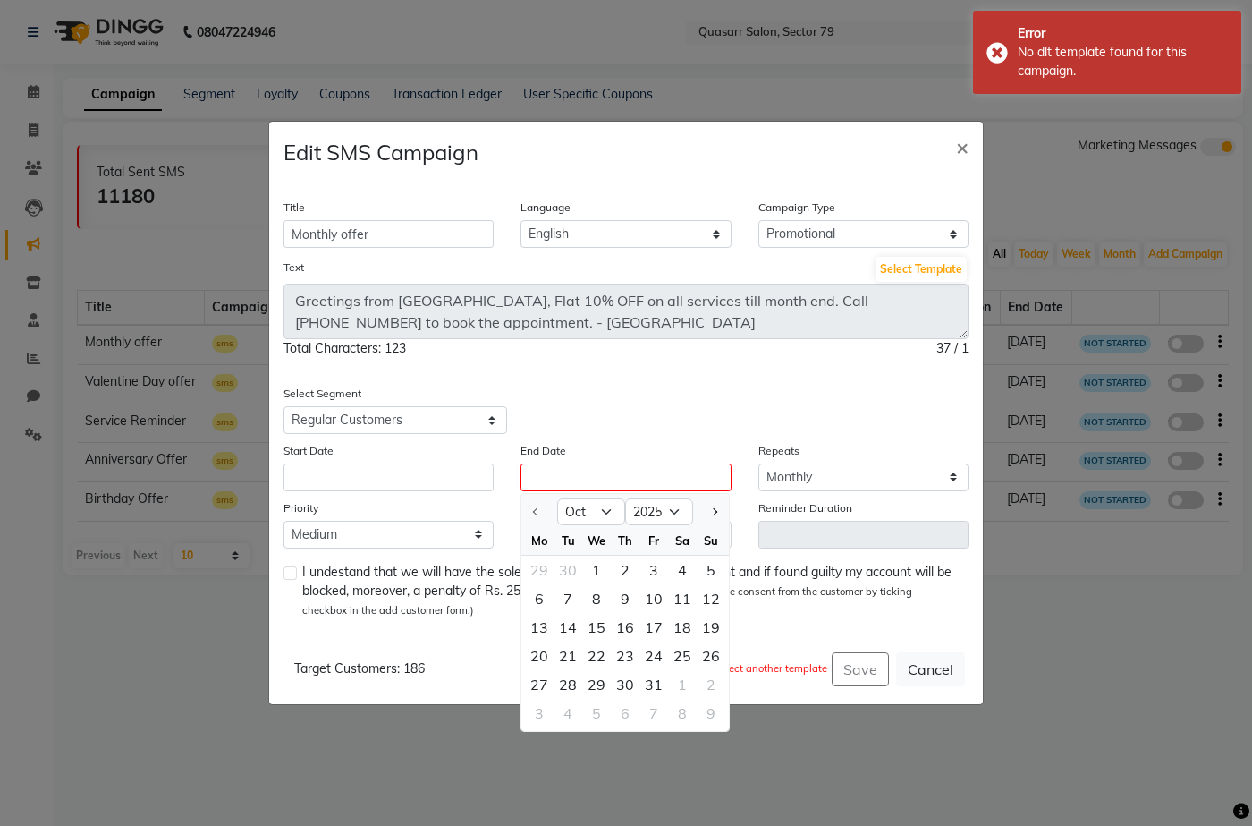
click at [786, 791] on ngb-modal-window "Edit SMS Campaign × Title Monthly offer Language English Campaign Type Select B…" at bounding box center [626, 413] width 1252 height 826
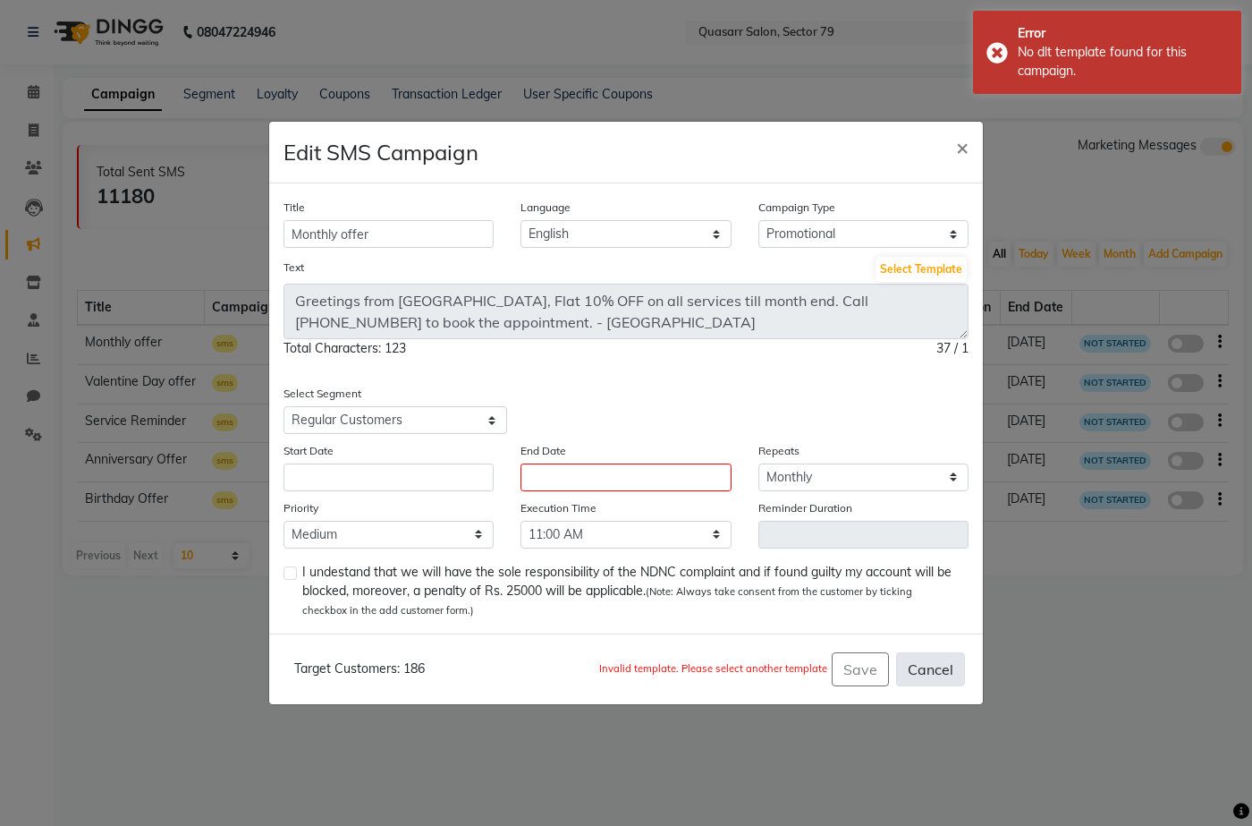
click at [933, 667] on button "Cancel" at bounding box center [930, 669] width 69 height 34
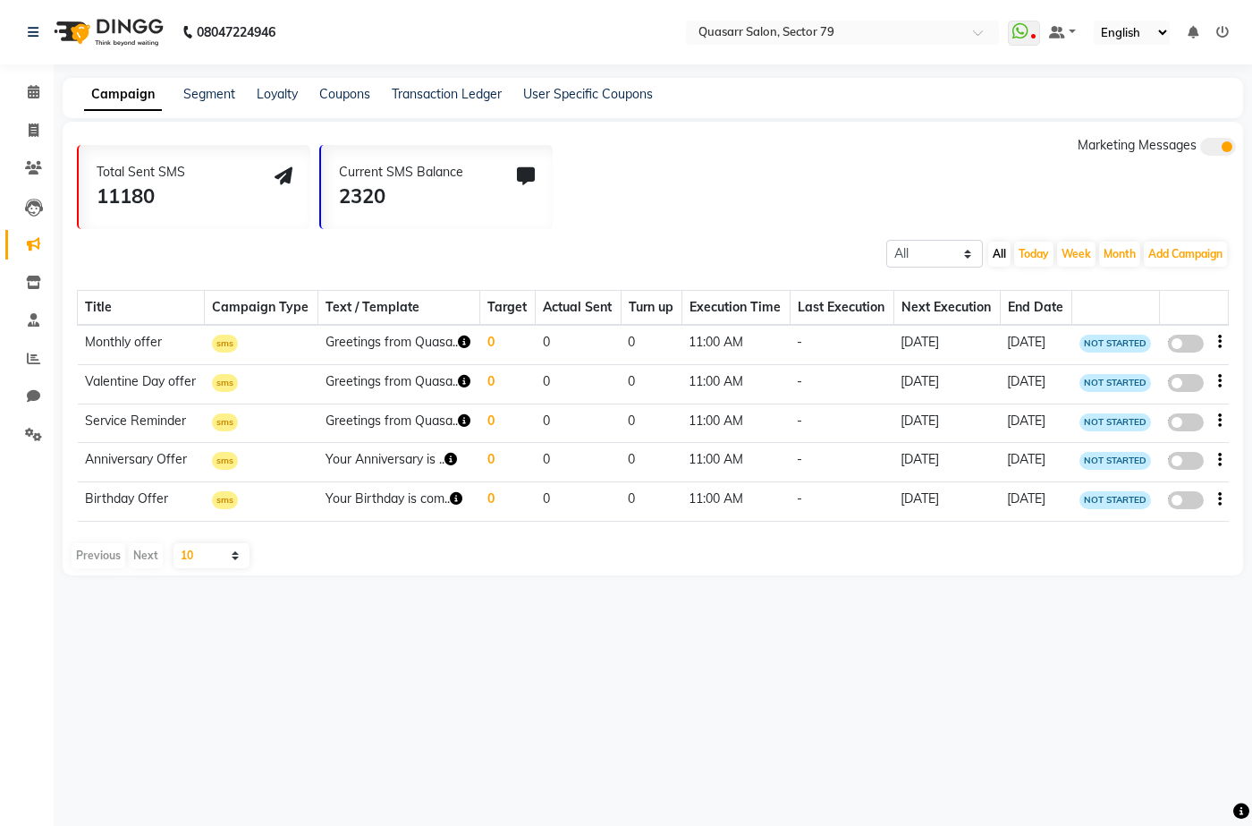
click at [871, 243] on div "All Scheduled Completed All Today Week Month Add Campaign SMS Campaign Email Ca…" at bounding box center [653, 252] width 1181 height 32
click at [1197, 251] on button "Add Campaign" at bounding box center [1185, 253] width 83 height 25
click at [1218, 370] on div "WhatsApp (Official API)" at bounding box center [1154, 363] width 181 height 27
select select "2"
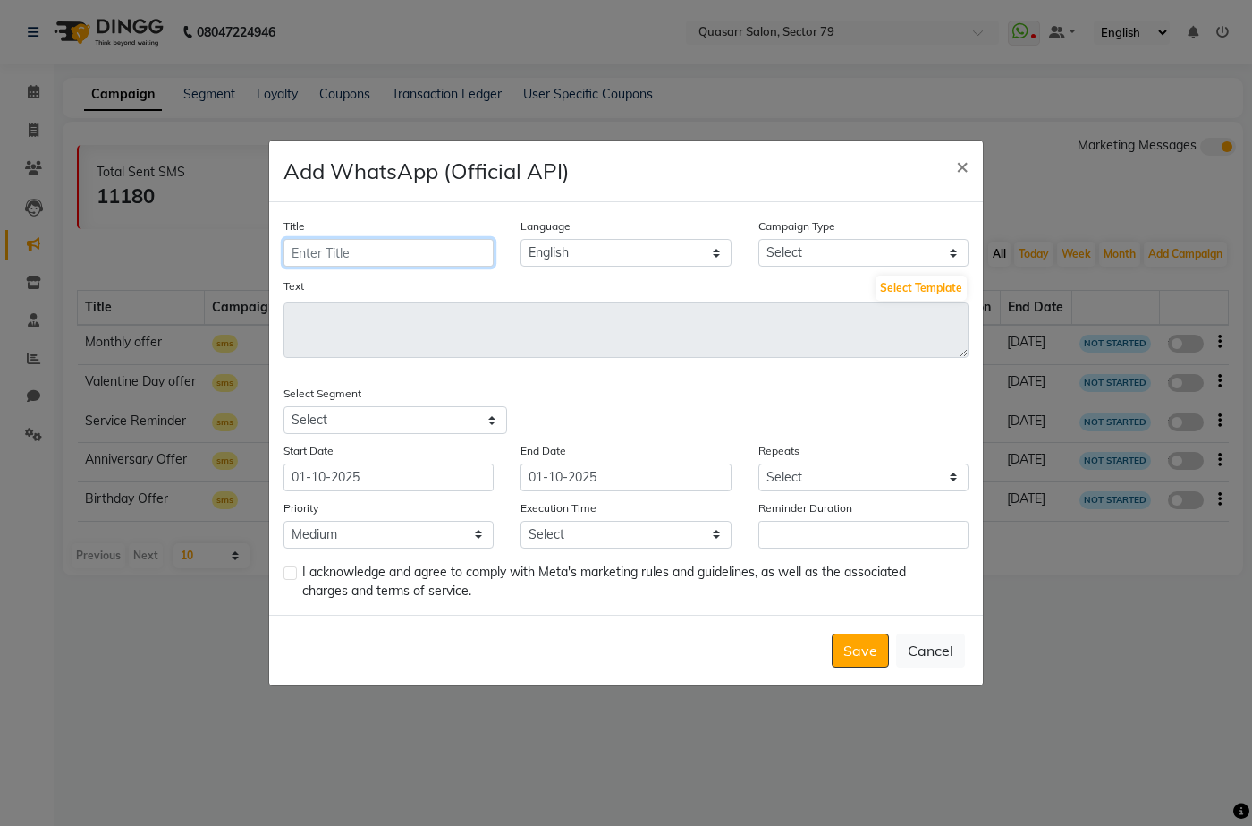
click at [397, 256] on input "Title" at bounding box center [389, 253] width 210 height 28
type input "Karwa Chauth Offer"
click at [833, 257] on select "Select Birthday Anniversary Promotional Service reminder" at bounding box center [863, 253] width 210 height 28
select select "3"
click at [758, 239] on select "Select Birthday Anniversary Promotional Service reminder" at bounding box center [863, 253] width 210 height 28
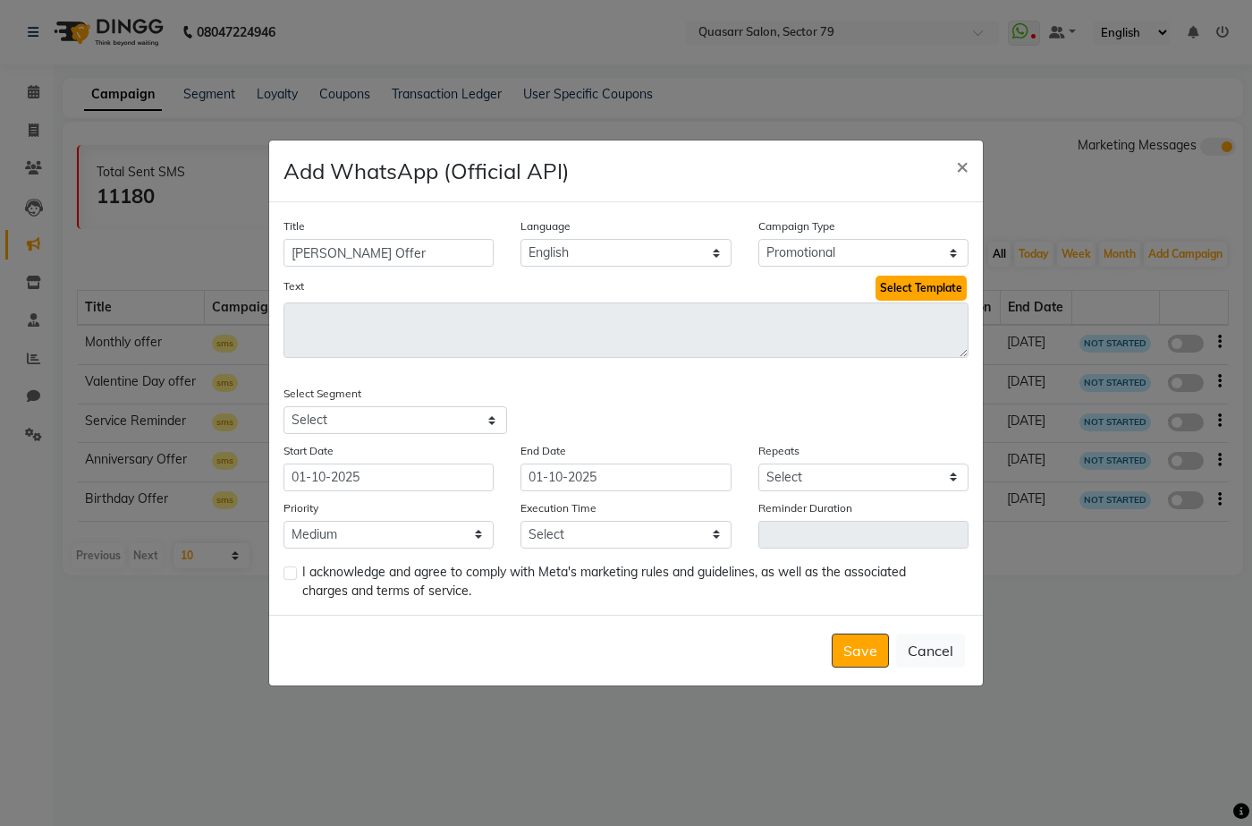
click at [893, 291] on button "Select Template" at bounding box center [921, 287] width 91 height 25
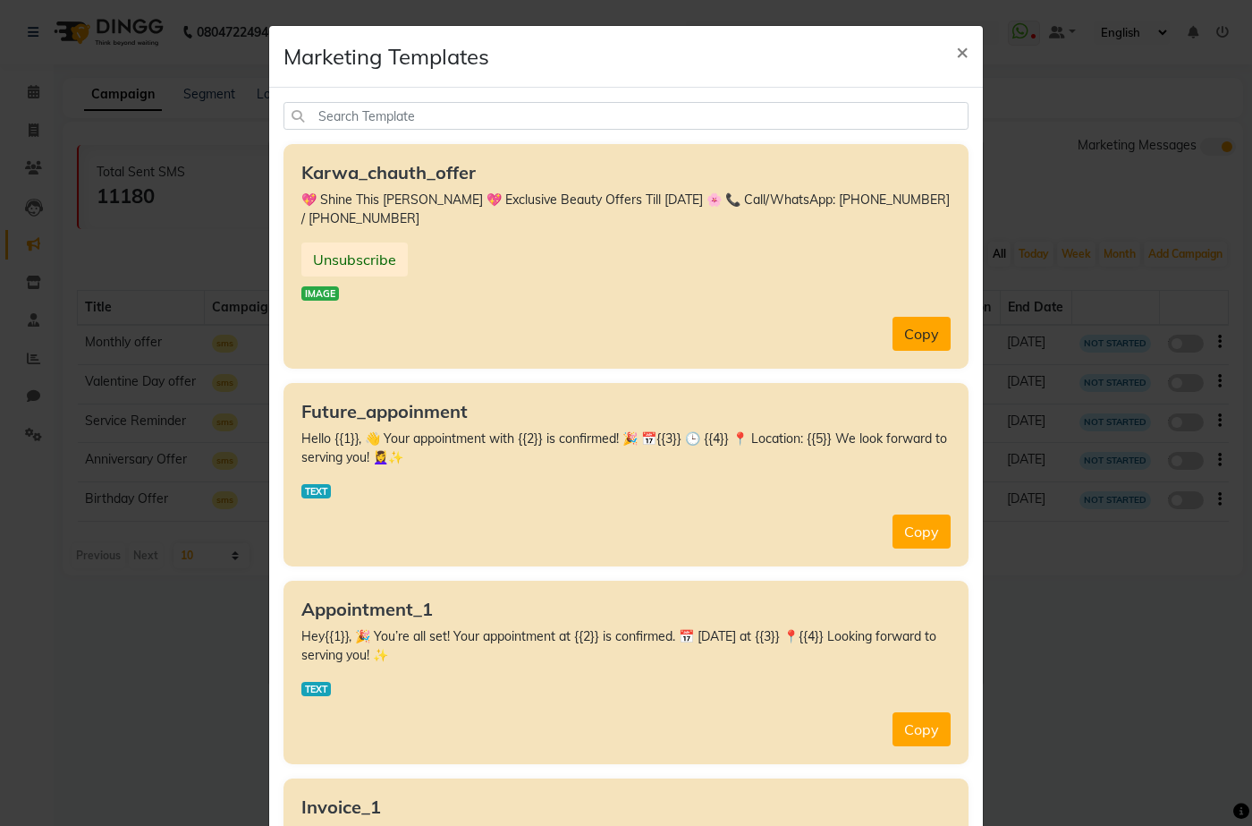
click at [930, 329] on button "Copy" at bounding box center [922, 334] width 58 height 34
type textarea "💖 Shine This [PERSON_NAME] 💖 Exclusive Beauty Offers Till [DATE] 🌸 📞 Call/Whats…"
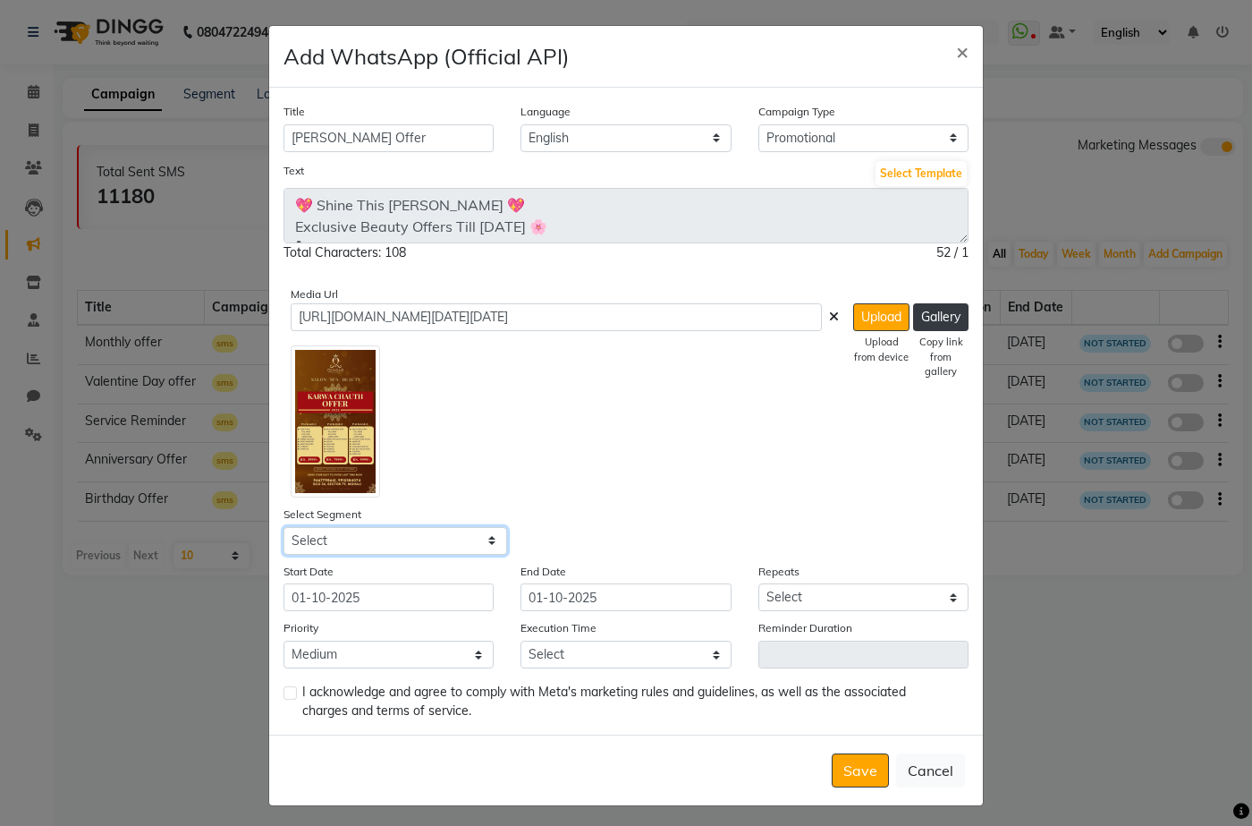
click at [385, 543] on select "Select All Customers All Male Customer All Female Customer All Members All Cust…" at bounding box center [396, 541] width 224 height 28
click at [284, 527] on select "Select All Customers All Male Customer All Female Customer All Members All Cust…" at bounding box center [396, 541] width 224 height 28
click at [365, 536] on select "Select All Customers All Male Customer All Female Customer All Members All Cust…" at bounding box center [396, 541] width 224 height 28
select select "38281"
click at [284, 527] on select "Select All Customers All Male Customer All Female Customer All Members All Cust…" at bounding box center [396, 541] width 224 height 28
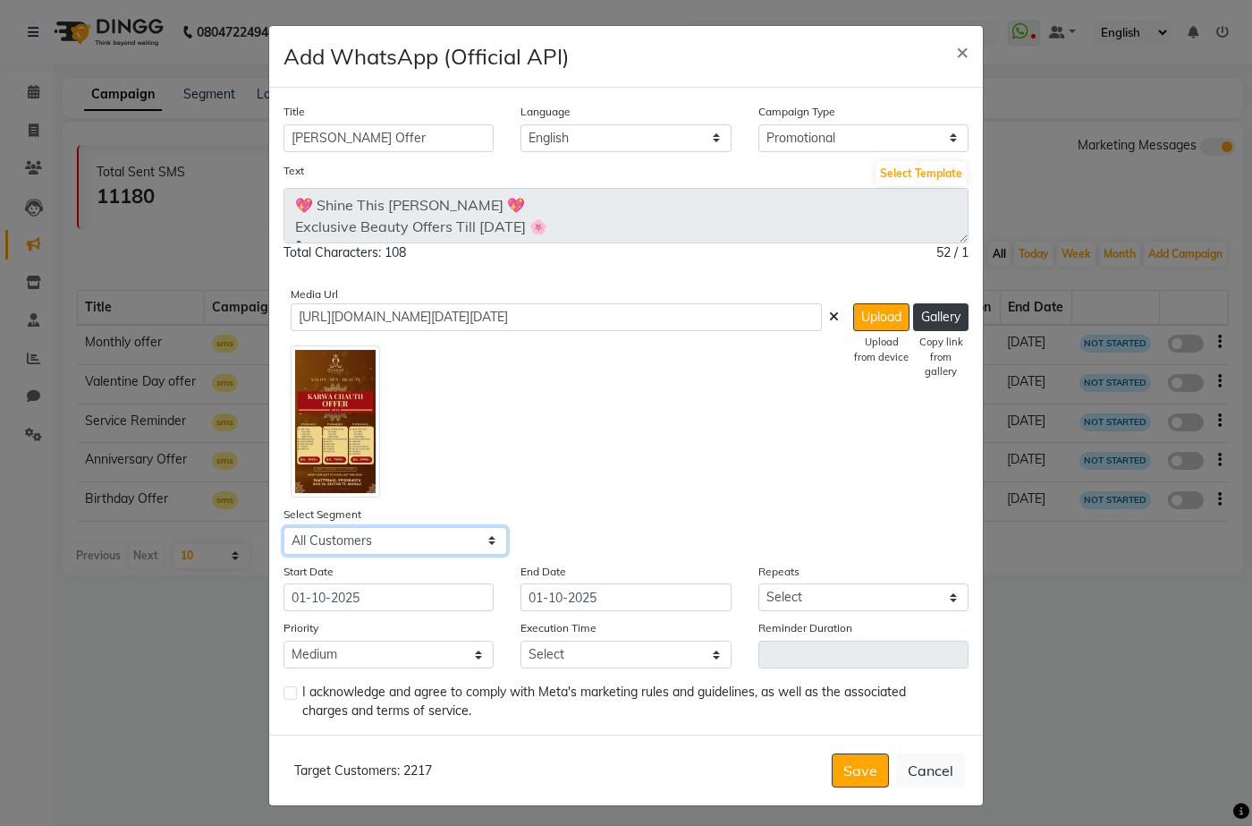
scroll to position [5, 0]
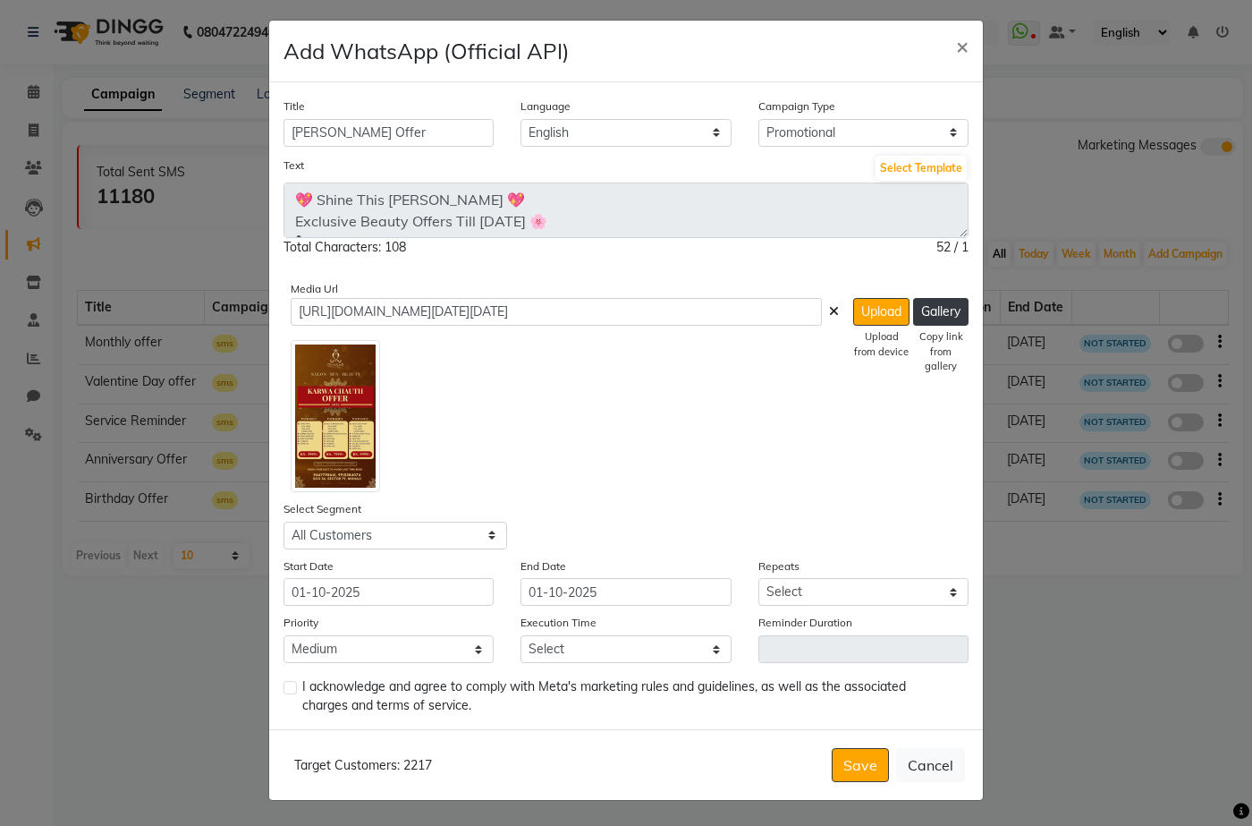
click at [919, 761] on button "Cancel" at bounding box center [930, 765] width 69 height 34
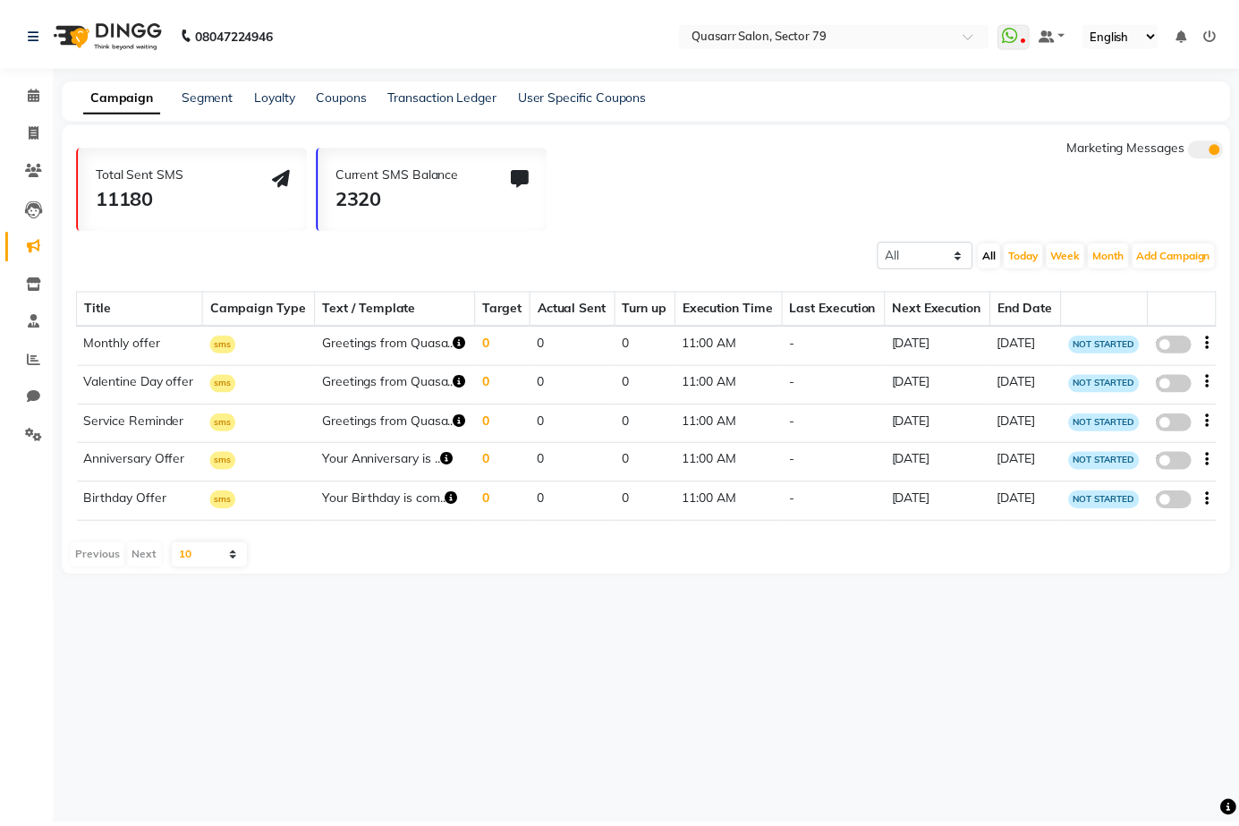
scroll to position [0, 0]
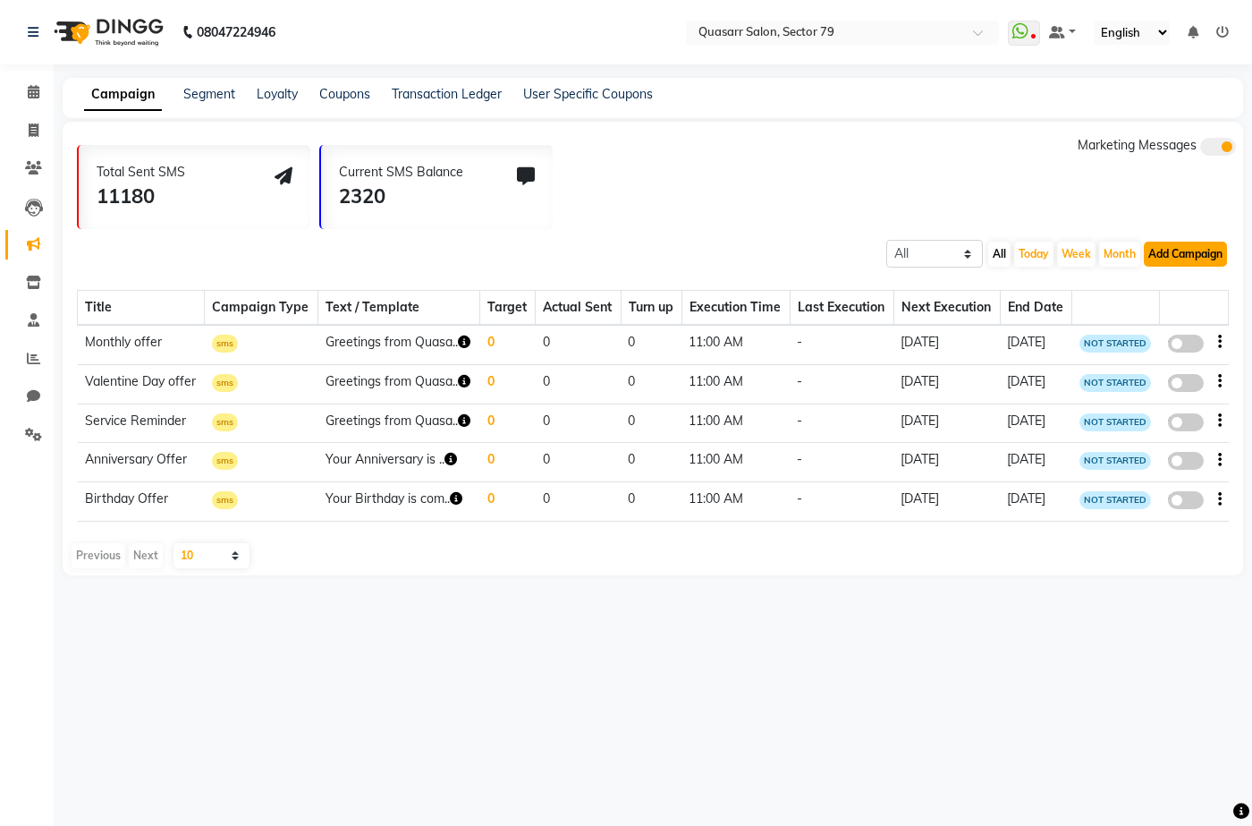
click at [1196, 248] on button "Add Campaign" at bounding box center [1185, 253] width 83 height 25
click at [1172, 376] on div "WhatsApp (Official API)" at bounding box center [1154, 363] width 181 height 27
select select "2"
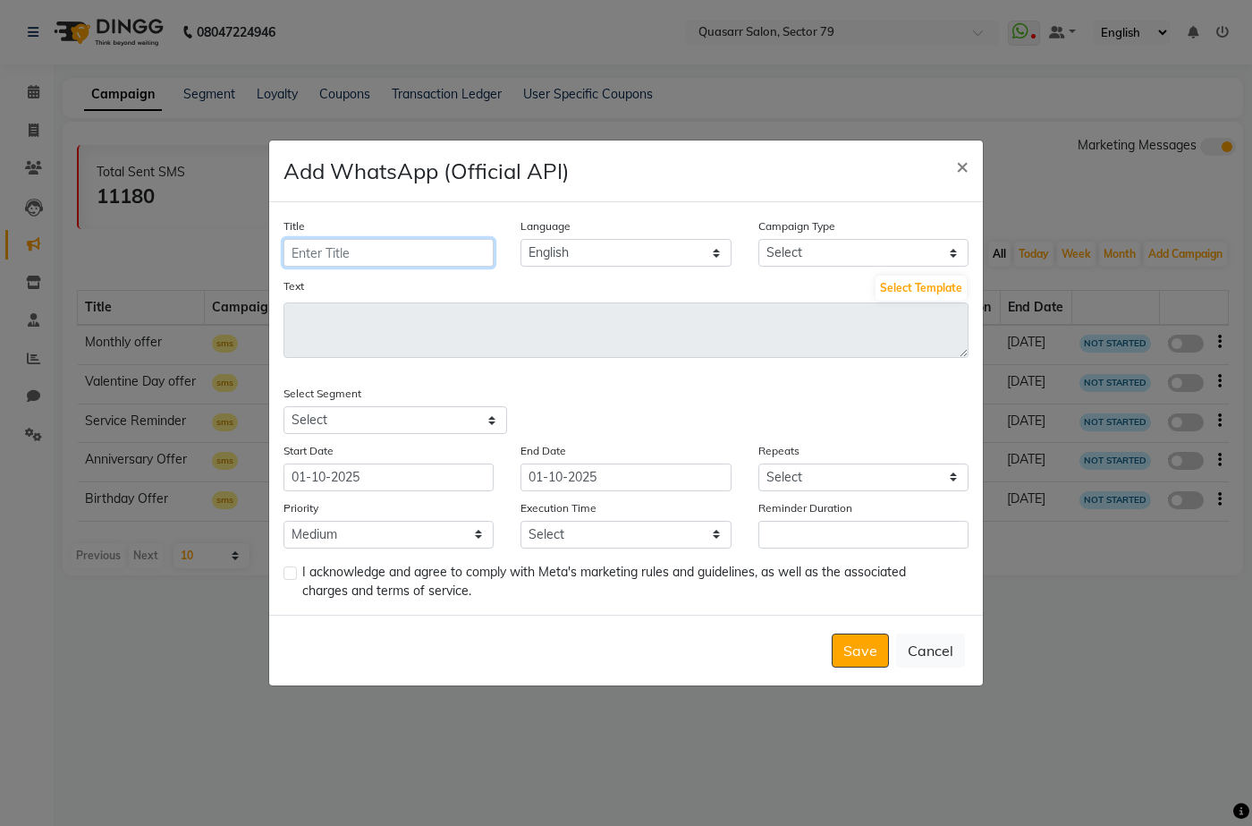
click at [401, 241] on input "Title" at bounding box center [389, 253] width 210 height 28
type input "Karwa Chauth Offer"
click at [871, 258] on select "Select Birthday Anniversary Promotional Service reminder" at bounding box center [863, 253] width 210 height 28
select select "3"
click at [758, 239] on select "Select Birthday Anniversary Promotional Service reminder" at bounding box center [863, 253] width 210 height 28
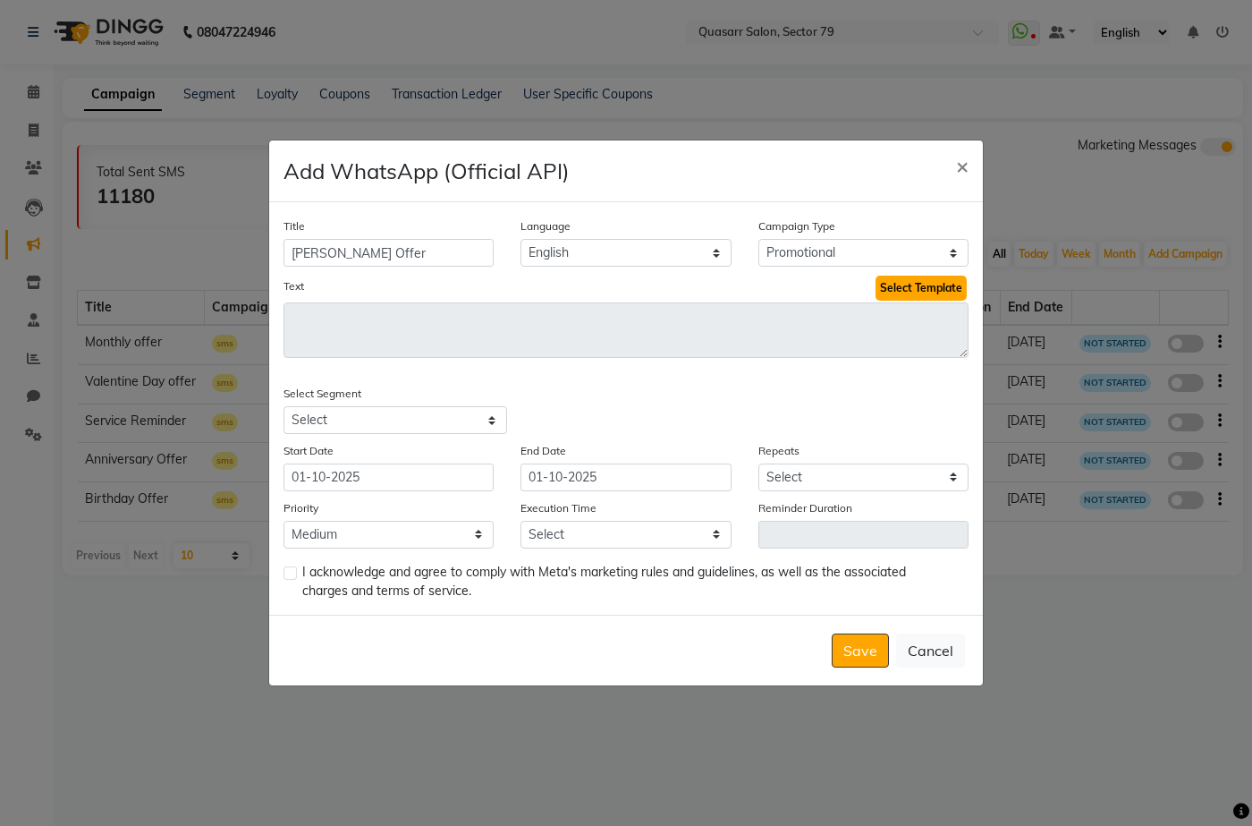
click at [909, 293] on button "Select Template" at bounding box center [921, 287] width 91 height 25
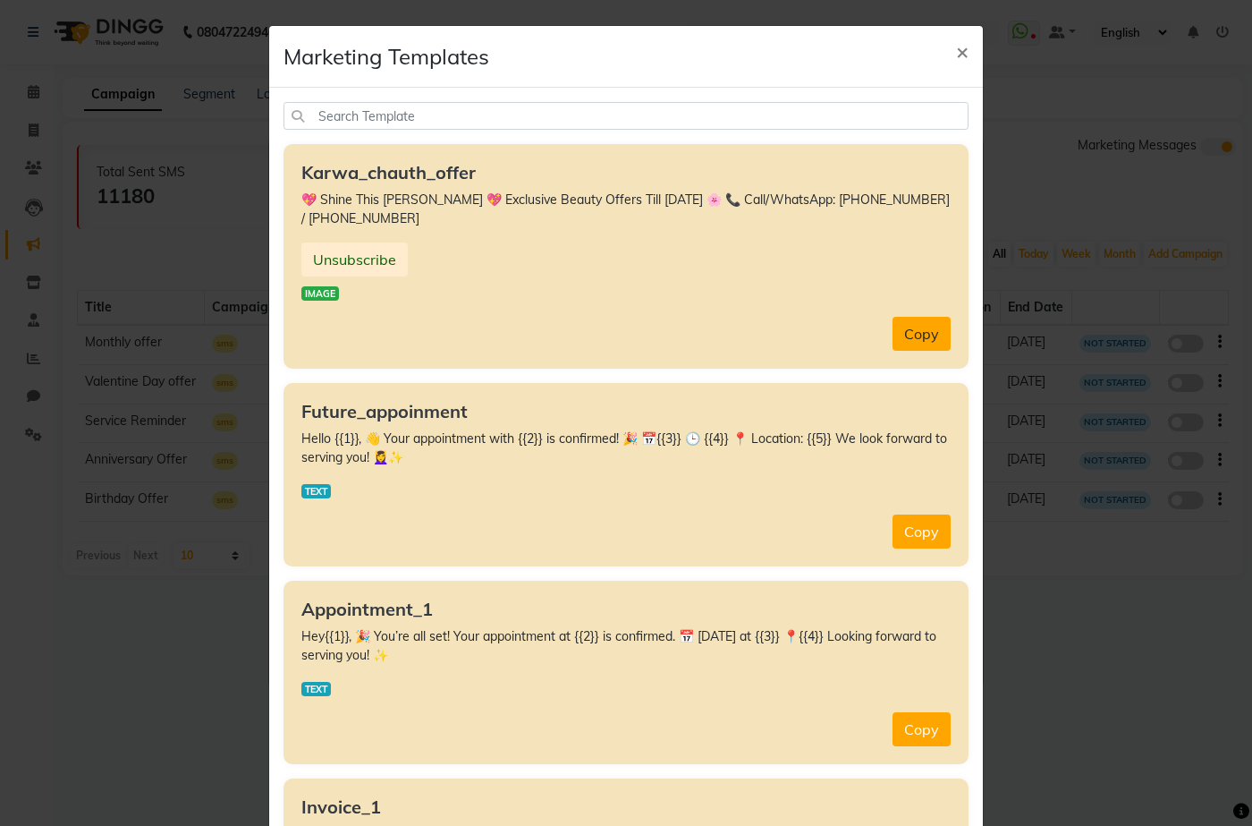
click at [924, 336] on button "Copy" at bounding box center [922, 334] width 58 height 34
type textarea "💖 Shine This [PERSON_NAME] 💖 Exclusive Beauty Offers Till [DATE] 🌸 📞 Call/Whats…"
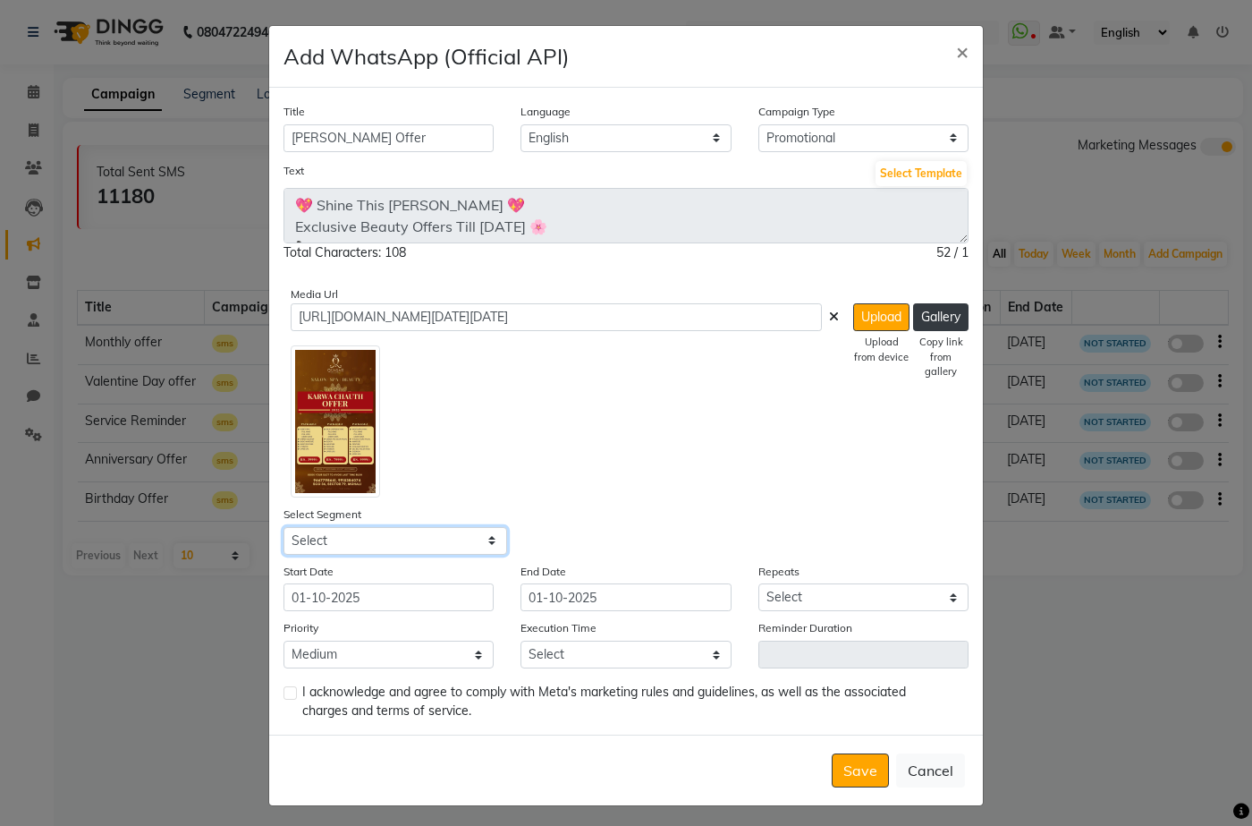
click at [405, 537] on select "Select All Customers All Male Customer All Female Customer All Members All Cust…" at bounding box center [396, 541] width 224 height 28
select select "38281"
click at [284, 527] on select "Select All Customers All Male Customer All Female Customer All Members All Cust…" at bounding box center [396, 541] width 224 height 28
click at [389, 603] on input "01-10-2025" at bounding box center [389, 597] width 210 height 28
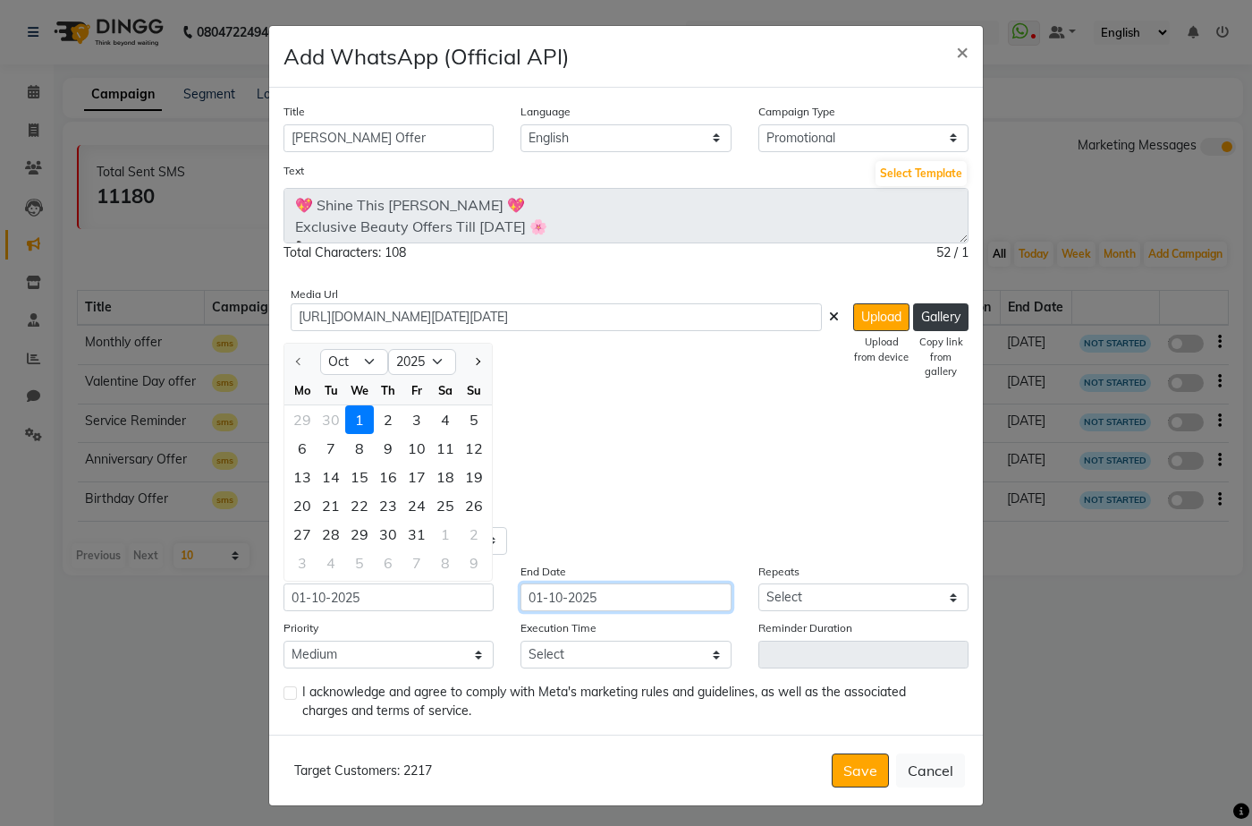
click at [674, 602] on input "01-10-2025" at bounding box center [626, 597] width 210 height 28
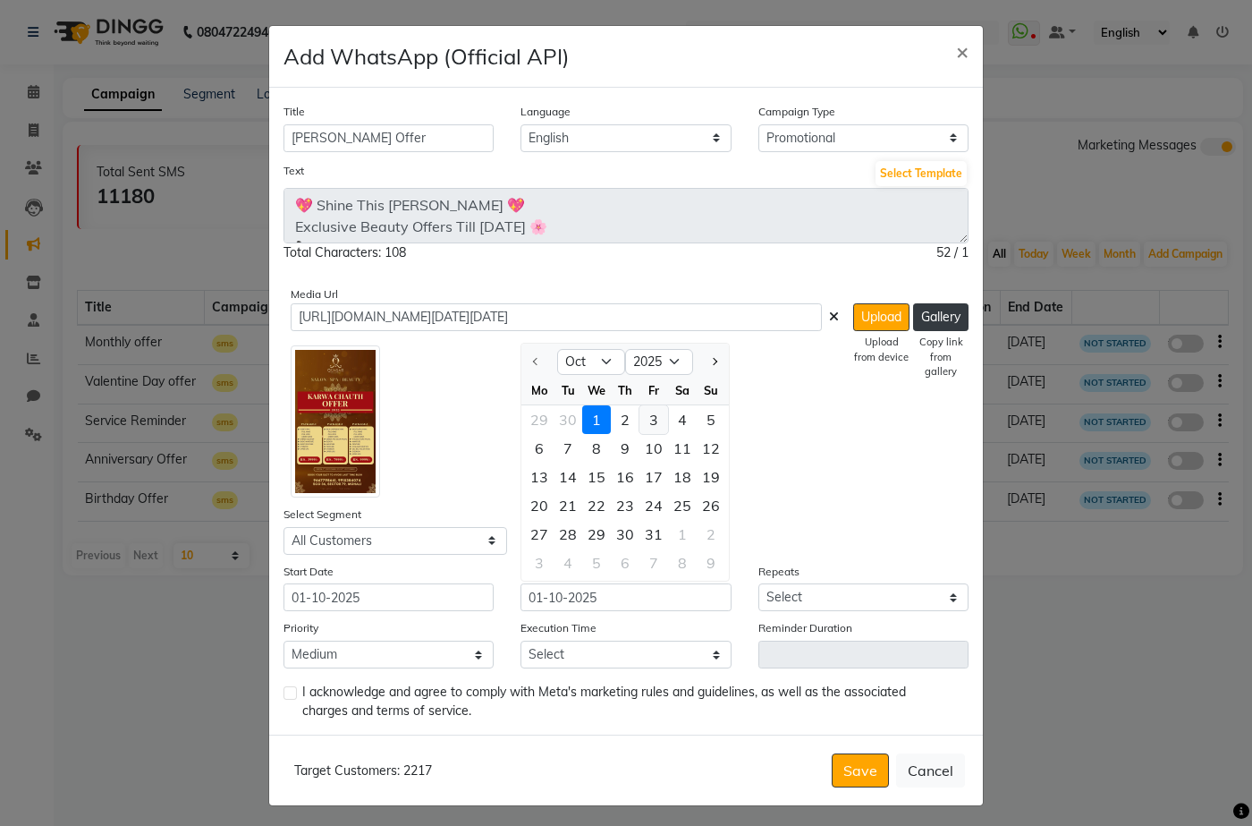
click at [648, 423] on div "3" at bounding box center [653, 419] width 29 height 29
type input "03-10-2025"
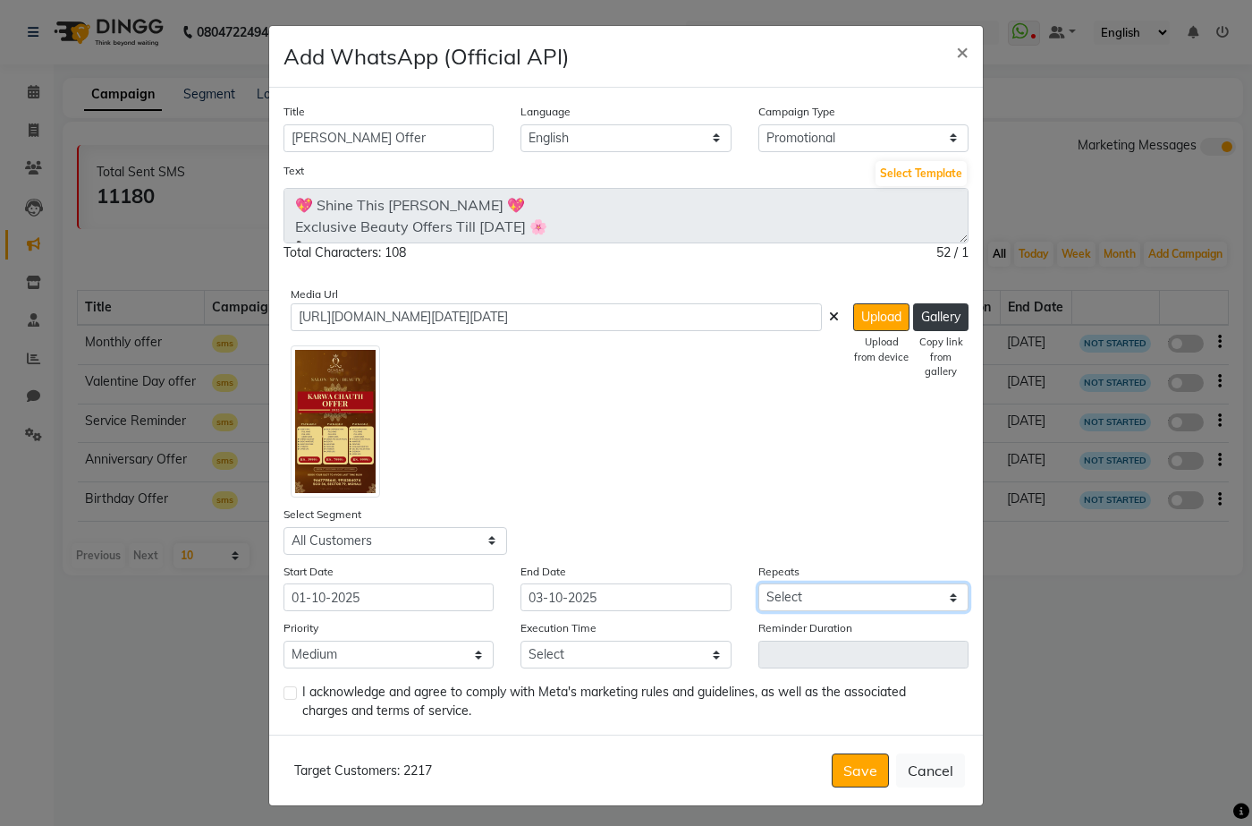
click at [816, 587] on select "Select Once Daily Alternate Day Weekly Monthly Yearly" at bounding box center [863, 597] width 210 height 28
select select "1"
click at [758, 583] on select "Select Once Daily Alternate Day Weekly Monthly Yearly" at bounding box center [863, 597] width 210 height 28
click at [561, 657] on select "Select 09:00 AM 09:15 AM 09:30 AM 09:45 AM 10:00 AM 10:15 AM 10:30 AM 10:45 AM …" at bounding box center [626, 654] width 210 height 28
select select "765"
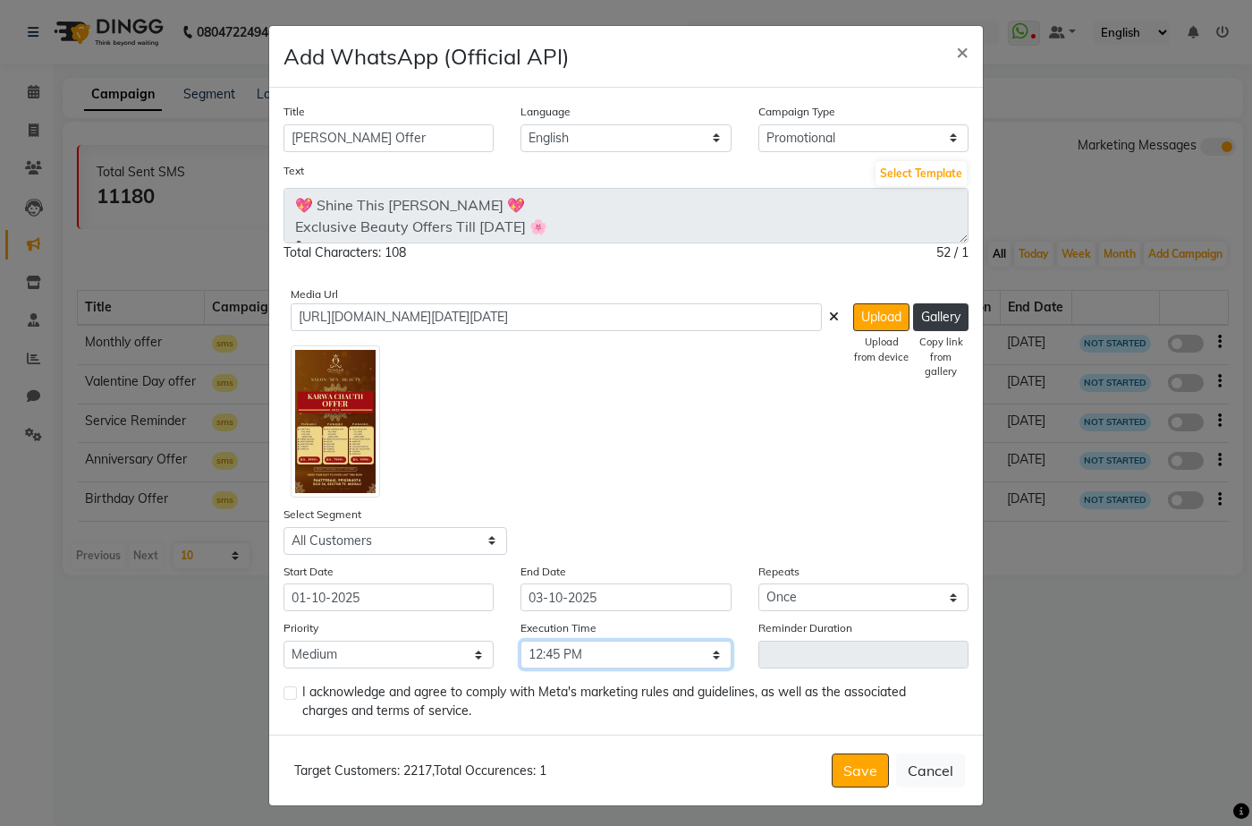
click at [521, 640] on select "Select 09:00 AM 09:15 AM 09:30 AM 09:45 AM 10:00 AM 10:15 AM 10:30 AM 10:45 AM …" at bounding box center [626, 654] width 210 height 28
click at [289, 690] on label at bounding box center [290, 692] width 13 height 13
click at [289, 690] on input "checkbox" at bounding box center [290, 694] width 12 height 12
checkbox input "true"
click at [860, 766] on button "Save" at bounding box center [860, 770] width 57 height 34
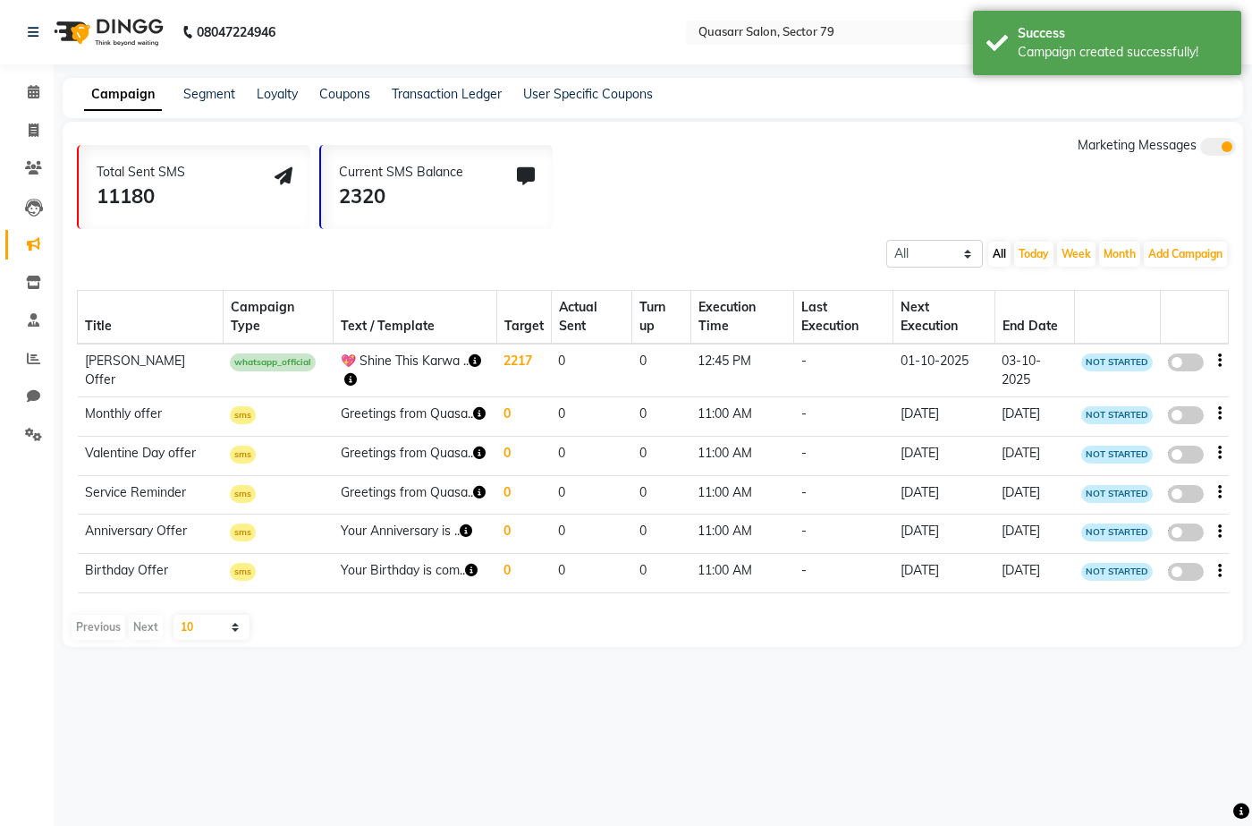
click at [1176, 365] on span at bounding box center [1186, 362] width 36 height 18
click at [1192, 365] on input "false" at bounding box center [1192, 365] width 0 height 0
select select "3"
select select "38281"
select select "1"
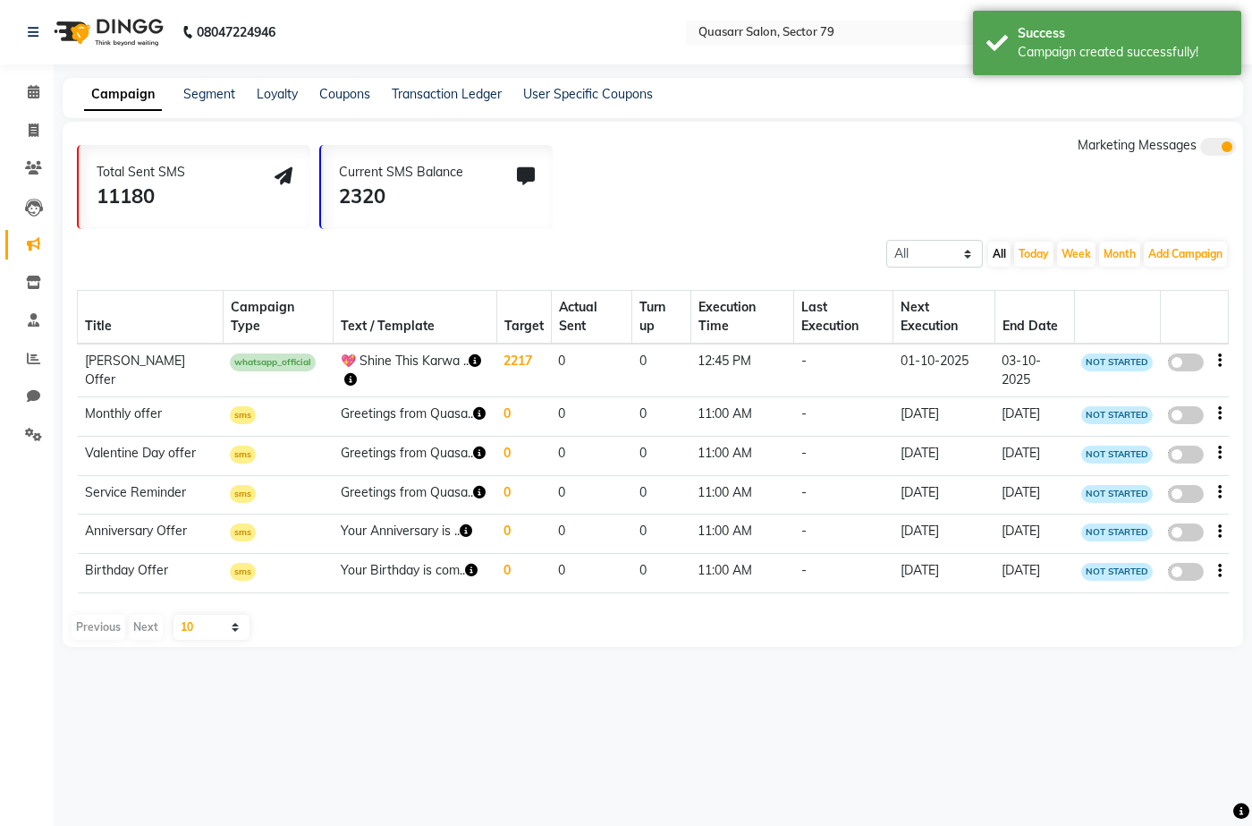
select select "2"
select select "765"
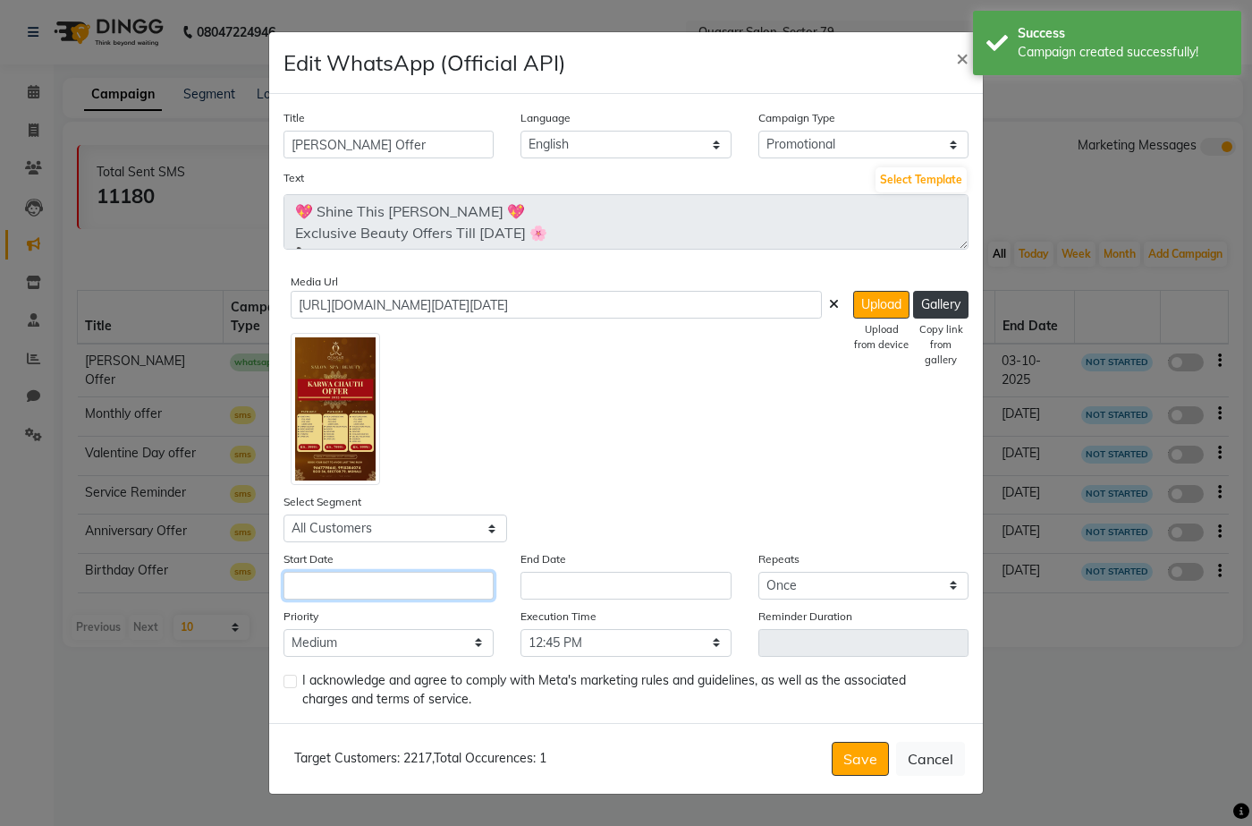
click at [419, 589] on input "text" at bounding box center [389, 586] width 210 height 28
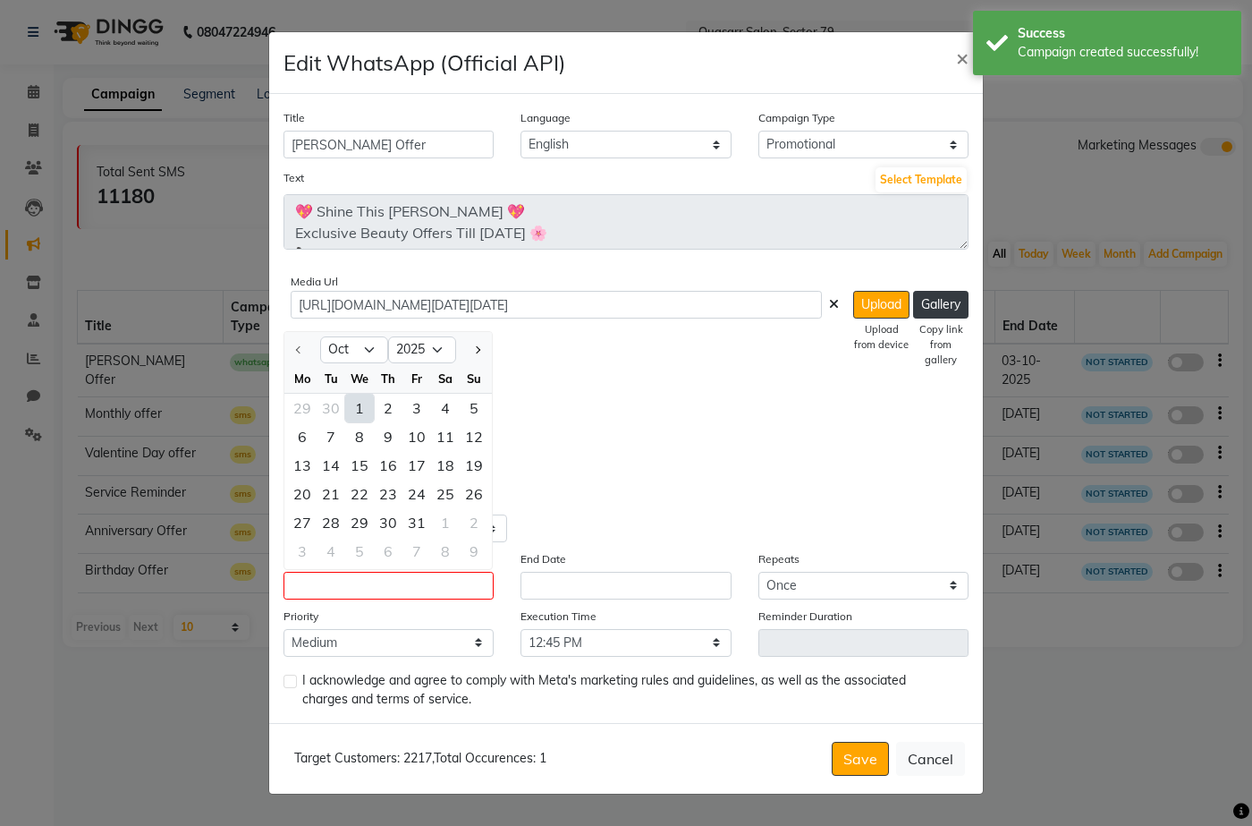
click at [362, 408] on div "1" at bounding box center [359, 408] width 29 height 29
type input "01-10-2025"
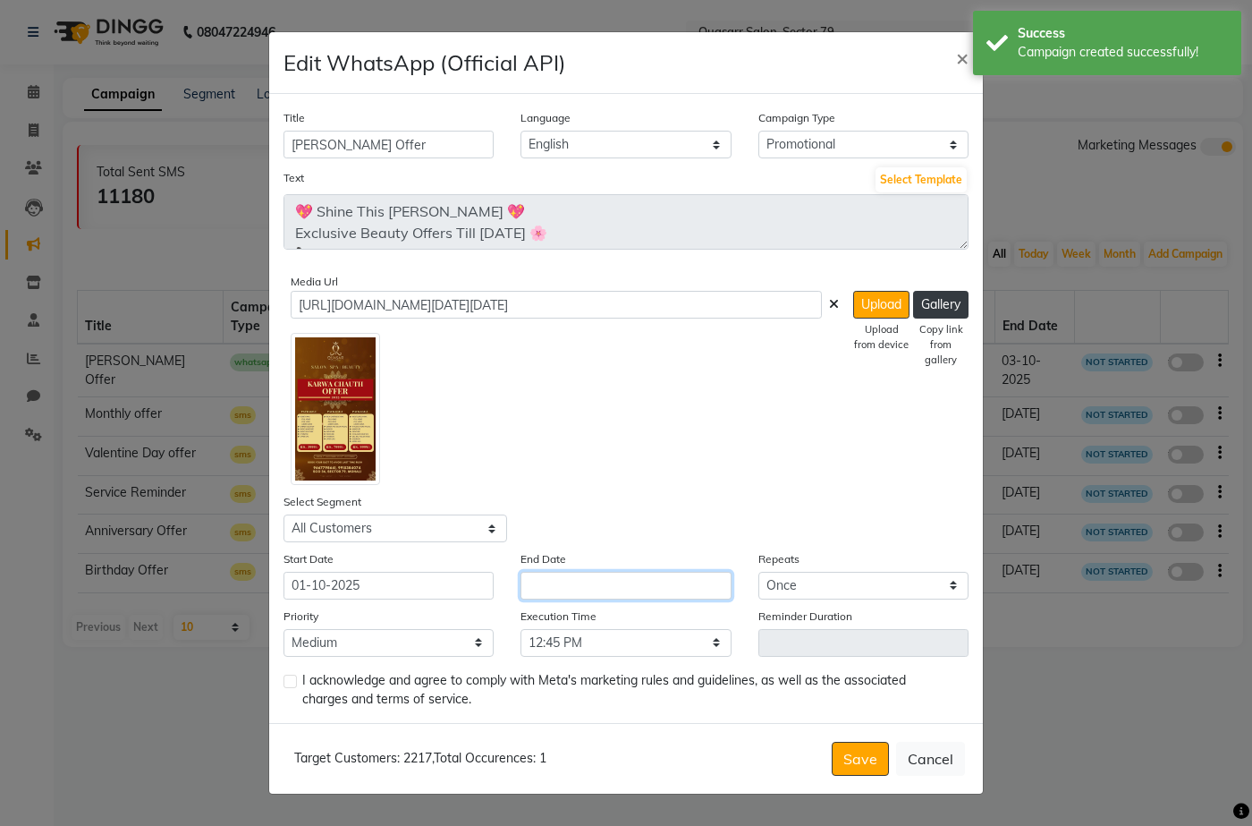
click at [589, 574] on input "text" at bounding box center [626, 586] width 210 height 28
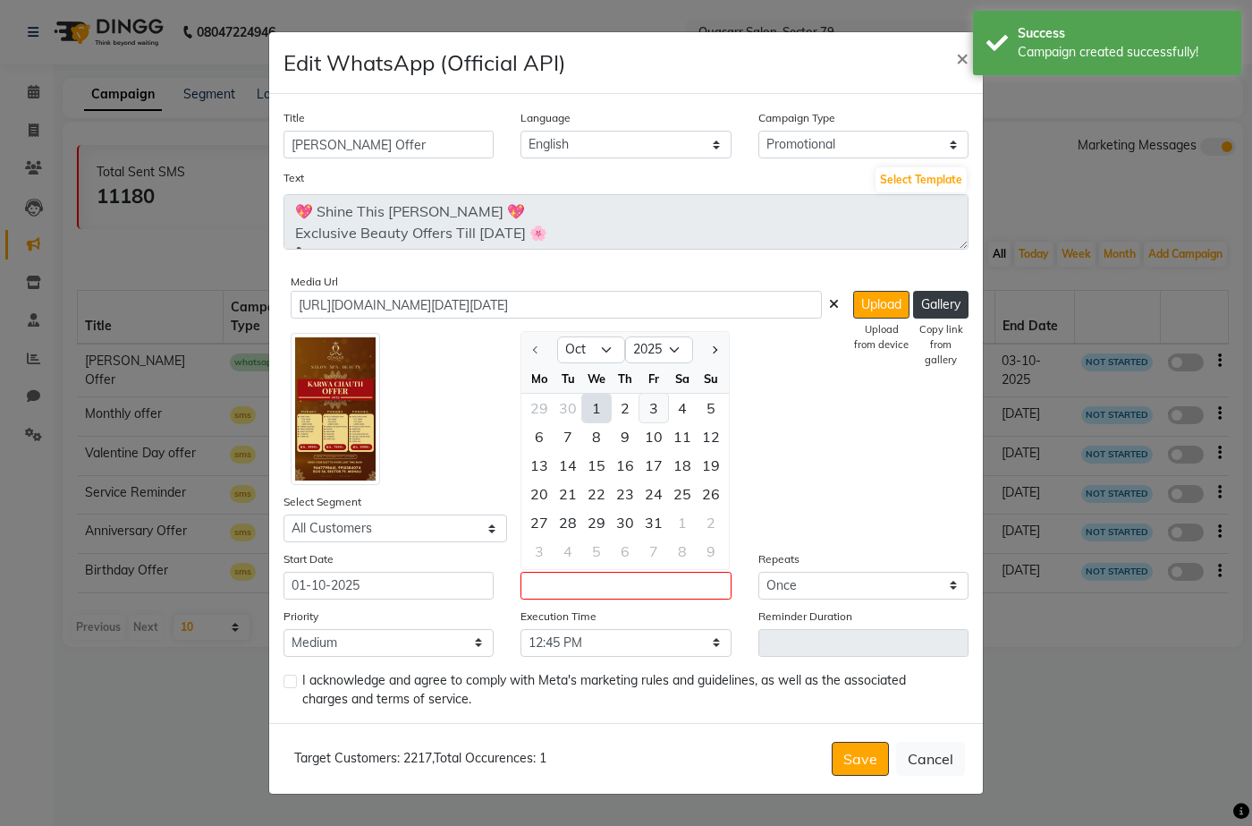
click at [644, 401] on div "3" at bounding box center [653, 408] width 29 height 29
type input "03-10-2025"
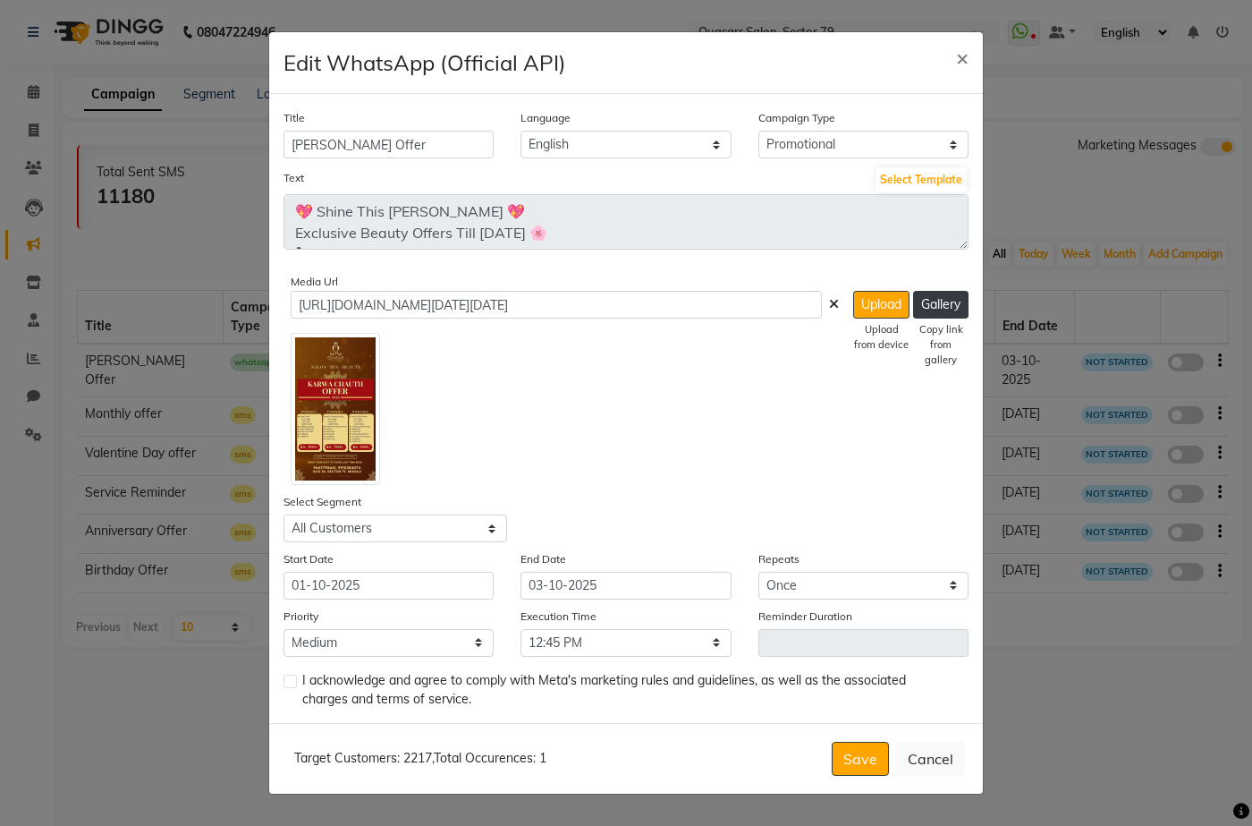
click at [288, 678] on label at bounding box center [290, 680] width 13 height 13
click at [288, 678] on input "checkbox" at bounding box center [290, 682] width 12 height 12
checkbox input "true"
click at [866, 748] on button "Save" at bounding box center [860, 758] width 57 height 34
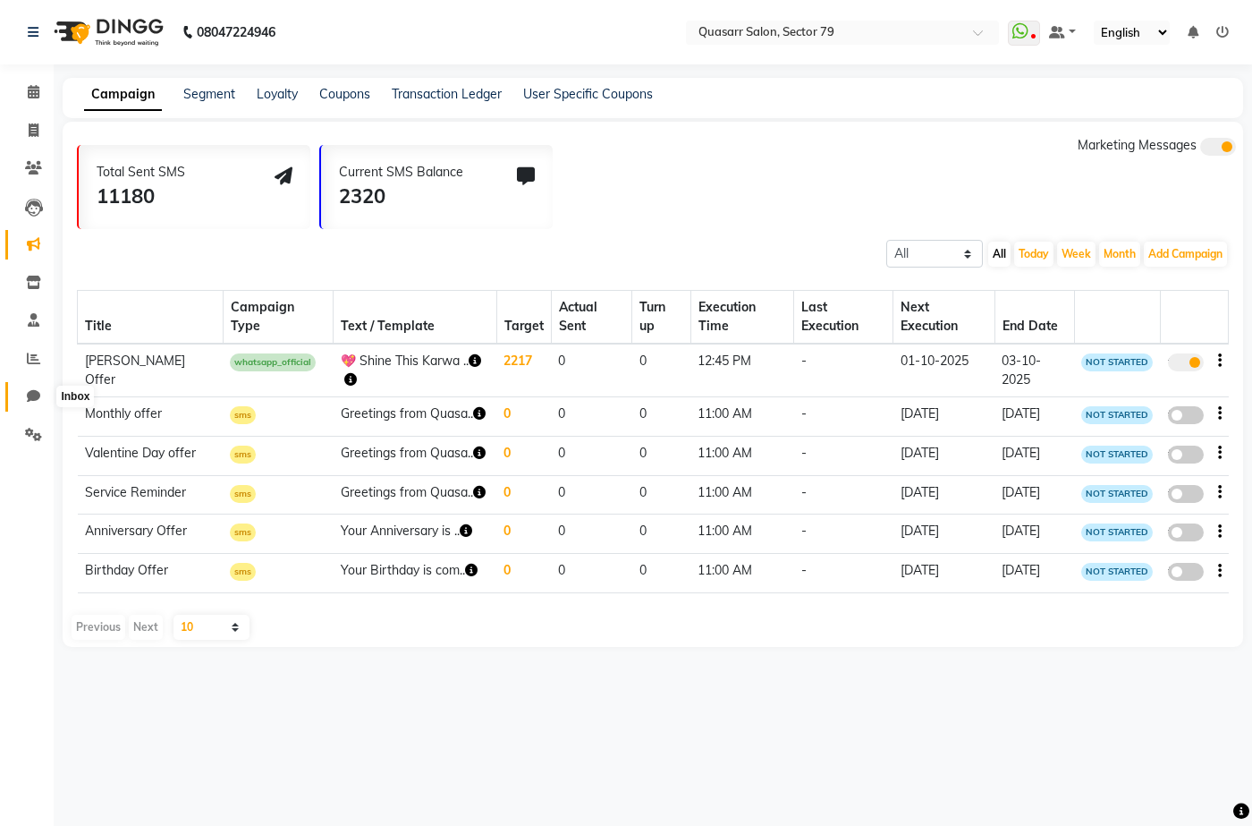
drag, startPoint x: 25, startPoint y: 397, endPoint x: 42, endPoint y: 395, distance: 17.1
click at [26, 397] on span at bounding box center [33, 396] width 31 height 21
select select "100"
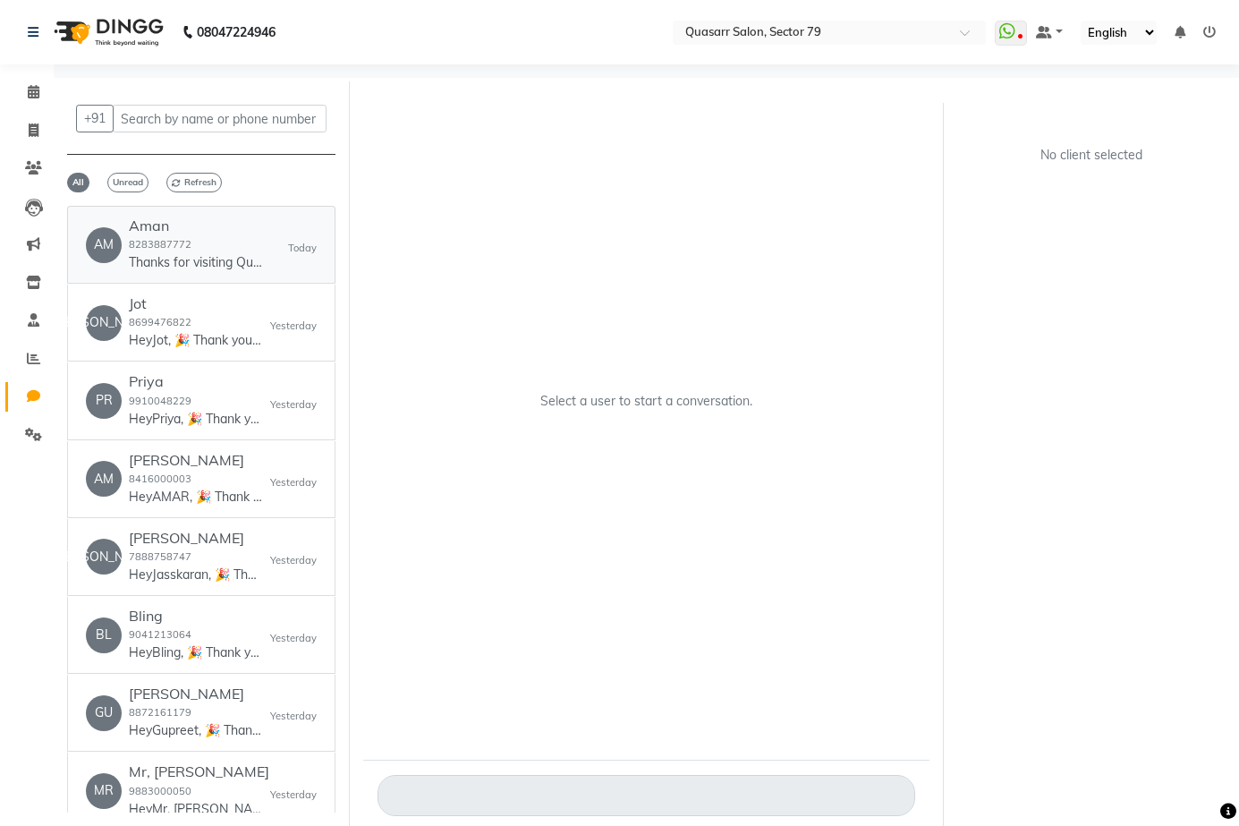
click at [246, 254] on p "Thanks for visiting Quasarr Salon. Your bill amount is 6999.00. Please review u…" at bounding box center [196, 262] width 134 height 19
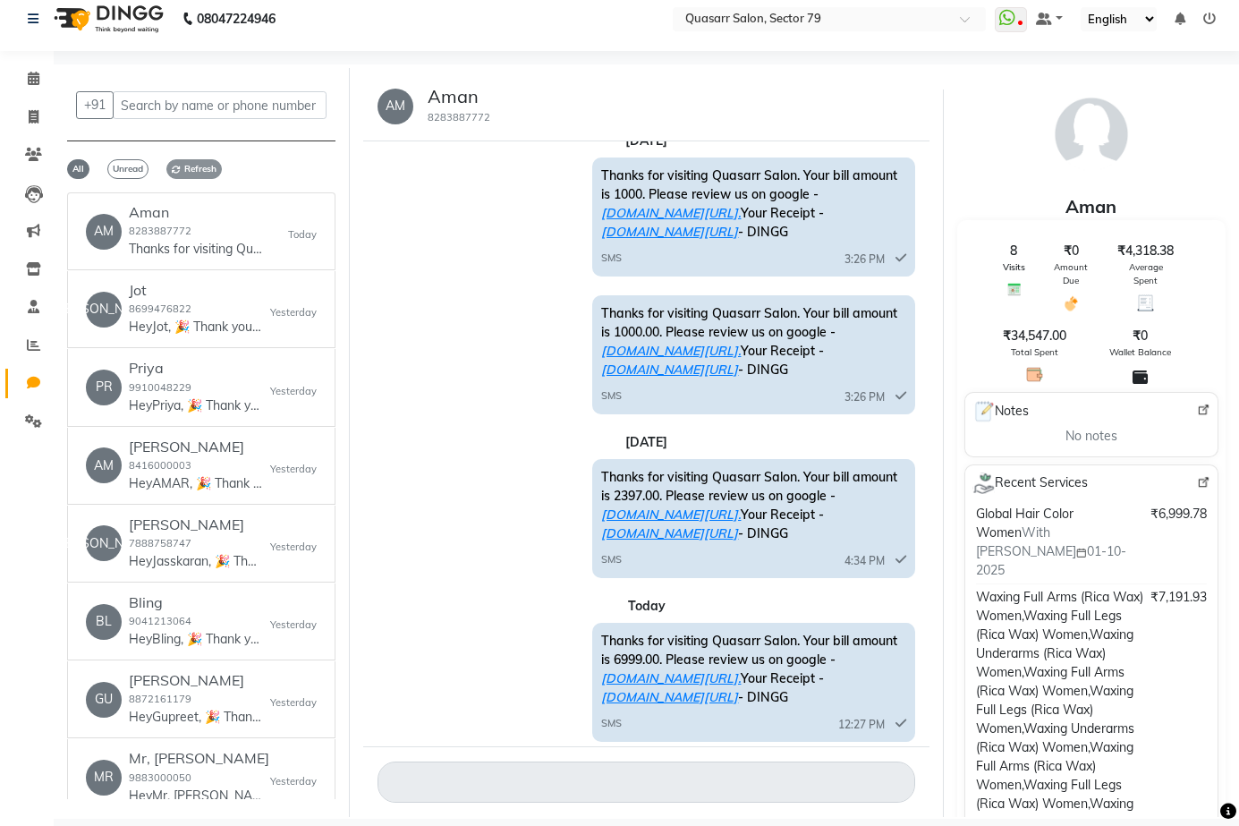
click at [189, 170] on span "Refresh" at bounding box center [193, 169] width 55 height 20
click at [35, 128] on link "Invoice" at bounding box center [26, 118] width 43 height 30
select select "service"
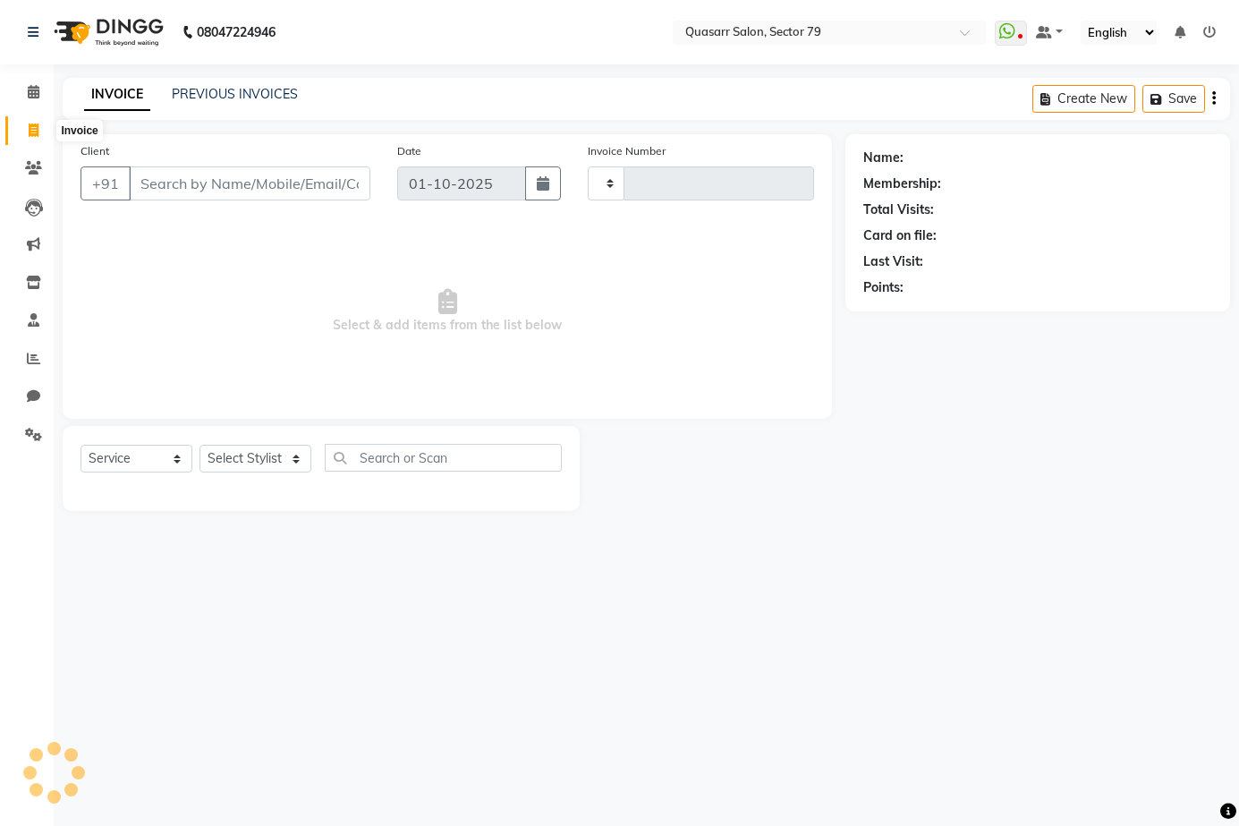
type input "4160"
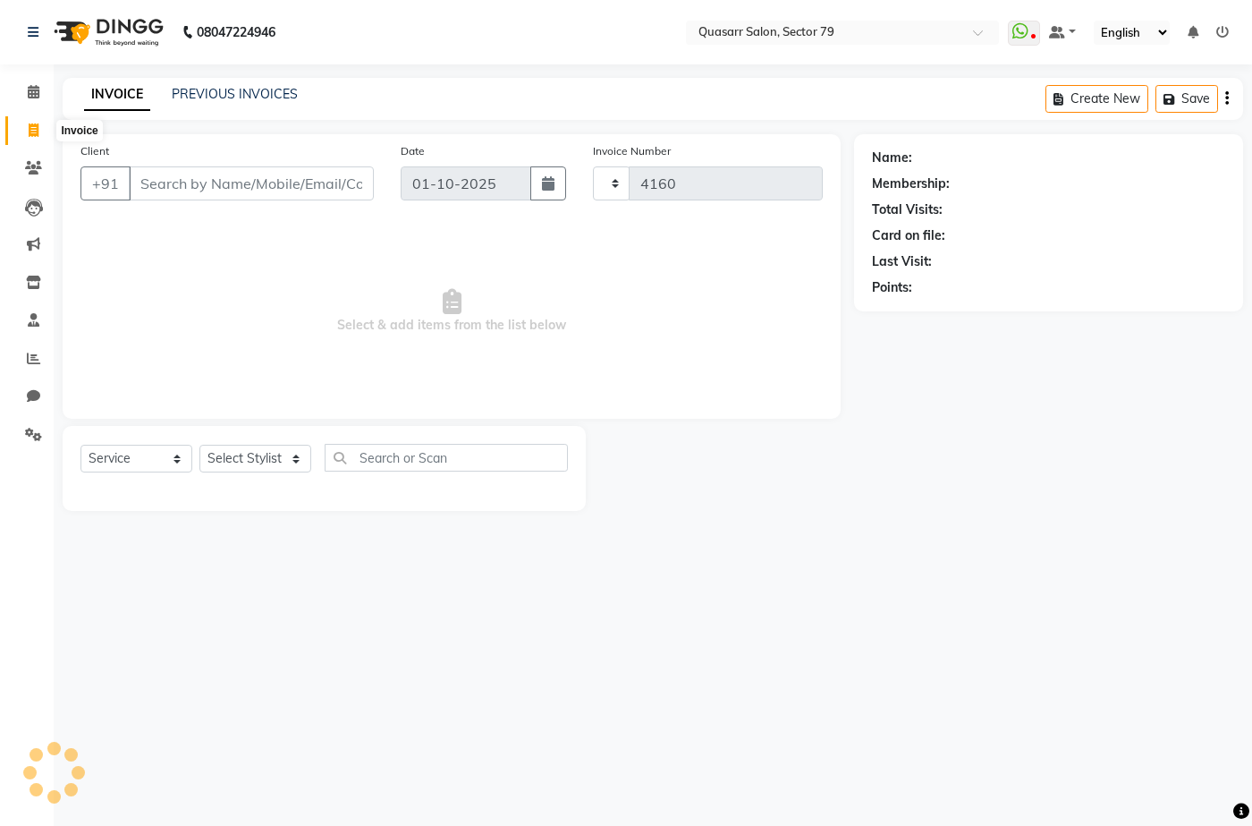
select select "7231"
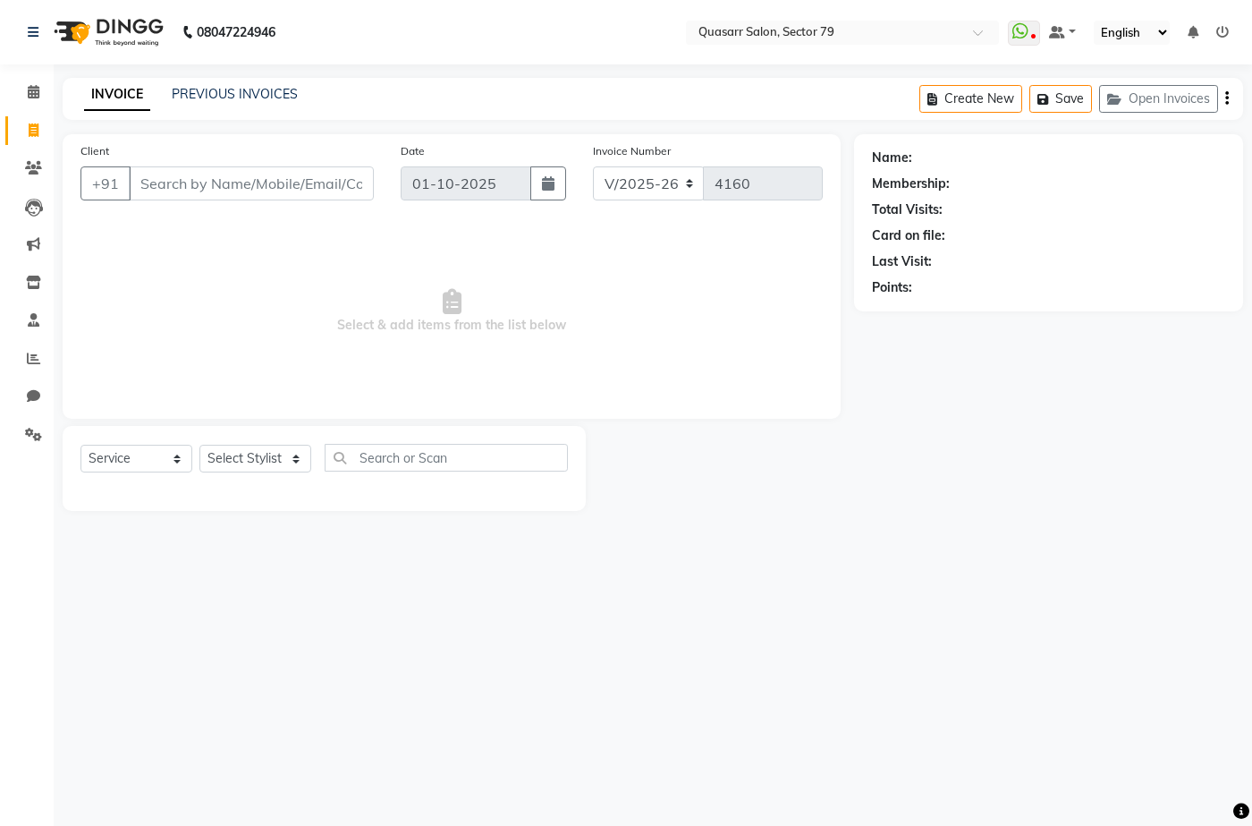
click at [433, 39] on nav "08047224946 Select Location × Quasarr Salon, Sector 79 WhatsApp Status ✕ Status…" at bounding box center [626, 32] width 1252 height 64
click at [191, 199] on input "Client" at bounding box center [251, 183] width 245 height 34
type input "8872161179"
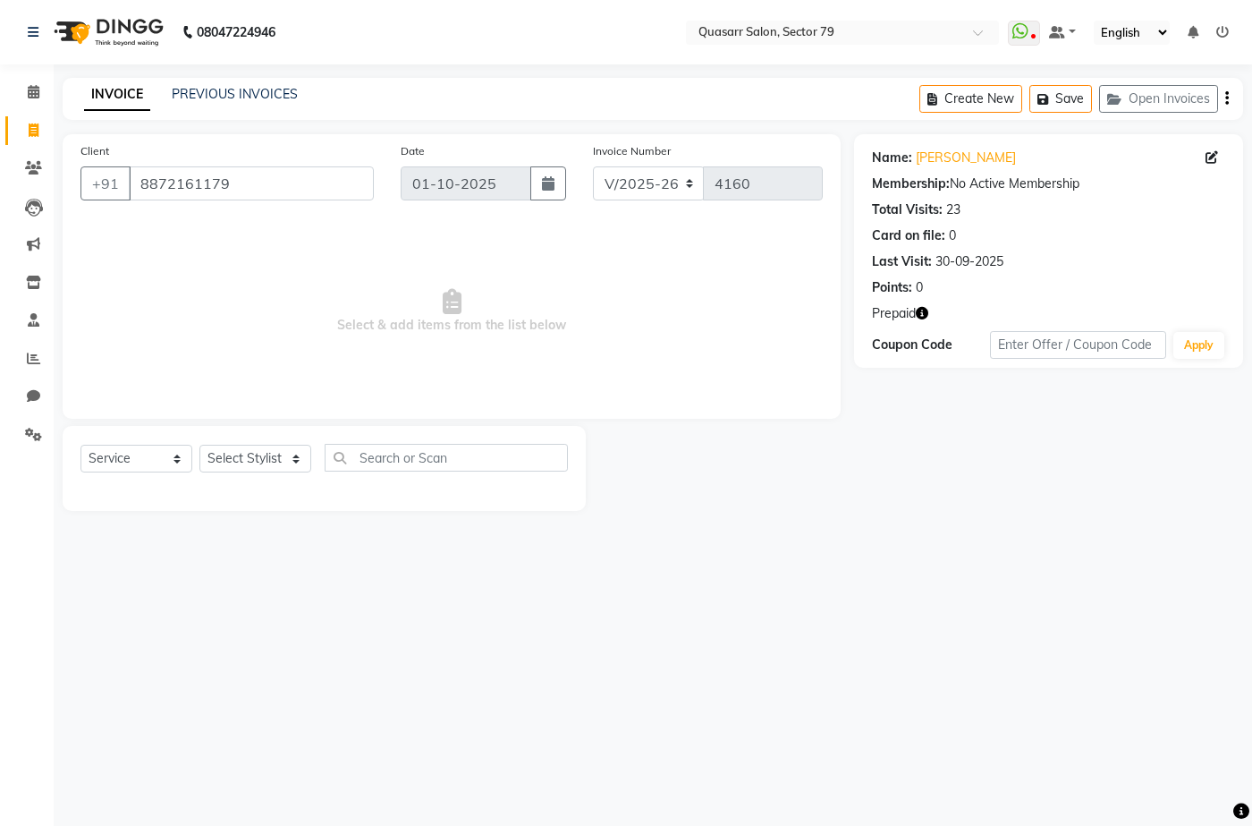
click at [260, 478] on div "Select Service Product Membership Package Voucher Prepaid Gift Card Select Styl…" at bounding box center [323, 465] width 487 height 42
click at [265, 456] on select "Select Stylist ABOY ADDY MUA Aruna Rai BHAWNA DEEP DINA GAITRI DEVI JAANVEER JO…" at bounding box center [255, 459] width 112 height 28
select select "71055"
click at [199, 445] on select "Select Stylist ABOY ADDY MUA Aruna Rai BHAWNA DEEP DINA GAITRI DEVI JAANVEER JO…" at bounding box center [255, 459] width 112 height 28
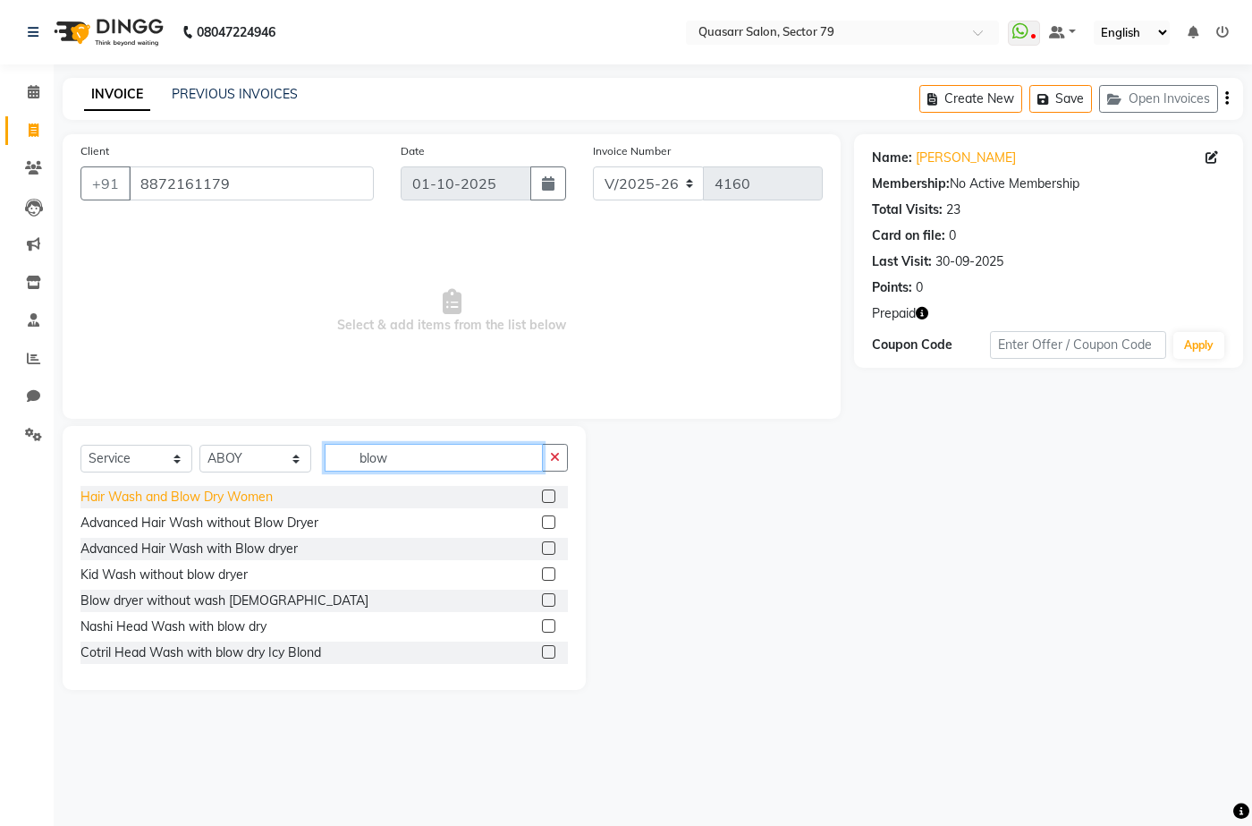
type input "blow"
click at [241, 493] on div "Hair Wash and Blow Dry Women" at bounding box center [176, 496] width 192 height 19
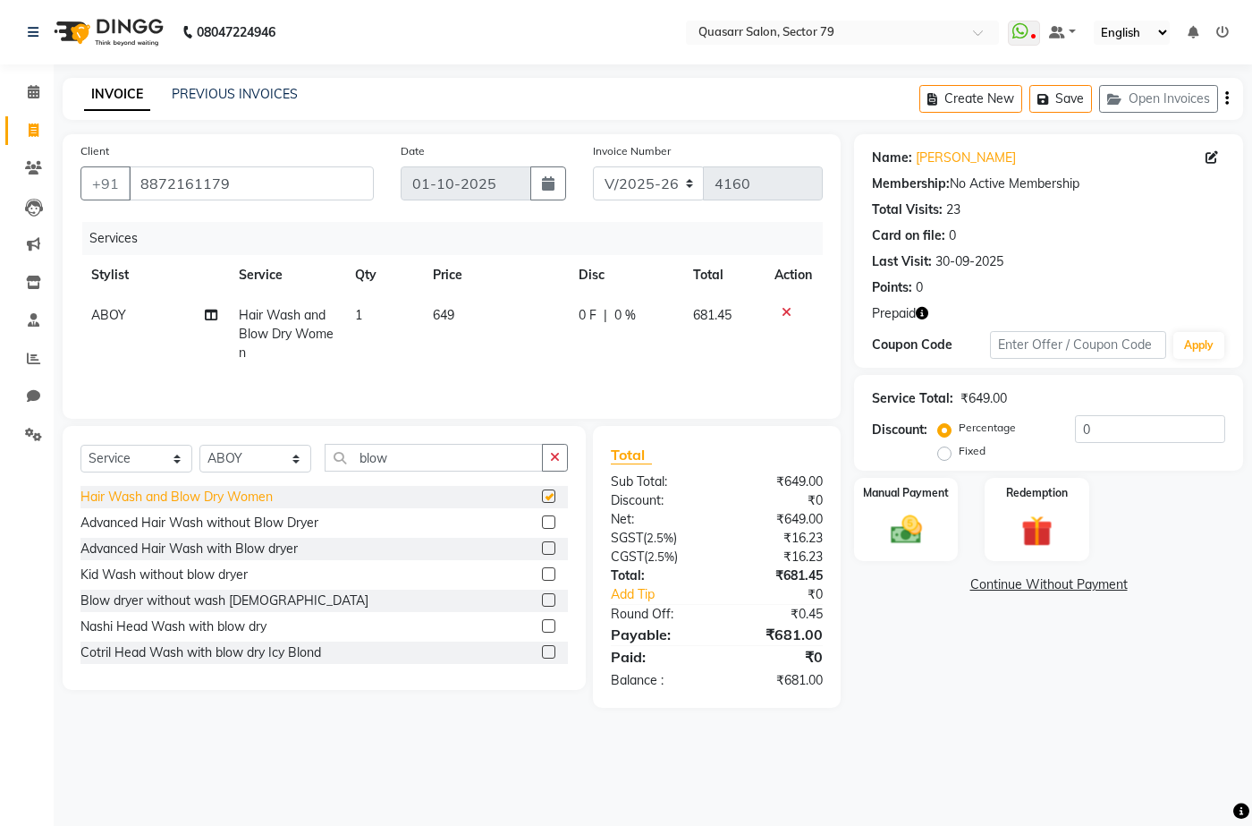
checkbox input "false"
click at [551, 454] on icon "button" at bounding box center [555, 457] width 10 height 13
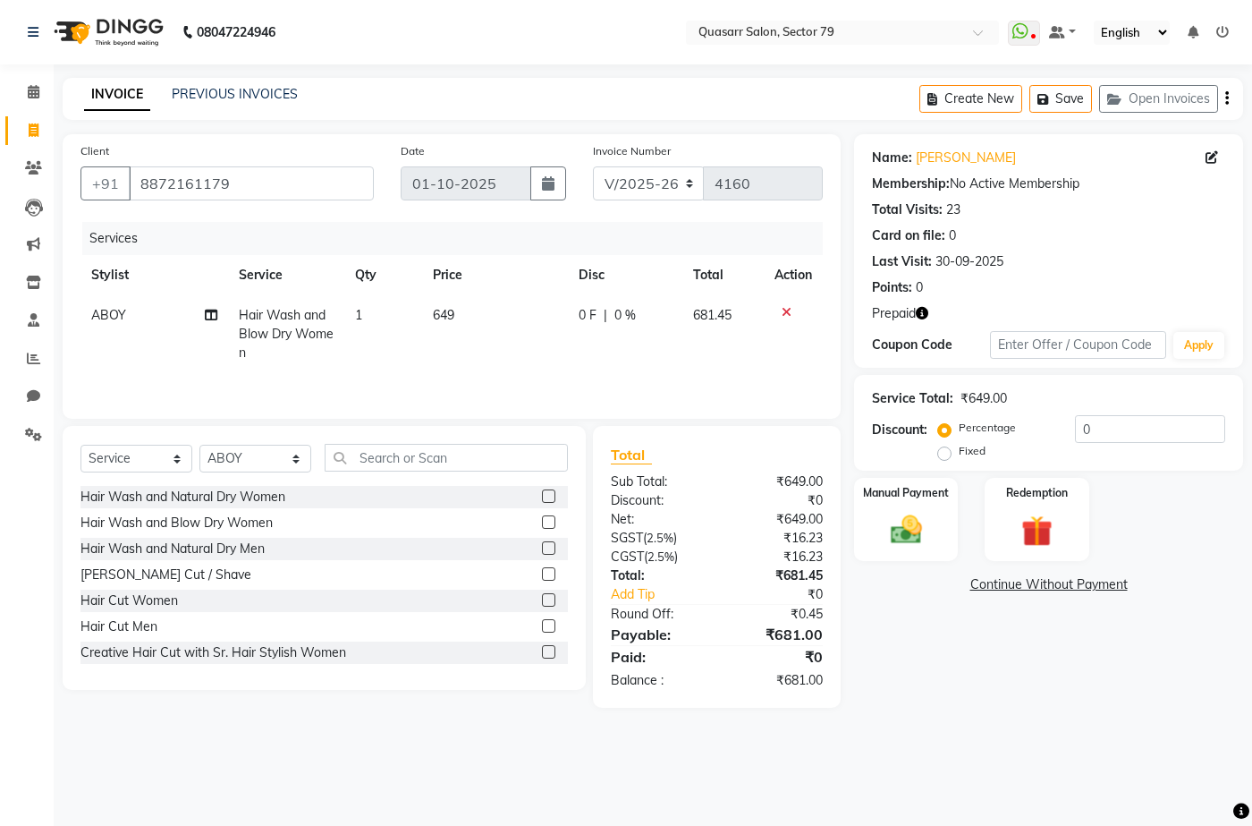
click at [466, 327] on td "649" at bounding box center [495, 334] width 146 height 78
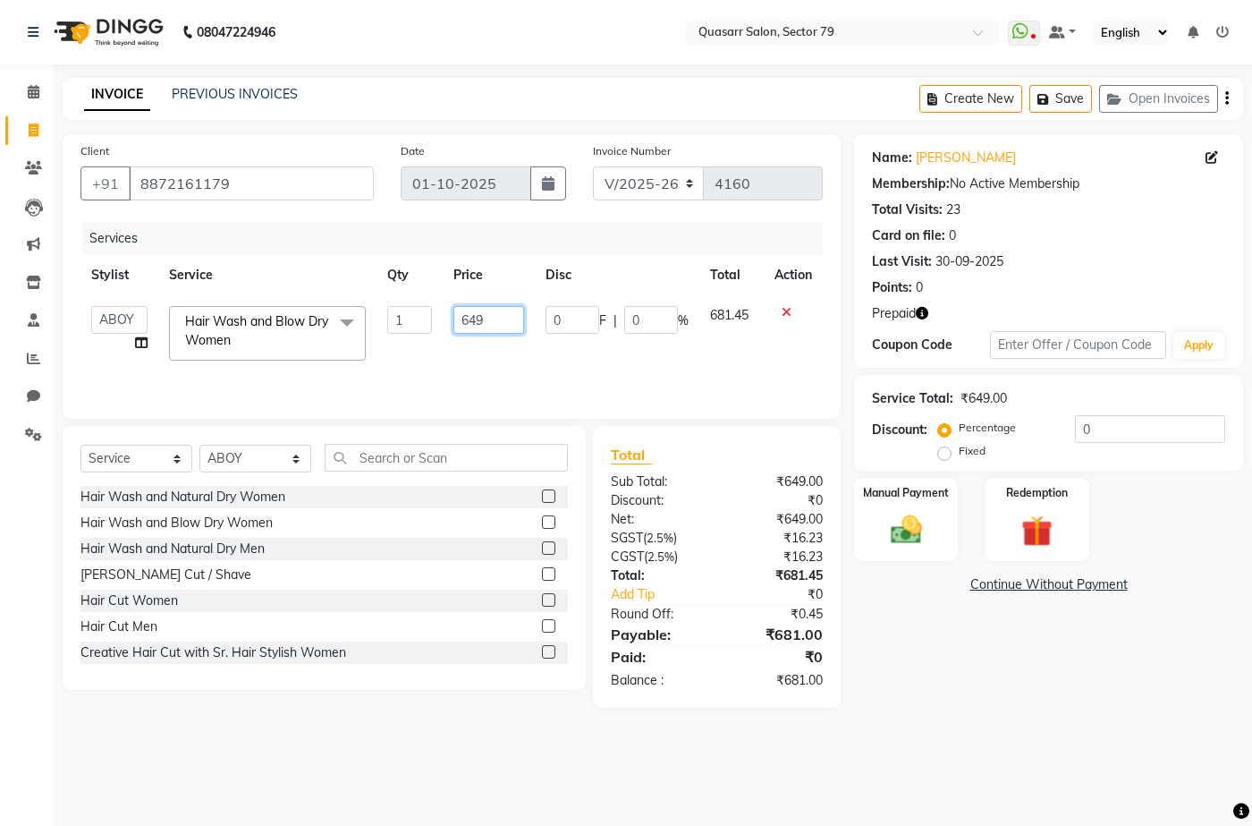
click at [473, 309] on input "649" at bounding box center [488, 320] width 70 height 28
type input "650"
click at [910, 522] on img at bounding box center [905, 530] width 53 height 38
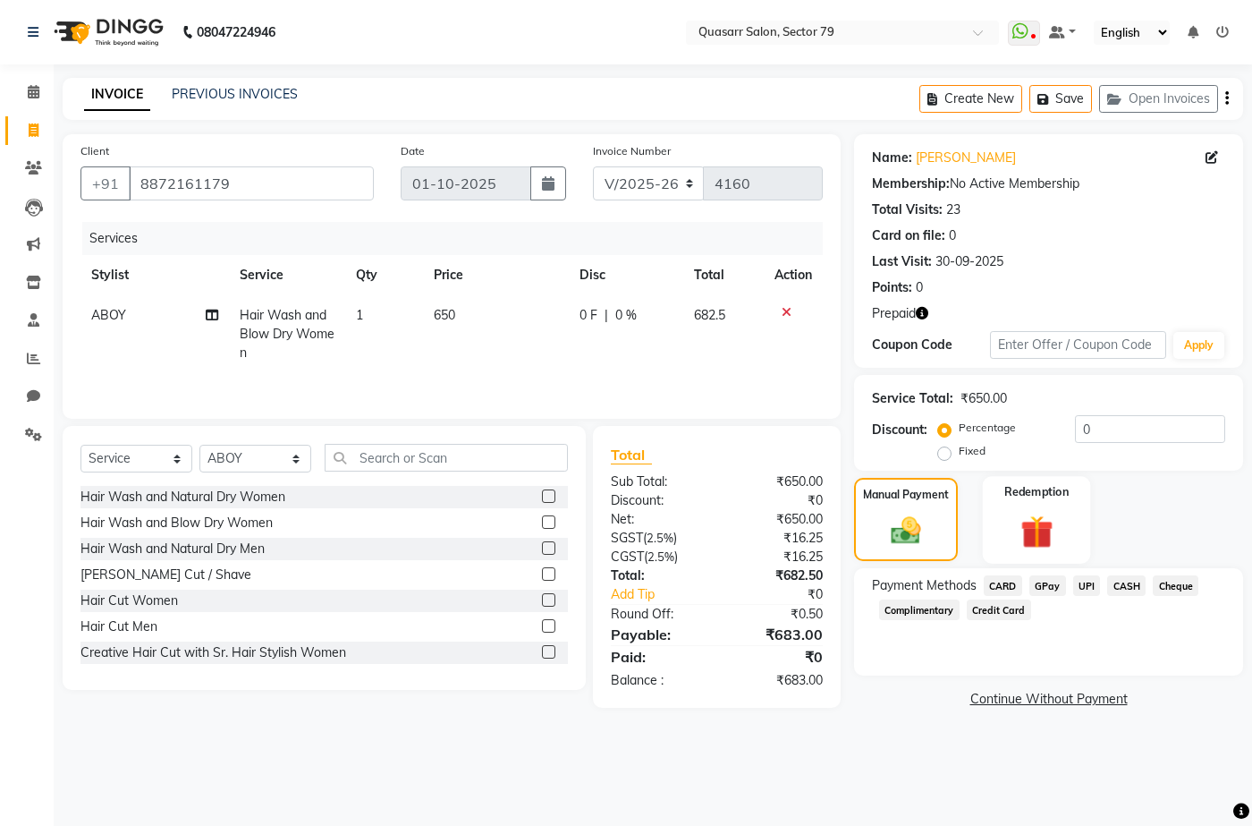
click at [1013, 519] on img at bounding box center [1037, 531] width 53 height 40
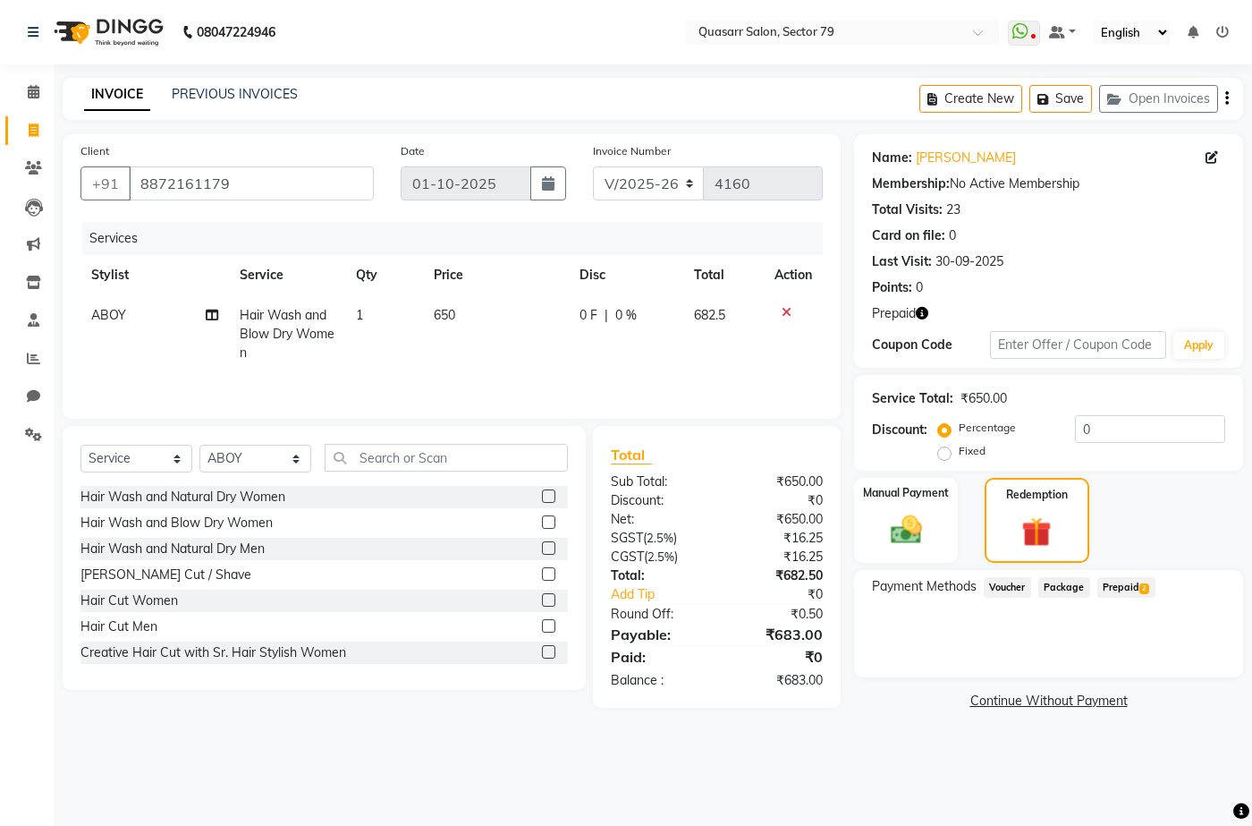
click at [1126, 589] on span "Prepaid 2" at bounding box center [1126, 587] width 58 height 21
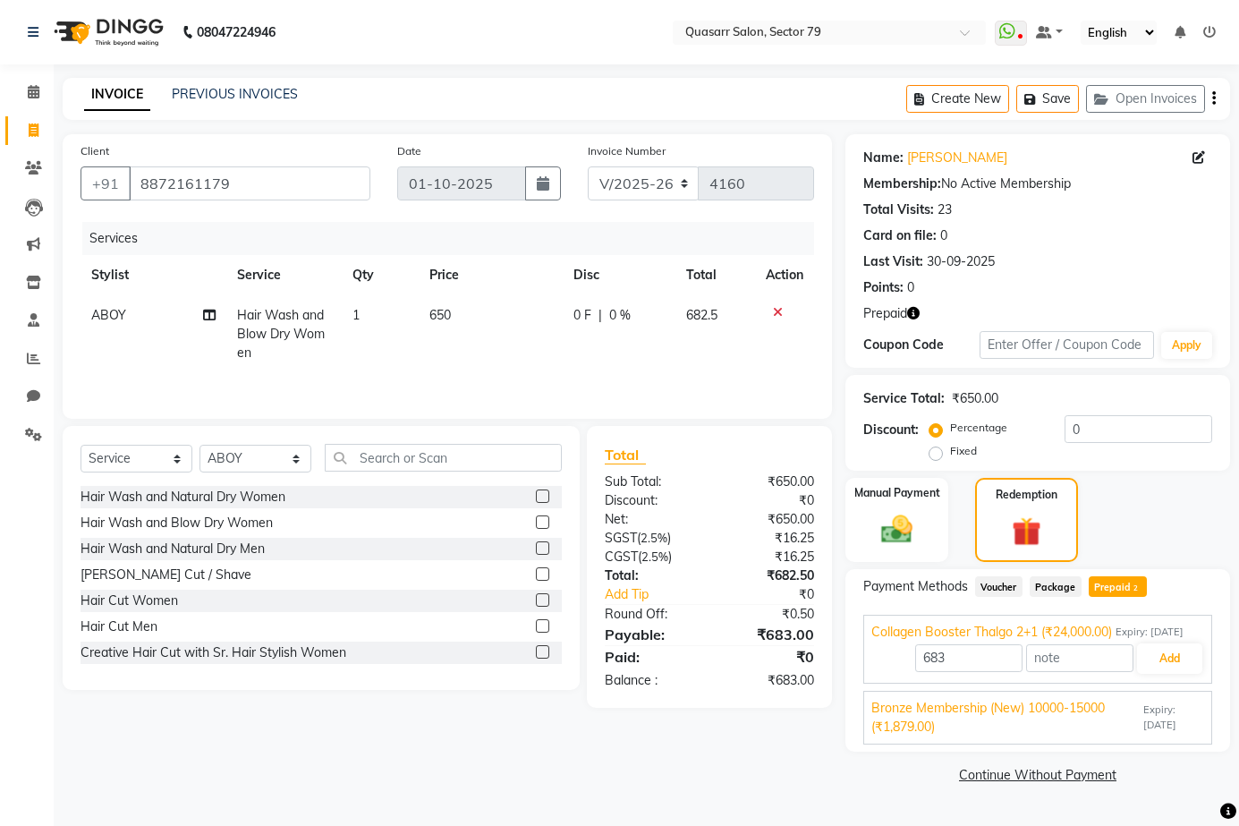
click at [1080, 717] on span "Bronze Membership (New) 10000-15000 (₹1,879.00)" at bounding box center [1005, 718] width 268 height 38
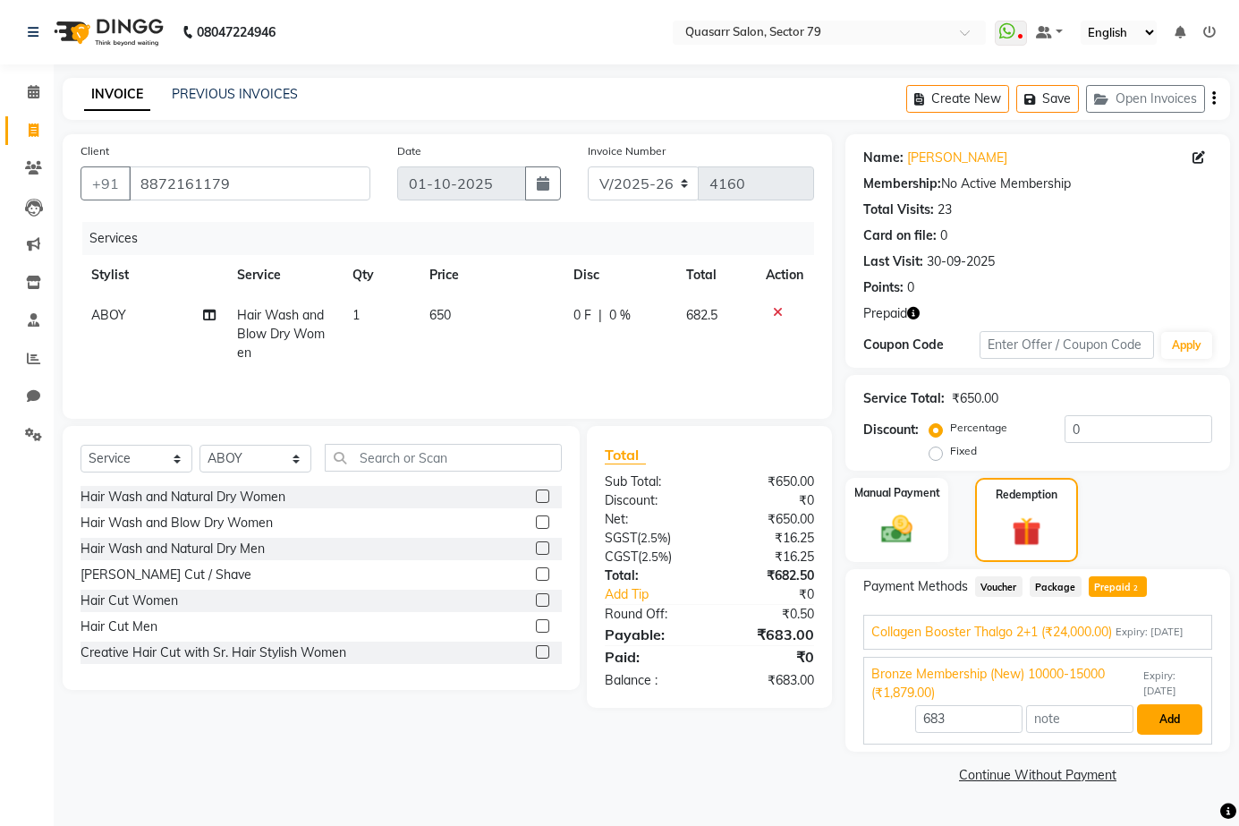
click at [1173, 734] on button "Add" at bounding box center [1169, 719] width 65 height 30
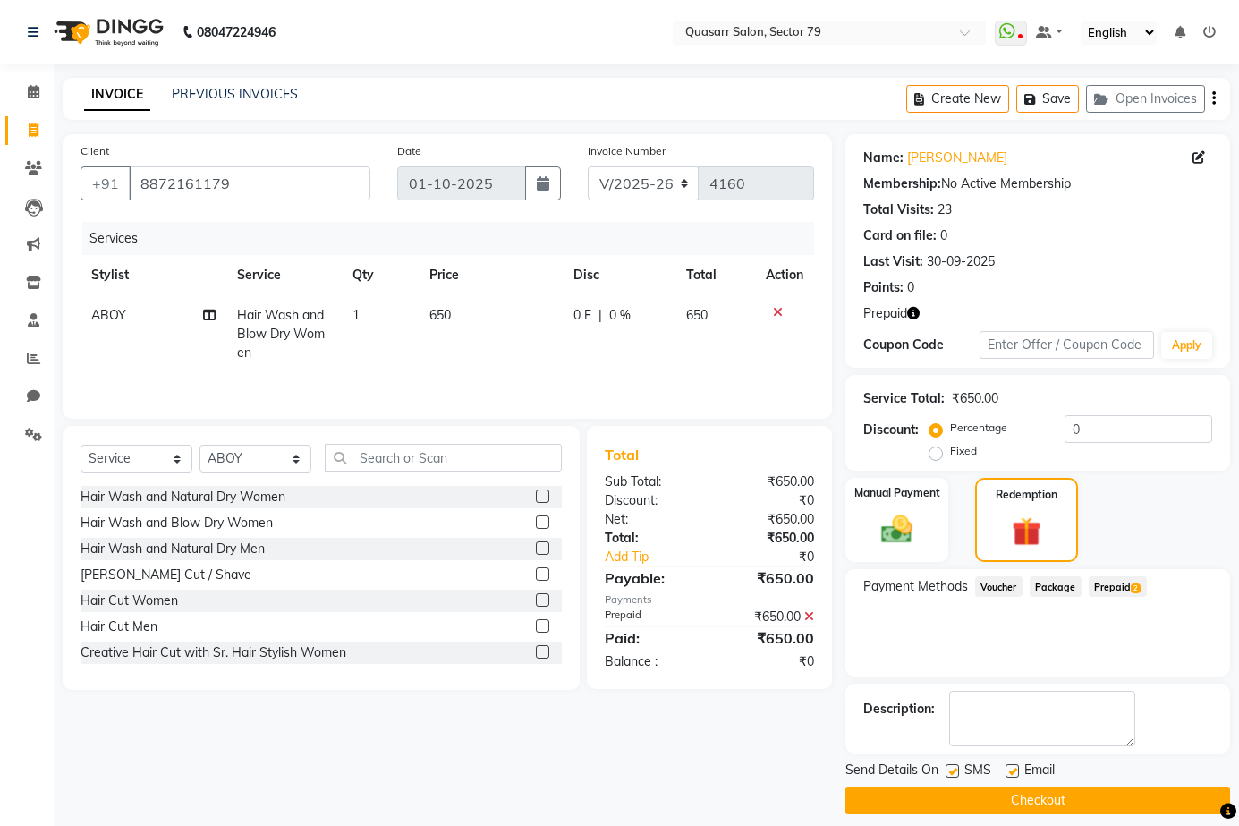
click at [910, 310] on icon "button" at bounding box center [913, 313] width 13 height 13
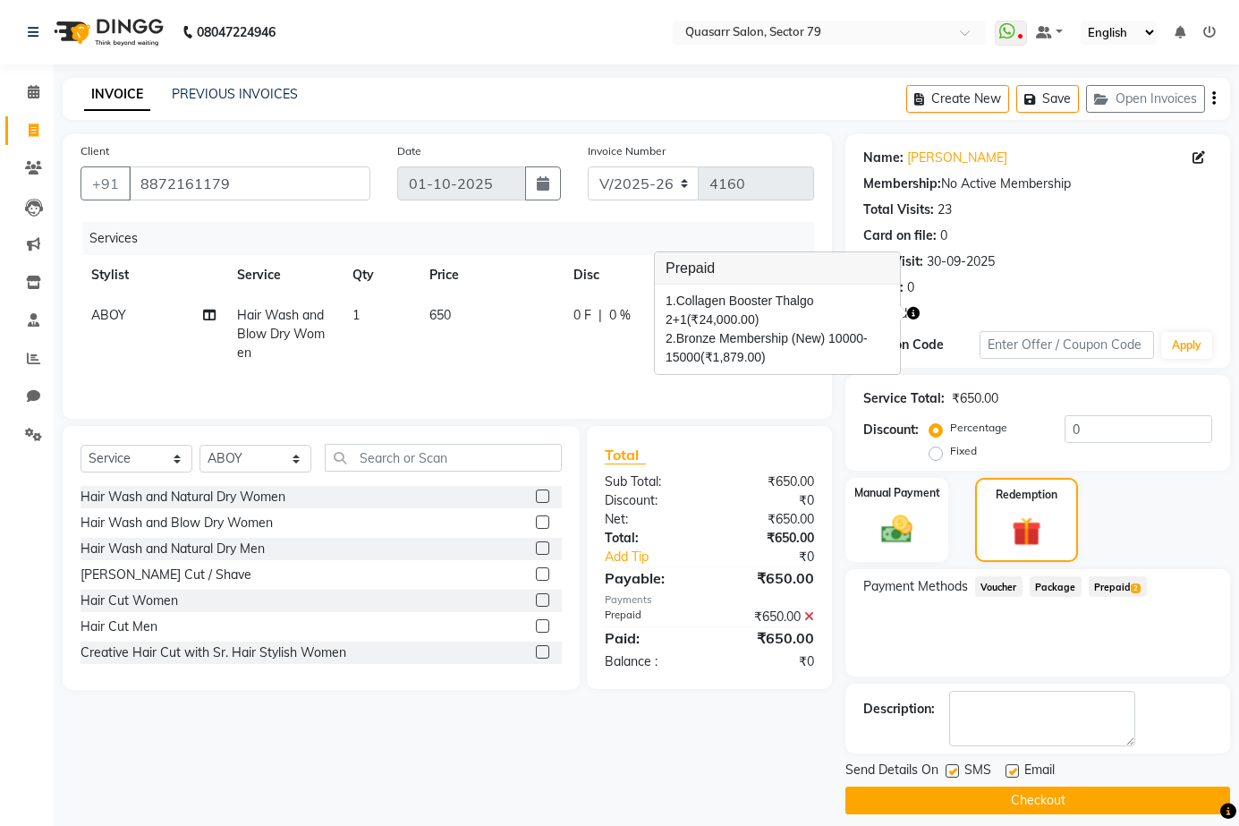
click at [1215, 565] on div "Name: Gupreet Membership: No Active Membership Total Visits: 23 Card on file: 0…" at bounding box center [1044, 474] width 398 height 680
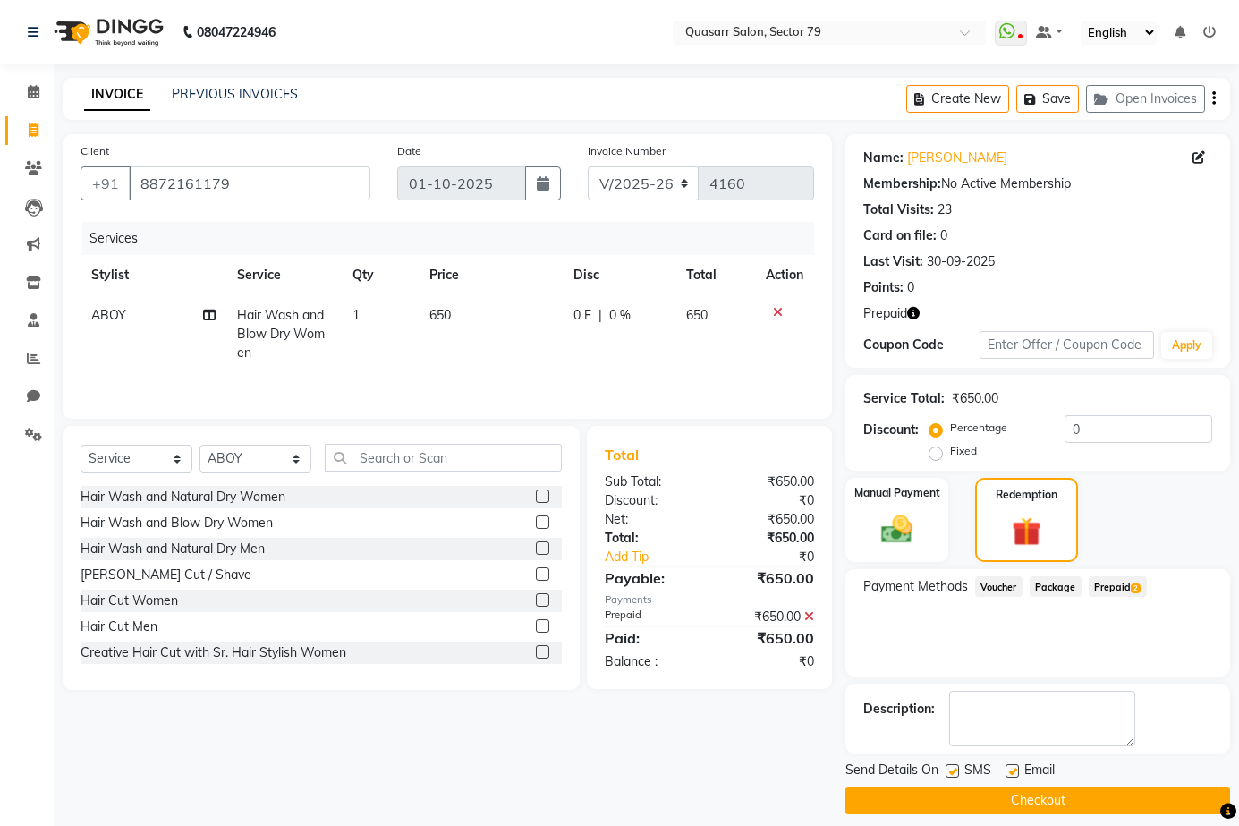
click at [1006, 770] on label at bounding box center [1011, 770] width 13 height 13
click at [1006, 770] on input "checkbox" at bounding box center [1011, 772] width 12 height 12
checkbox input "false"
click at [959, 769] on label at bounding box center [951, 770] width 13 height 13
click at [957, 769] on input "checkbox" at bounding box center [951, 772] width 12 height 12
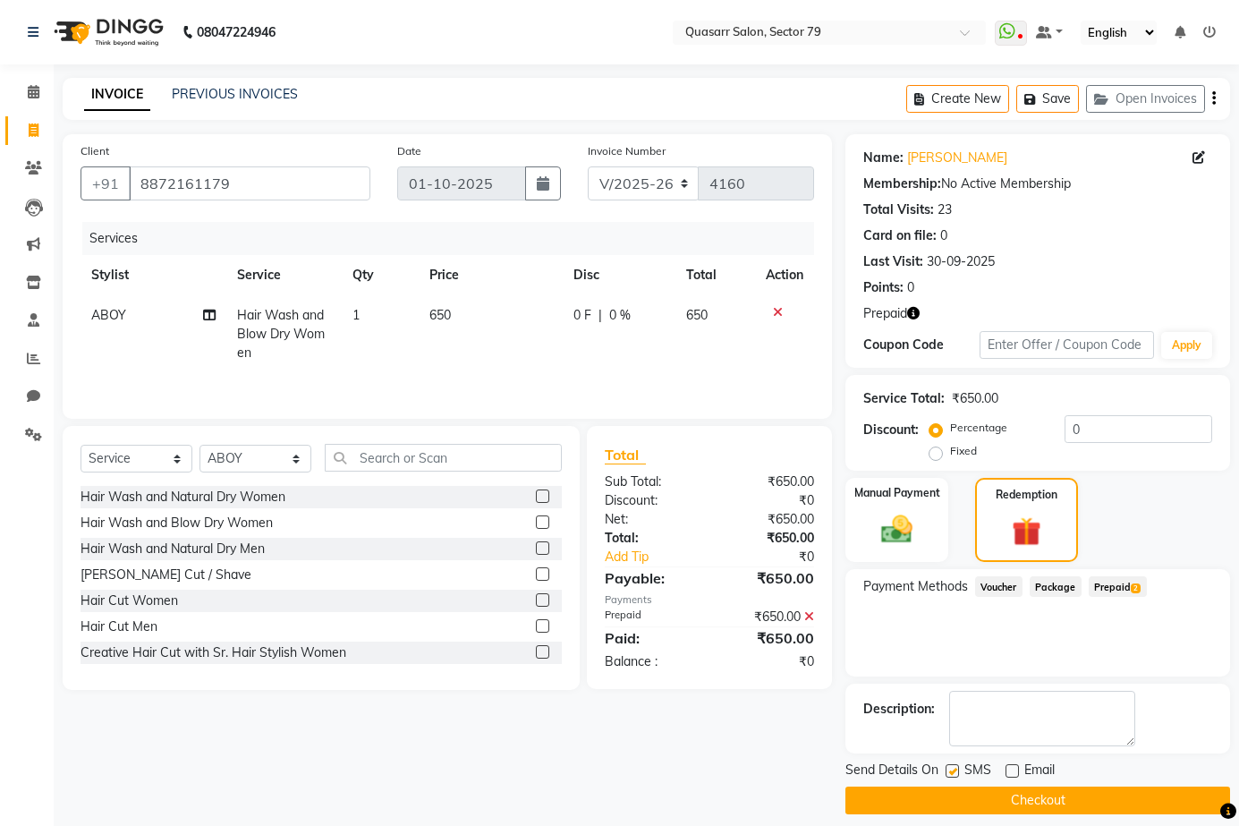
checkbox input "false"
click at [1004, 804] on button "Checkout" at bounding box center [1037, 800] width 385 height 28
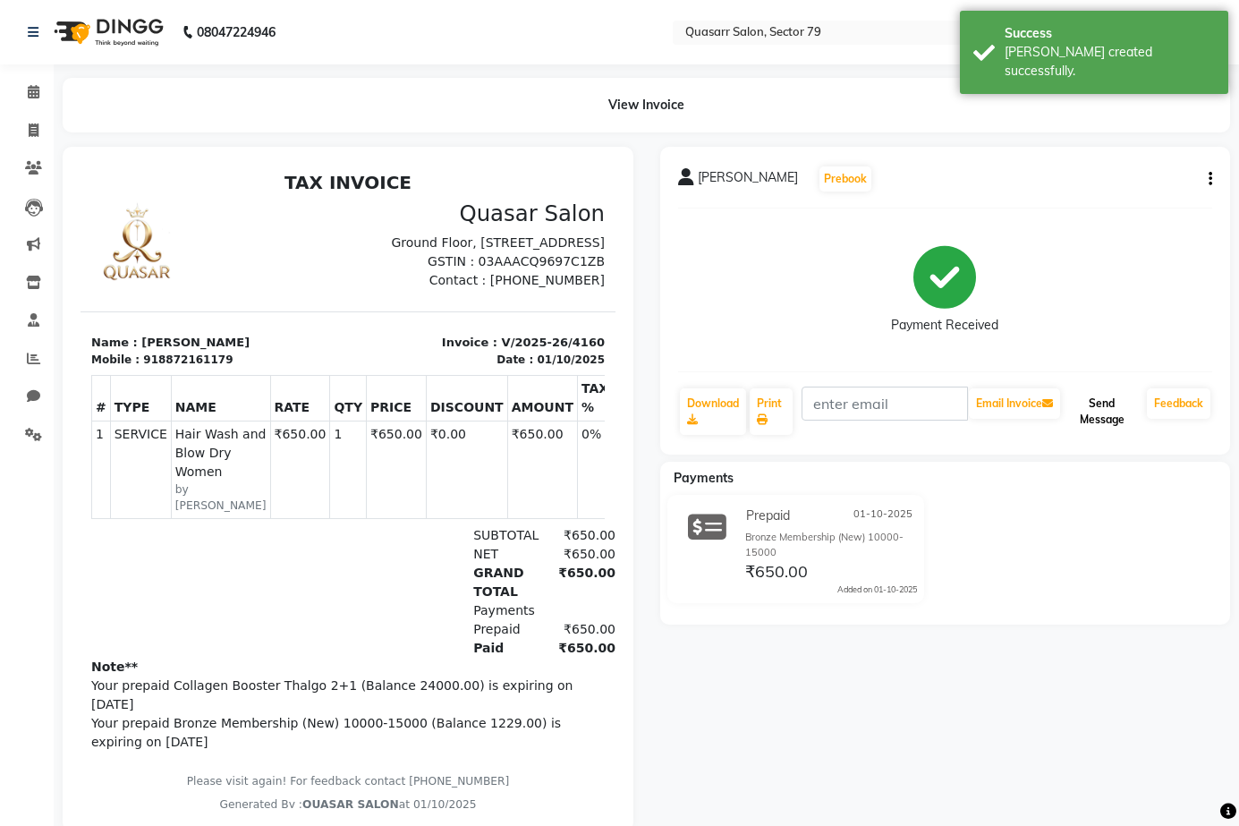
click at [1104, 420] on button "Send Message" at bounding box center [1101, 411] width 76 height 47
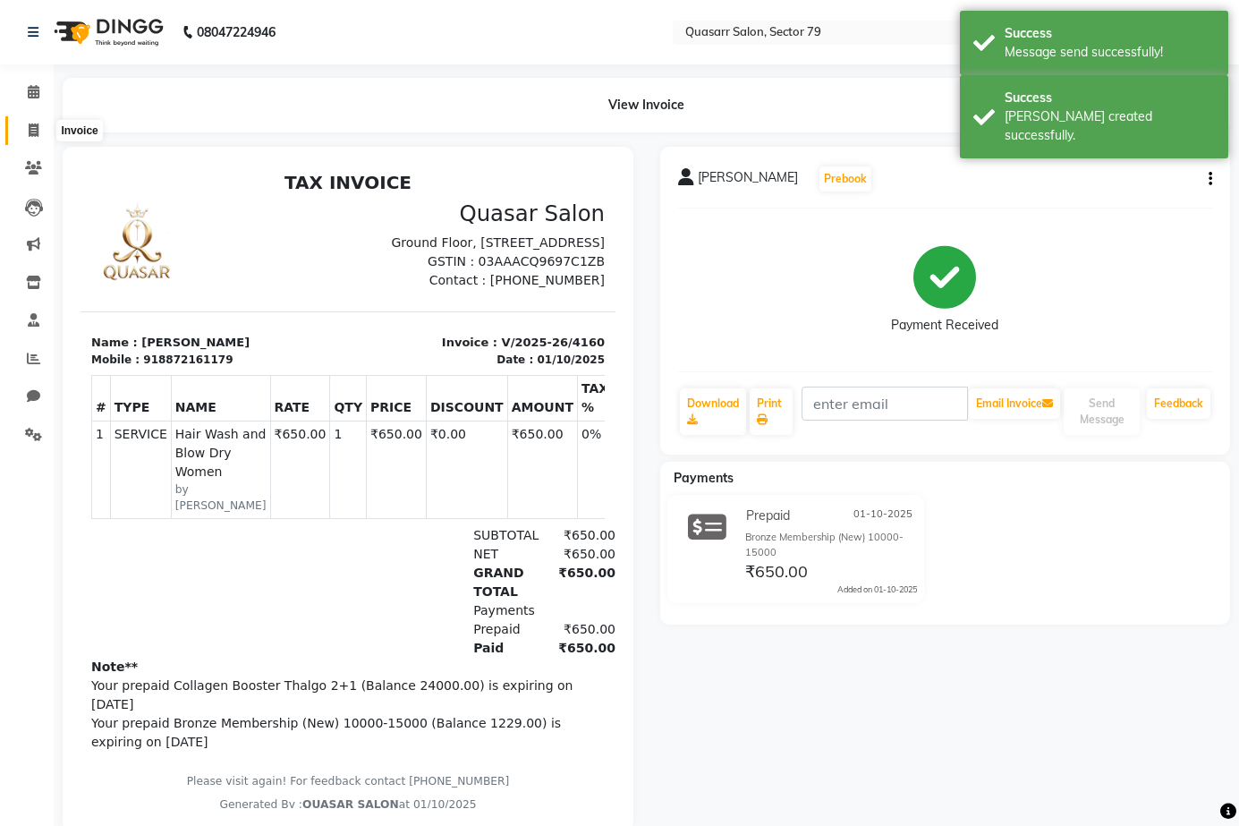
click at [29, 131] on icon at bounding box center [34, 129] width 10 height 13
select select "service"
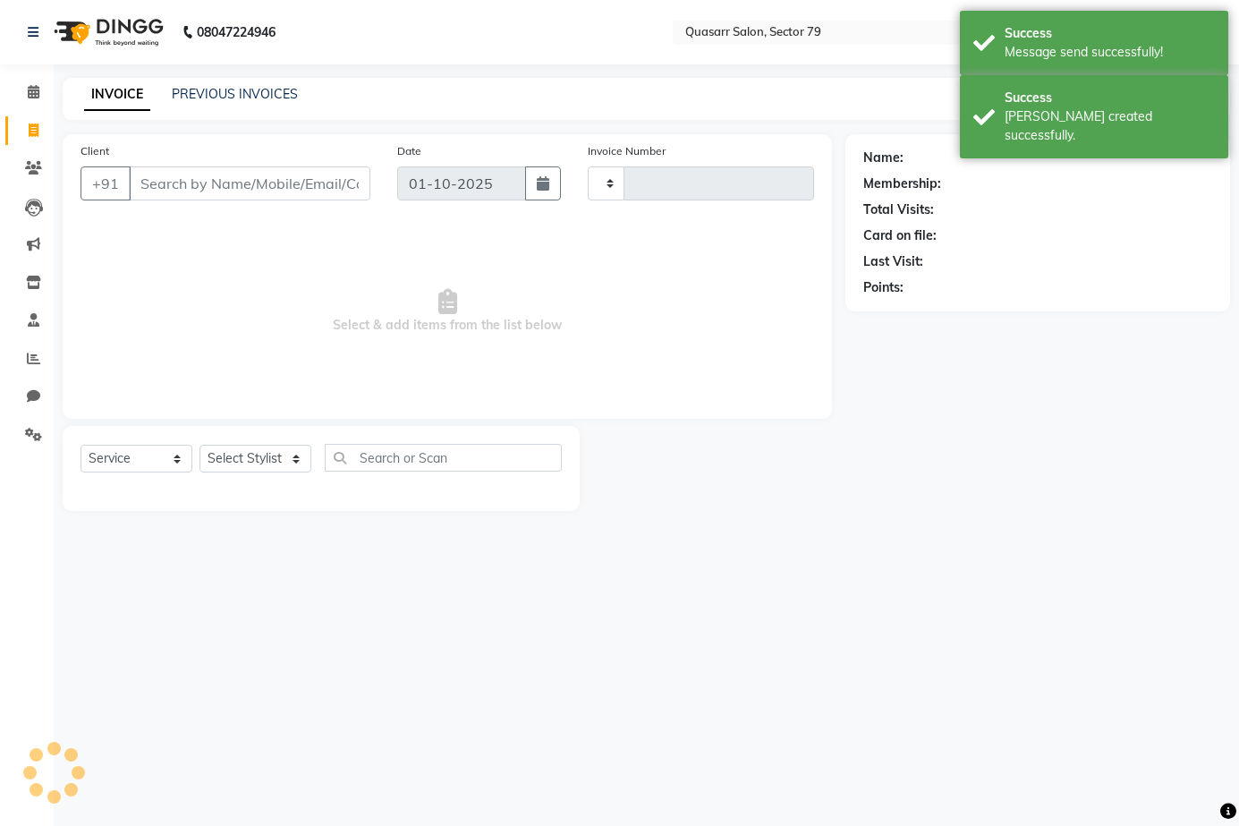
type input "4161"
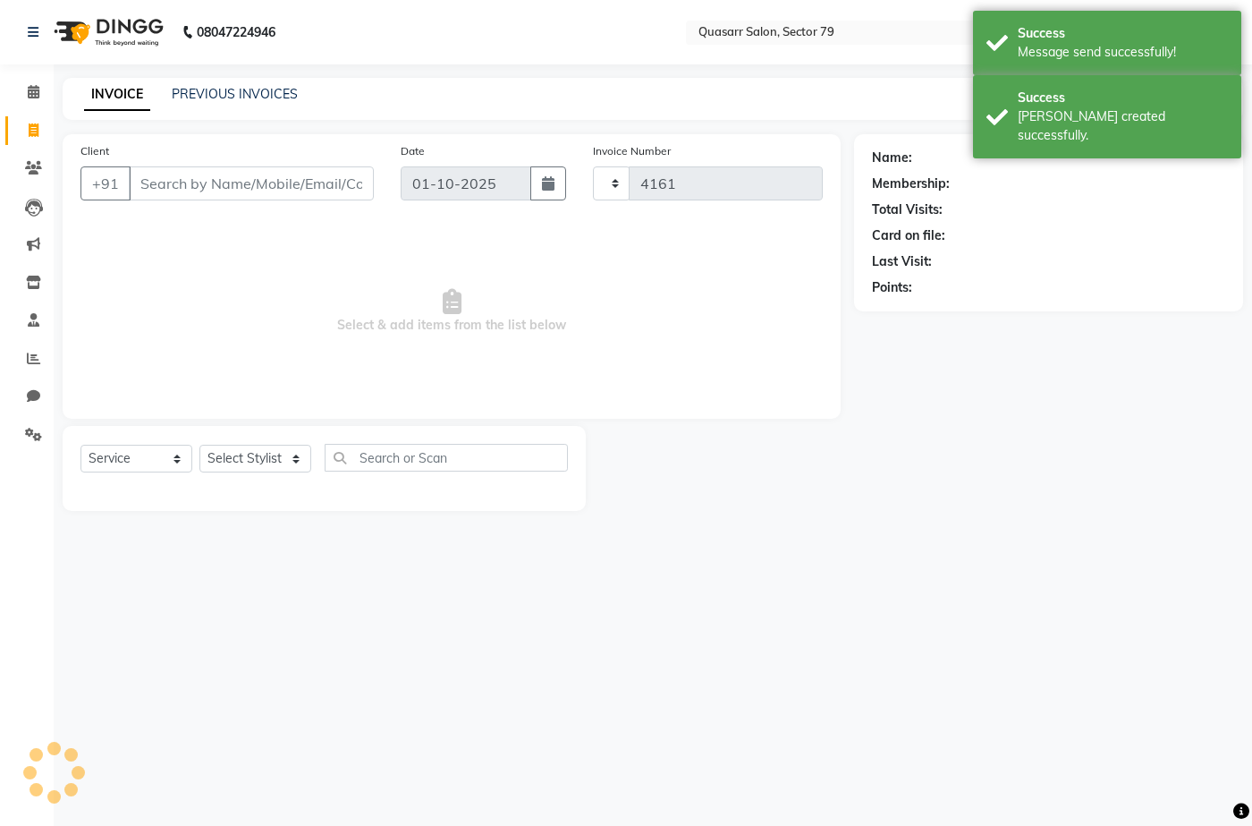
select select "7231"
click at [435, 83] on div "INVOICE PREVIOUS INVOICES Create New Save Open Invoices" at bounding box center [653, 99] width 1181 height 42
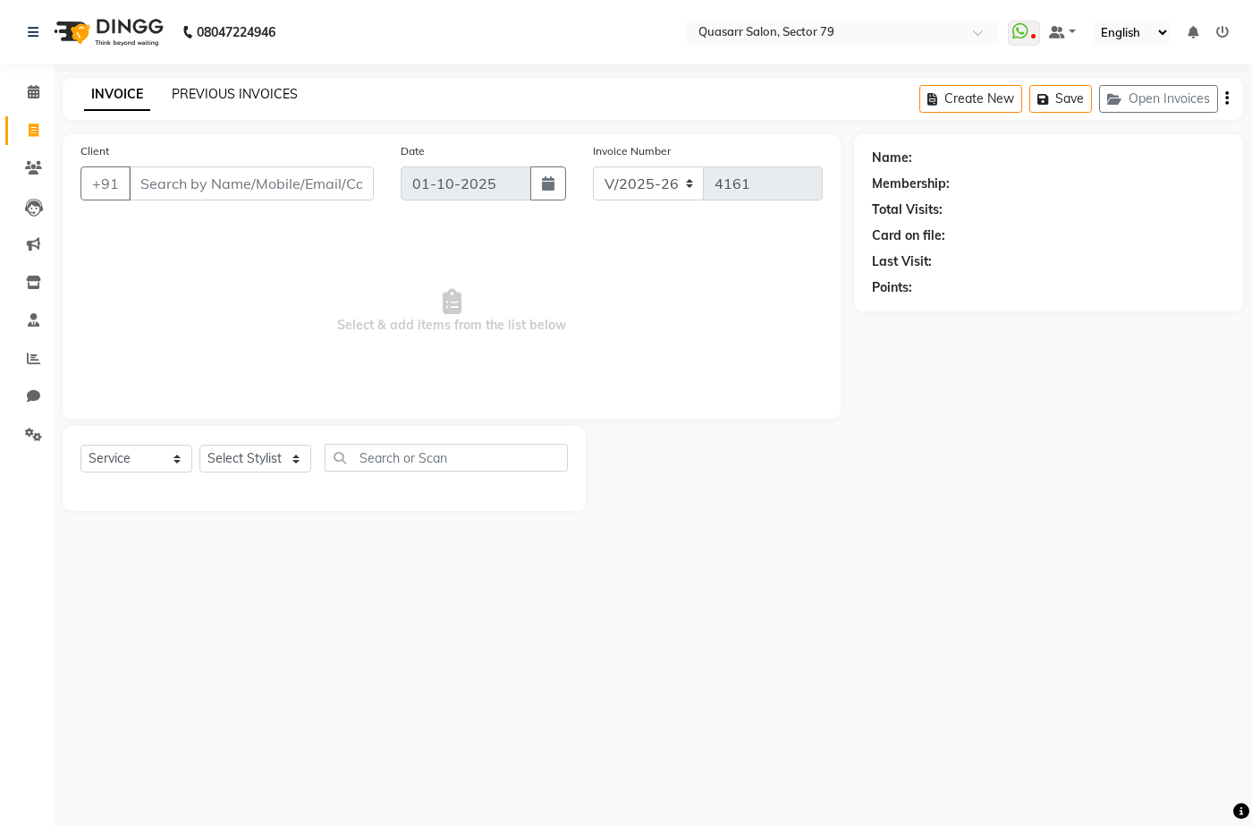
click at [234, 90] on link "PREVIOUS INVOICES" at bounding box center [235, 94] width 126 height 16
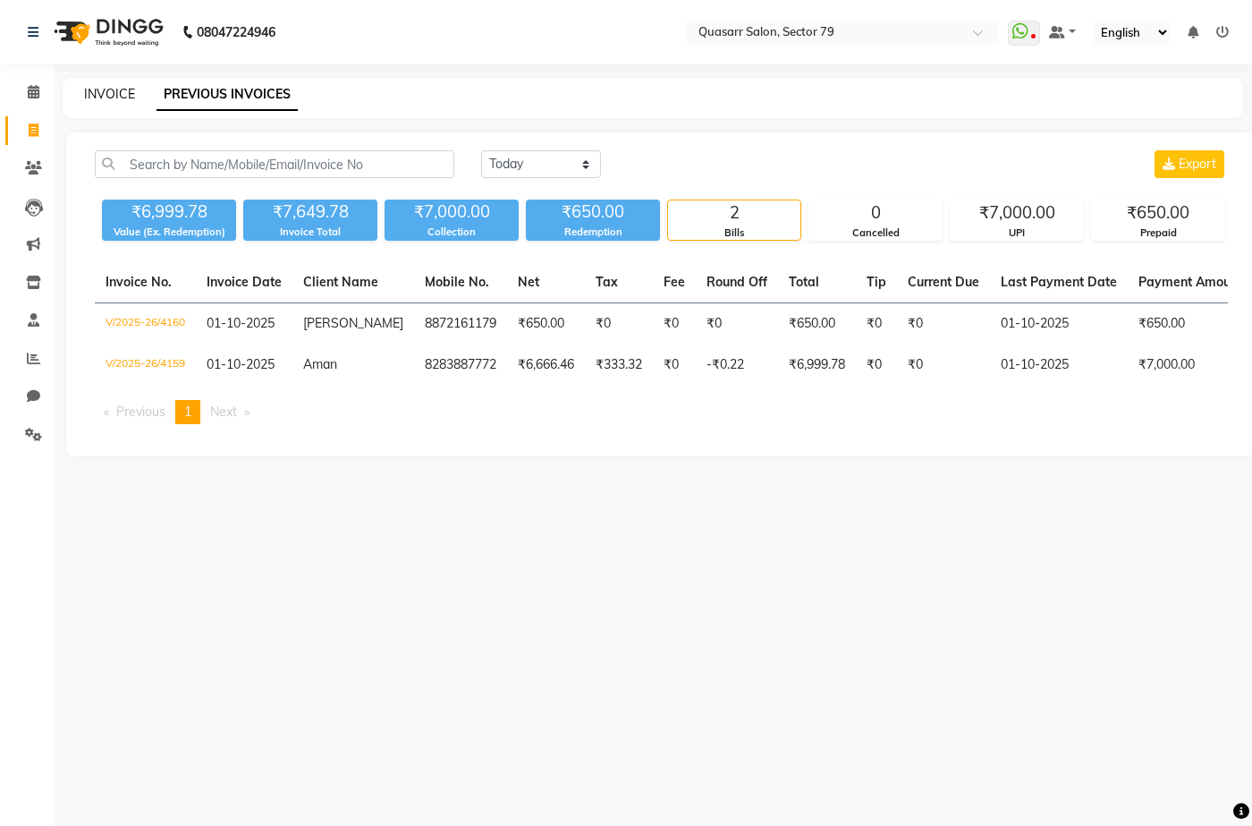
click at [113, 94] on link "INVOICE" at bounding box center [109, 94] width 51 height 16
select select "7231"
select select "service"
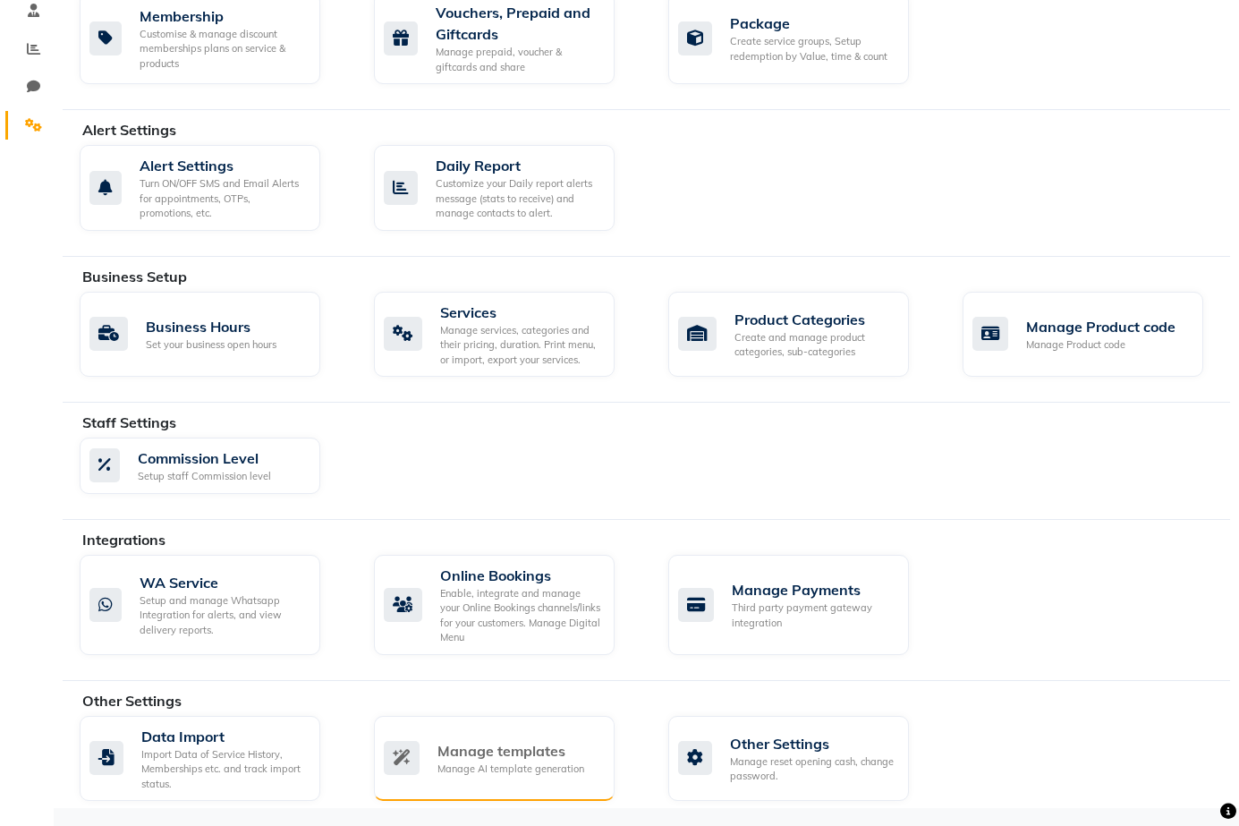
click at [543, 741] on div "Manage templates" at bounding box center [510, 750] width 147 height 21
select select "APPROVED"
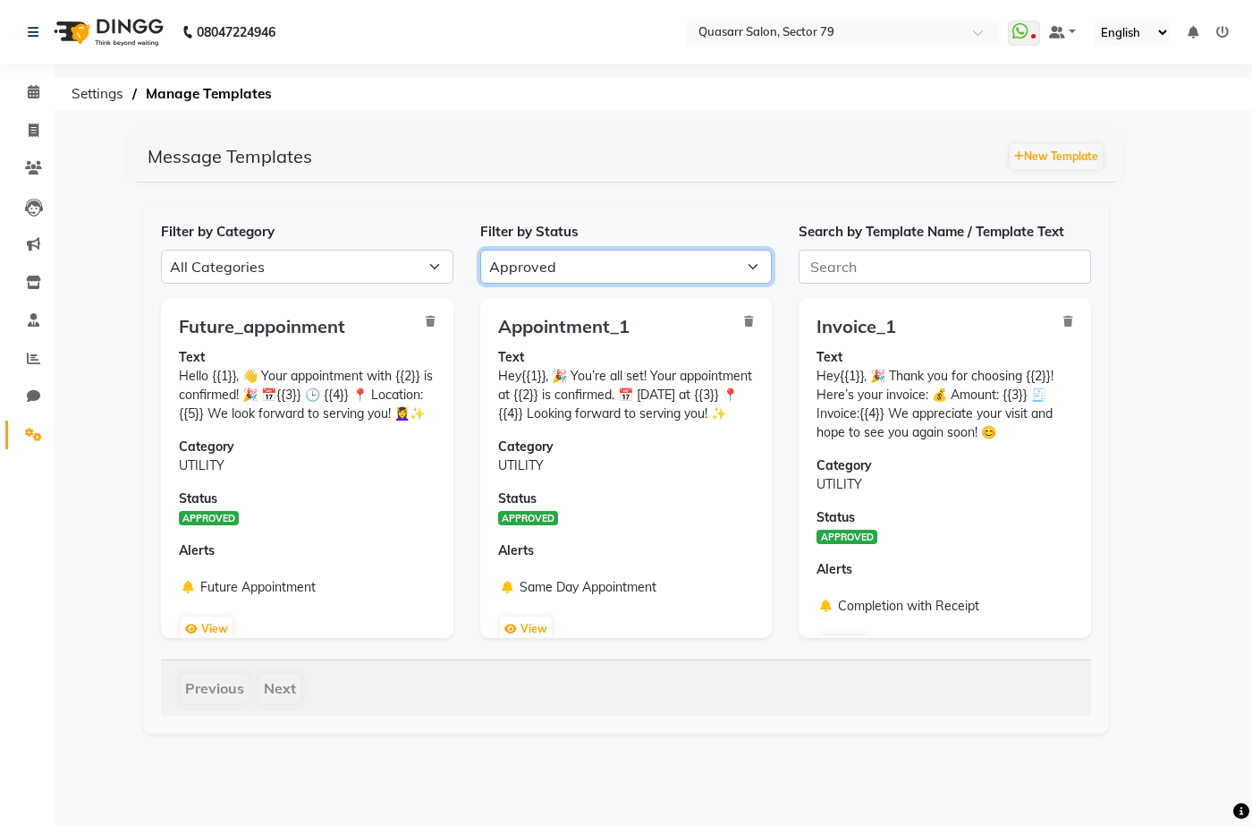
click at [570, 262] on select "All Approved Rejected Failed Pending" at bounding box center [626, 267] width 292 height 34
select select
click at [480, 250] on select "All Approved Rejected Failed Pending" at bounding box center [626, 267] width 292 height 34
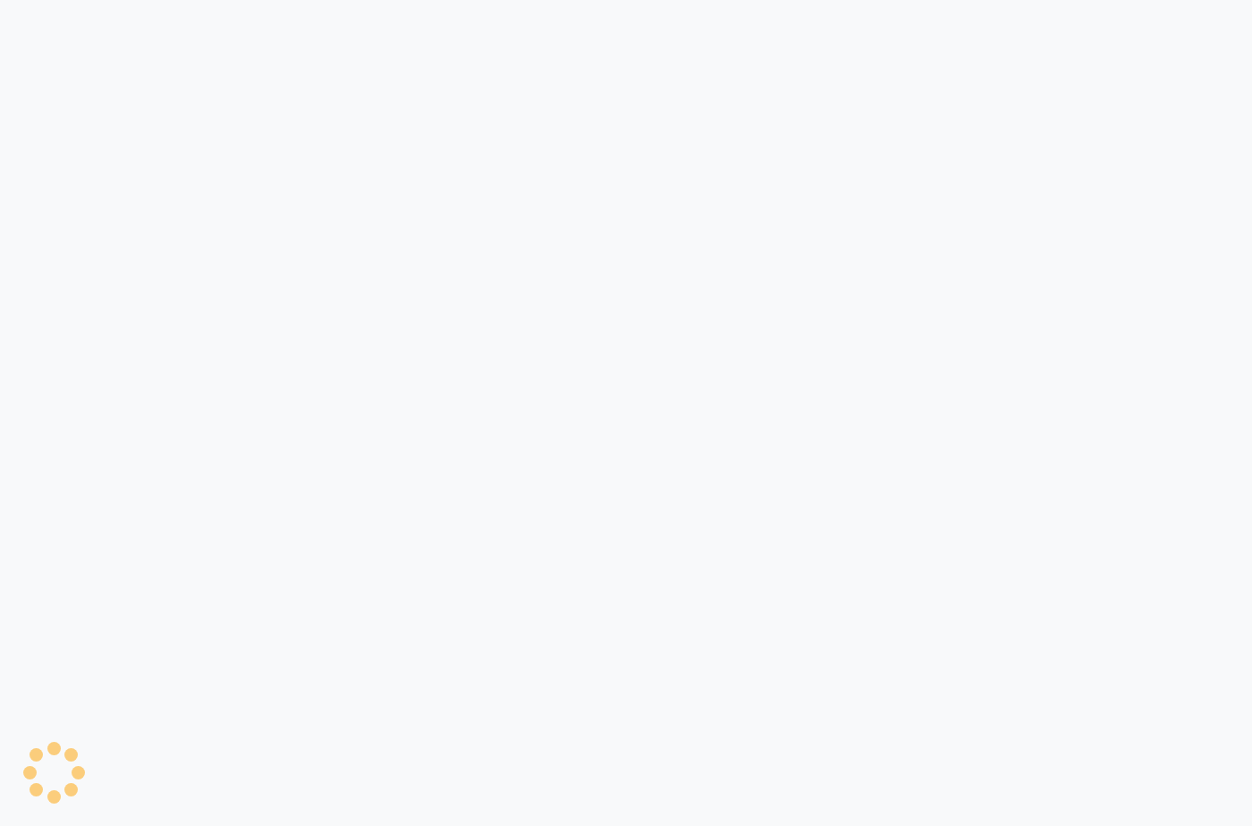
select select "APPROVED"
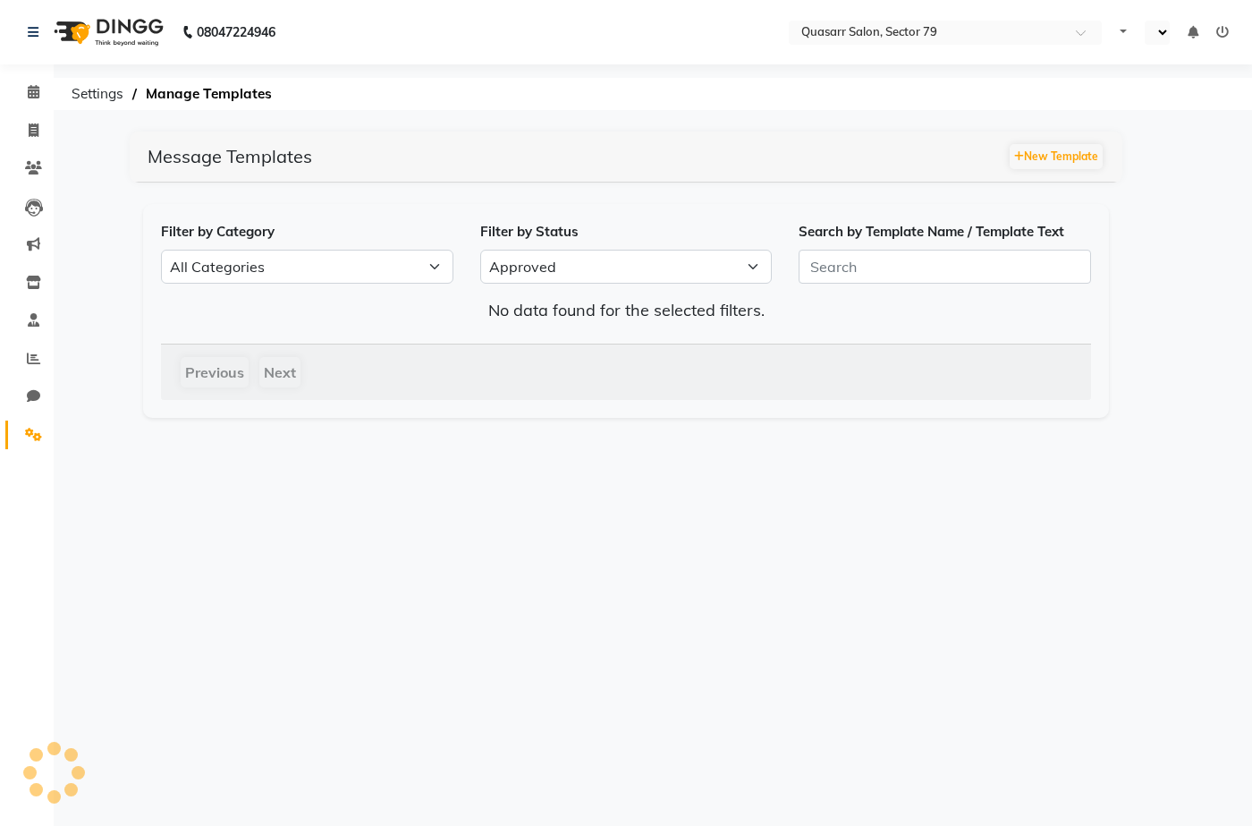
select select "en"
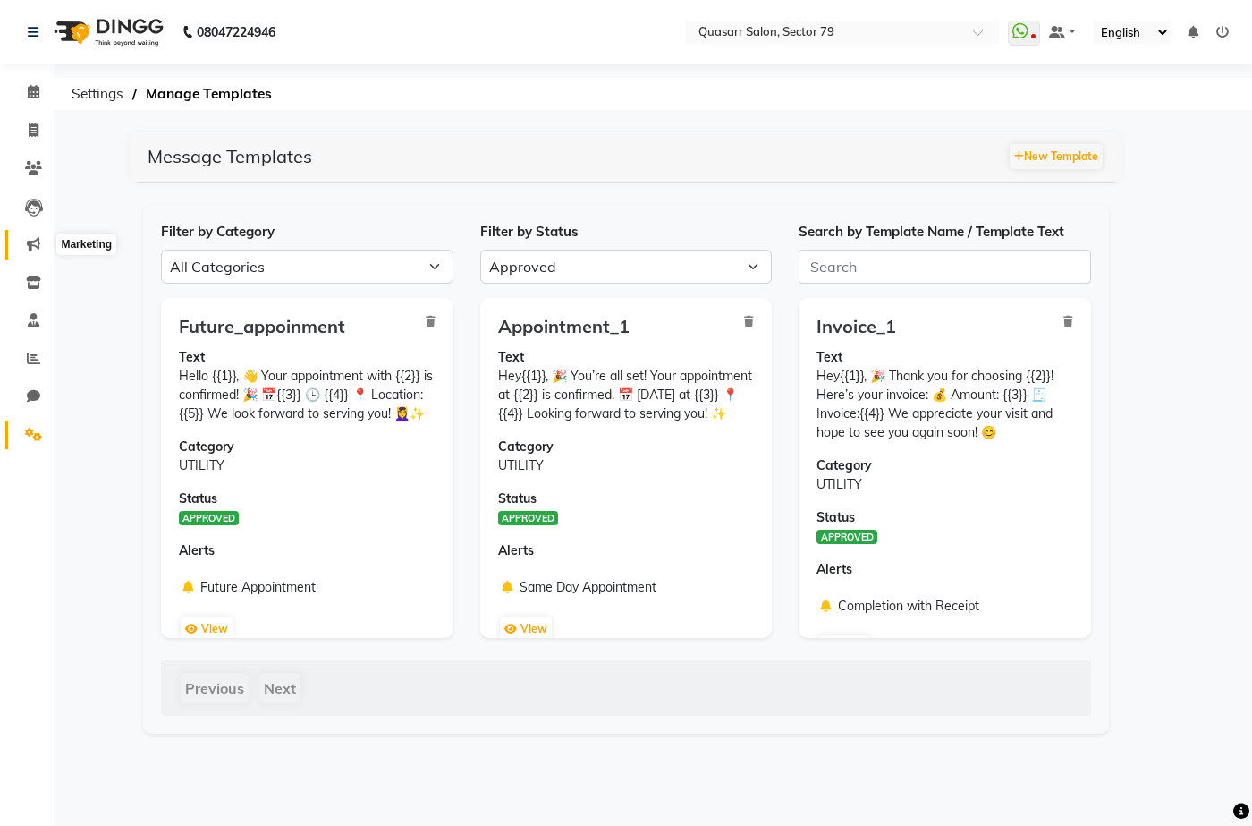
click at [31, 243] on icon at bounding box center [33, 243] width 13 height 13
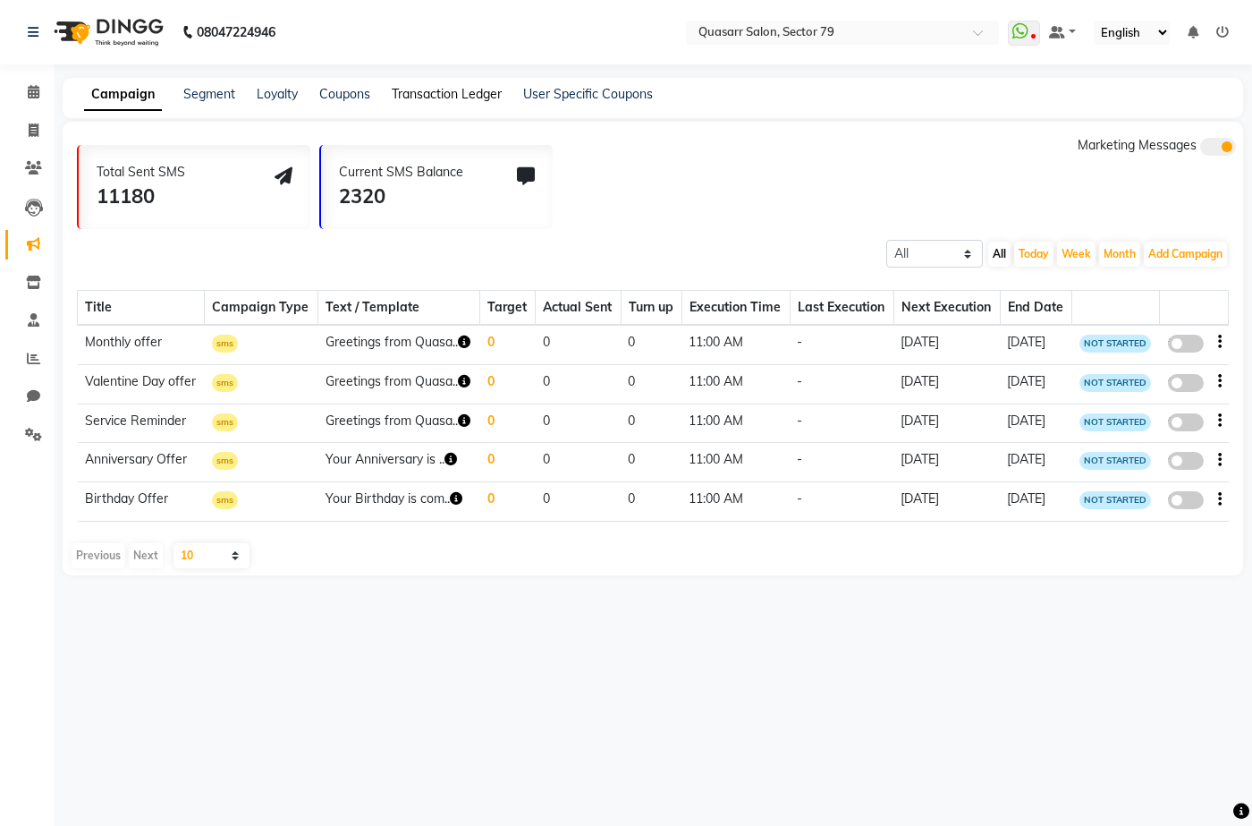
click at [418, 90] on link "Transaction Ledger" at bounding box center [447, 94] width 110 height 16
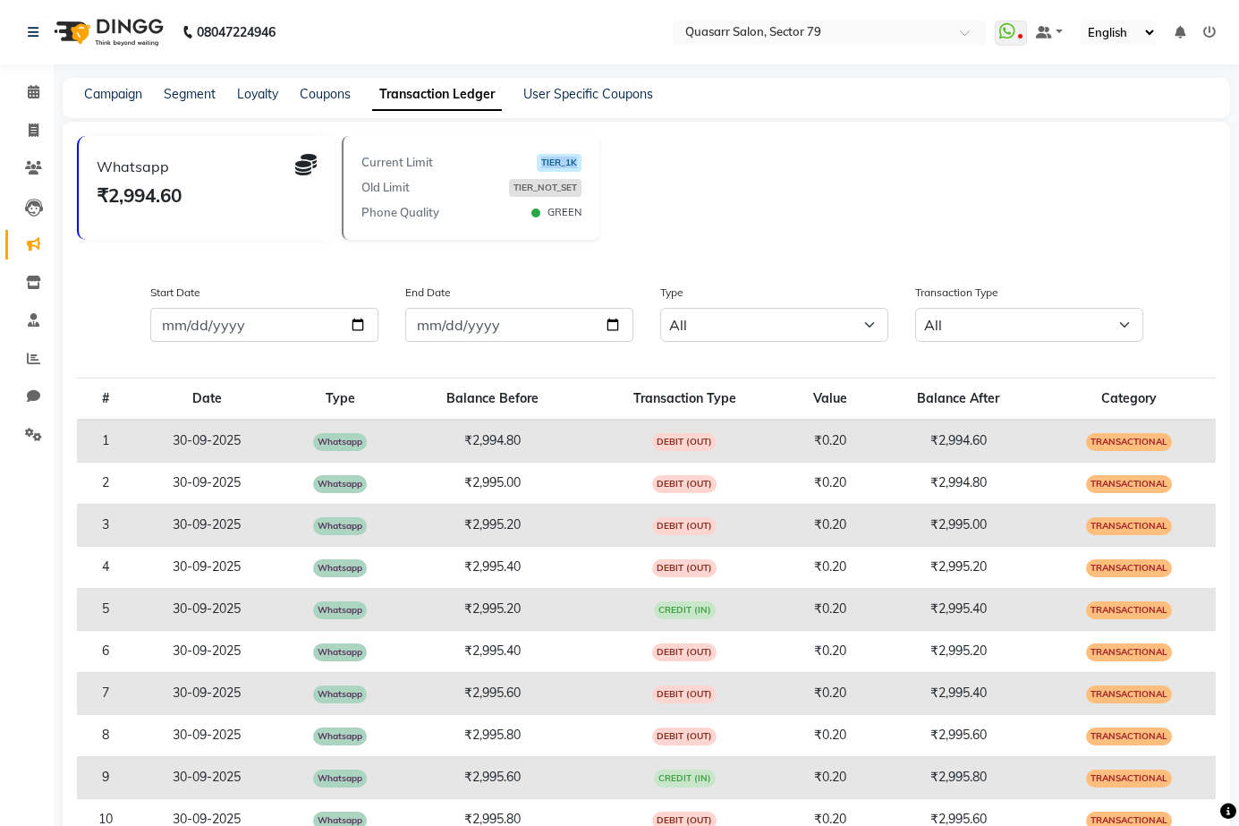
drag, startPoint x: 575, startPoint y: 158, endPoint x: 530, endPoint y: 160, distance: 44.8
click at [530, 160] on div "Current Limit TIER_1K" at bounding box center [471, 163] width 220 height 18
click at [32, 437] on icon at bounding box center [33, 434] width 17 height 13
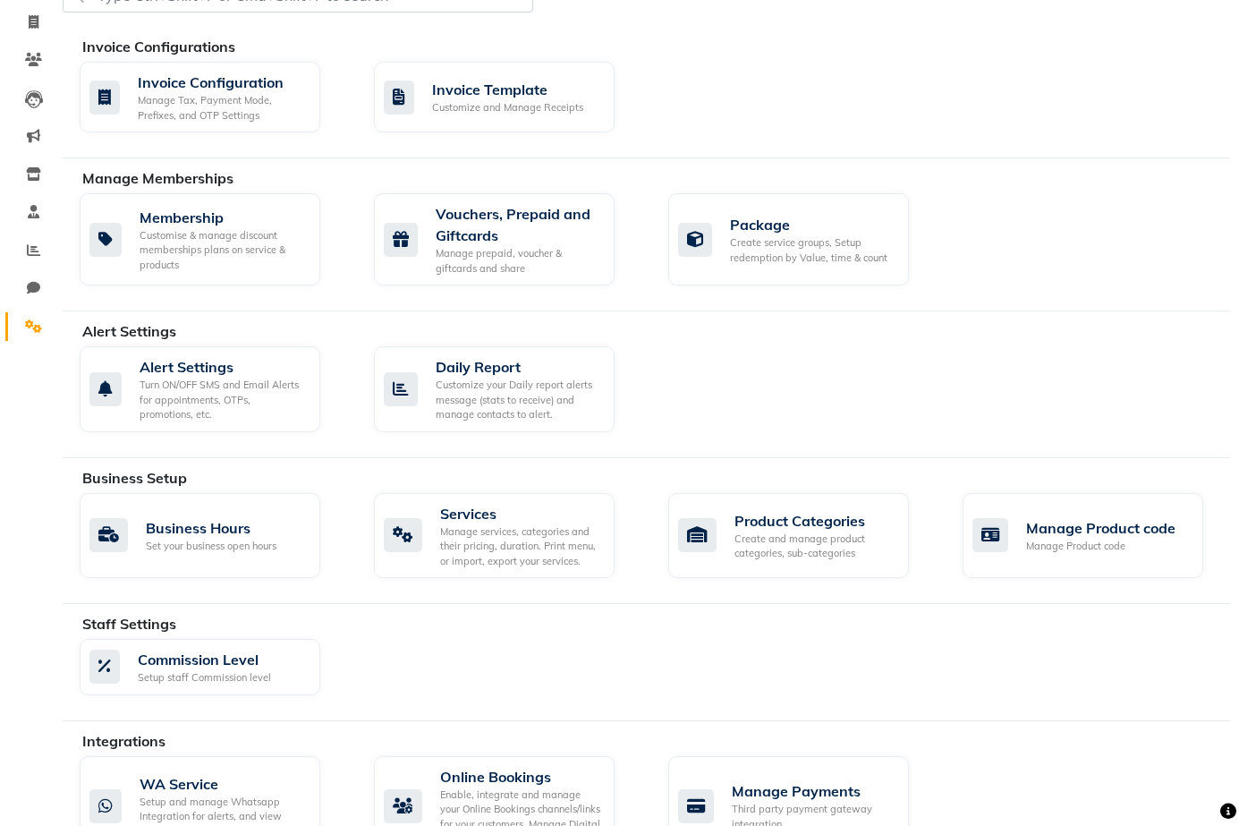
scroll to position [309, 0]
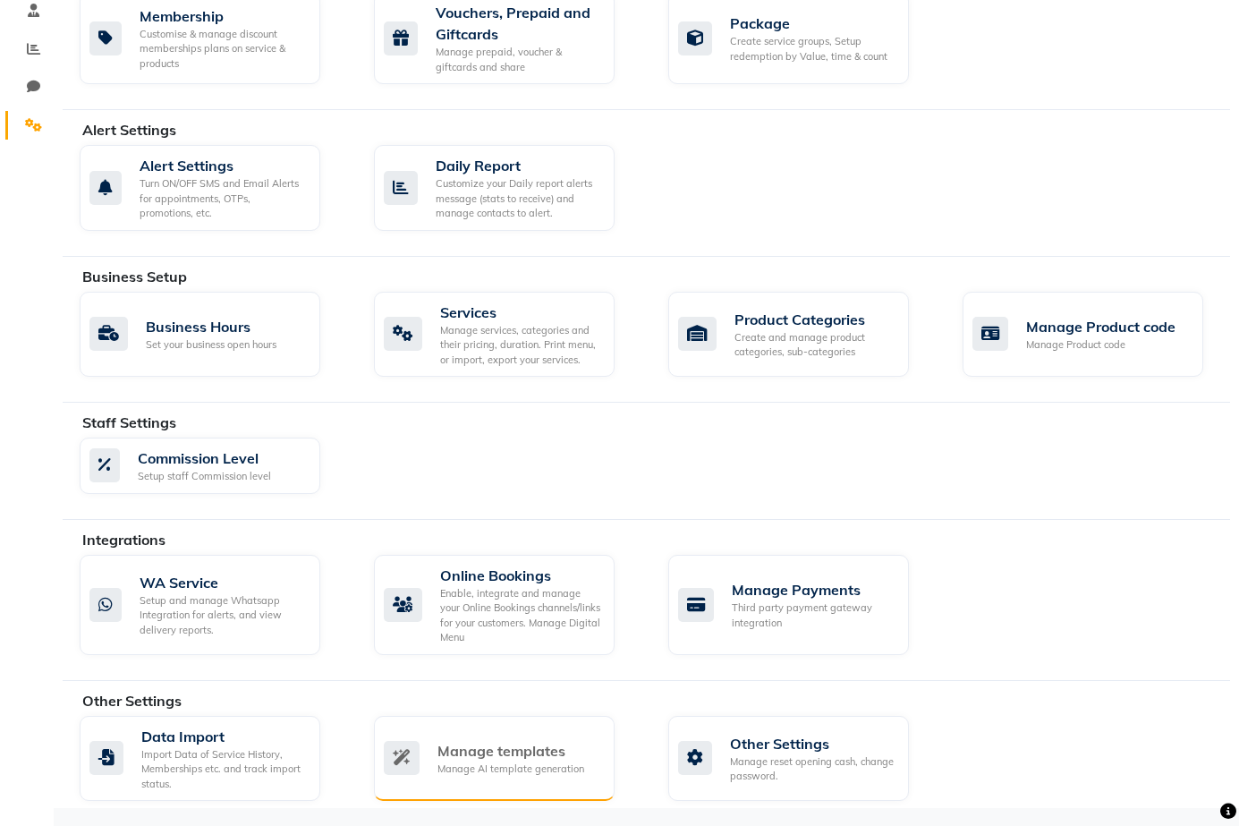
click at [560, 757] on div "Manage templates" at bounding box center [510, 750] width 147 height 21
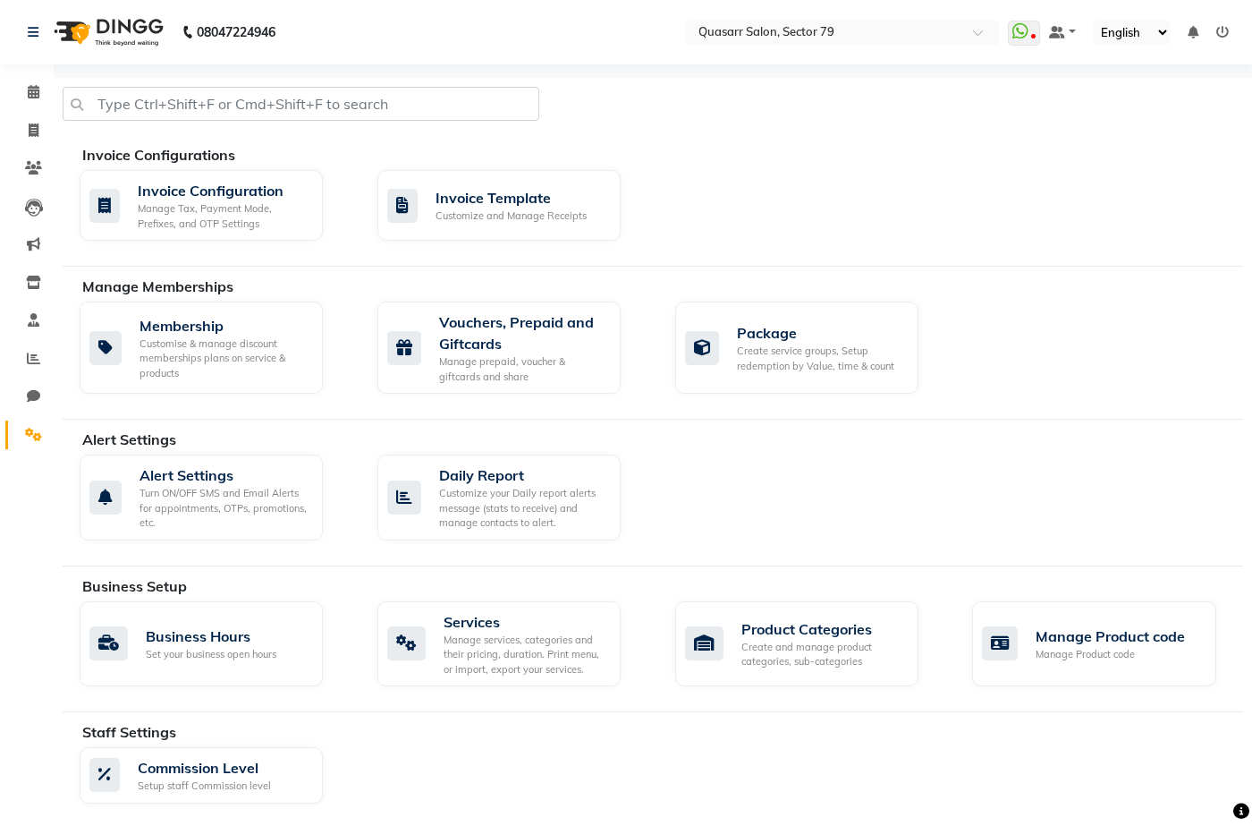
select select "APPROVED"
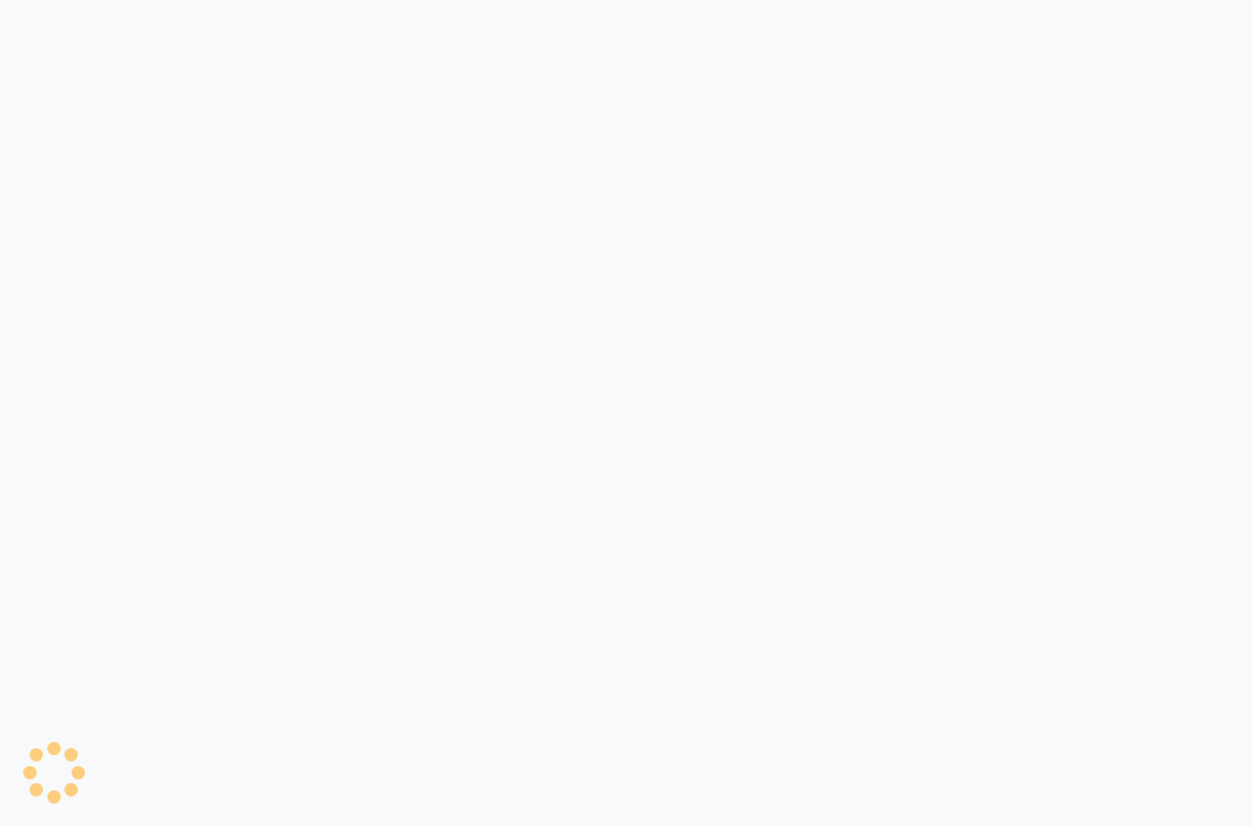
select select "APPROVED"
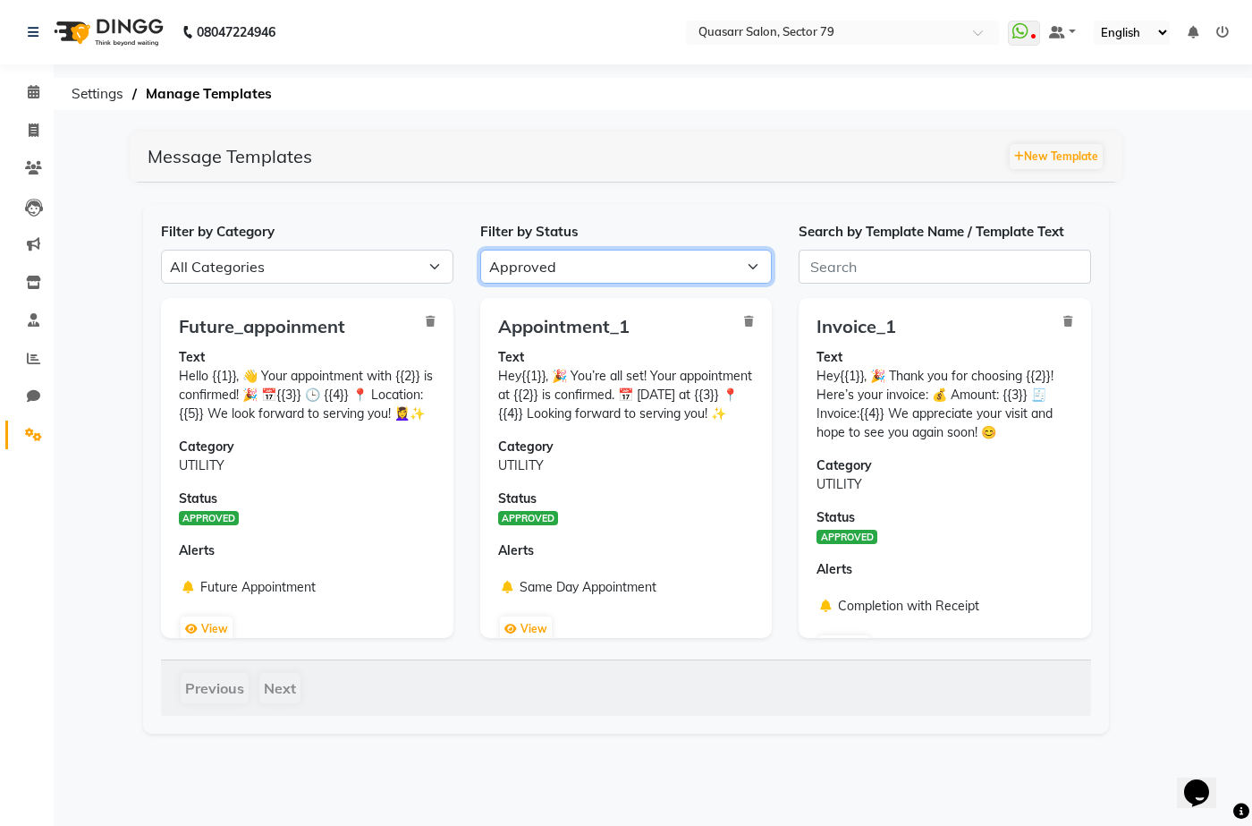
click at [551, 268] on select "All Approved Rejected Failed Pending" at bounding box center [626, 267] width 292 height 34
select select
click at [480, 250] on select "All Approved Rejected Failed Pending" at bounding box center [626, 267] width 292 height 34
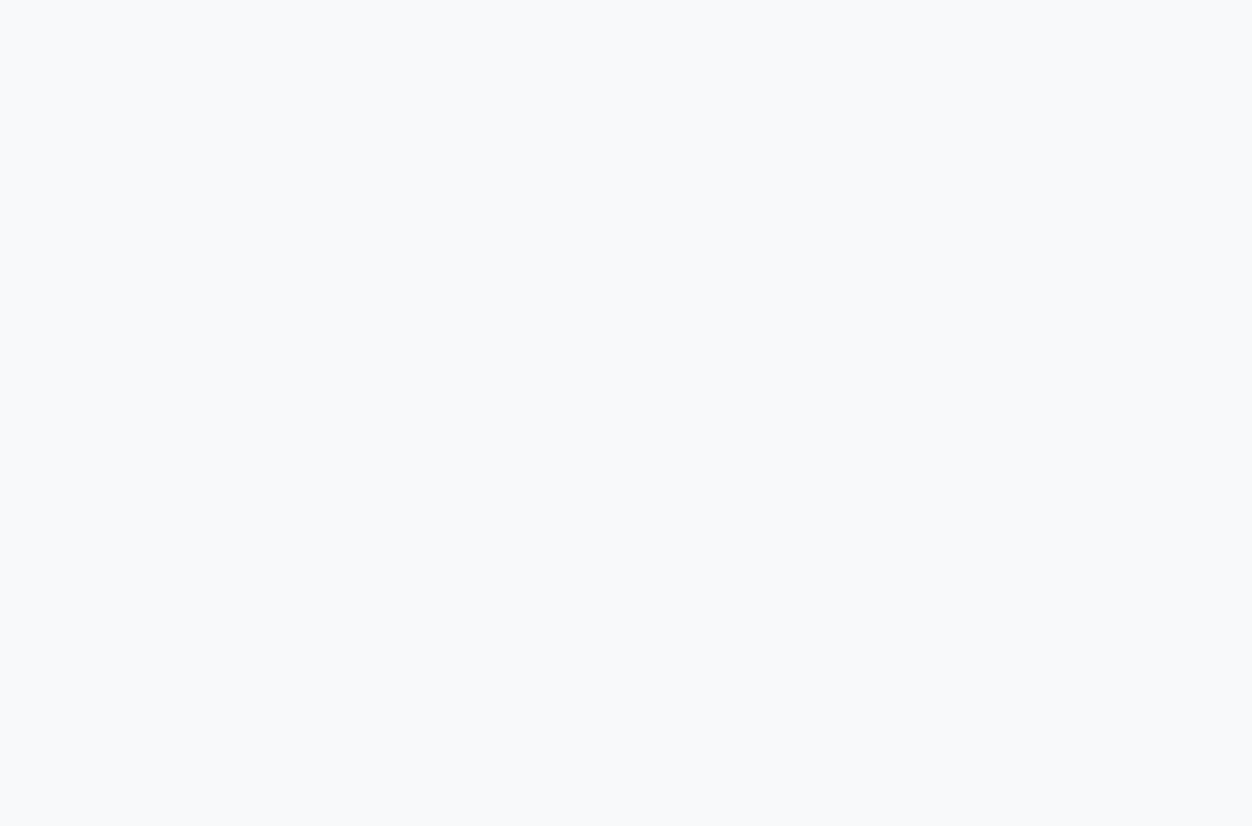
select select "APPROVED"
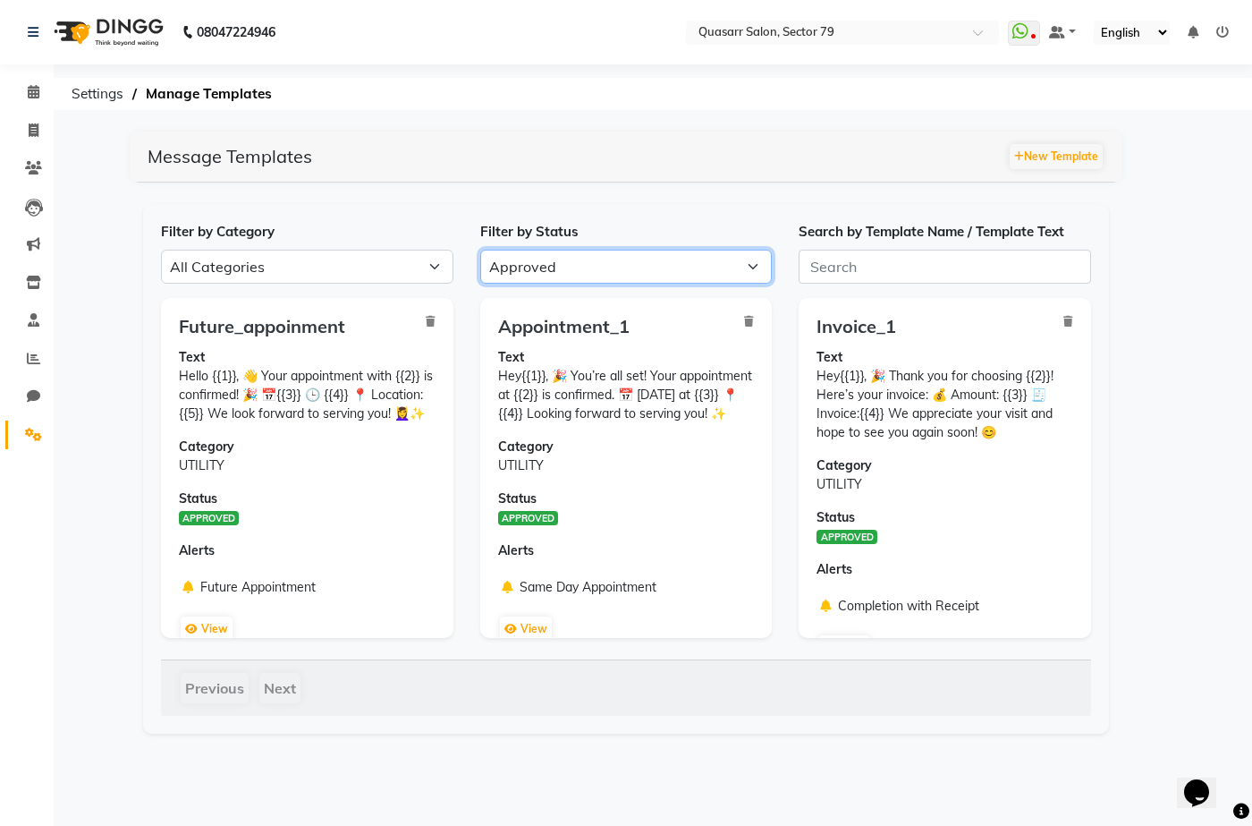
click at [546, 271] on select "All Approved Rejected Failed Pending" at bounding box center [626, 267] width 292 height 34
select select
click at [480, 250] on select "All Approved Rejected Failed Pending" at bounding box center [626, 267] width 292 height 34
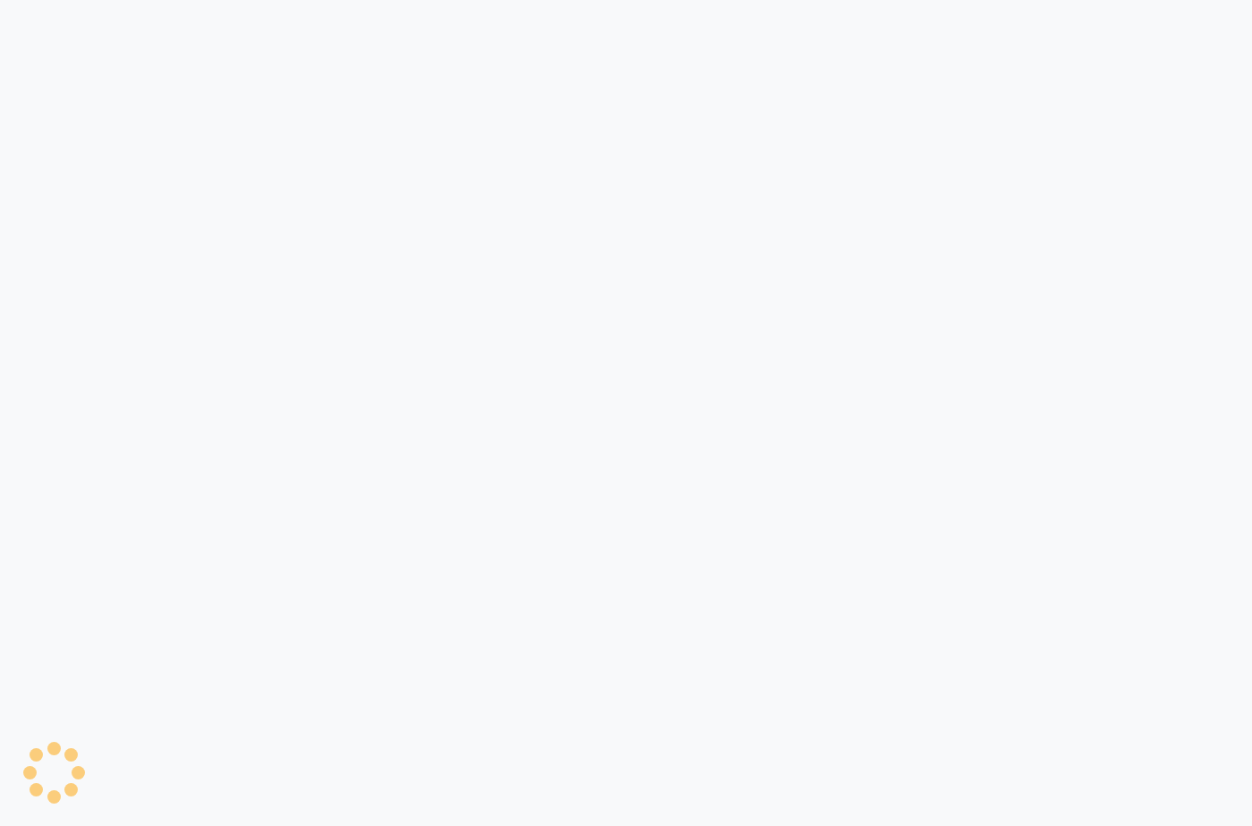
select select "APPROVED"
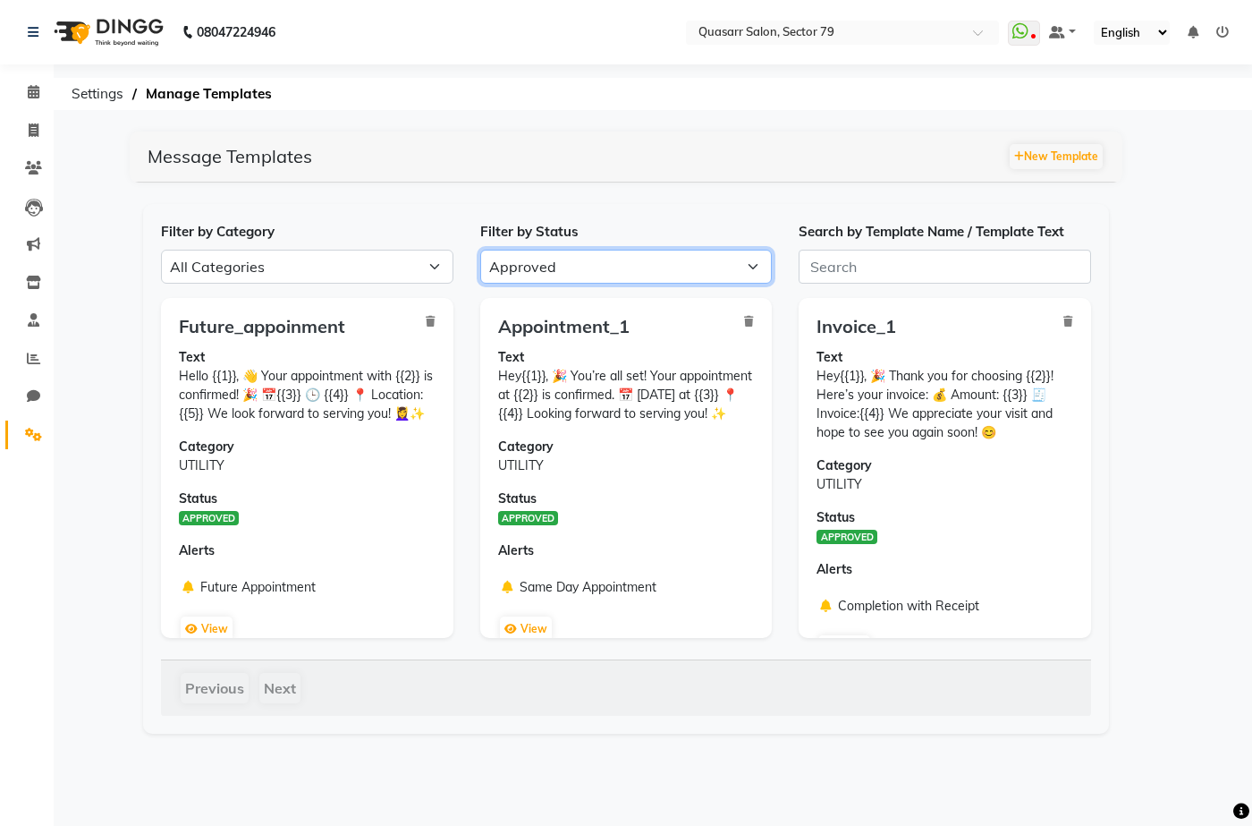
click at [561, 256] on select "All Approved Rejected Failed Pending" at bounding box center [626, 267] width 292 height 34
select select
click at [480, 250] on select "All Approved Rejected Failed Pending" at bounding box center [626, 267] width 292 height 34
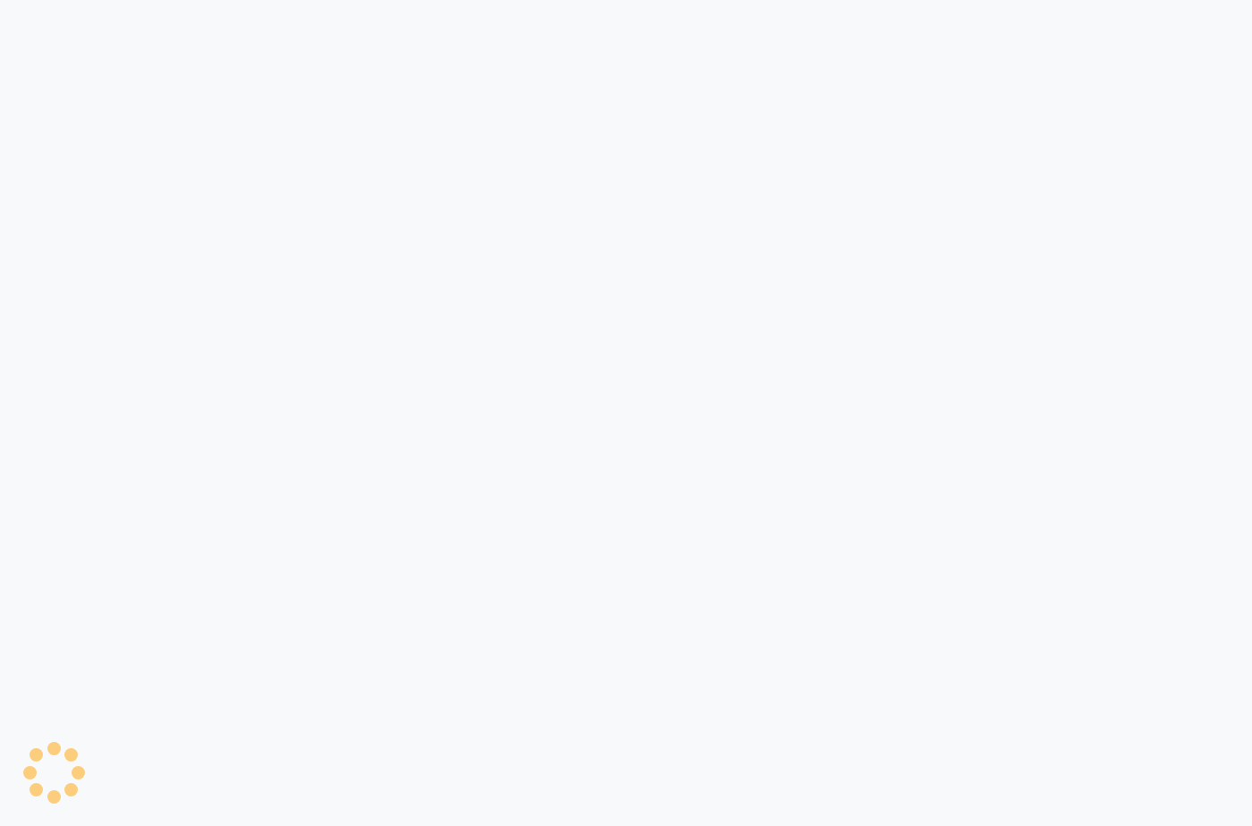
select select "APPROVED"
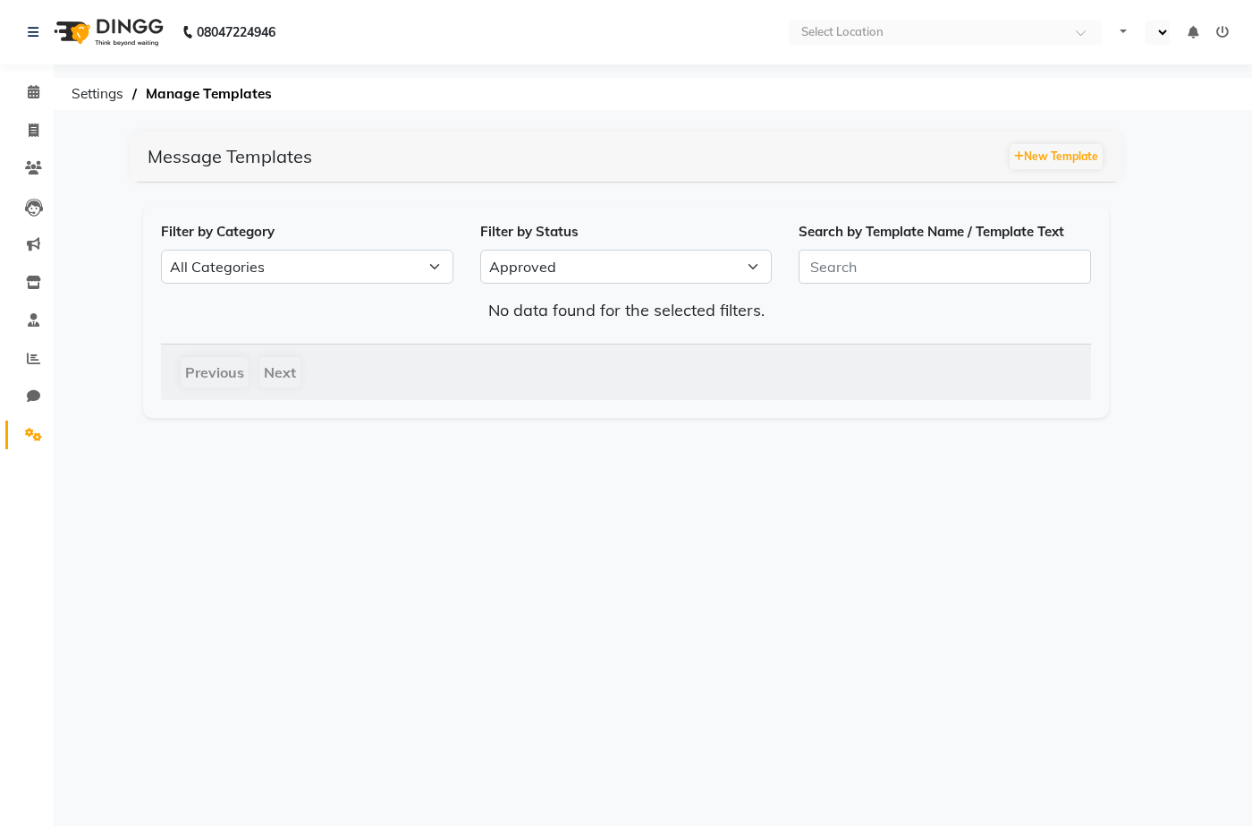
select select "en"
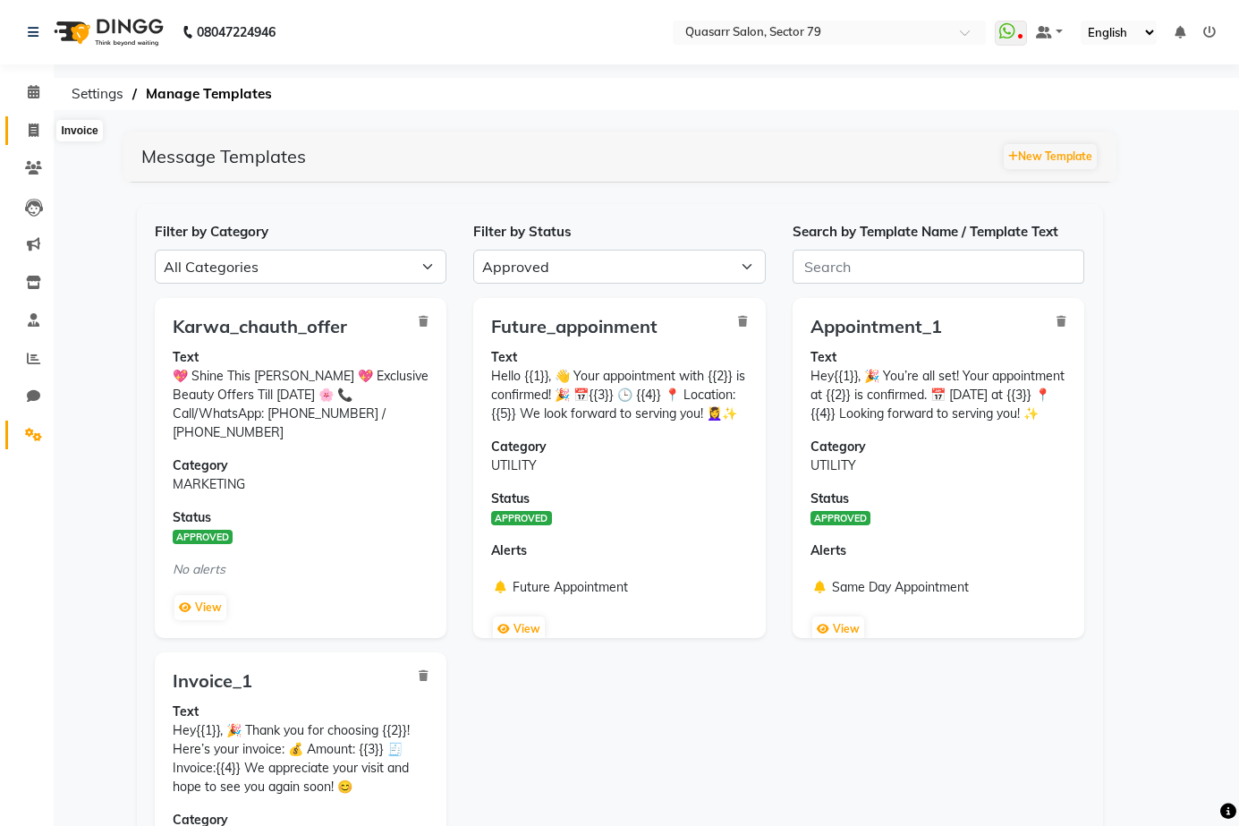
click at [39, 135] on span at bounding box center [33, 131] width 31 height 21
select select "service"
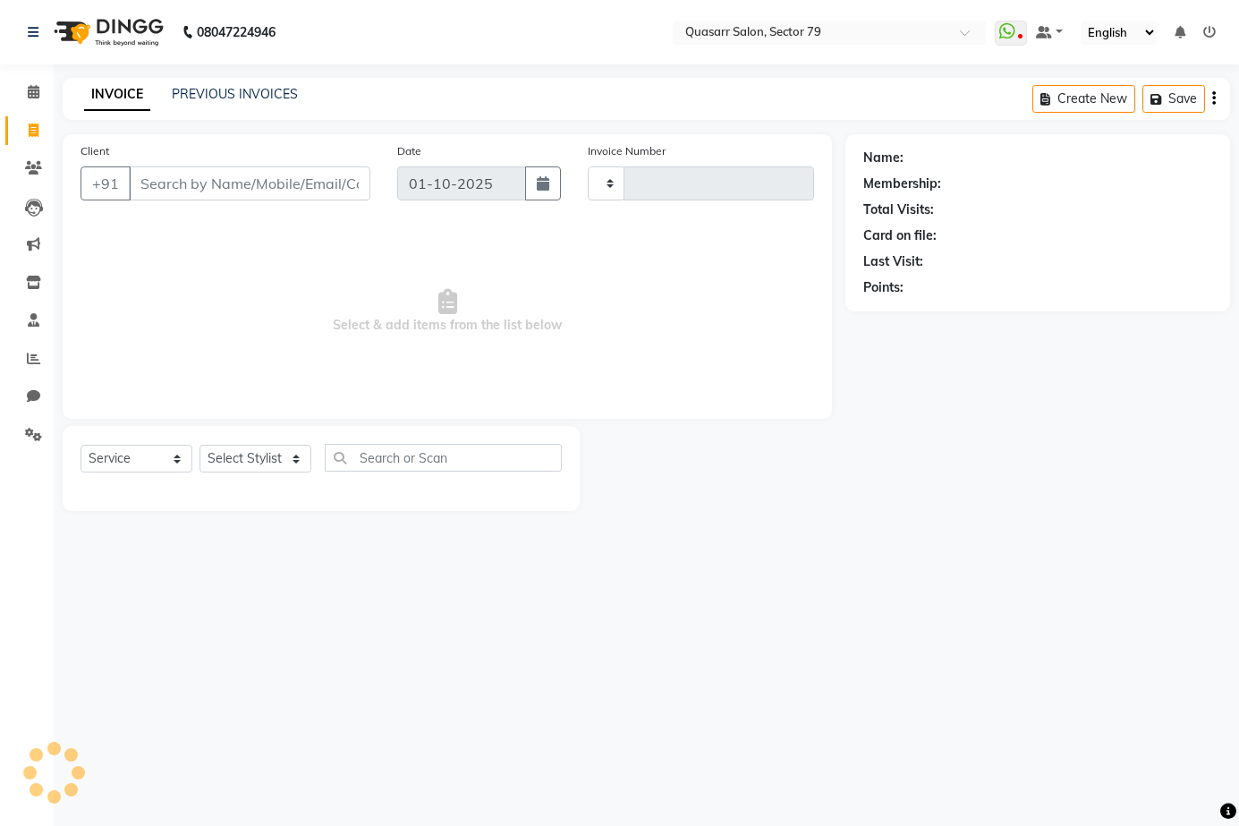
type input "4159"
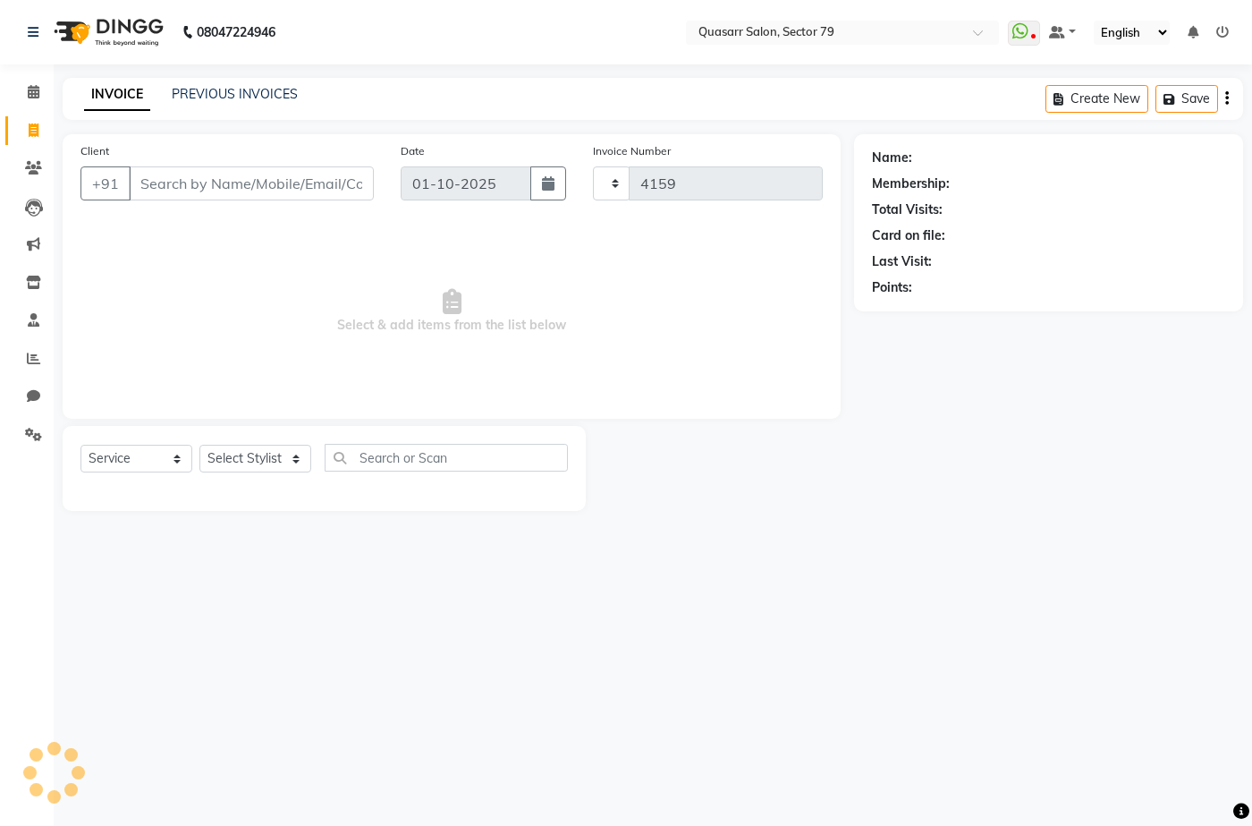
select select "7231"
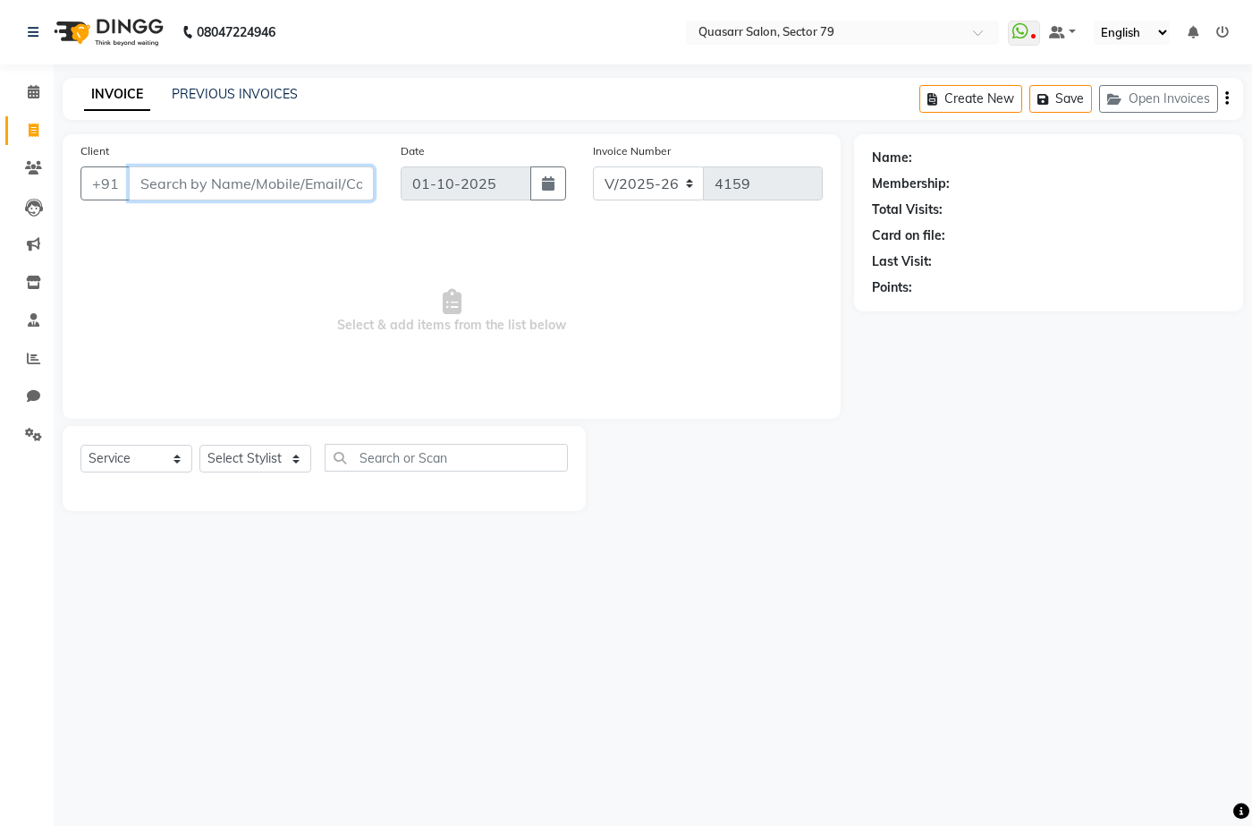
click at [194, 199] on input "Client" at bounding box center [251, 183] width 245 height 34
click at [194, 191] on input "Client" at bounding box center [251, 183] width 245 height 34
click at [282, 460] on select "Select Stylist ABOY ADDY MUA Aruna [PERSON_NAME] DEEP [PERSON_NAME] [PERSON_NAM…" at bounding box center [255, 459] width 112 height 28
click at [407, 317] on span "Select & add items from the list below" at bounding box center [451, 311] width 742 height 179
click at [250, 191] on input "Client" at bounding box center [251, 183] width 245 height 34
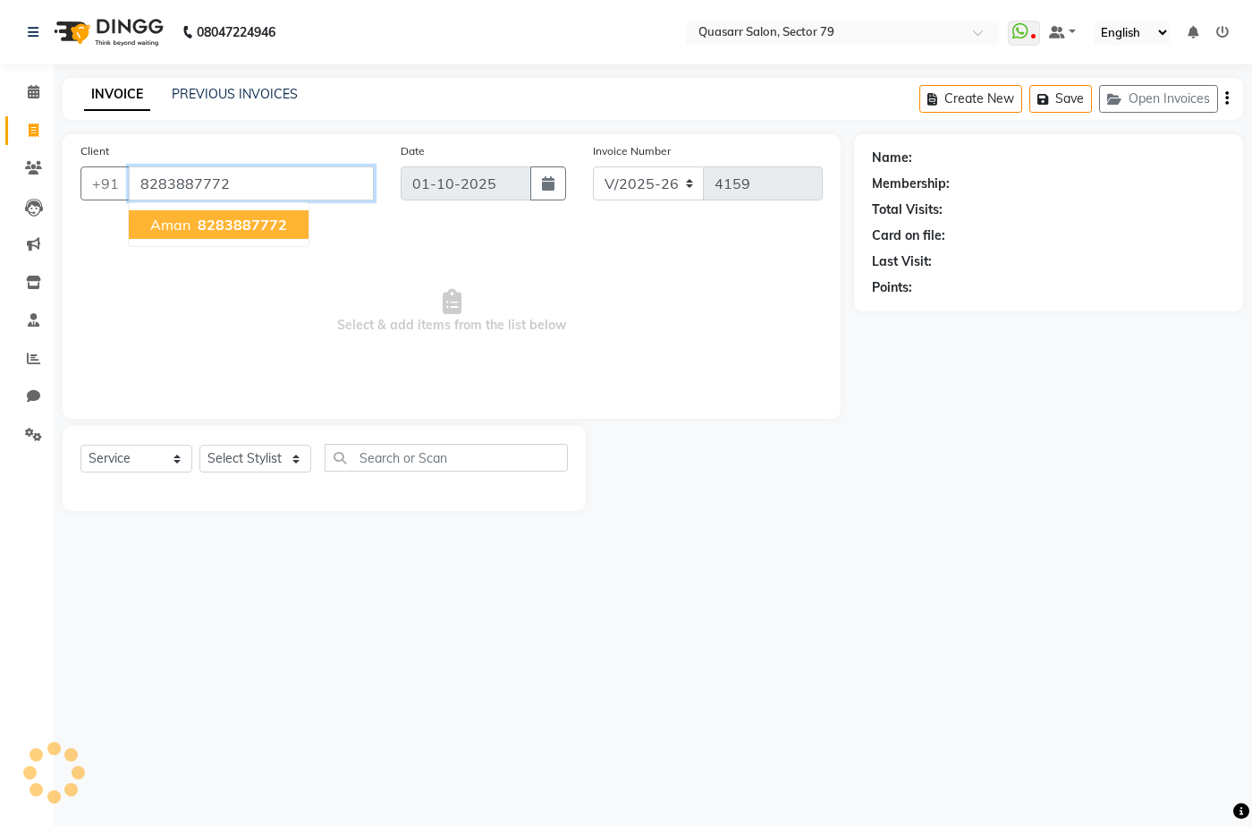
click at [261, 234] on button "Aman 8283887772" at bounding box center [219, 224] width 180 height 29
type input "8283887772"
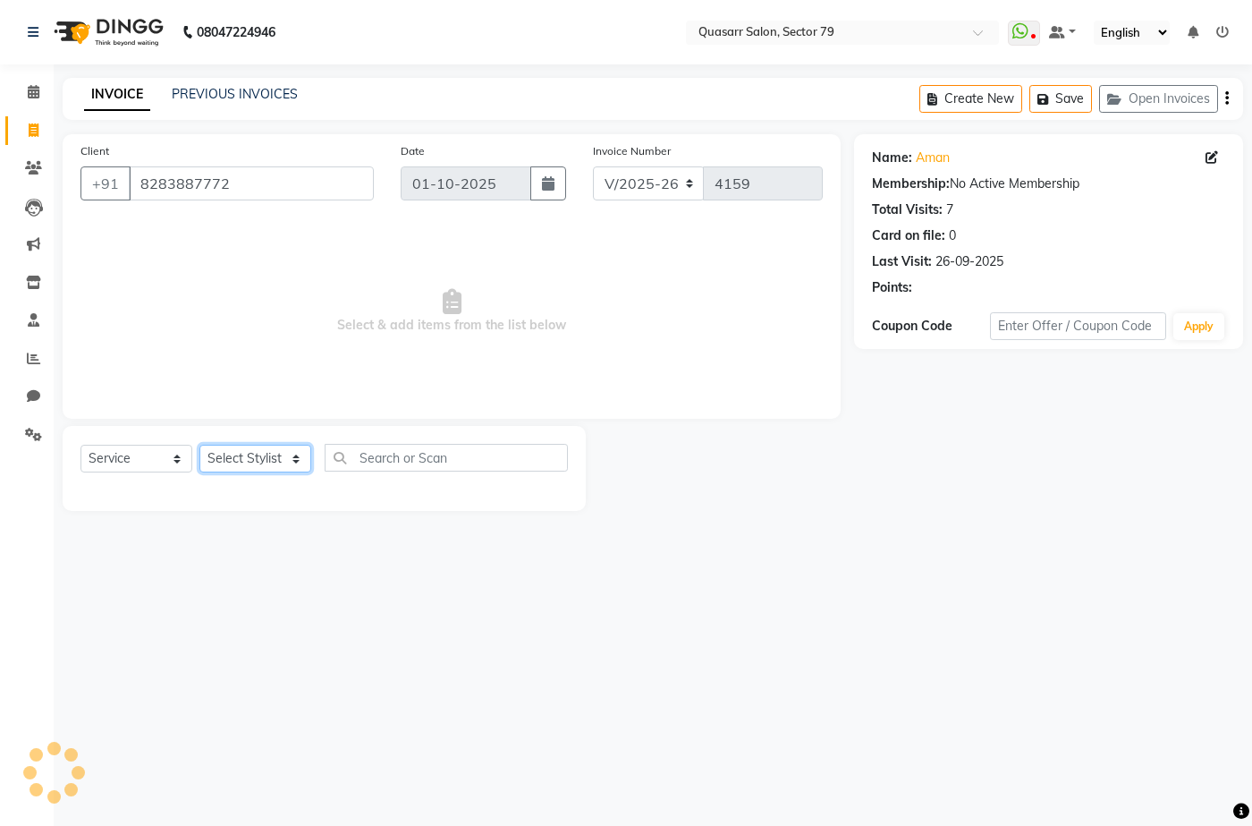
click at [256, 450] on select "Select Stylist ABOY ADDY MUA Aruna [PERSON_NAME] DEEP [PERSON_NAME] [PERSON_NAM…" at bounding box center [255, 459] width 112 height 28
select select "61615"
click at [199, 445] on select "Select Stylist ABOY ADDY MUA Aruna [PERSON_NAME] DEEP [PERSON_NAME] [PERSON_NAM…" at bounding box center [255, 459] width 112 height 28
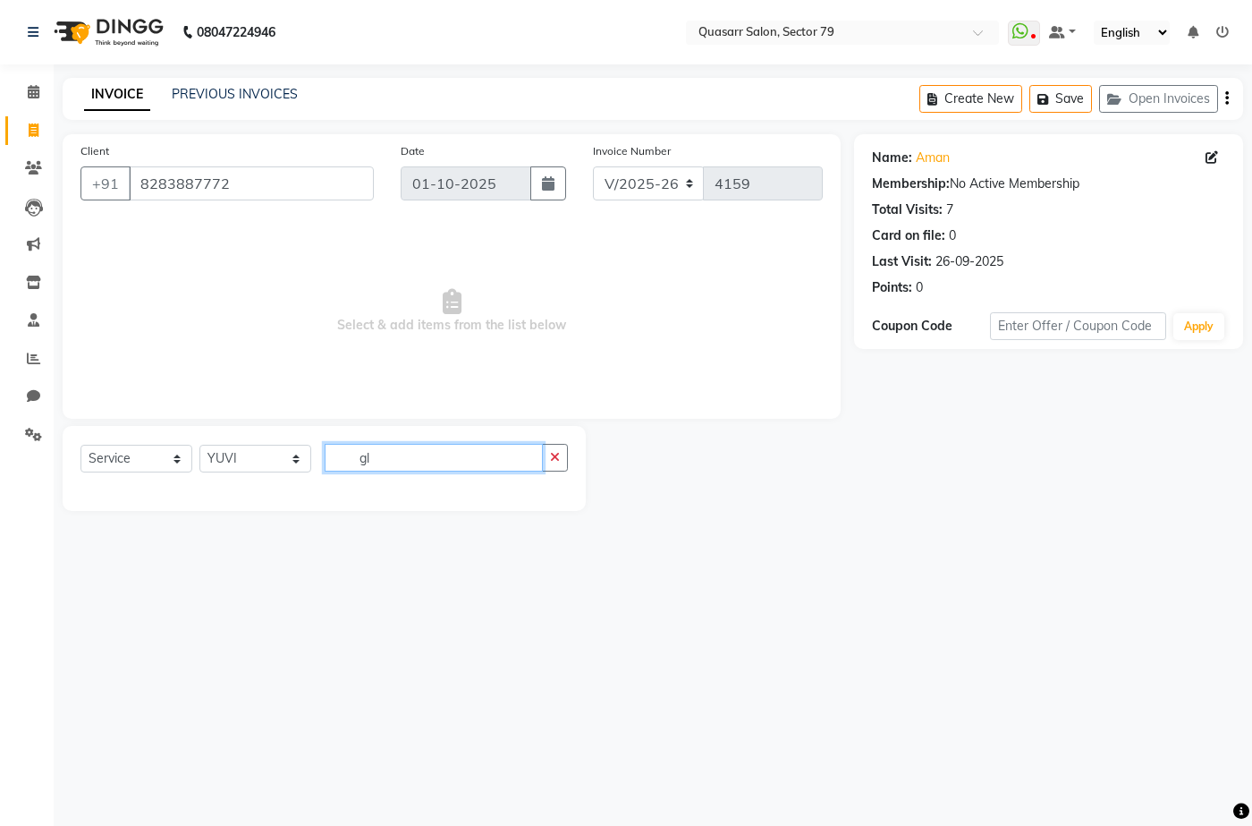
type input "g"
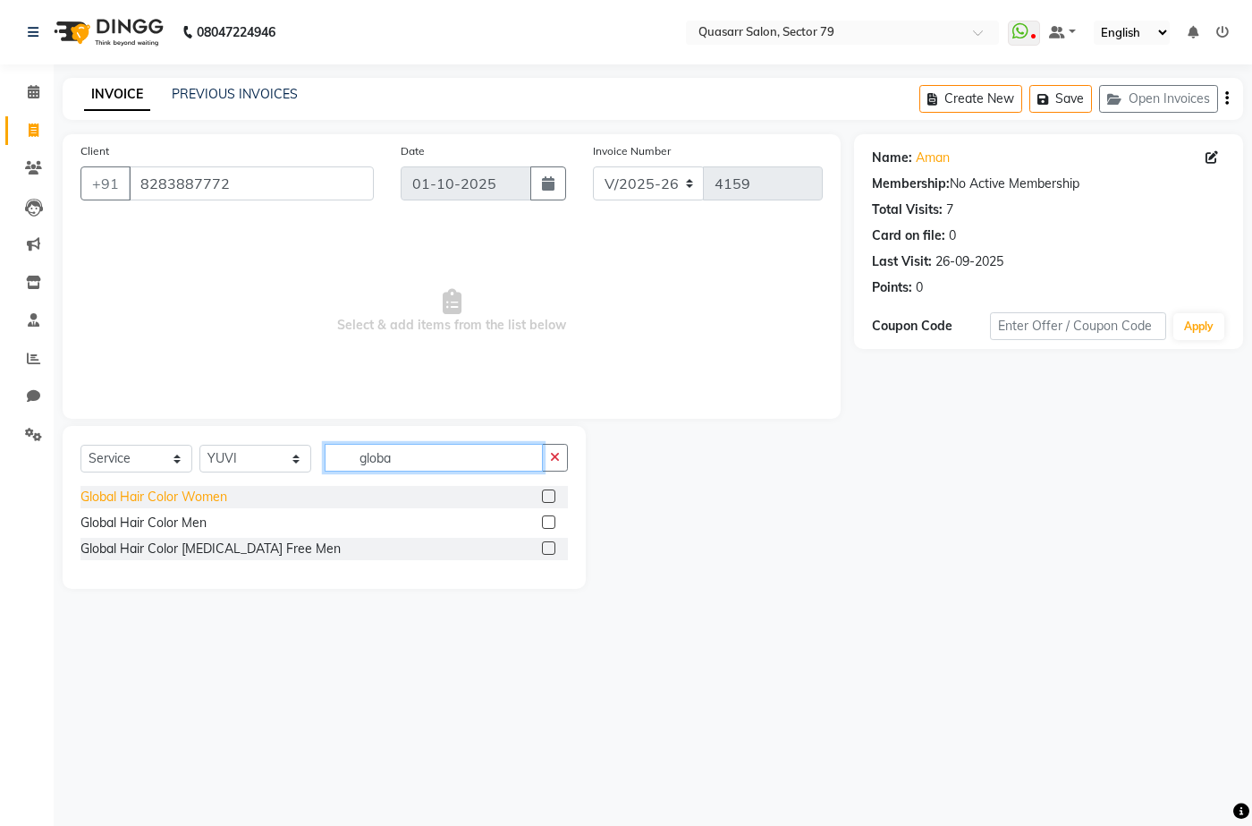
type input "globa"
click at [135, 491] on div "Global Hair Color Women" at bounding box center [153, 496] width 147 height 19
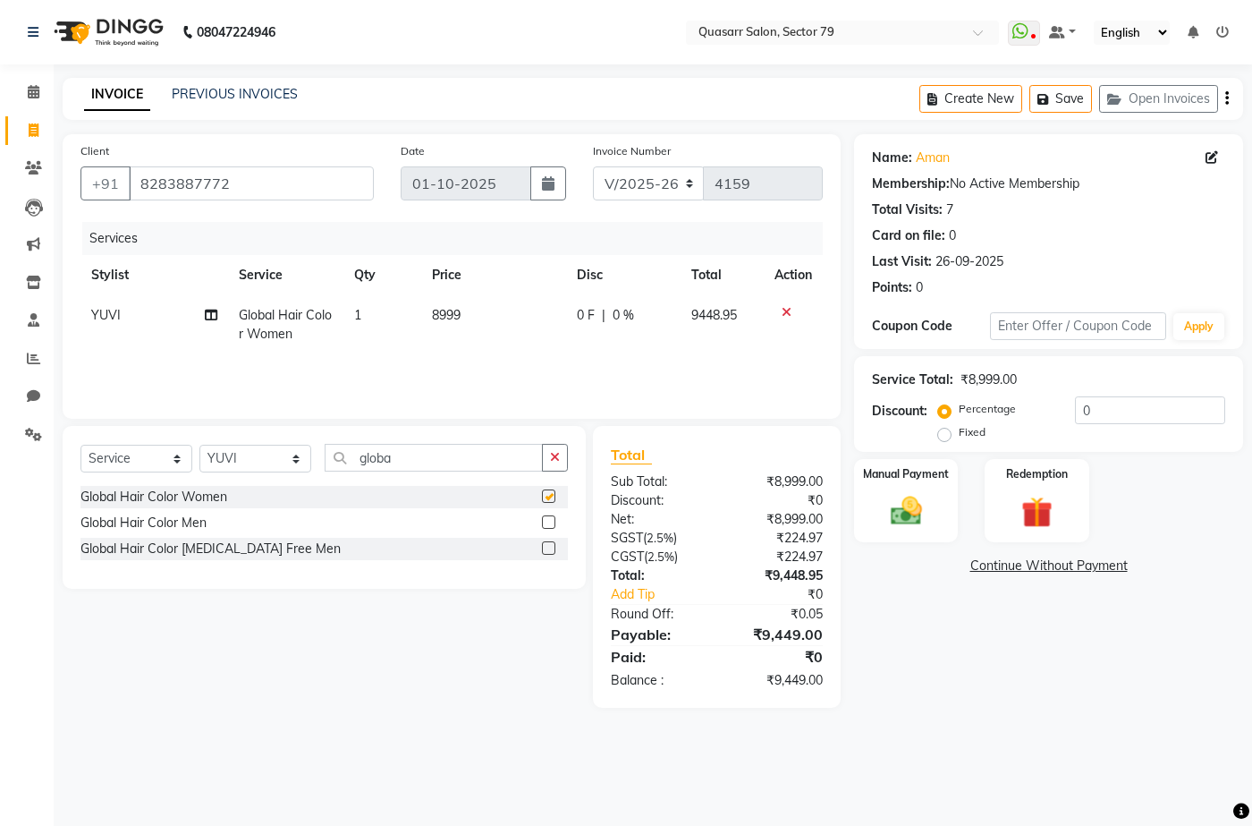
checkbox input "false"
click at [570, 454] on div "Select Service Product Membership Package Voucher Prepaid Gift Card Select Styl…" at bounding box center [324, 507] width 523 height 163
click at [560, 453] on button "button" at bounding box center [555, 458] width 26 height 28
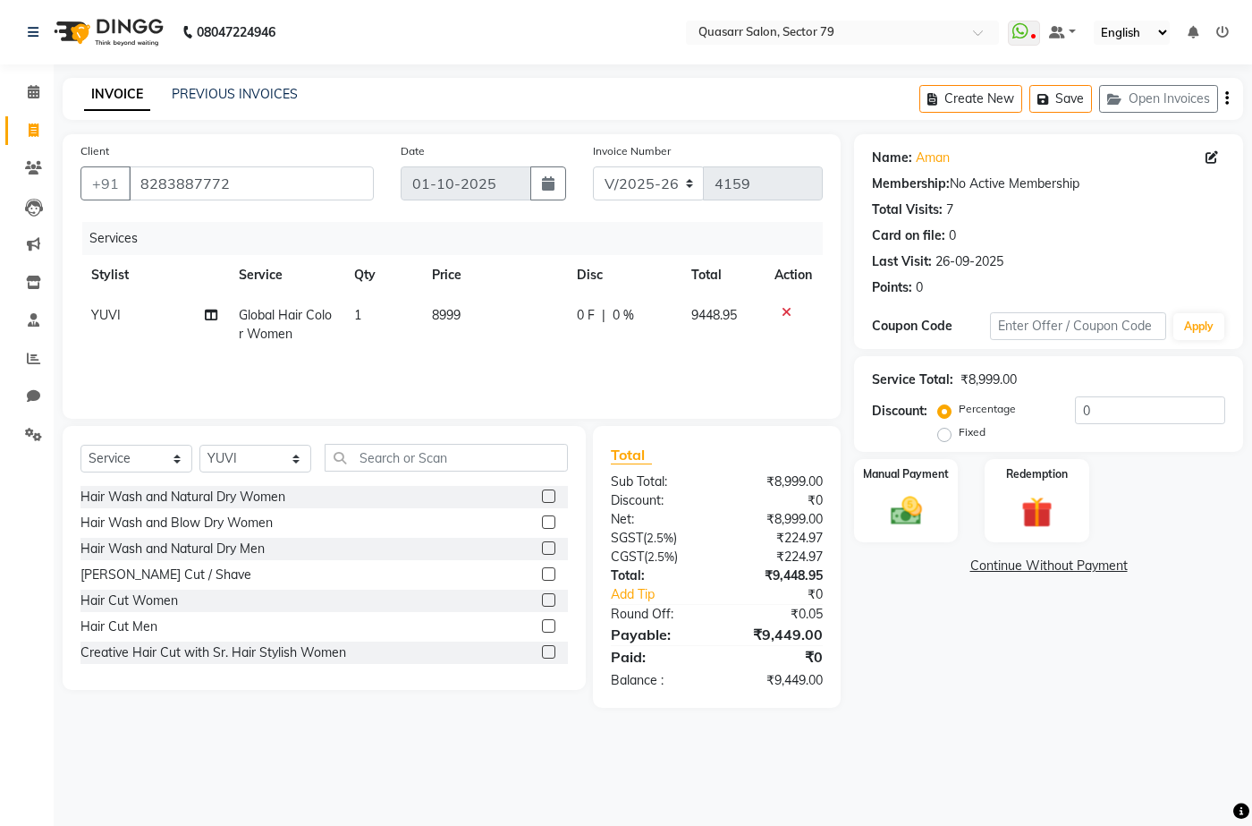
click at [453, 320] on span "8999" at bounding box center [446, 315] width 29 height 16
select select "61615"
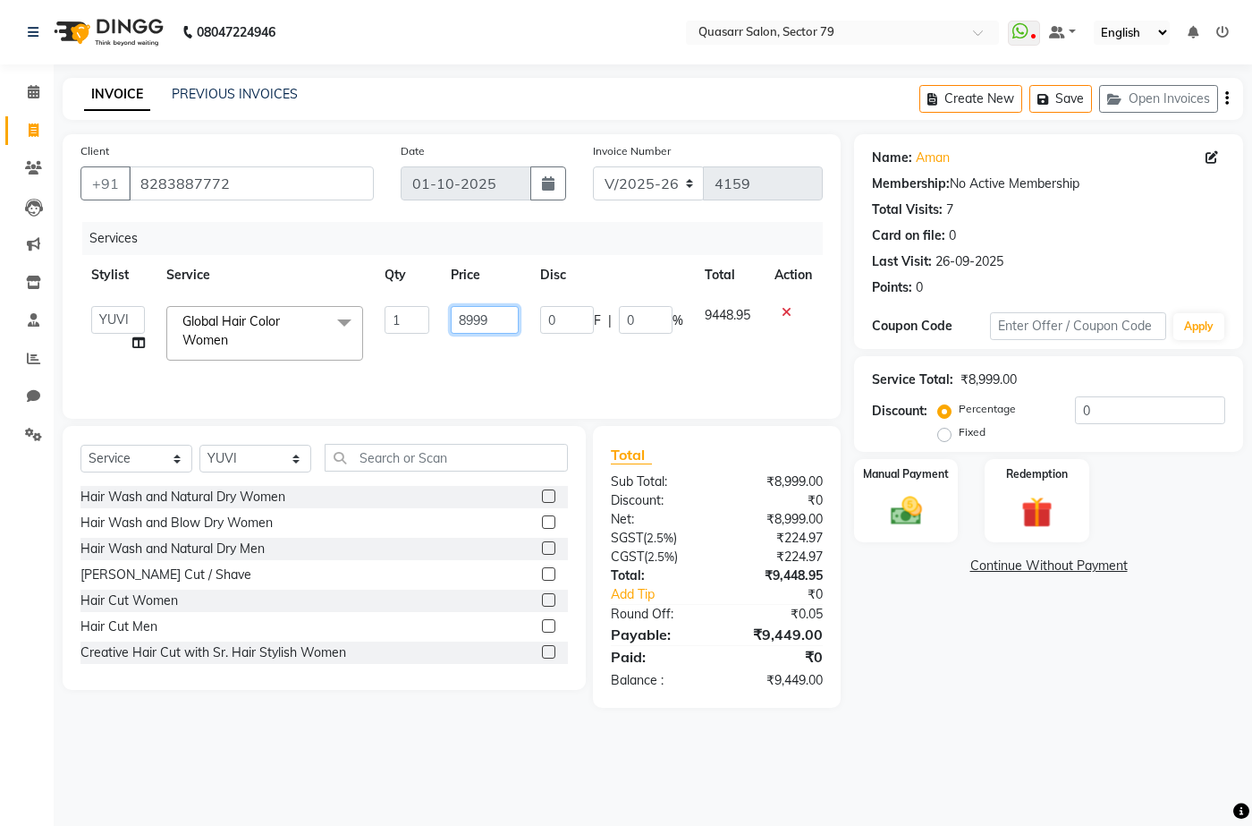
click at [472, 314] on input "8999" at bounding box center [485, 320] width 68 height 28
click at [1129, 402] on input "0" at bounding box center [1150, 410] width 150 height 28
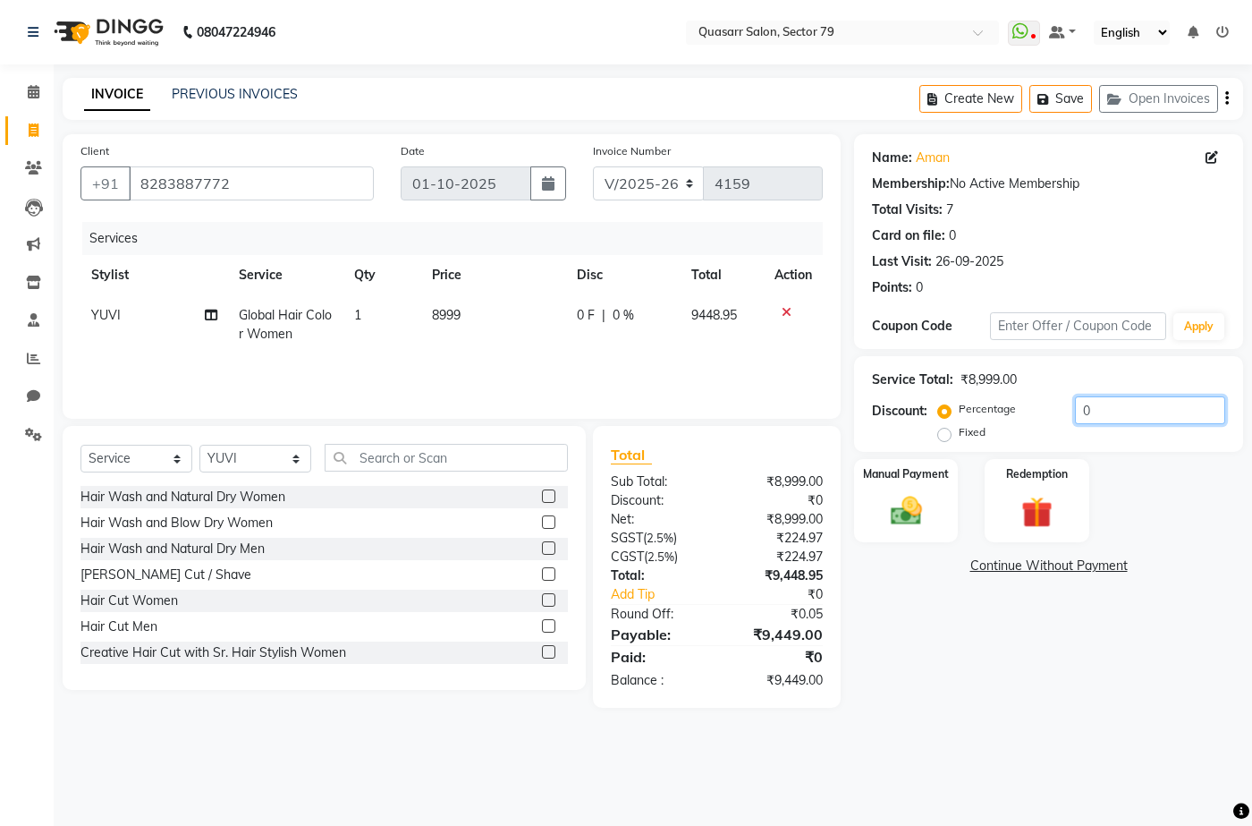
drag, startPoint x: 1148, startPoint y: 402, endPoint x: 939, endPoint y: 409, distance: 208.5
click at [942, 409] on div "Percentage Fixed 0" at bounding box center [1084, 420] width 284 height 48
type input "1"
type input "25.92"
click at [926, 502] on img at bounding box center [905, 511] width 53 height 38
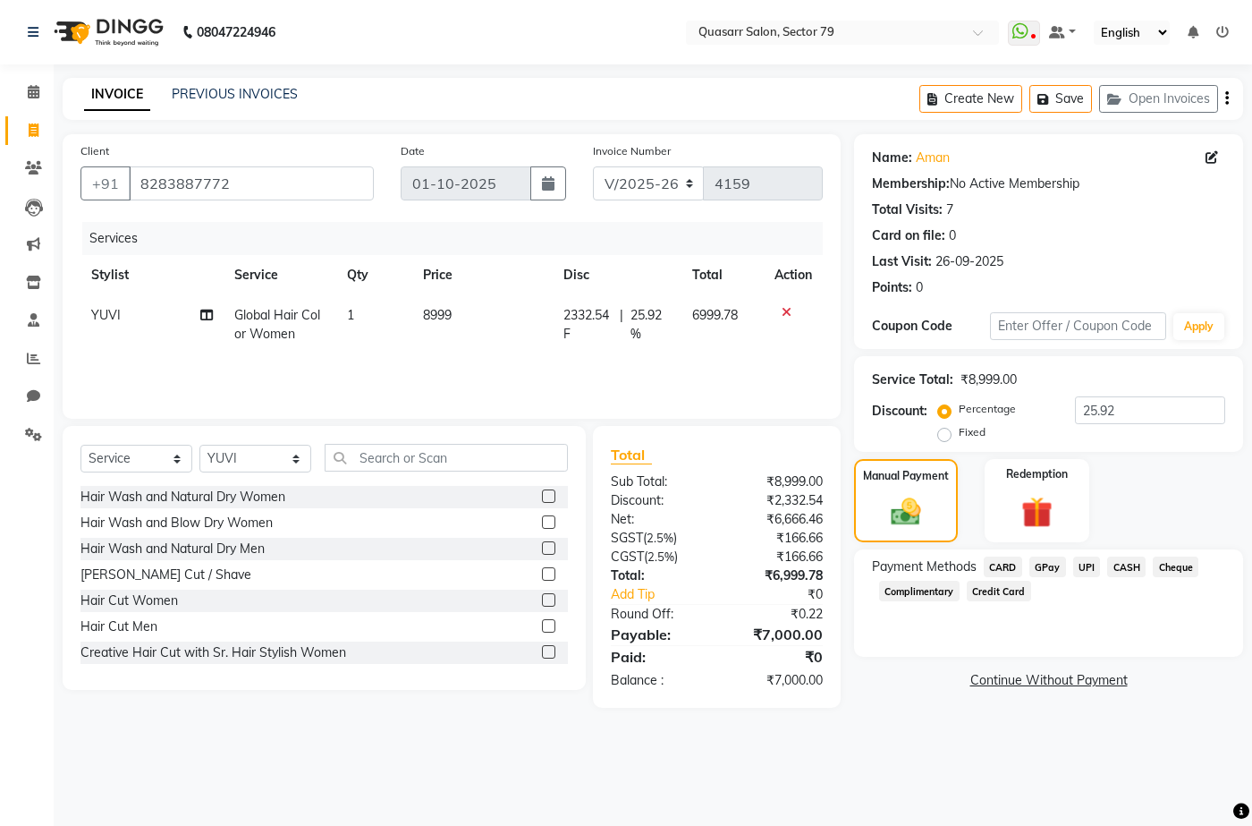
click at [1092, 566] on span "UPI" at bounding box center [1087, 566] width 28 height 21
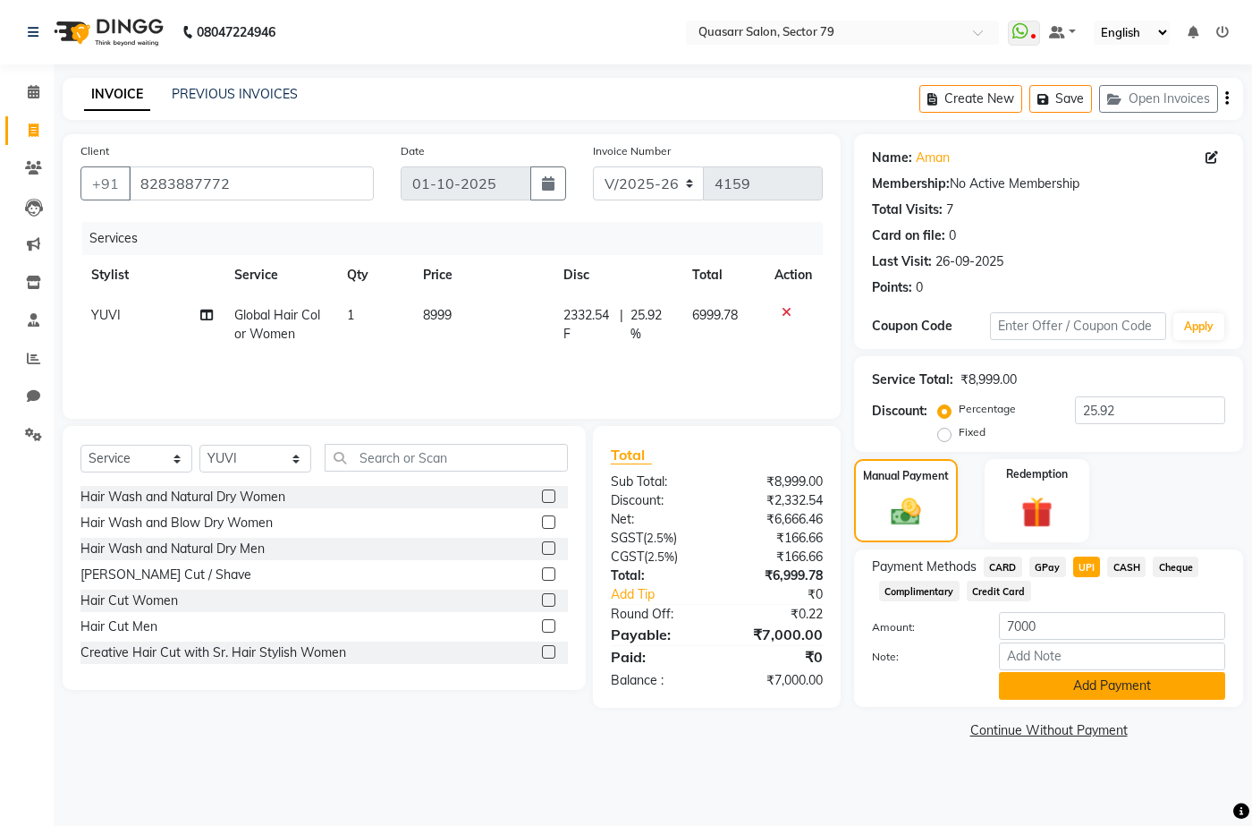
click at [1120, 688] on button "Add Payment" at bounding box center [1112, 686] width 226 height 28
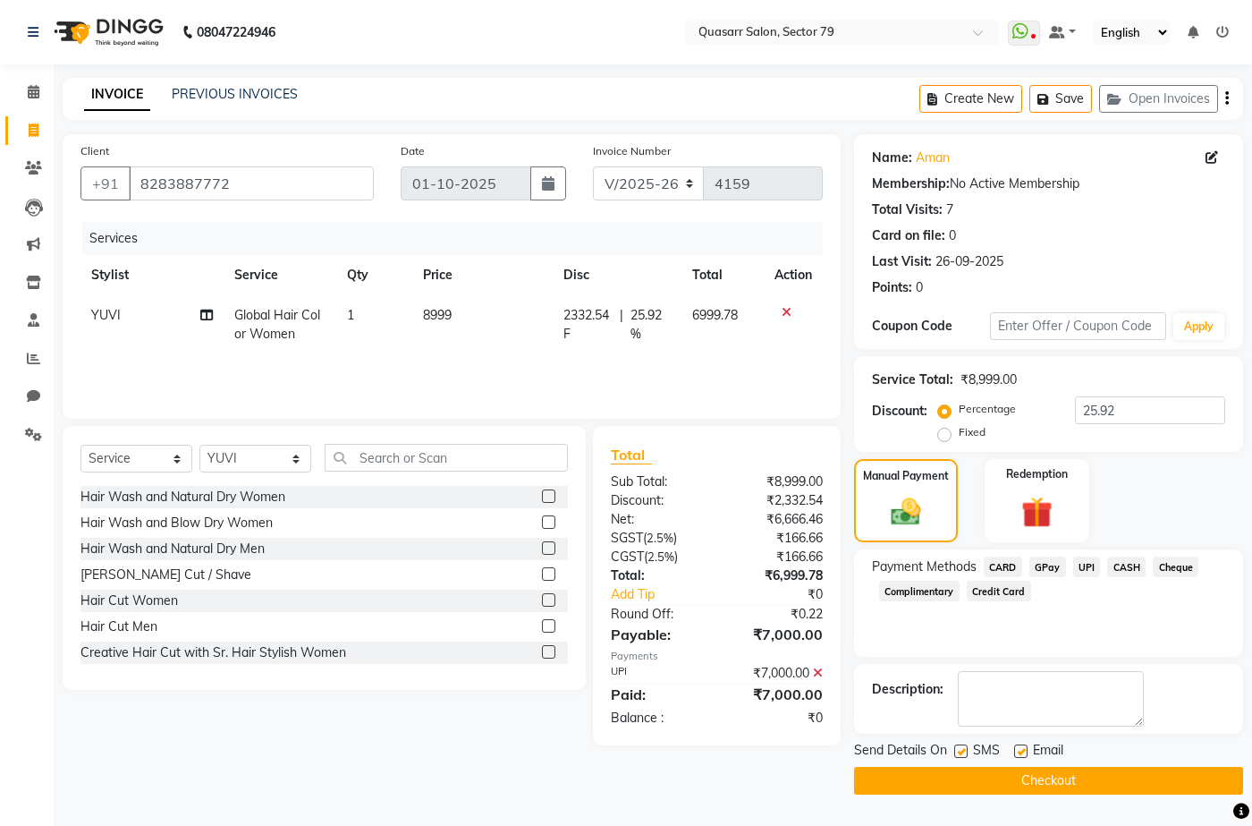
click at [960, 750] on label at bounding box center [960, 750] width 13 height 13
click at [960, 750] on input "checkbox" at bounding box center [960, 752] width 12 height 12
checkbox input "false"
click at [1014, 752] on label at bounding box center [1020, 750] width 13 height 13
click at [1014, 752] on input "checkbox" at bounding box center [1020, 752] width 12 height 12
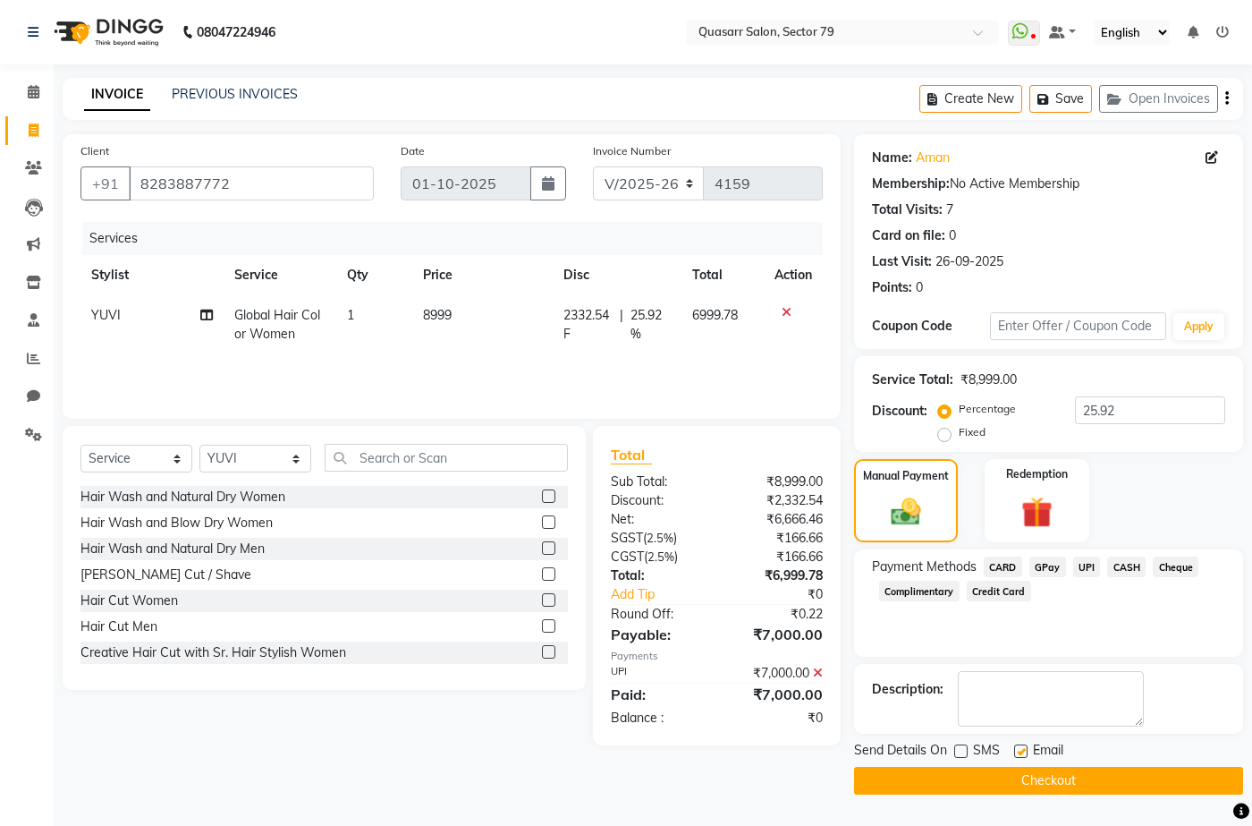
checkbox input "false"
click at [1025, 784] on button "Checkout" at bounding box center [1048, 781] width 389 height 28
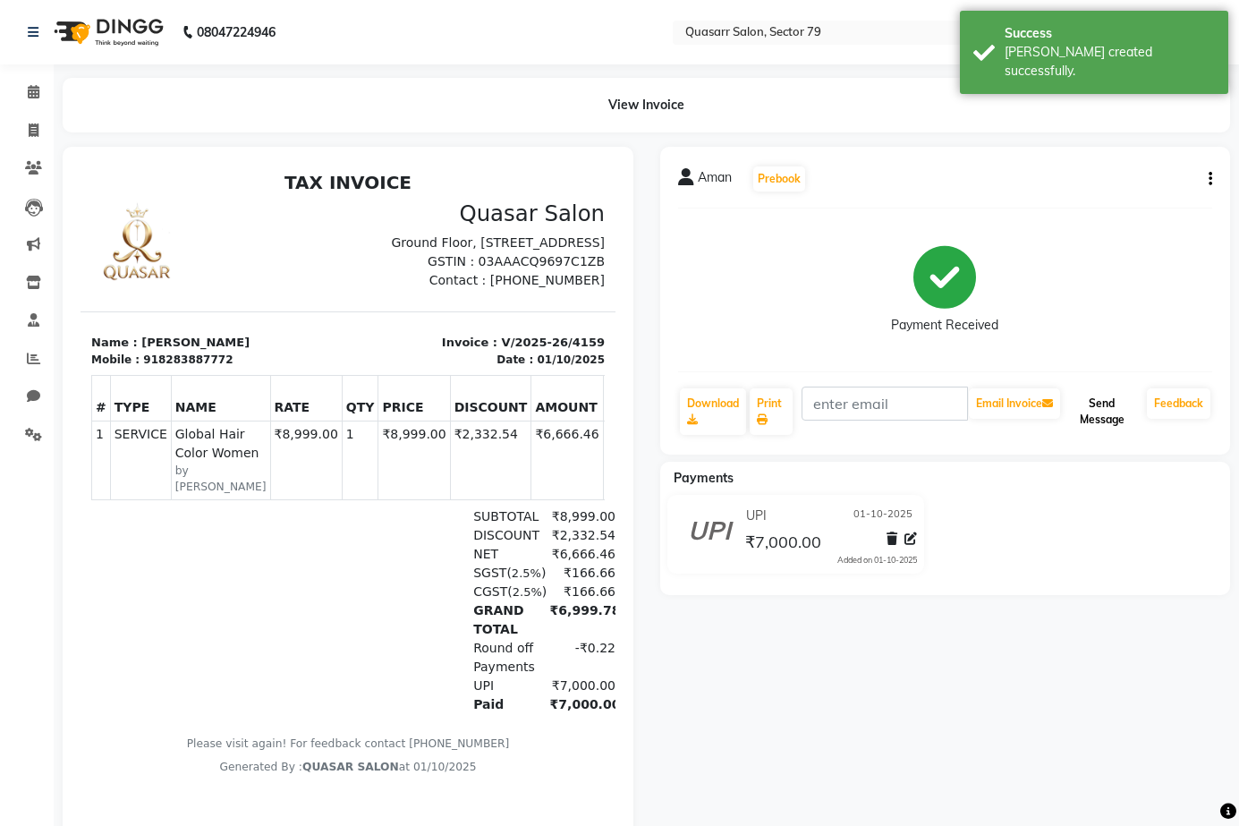
click at [1109, 403] on button "Send Message" at bounding box center [1101, 411] width 76 height 47
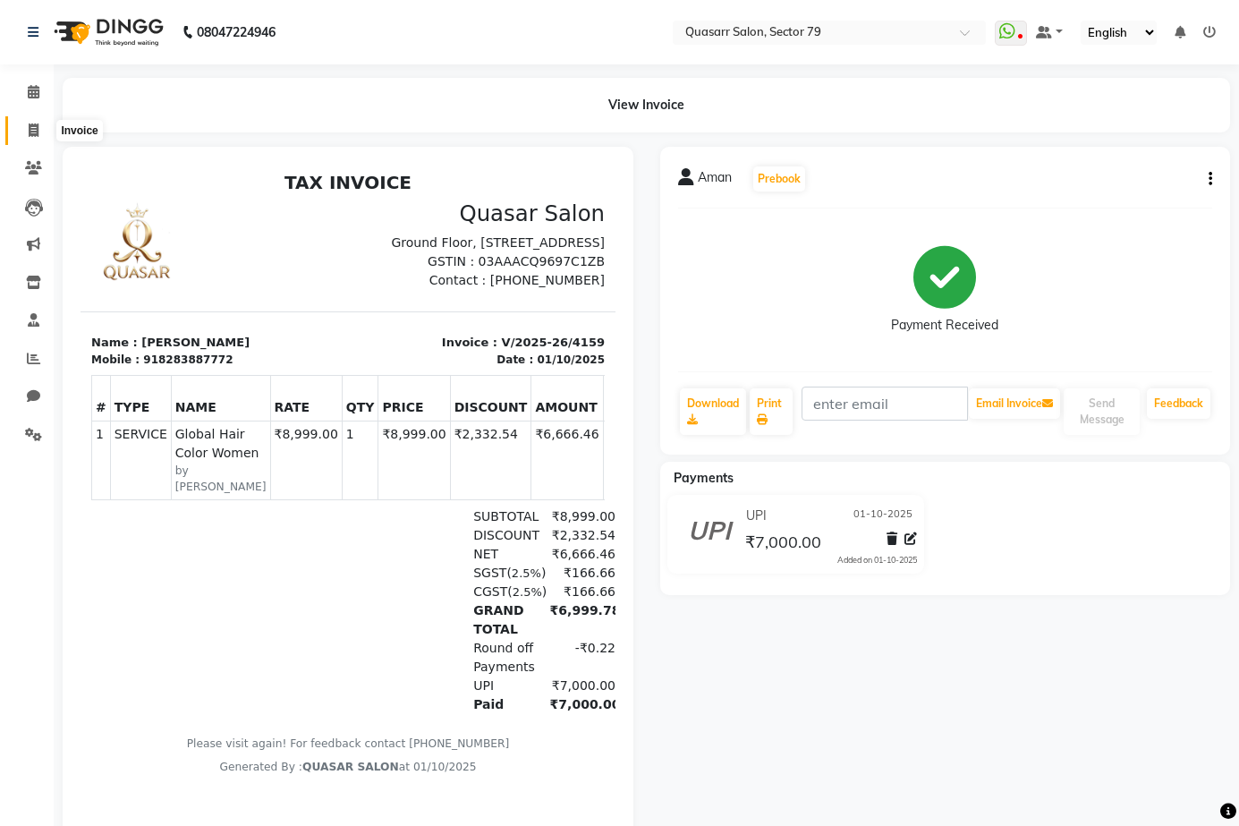
click at [33, 133] on icon at bounding box center [34, 129] width 10 height 13
select select "service"
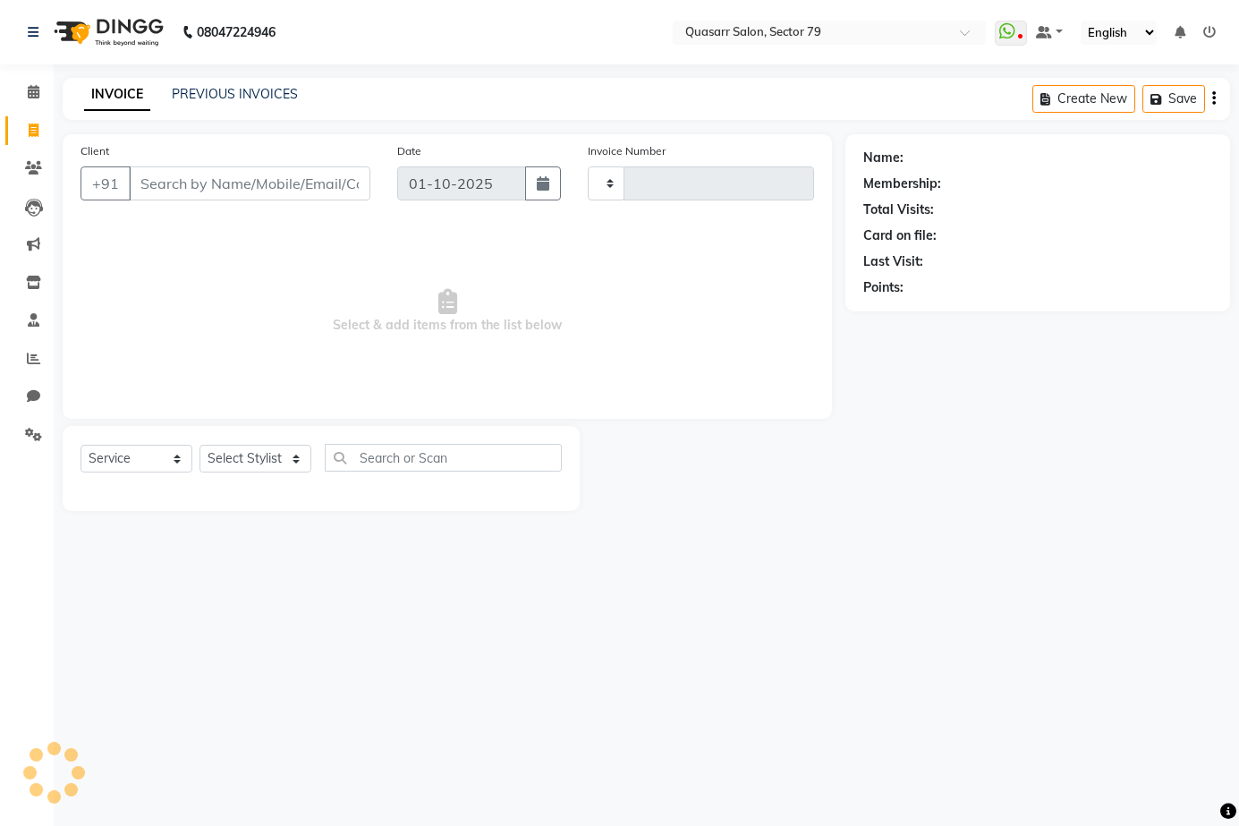
type input "4160"
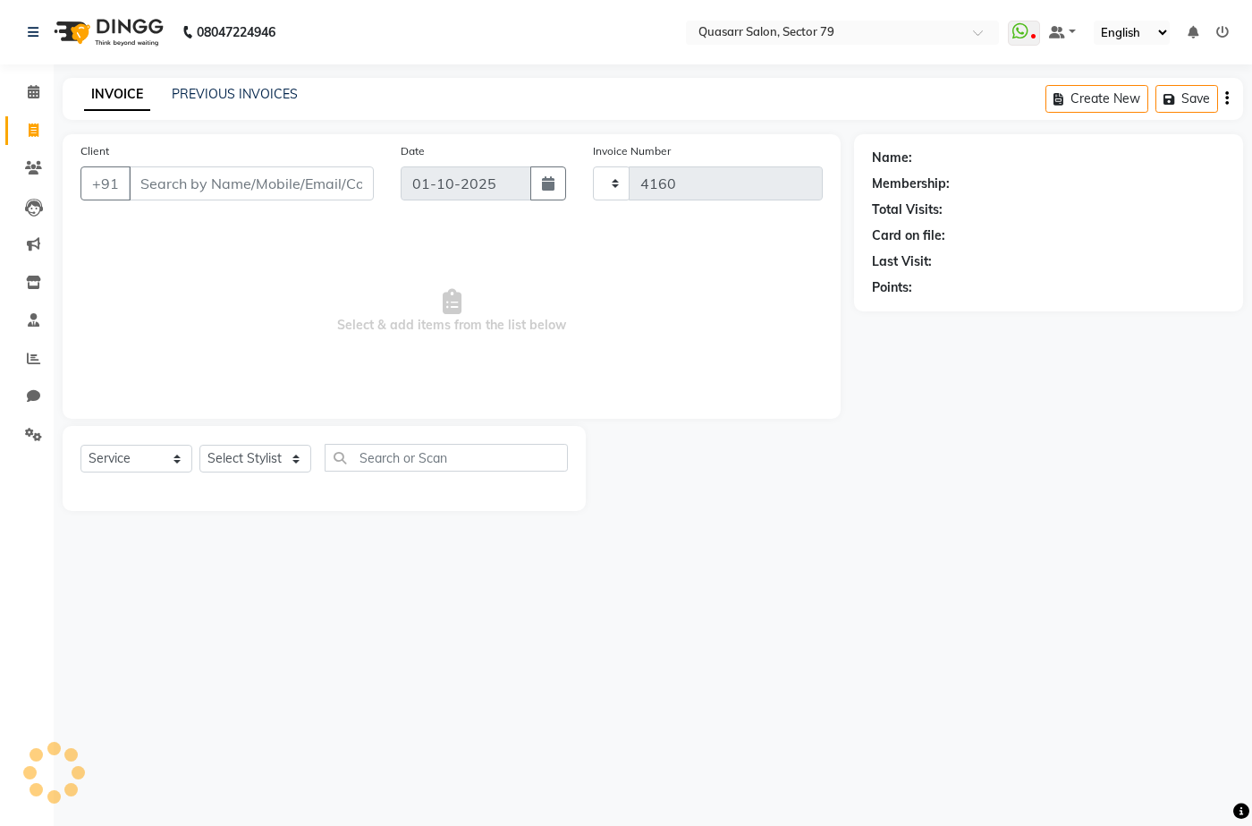
select select "7231"
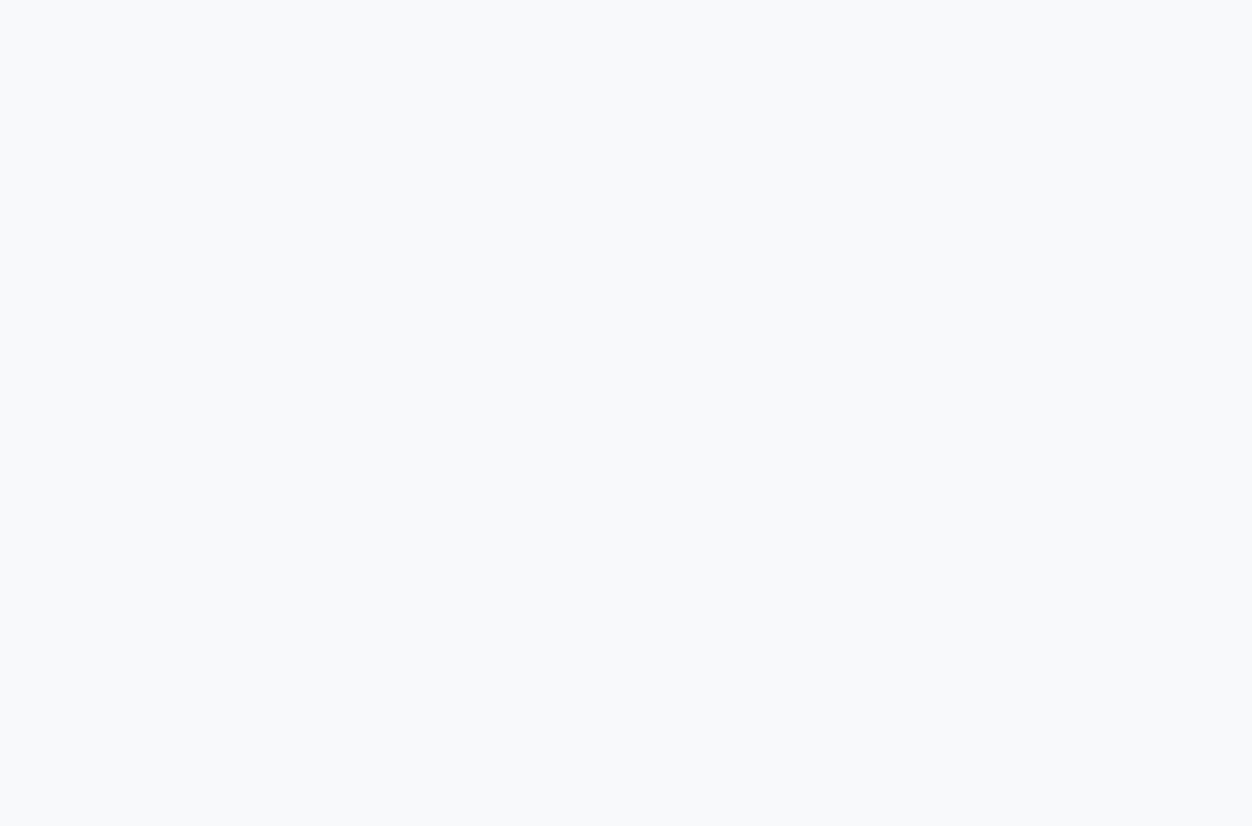
select select "APPROVED"
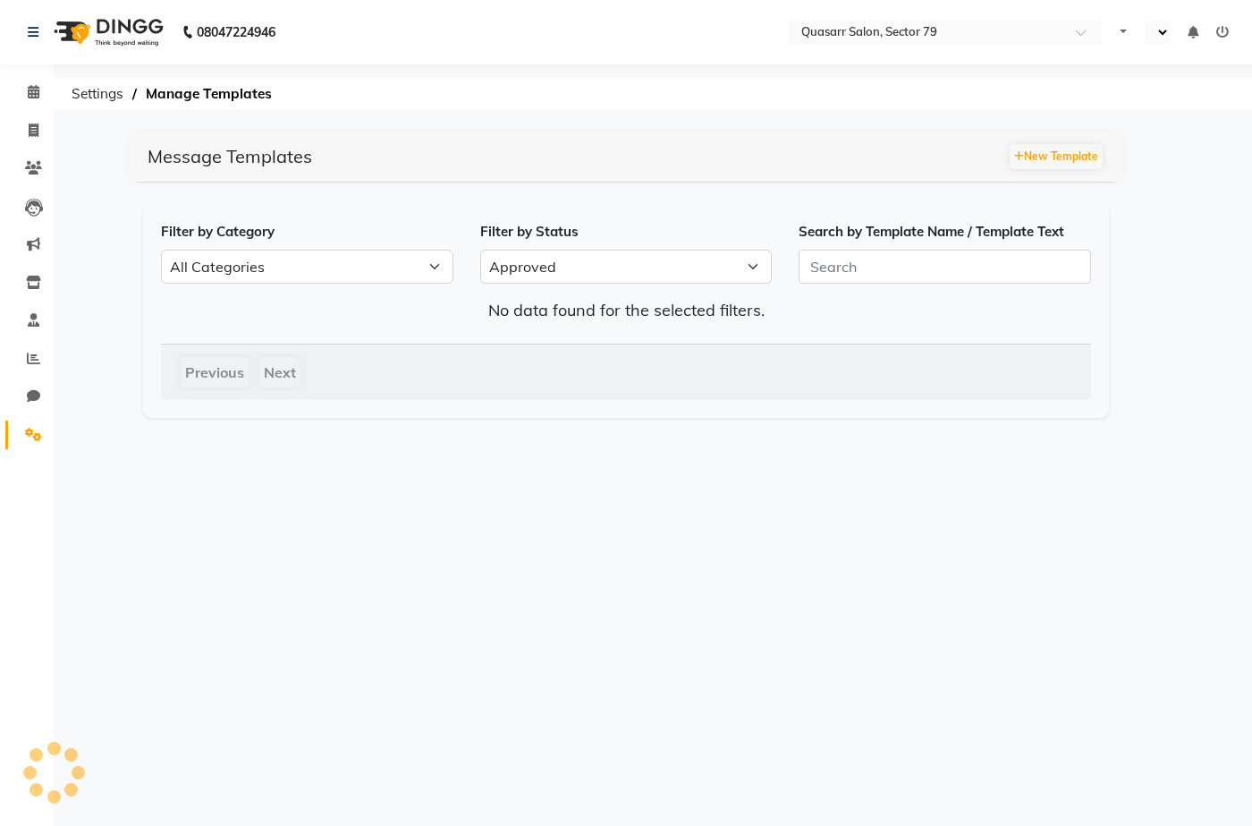
select select "en"
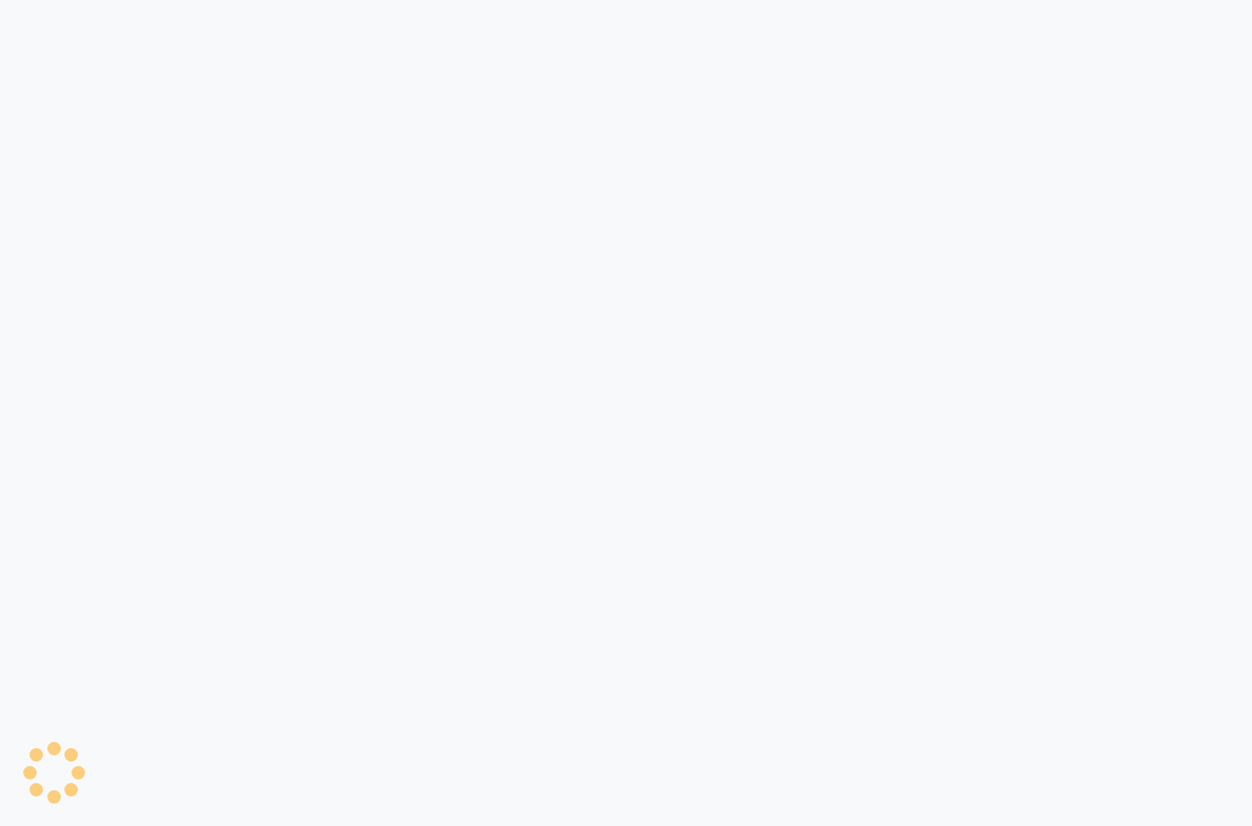
select select "APPROVED"
